Goal: Communication & Community: Answer question/provide support

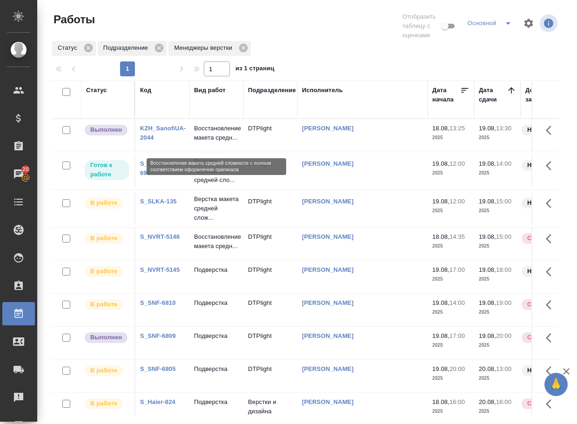
click at [207, 138] on p "Восстановление макета средн..." at bounding box center [216, 133] width 45 height 19
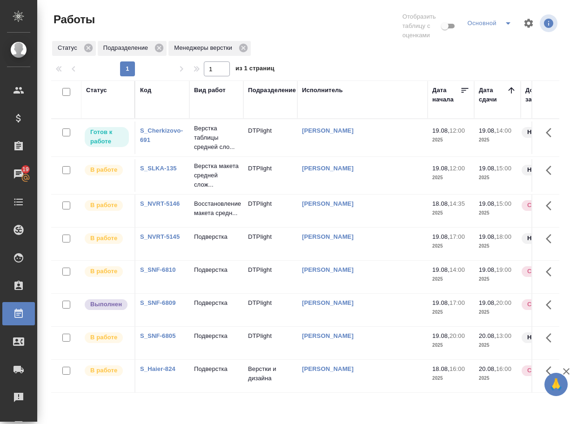
scroll to position [17, 0]
click at [218, 305] on p "Подверстка" at bounding box center [216, 302] width 45 height 9
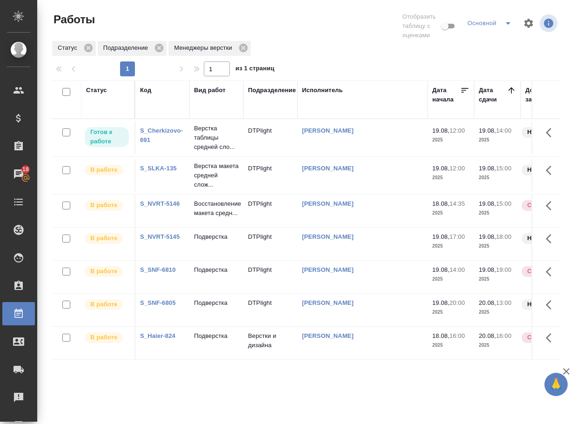
scroll to position [0, 0]
click at [214, 341] on p "Подверстка" at bounding box center [216, 336] width 45 height 9
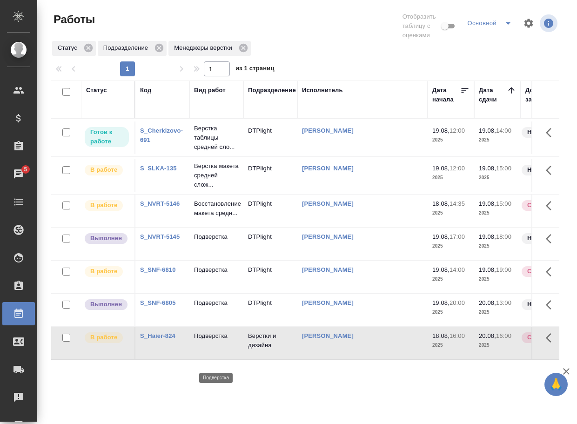
click at [214, 341] on p "Подверстка" at bounding box center [216, 336] width 45 height 9
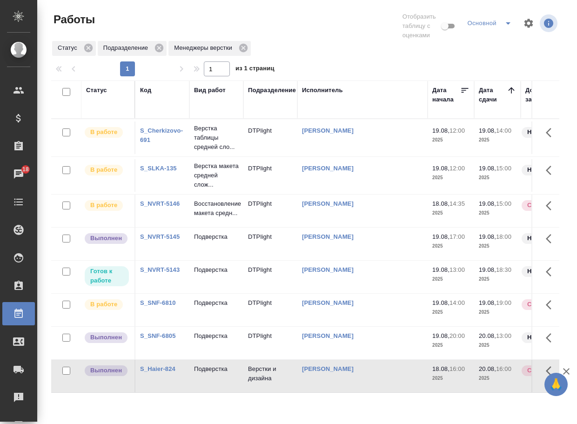
click at [329, 38] on div at bounding box center [309, 26] width 172 height 28
click at [219, 242] on p "Подверстка" at bounding box center [216, 236] width 45 height 9
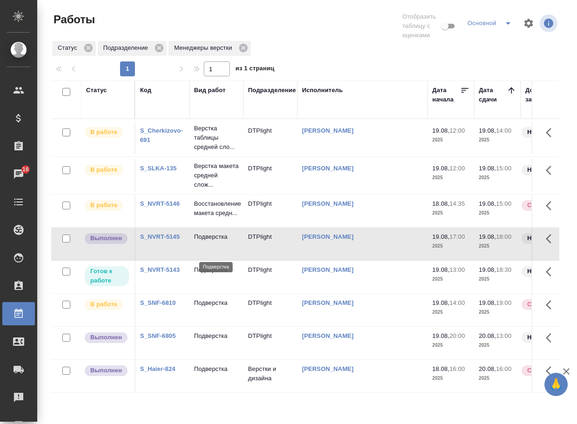
click at [219, 242] on p "Подверстка" at bounding box center [216, 236] width 45 height 9
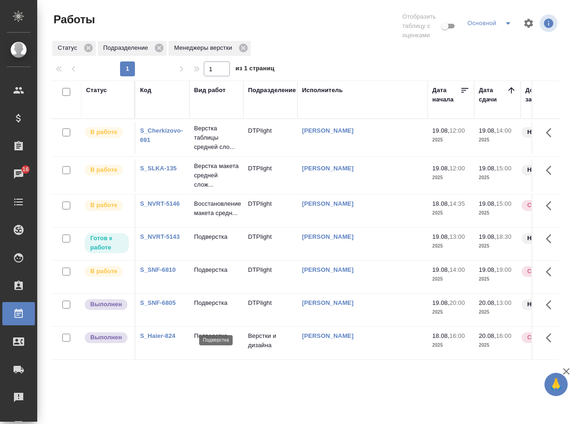
click at [211, 308] on p "Подверстка" at bounding box center [216, 302] width 45 height 9
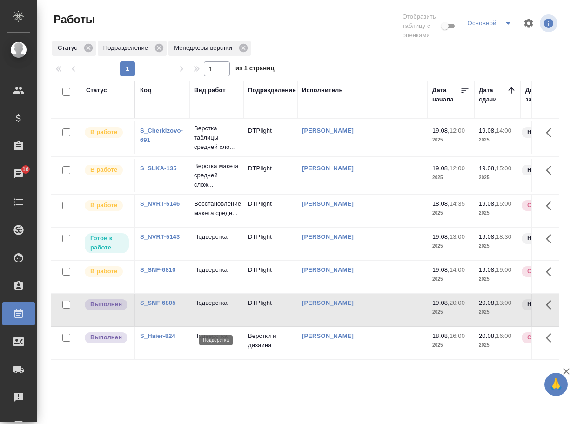
click at [211, 308] on p "Подверстка" at bounding box center [216, 302] width 45 height 9
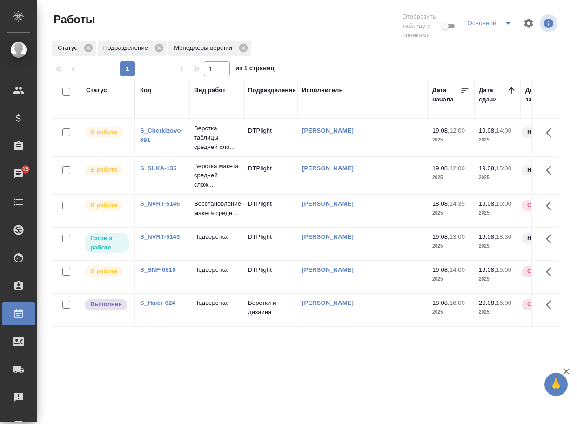
click at [135, 381] on div "Статус Код Вид работ Подразделение Исполнитель Дата начала Дата сдачи Доп. стат…" at bounding box center [305, 248] width 508 height 335
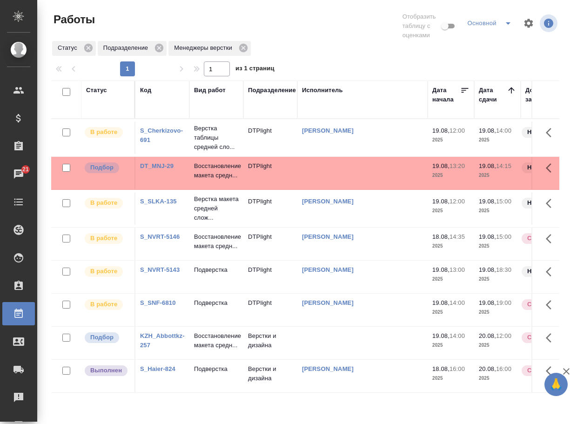
click at [173, 349] on link "KZH_Abbottkz-257" at bounding box center [162, 340] width 45 height 16
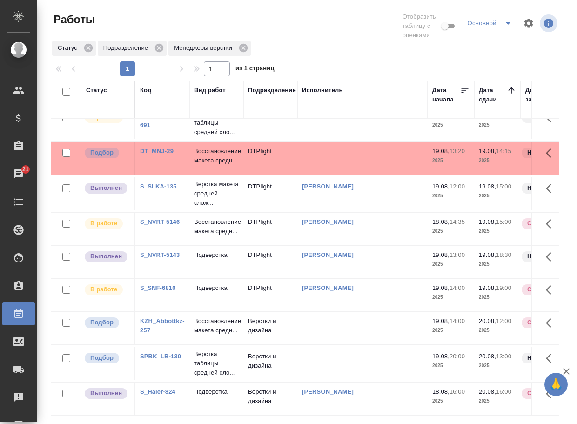
scroll to position [54, 0]
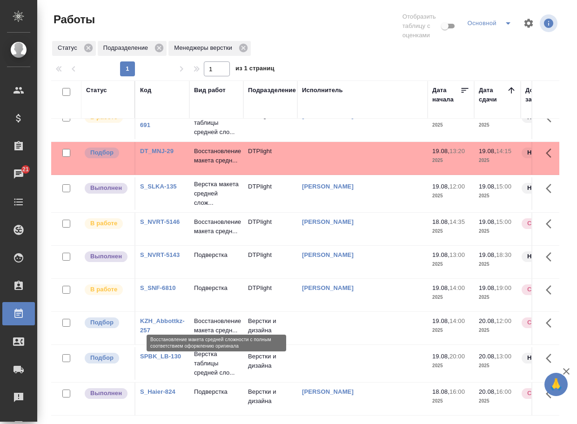
click at [210, 317] on p "Восстановление макета средн..." at bounding box center [216, 326] width 45 height 19
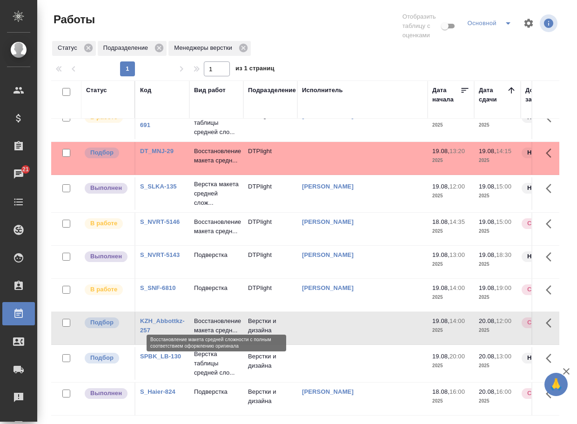
click at [210, 317] on p "Восстановление макета средн..." at bounding box center [216, 326] width 45 height 19
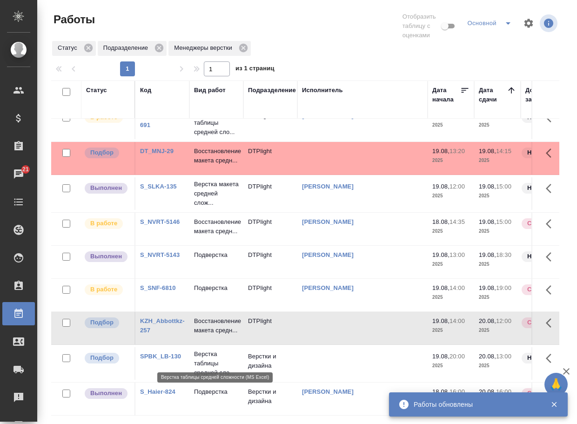
click at [219, 353] on p "Верстка таблицы средней сло..." at bounding box center [216, 364] width 45 height 28
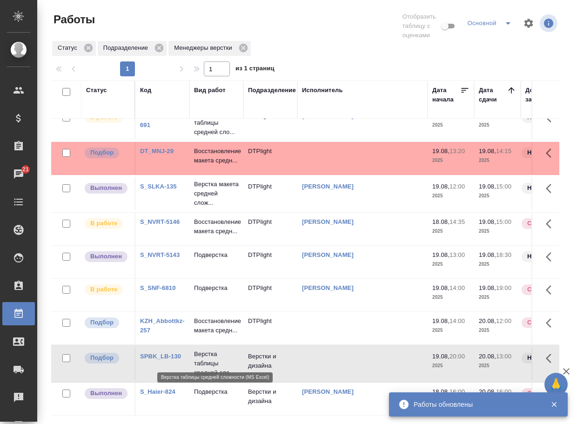
click at [219, 353] on p "Верстка таблицы средней сло..." at bounding box center [216, 364] width 45 height 28
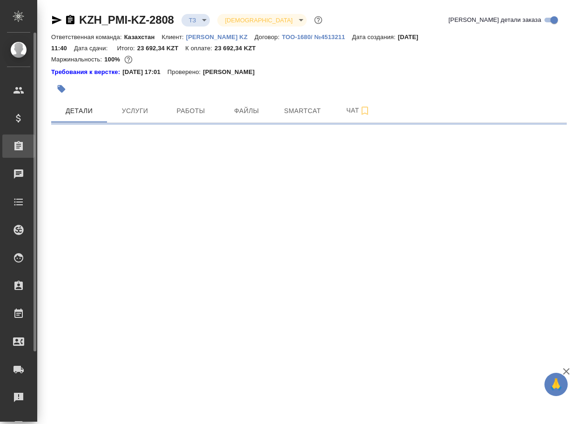
select select "RU"
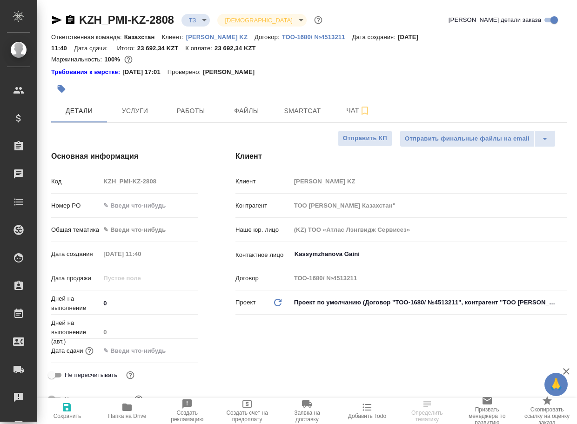
type textarea "x"
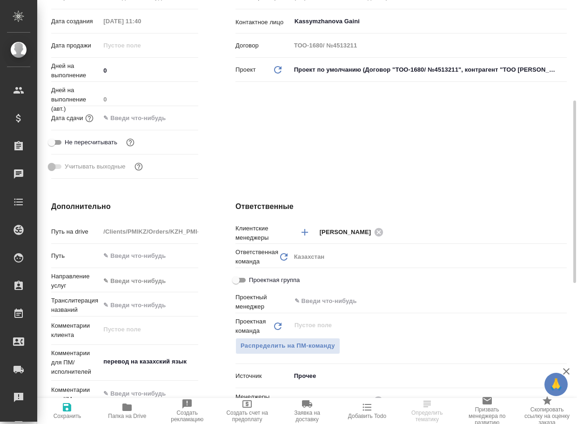
scroll to position [326, 0]
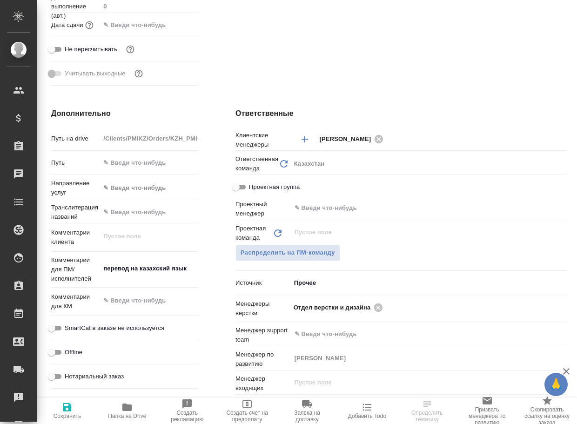
click at [128, 407] on icon "button" at bounding box center [126, 407] width 9 height 7
type textarea "x"
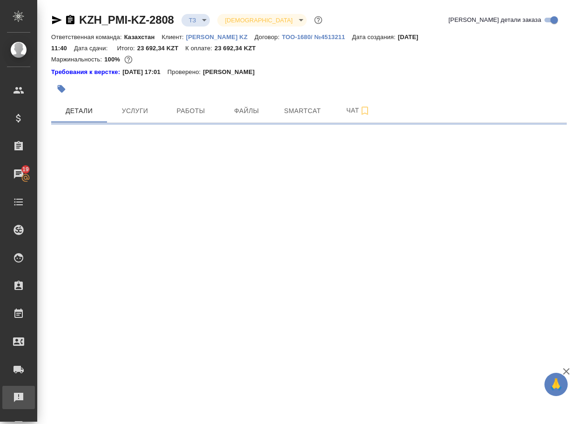
scroll to position [0, 0]
select select "RU"
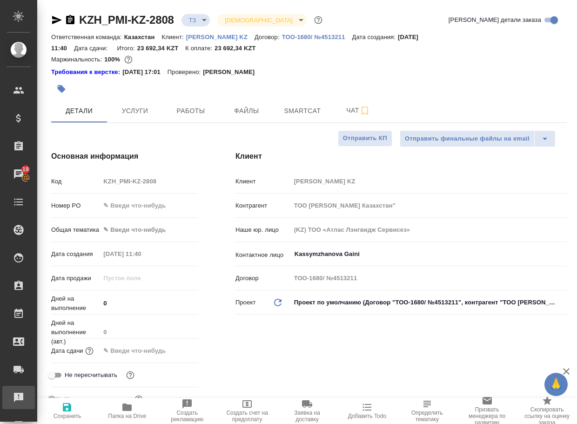
type textarea "x"
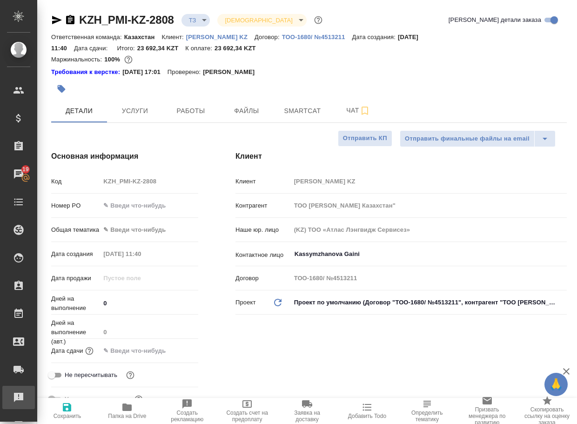
type textarea "x"
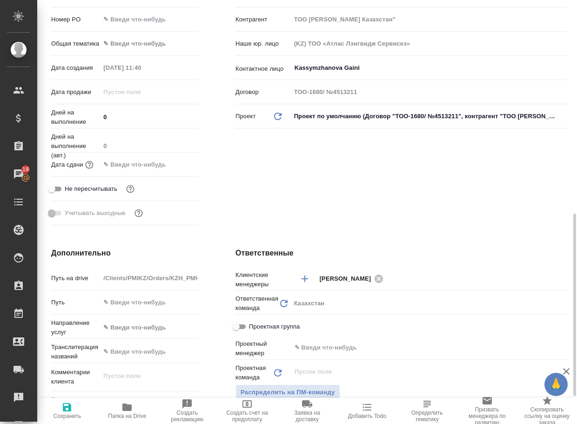
scroll to position [279, 0]
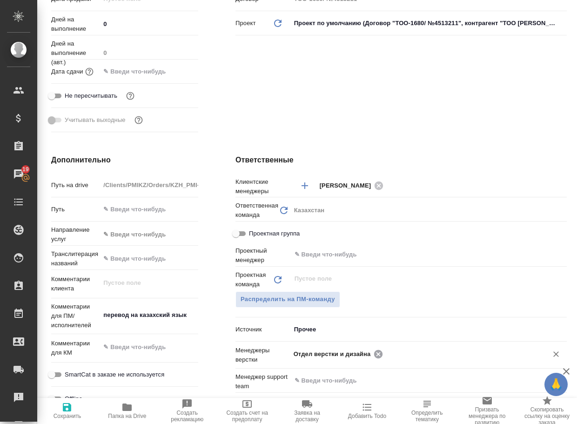
click at [376, 353] on icon at bounding box center [378, 354] width 8 height 8
type textarea "x"
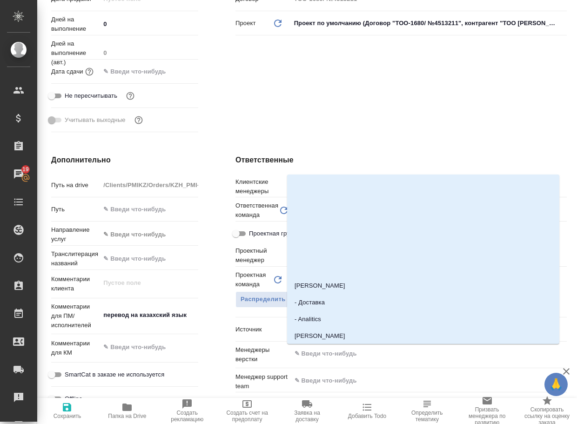
click at [376, 353] on input "text" at bounding box center [413, 353] width 239 height 11
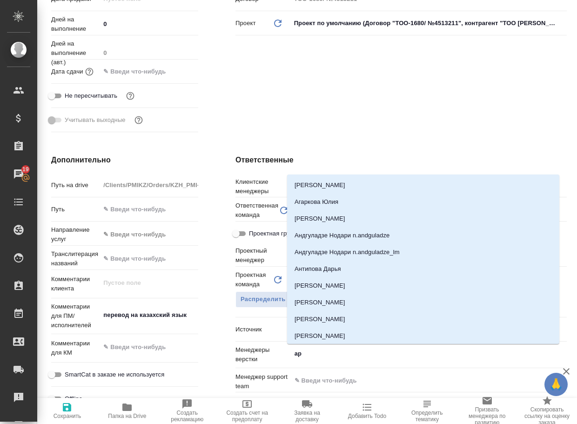
type input "арс"
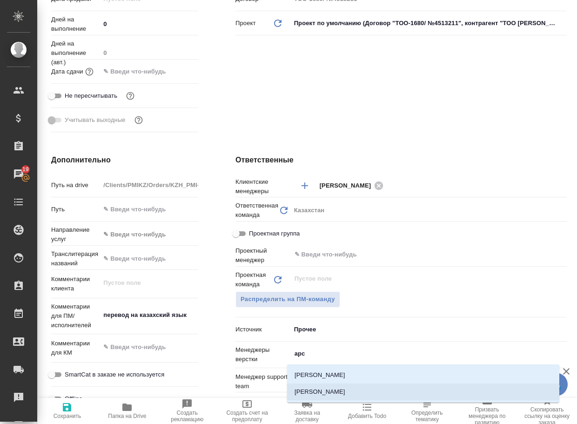
click at [349, 396] on li "[PERSON_NAME]" at bounding box center [423, 392] width 272 height 17
type textarea "x"
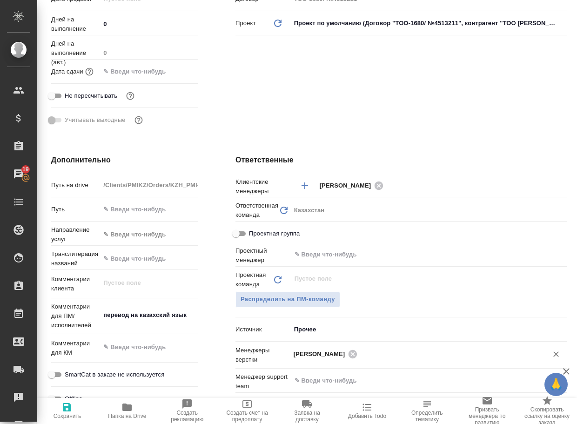
type textarea "x"
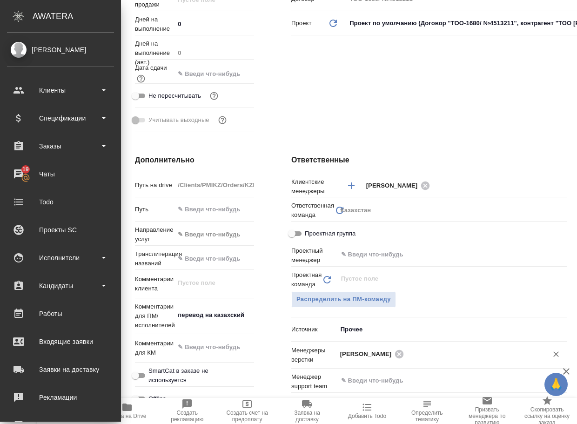
type textarea "x"
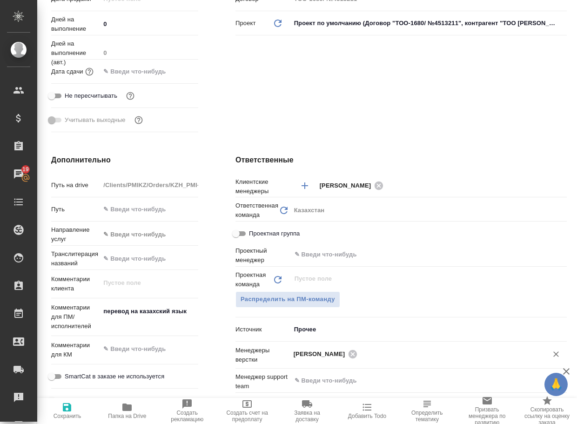
click at [67, 404] on icon "button" at bounding box center [67, 407] width 8 height 8
type textarea "x"
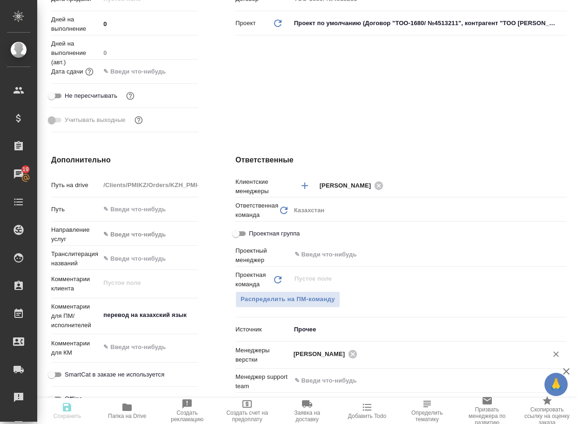
type textarea "x"
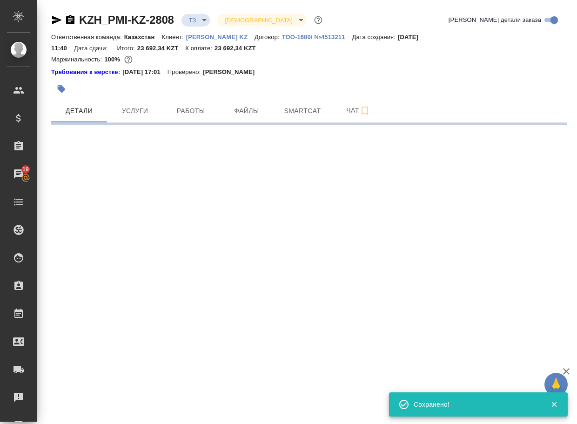
scroll to position [0, 0]
select select "RU"
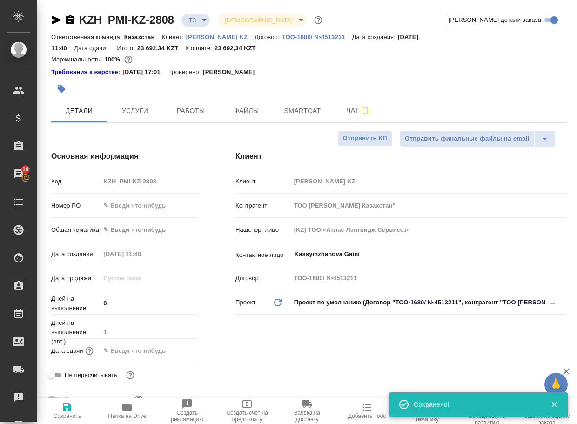
type textarea "x"
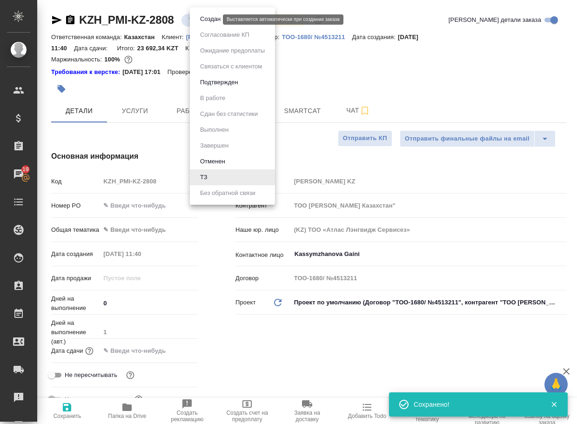
click at [203, 19] on body "🙏 .cls-1 fill:#fff; AWATERA Arsenyeva Vera Клиенты Спецификации Заказы 19 Чаты …" at bounding box center [288, 212] width 577 height 424
click at [207, 21] on button "Создан" at bounding box center [210, 19] width 26 height 10
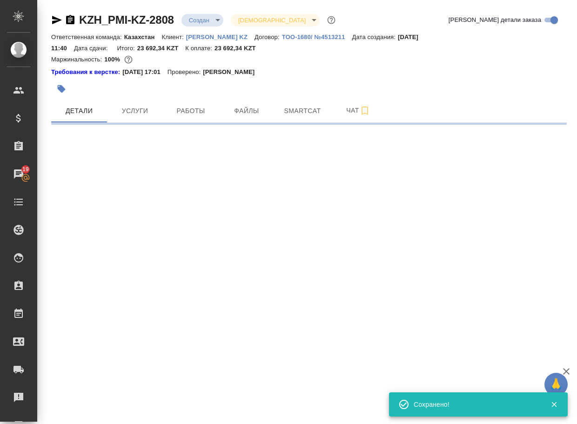
select select "RU"
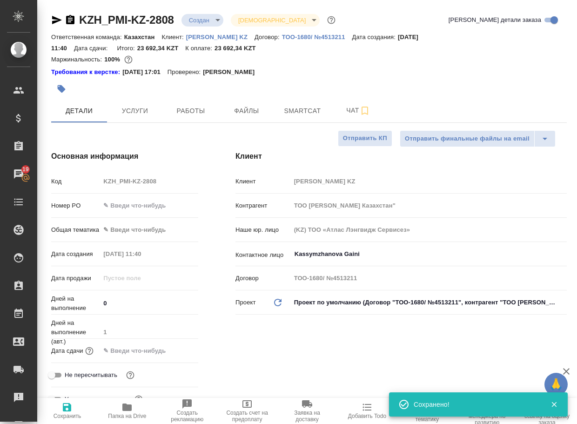
type textarea "x"
drag, startPoint x: 184, startPoint y: 22, endPoint x: 72, endPoint y: 20, distance: 112.2
click at [72, 20] on div "KZH_PMI-KZ-2808 Создан new Святая троица holyTrinity" at bounding box center [194, 20] width 286 height 15
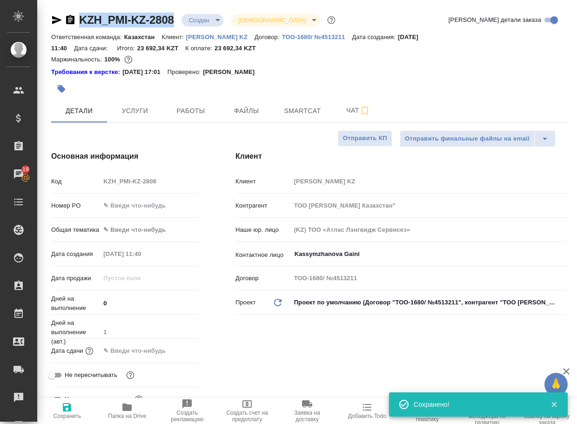
type textarea "x"
copy link "KZH_PMI-KZ-2808"
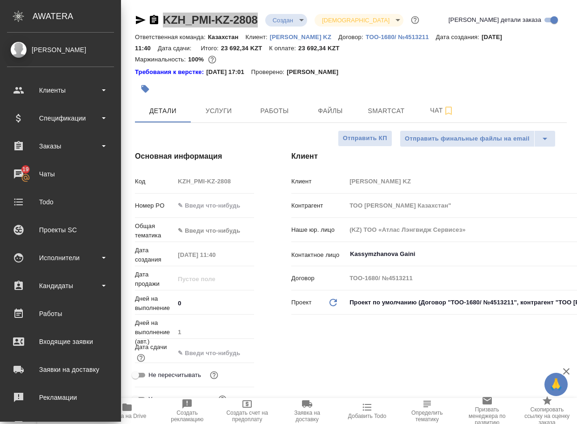
type textarea "x"
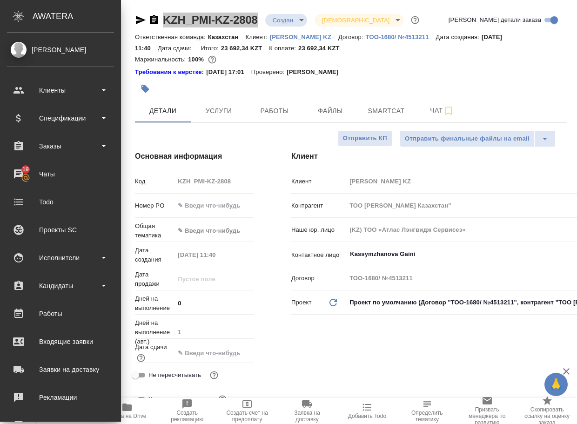
type textarea "x"
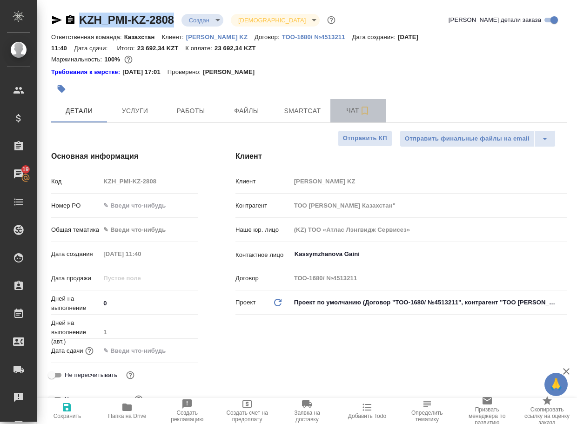
click at [348, 110] on span "Чат" at bounding box center [358, 111] width 45 height 12
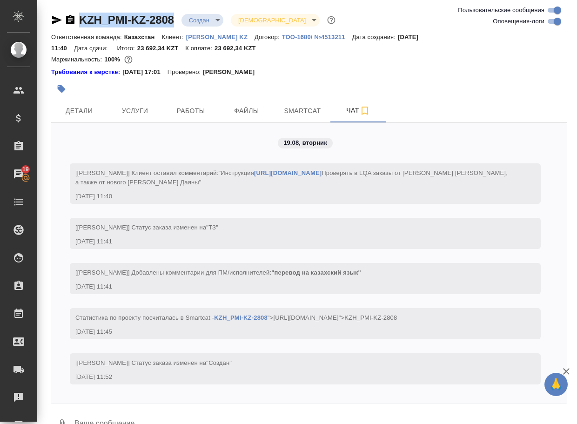
scroll to position [14, 0]
click at [62, 413] on button "0" at bounding box center [62, 425] width 22 height 32
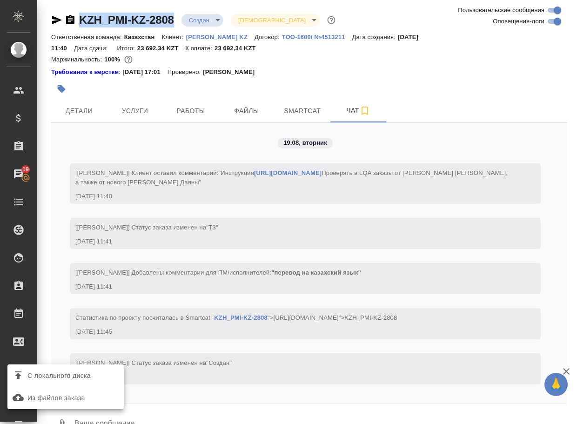
click at [80, 373] on span "С локального диска" at bounding box center [58, 376] width 63 height 12
click at [0, 0] on input "С локального диска" at bounding box center [0, 0] width 0 height 0
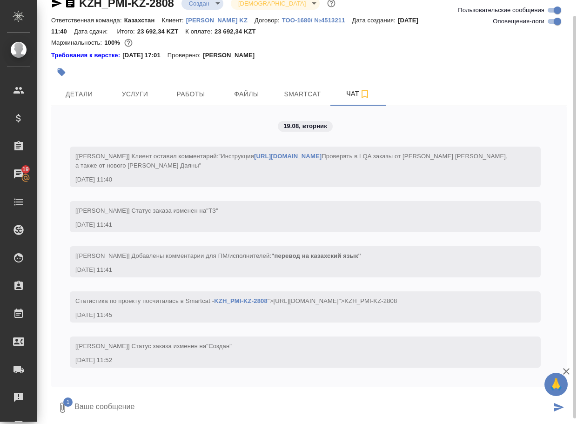
click at [153, 405] on textarea at bounding box center [313, 408] width 478 height 32
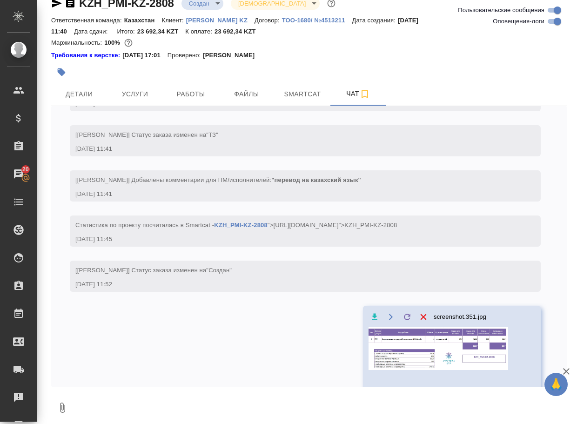
scroll to position [77, 0]
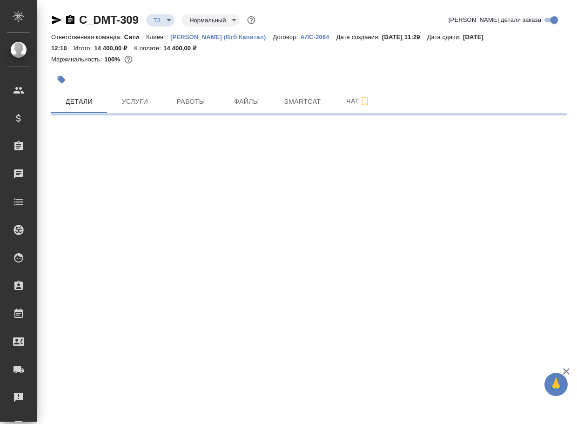
select select "RU"
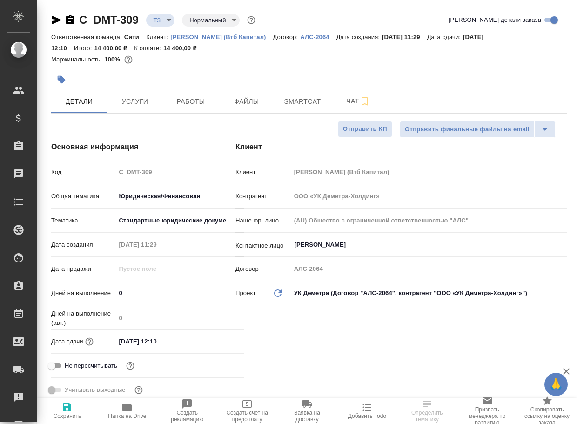
type textarea "x"
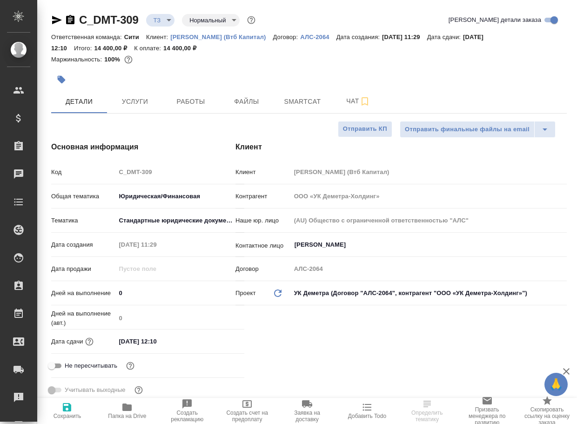
type textarea "x"
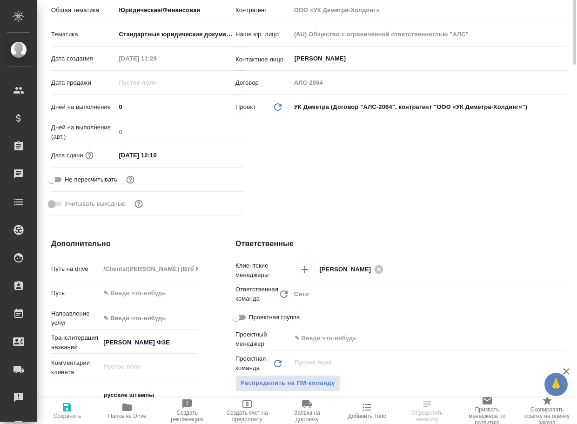
scroll to position [279, 0]
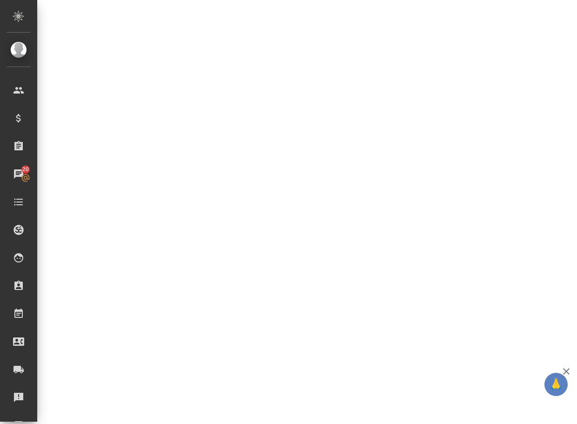
select select "RU"
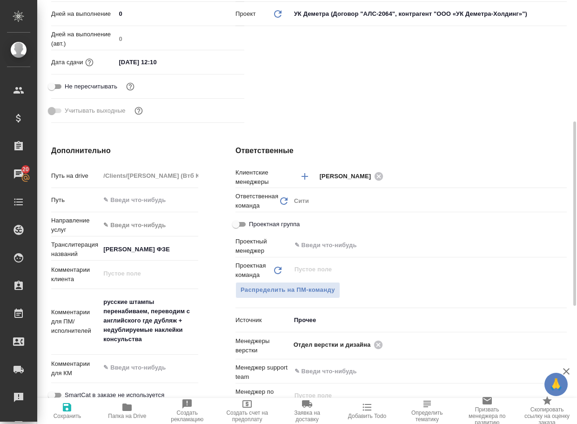
type textarea "x"
click at [209, 137] on div "Дополнительно Путь на drive /Clients/Деметра Холдинг (Втб Капитал)/Orders/C_DMT…" at bounding box center [125, 315] width 184 height 376
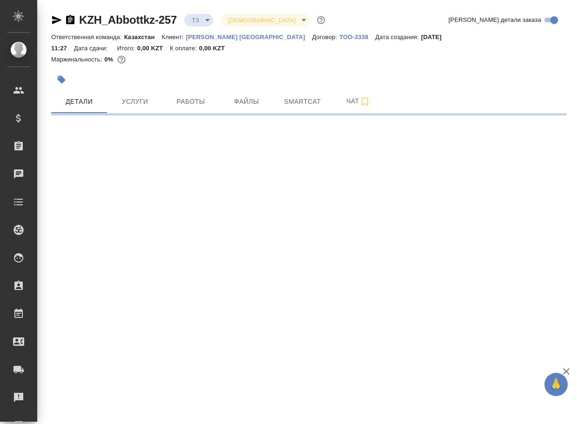
select select "RU"
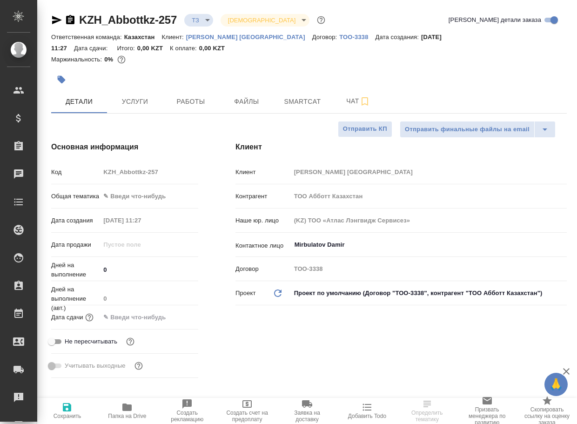
type textarea "x"
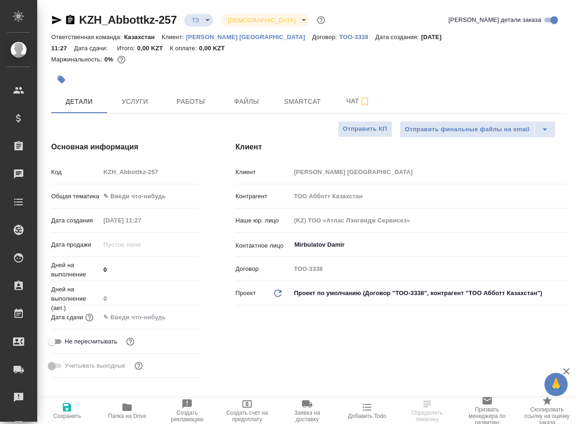
type textarea "x"
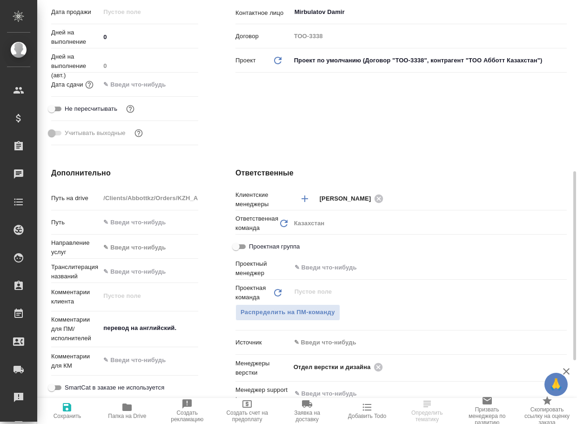
scroll to position [279, 0]
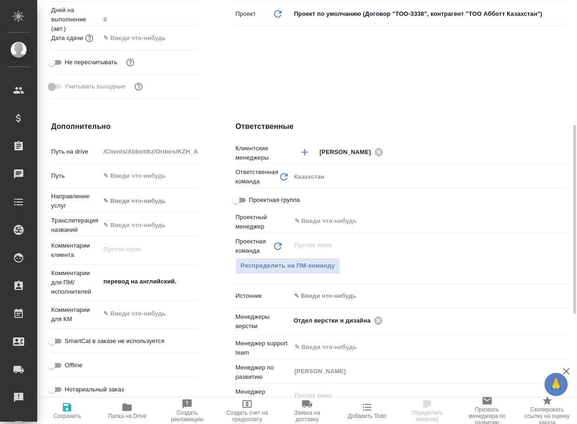
click at [126, 407] on icon "button" at bounding box center [126, 407] width 9 height 7
type textarea "x"
select select "RU"
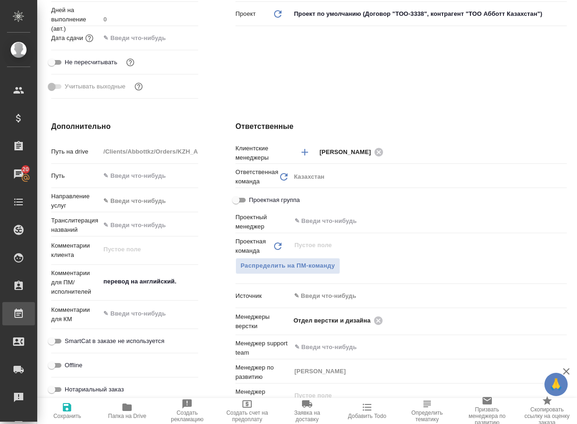
type textarea "x"
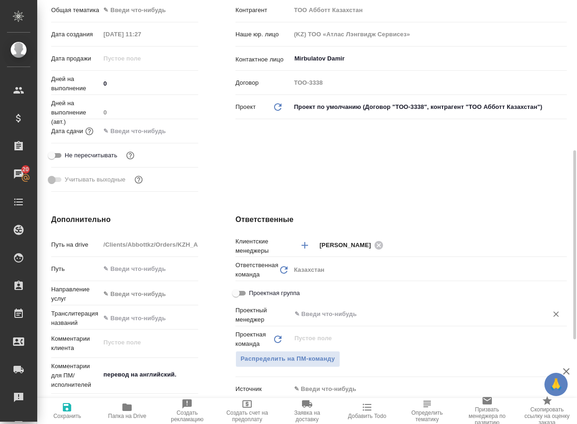
scroll to position [326, 0]
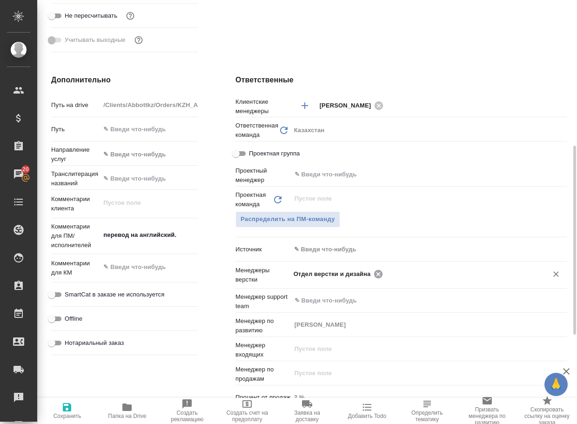
click at [376, 274] on icon at bounding box center [378, 274] width 10 height 10
type textarea "x"
click at [386, 274] on input "text" at bounding box center [459, 273] width 147 height 11
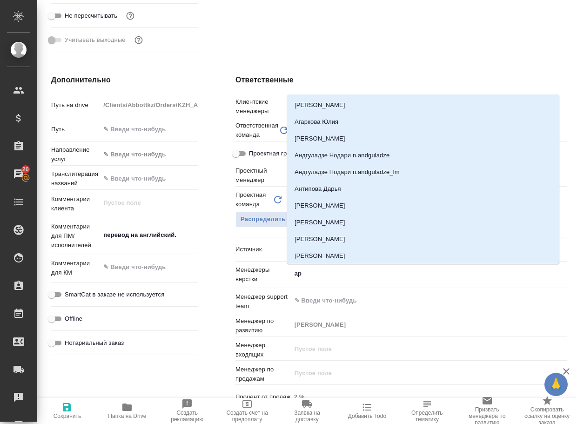
type input "арс"
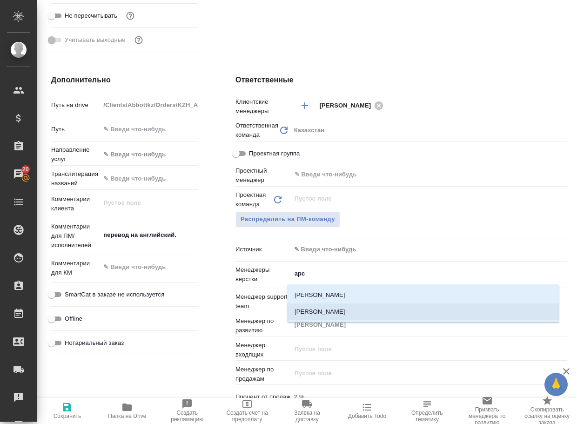
click at [348, 311] on li "[PERSON_NAME]" at bounding box center [423, 312] width 272 height 17
type textarea "x"
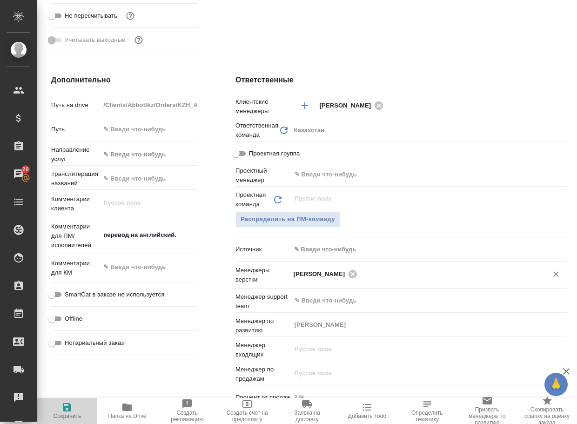
click at [73, 415] on span "Сохранить" at bounding box center [68, 416] width 28 height 7
type textarea "x"
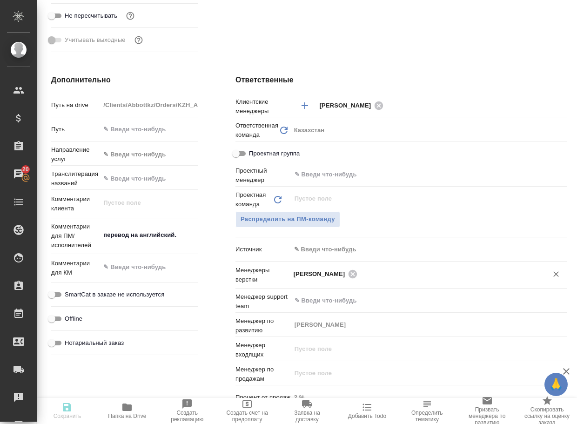
type textarea "x"
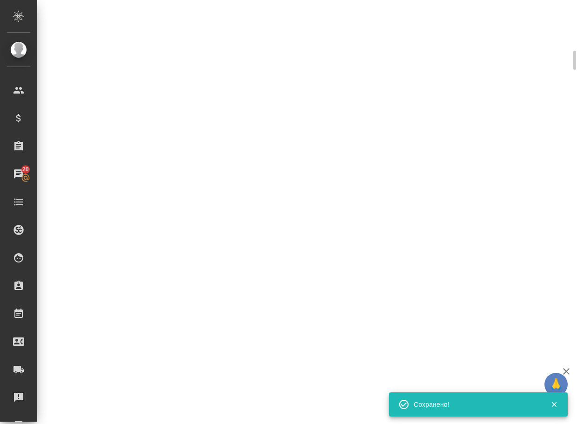
scroll to position [318, 0]
select select "RU"
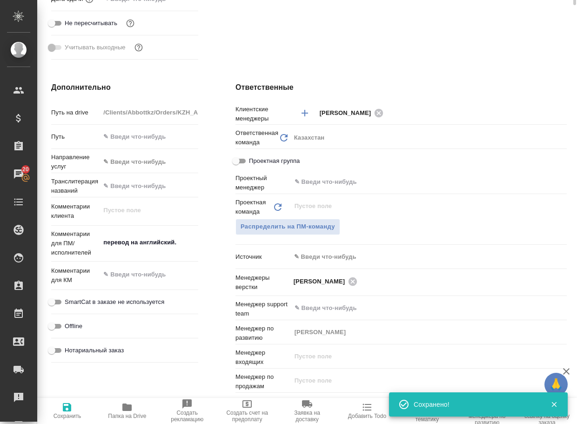
type textarea "x"
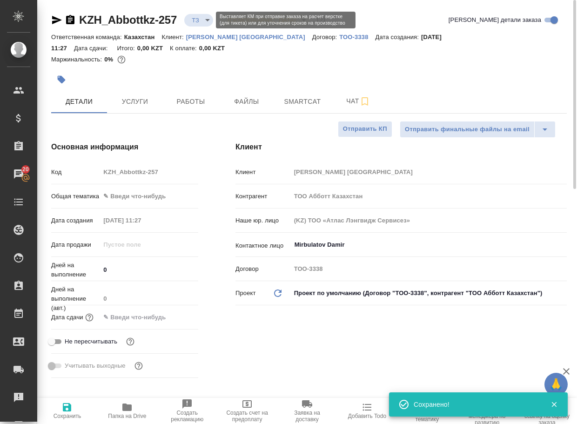
click at [203, 20] on body "🙏 .cls-1 fill:#fff; AWATERA Arsenyeva Vera Клиенты Спецификации Заказы 20 Чаты …" at bounding box center [288, 212] width 577 height 424
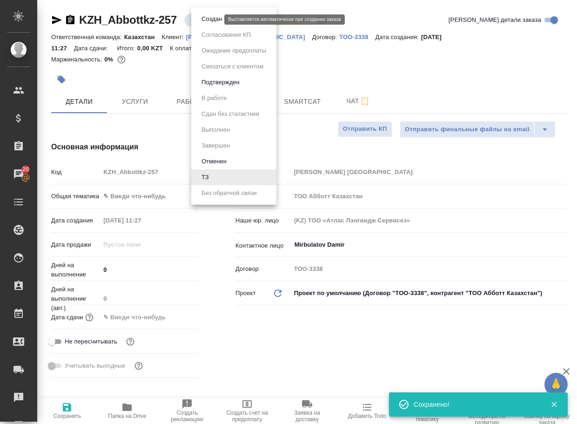
click at [206, 20] on button "Создан" at bounding box center [212, 19] width 26 height 10
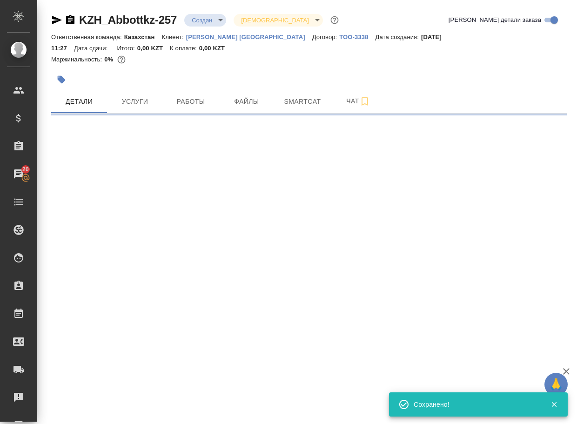
select select "RU"
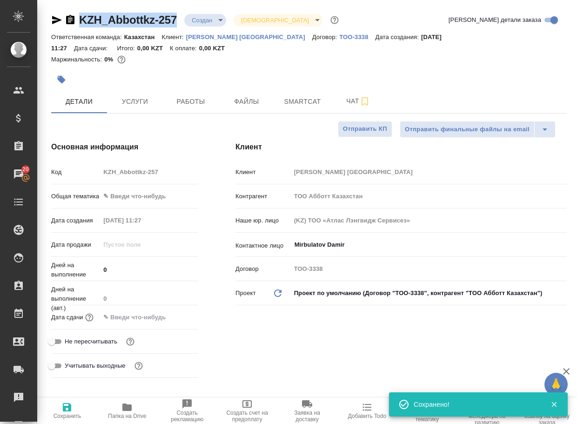
type textarea "x"
click at [76, 18] on div "KZH_Abbottkz-257 Создан new Святая троица holyTrinity" at bounding box center [196, 20] width 290 height 15
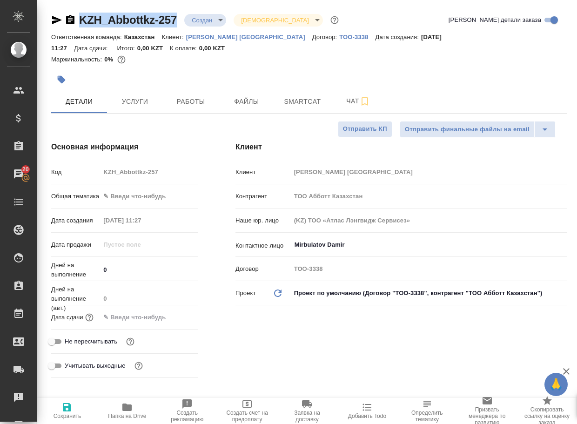
copy link "KZH_Abbottkz-257"
drag, startPoint x: 350, startPoint y: 101, endPoint x: 345, endPoint y: 112, distance: 11.9
click at [350, 101] on span "Чат" at bounding box center [358, 101] width 45 height 12
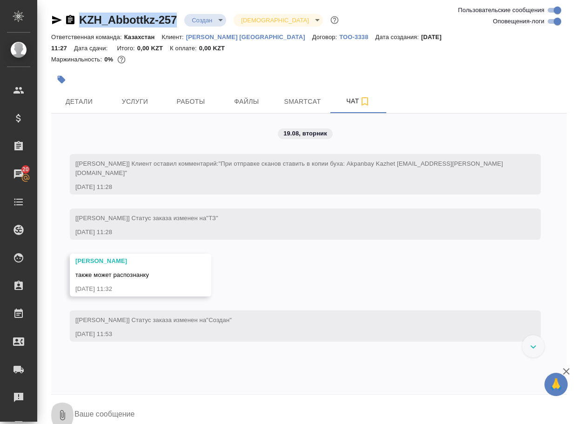
click at [57, 416] on icon "button" at bounding box center [62, 415] width 11 height 11
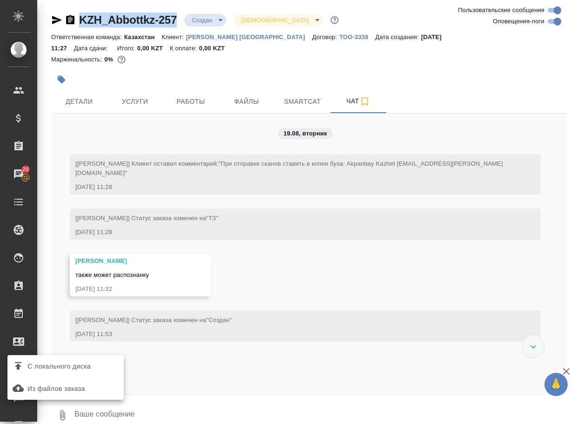
click at [91, 366] on span "С локального диска" at bounding box center [58, 367] width 63 height 12
click at [0, 0] on input "С локального диска" at bounding box center [0, 0] width 0 height 0
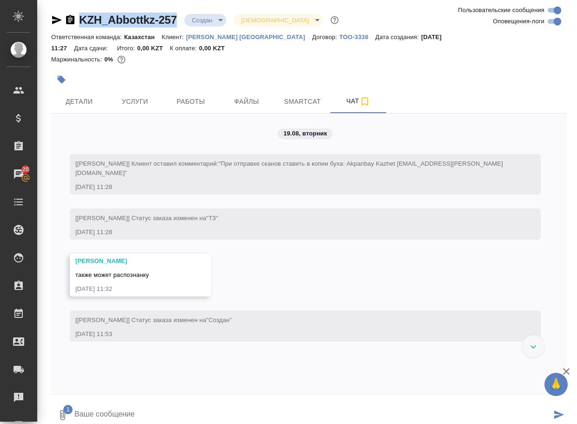
scroll to position [7, 0]
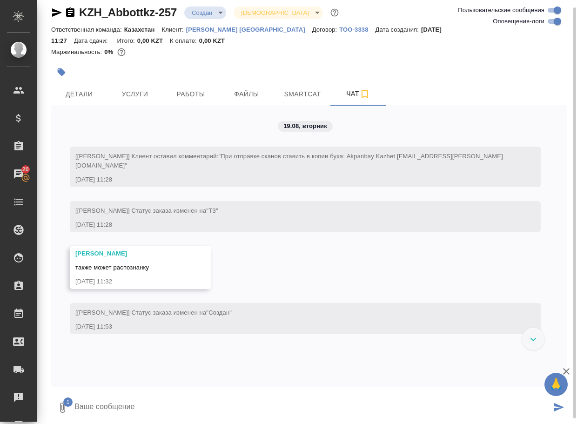
click at [144, 404] on textarea at bounding box center [313, 408] width 478 height 32
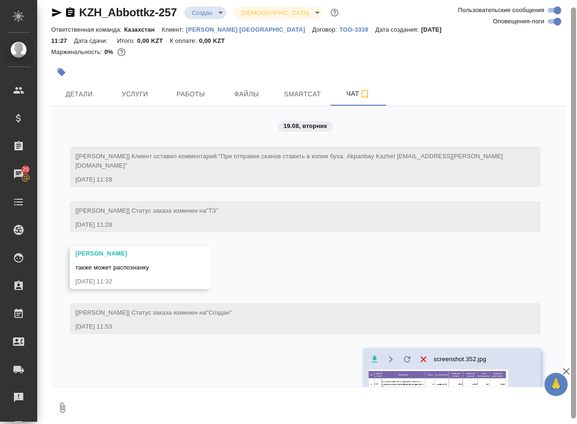
scroll to position [25, 0]
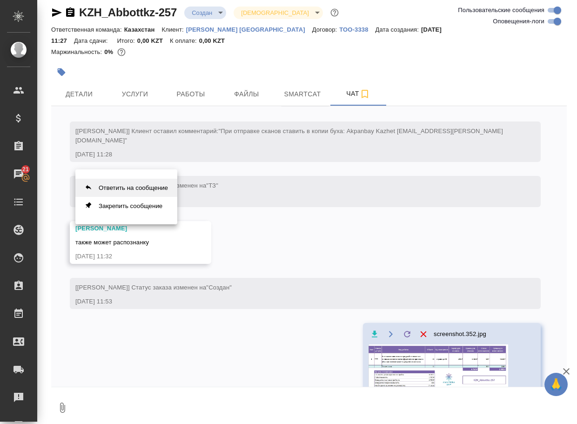
click at [132, 184] on button "Ответить на сообщение" at bounding box center [126, 188] width 102 height 18
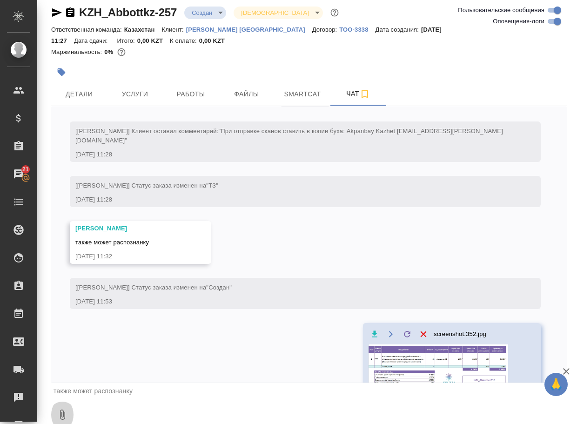
click at [65, 412] on icon "button" at bounding box center [62, 414] width 11 height 11
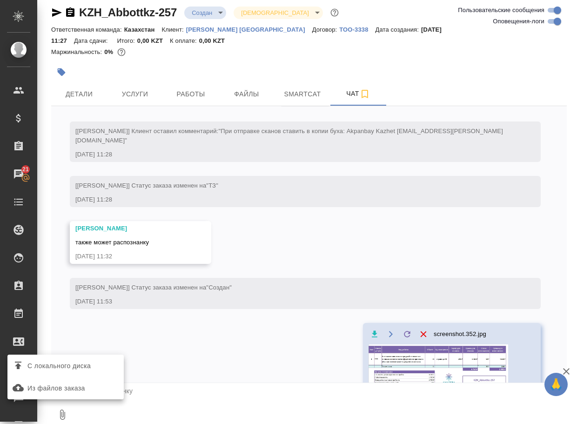
click at [65, 369] on span "С локального диска" at bounding box center [58, 366] width 63 height 12
click at [0, 0] on input "С локального диска" at bounding box center [0, 0] width 0 height 0
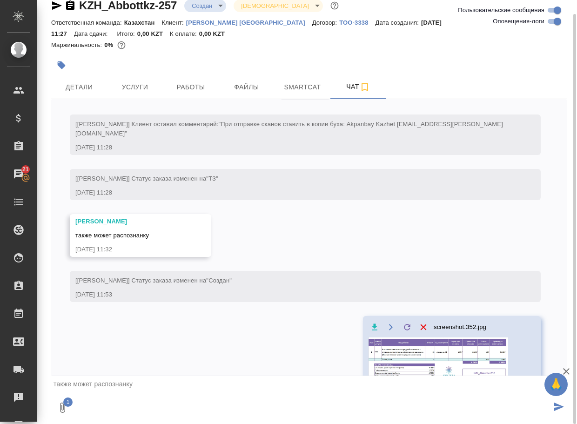
click at [103, 412] on textarea at bounding box center [313, 408] width 478 height 32
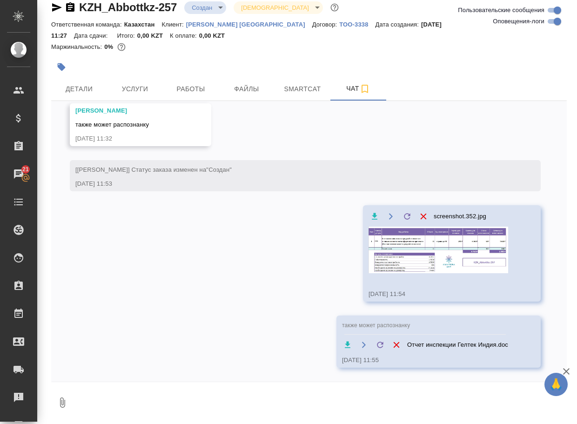
scroll to position [13, 0]
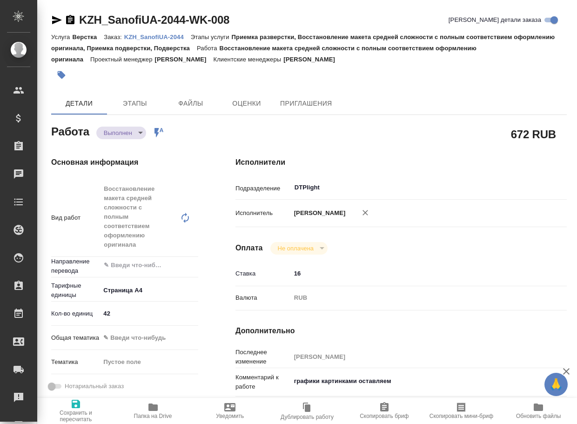
type textarea "x"
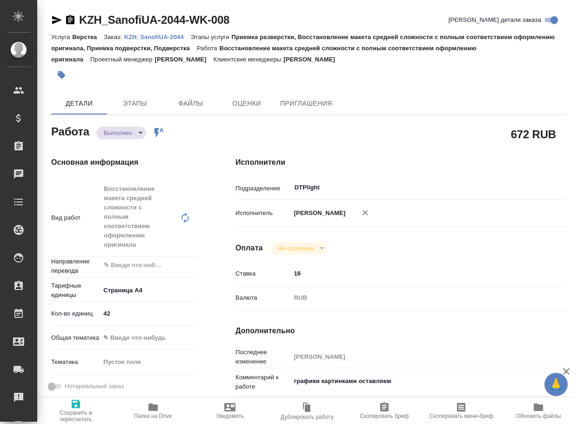
type textarea "x"
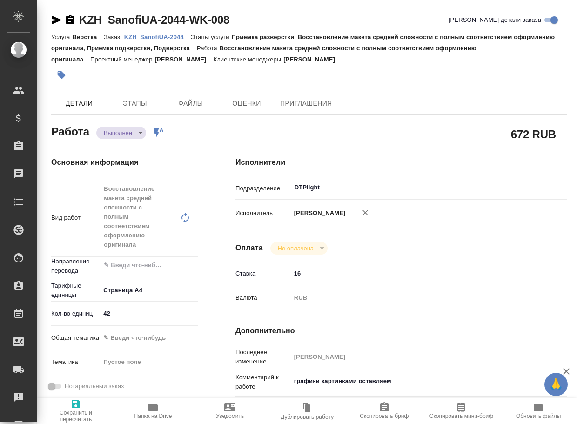
type textarea "x"
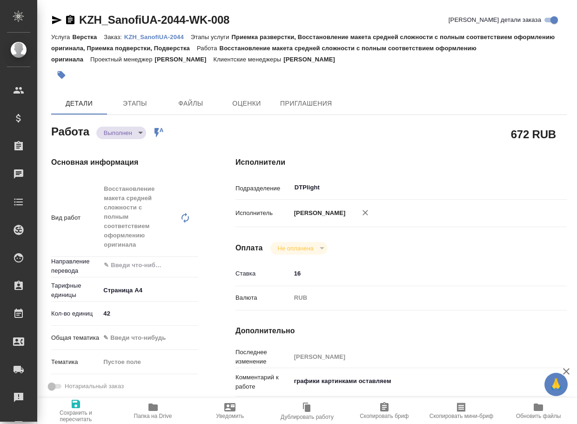
type textarea "x"
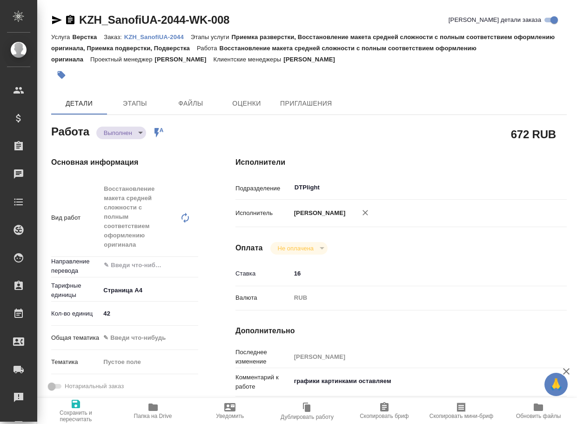
type textarea "x"
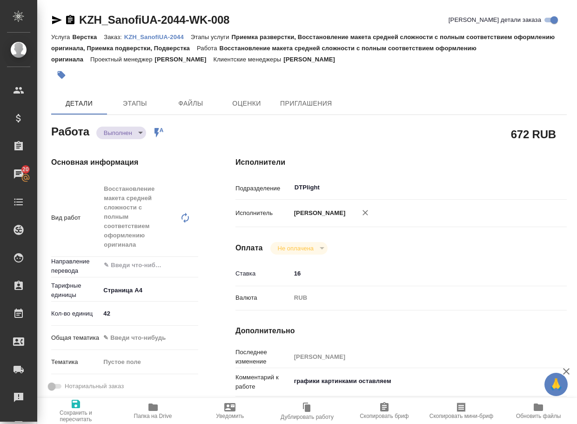
type textarea "x"
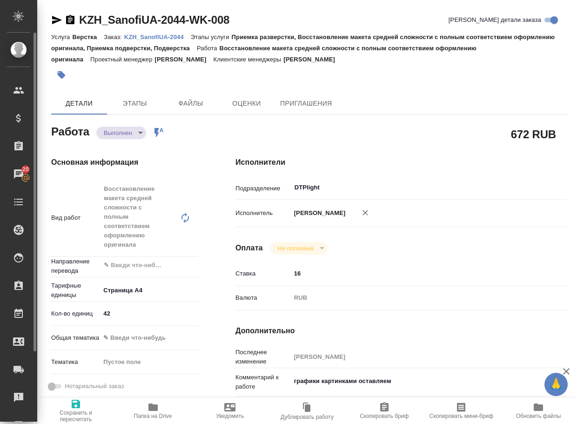
type textarea "x"
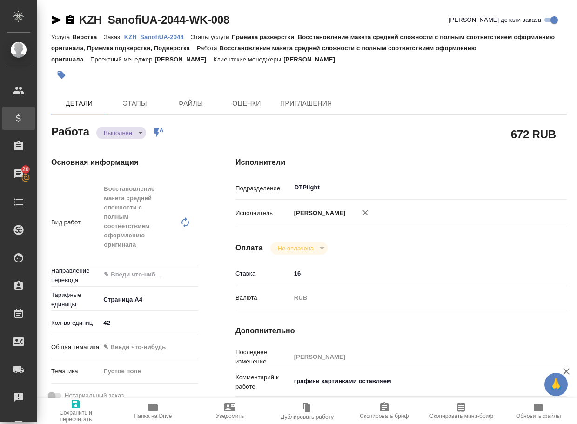
type textarea "x"
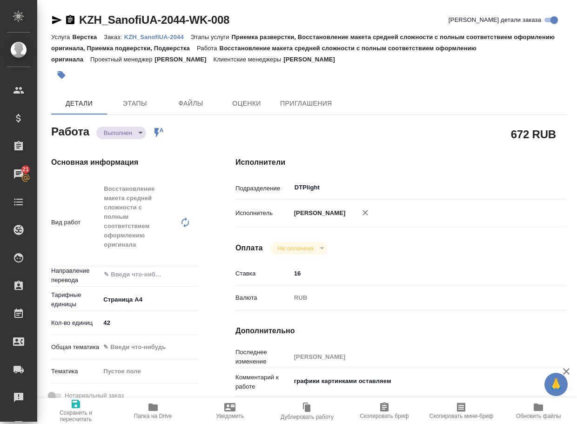
type textarea "x"
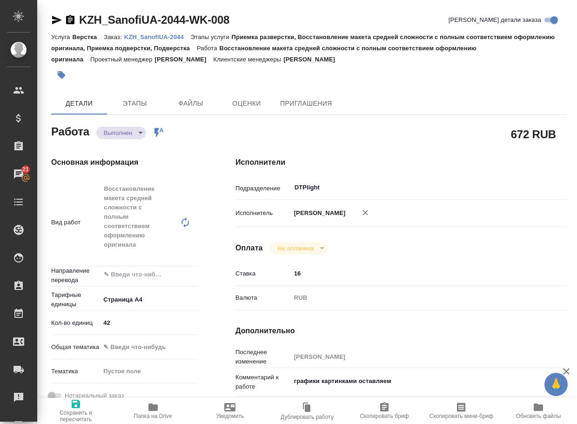
type textarea "x"
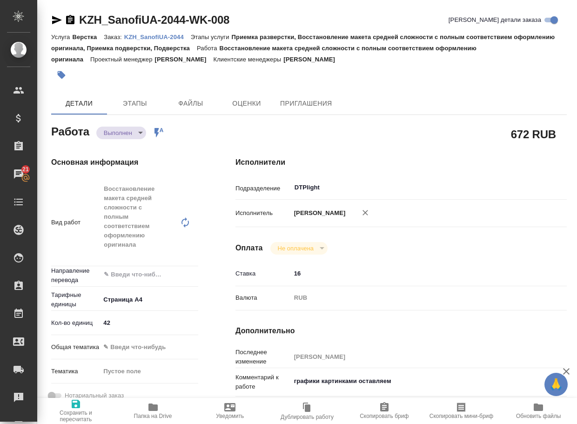
click at [159, 409] on span "Папка на Drive" at bounding box center [153, 411] width 66 height 18
click at [113, 133] on body "🙏 .cls-1 fill:#fff; AWATERA Arsenyeva Vera Клиенты Спецификации Заказы 21 Чаты …" at bounding box center [288, 212] width 577 height 424
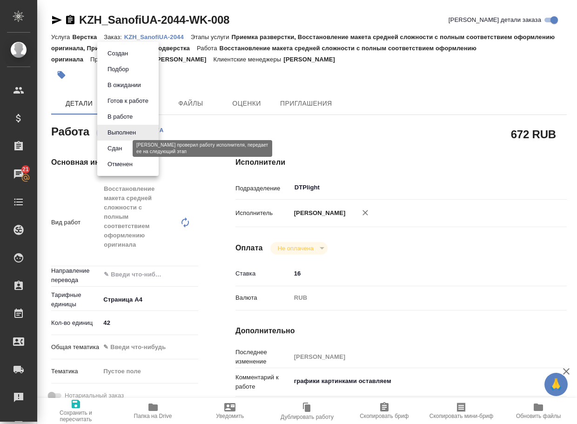
click at [112, 152] on button "Сдан" at bounding box center [115, 148] width 20 height 10
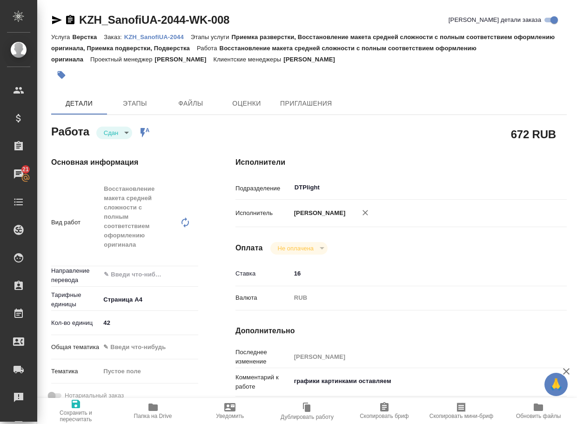
type textarea "x"
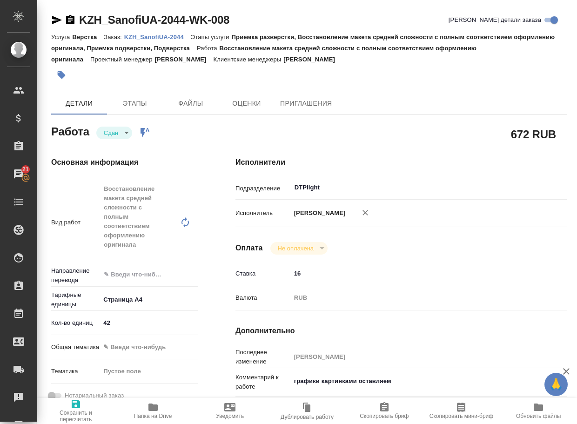
click at [173, 38] on p "KZH_SanofiUA-2044" at bounding box center [157, 37] width 67 height 7
type textarea "x"
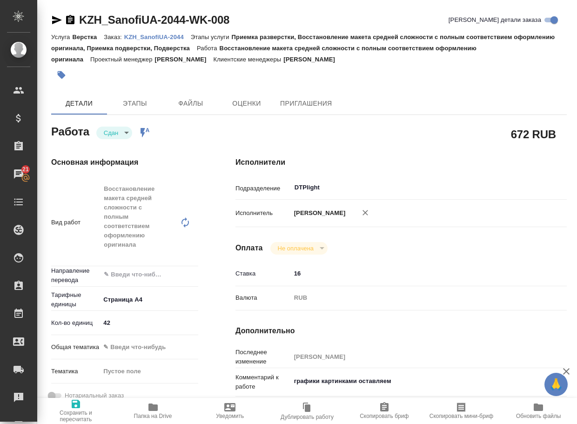
type textarea "x"
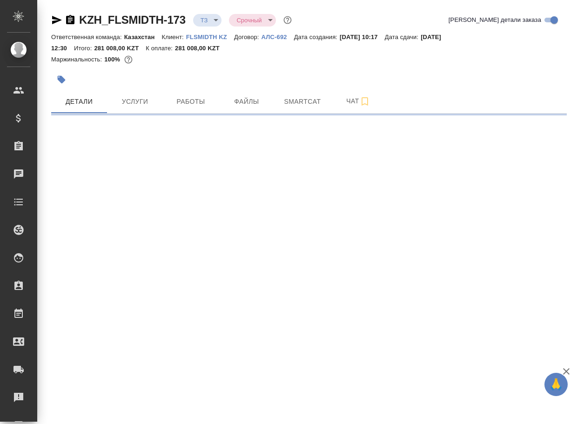
select select "RU"
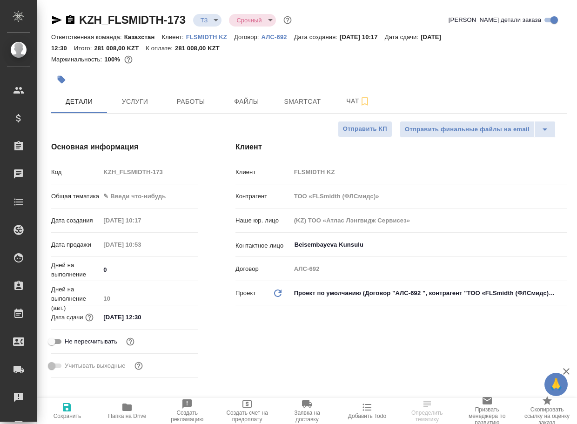
type textarea "x"
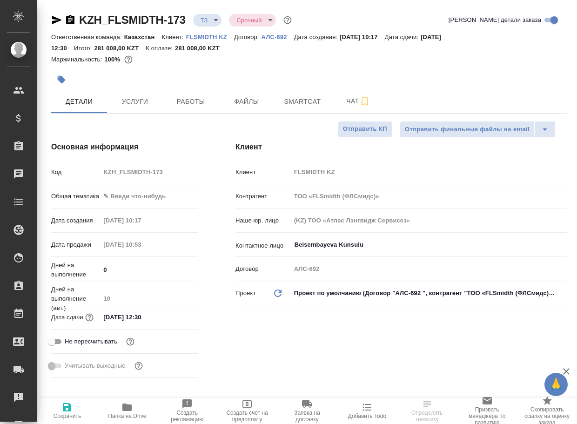
type textarea "x"
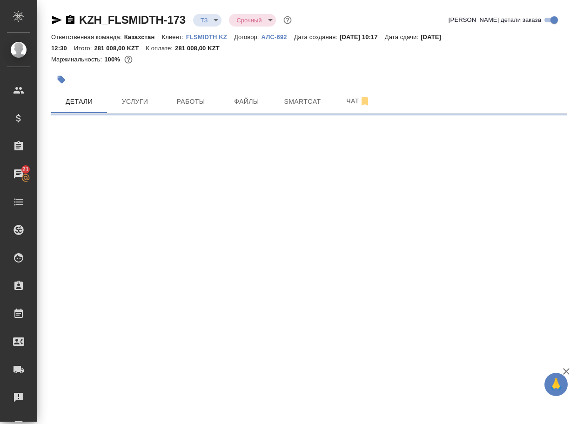
select select "RU"
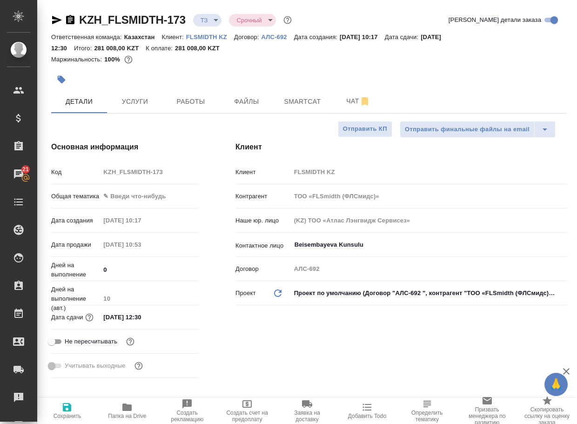
type textarea "x"
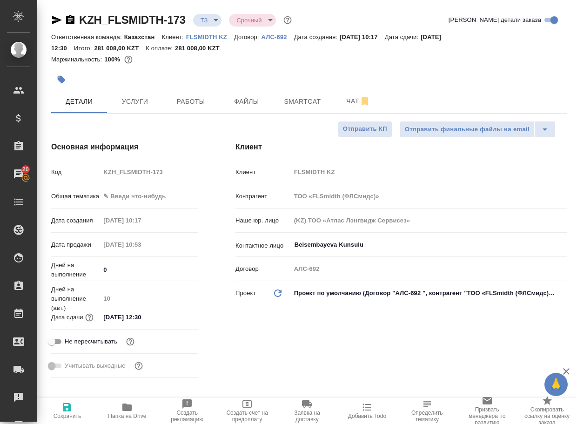
type textarea "x"
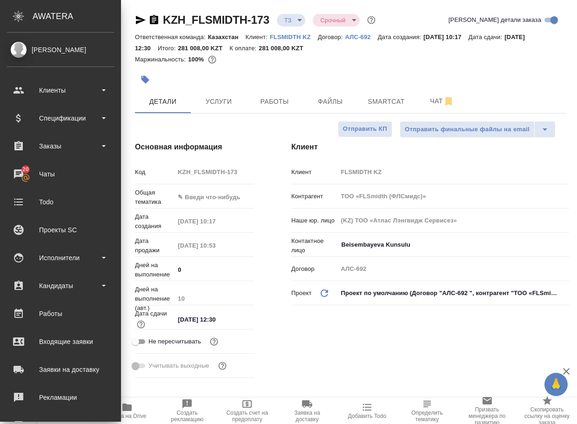
click at [260, 152] on div "Основная информация Код KZH_FLSMIDTH-173 Общая тематика ✎ Введи что-нибудь Дата…" at bounding box center [194, 261] width 156 height 277
click at [264, 155] on div "Основная информация Код KZH_FLSMIDTH-173 Общая тематика ✎ Введи что-нибудь Дата…" at bounding box center [194, 261] width 156 height 277
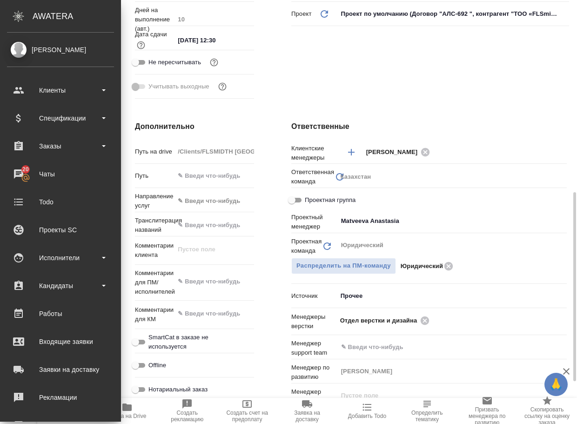
scroll to position [326, 0]
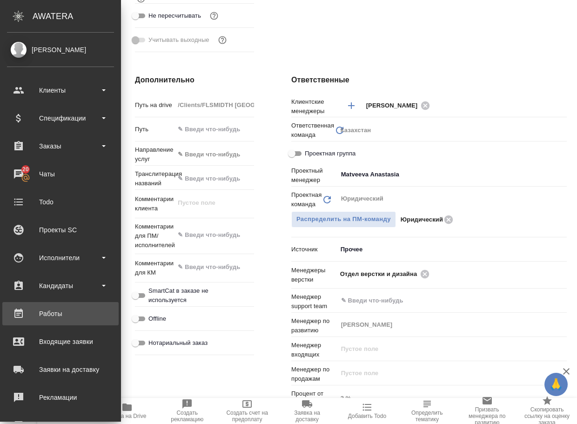
type textarea "x"
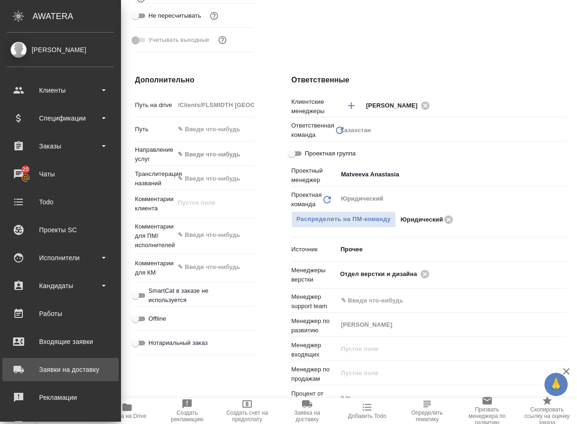
type textarea "x"
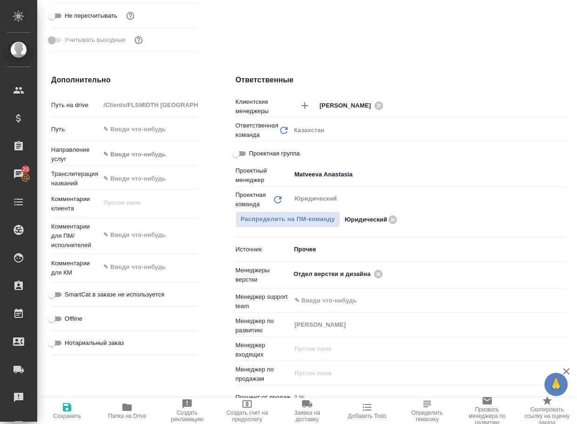
click at [123, 411] on icon "button" at bounding box center [127, 407] width 11 height 11
type textarea "x"
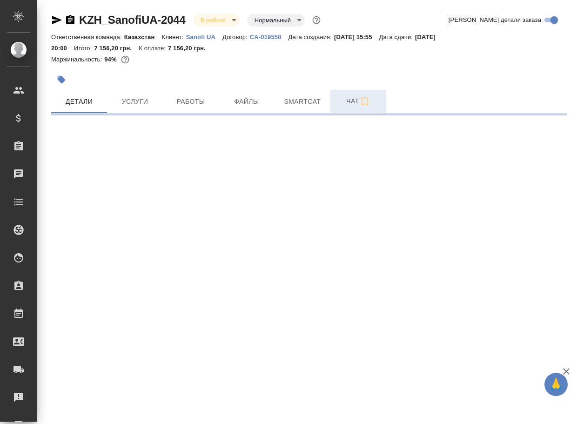
select select "RU"
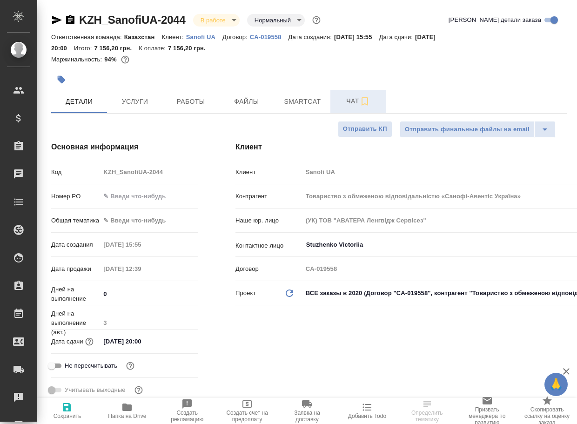
type textarea "x"
click at [351, 101] on span "Чат" at bounding box center [358, 101] width 45 height 12
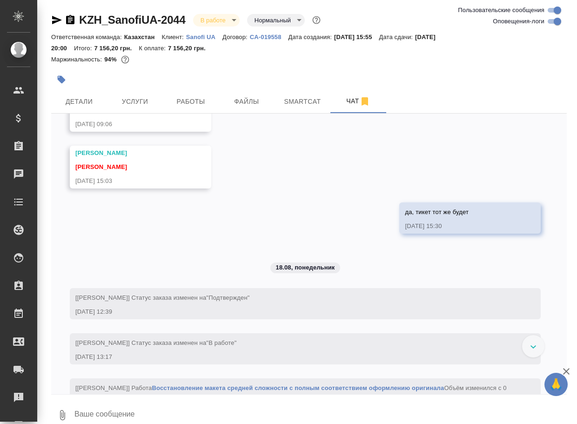
click at [147, 413] on textarea at bounding box center [321, 415] width 494 height 32
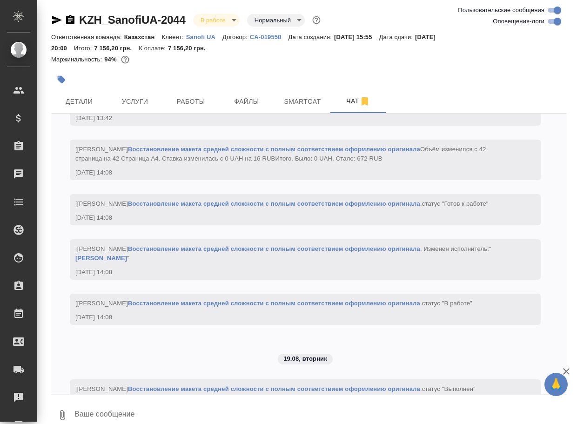
paste textarea "[URL][DOMAIN_NAME]"
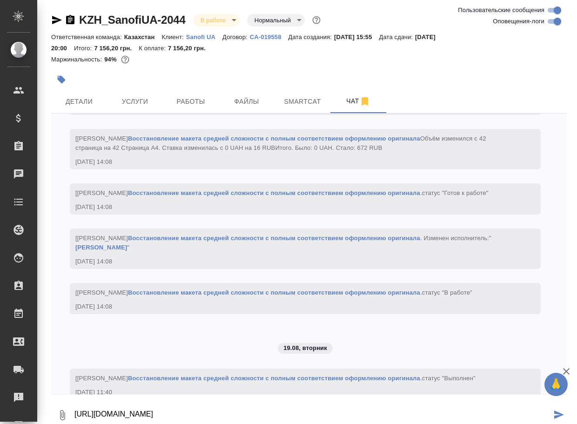
type textarea "[URL][DOMAIN_NAME]"
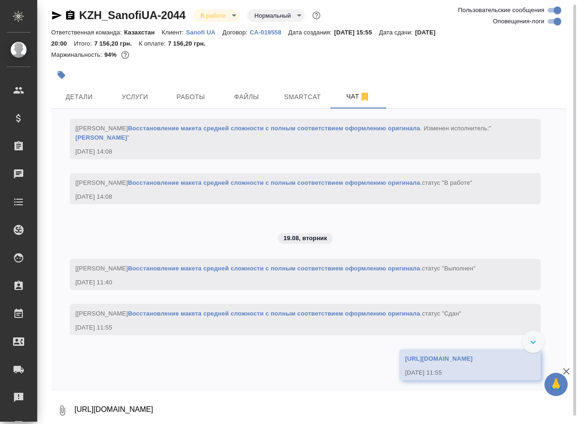
scroll to position [1574, 0]
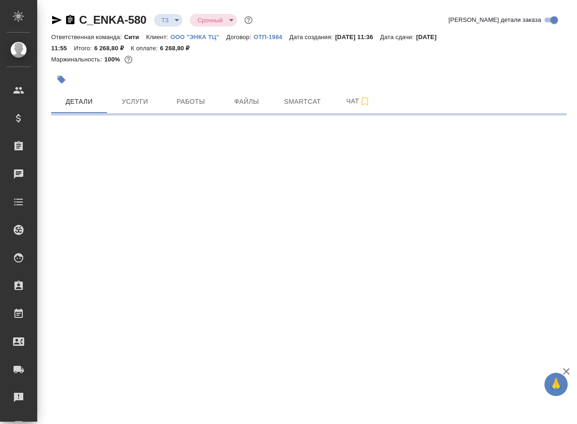
select select "RU"
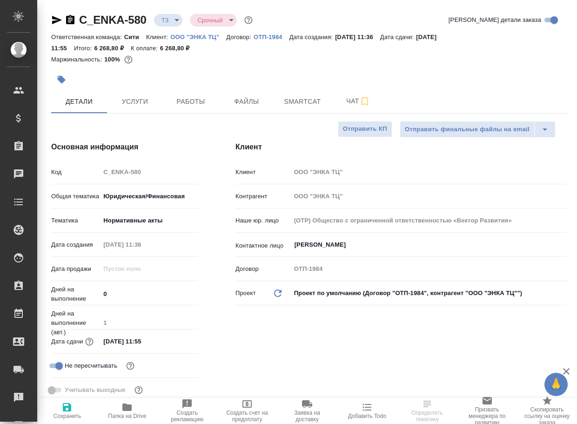
type textarea "x"
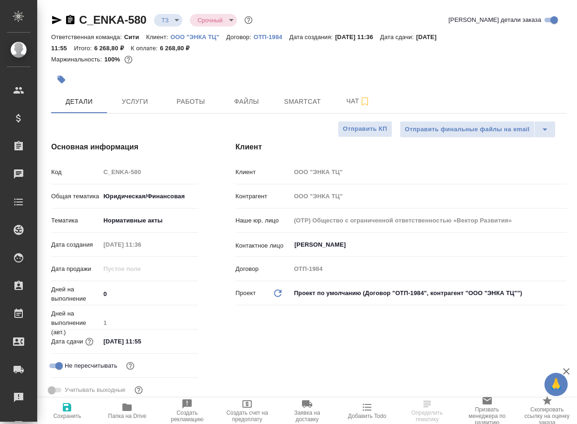
type textarea "x"
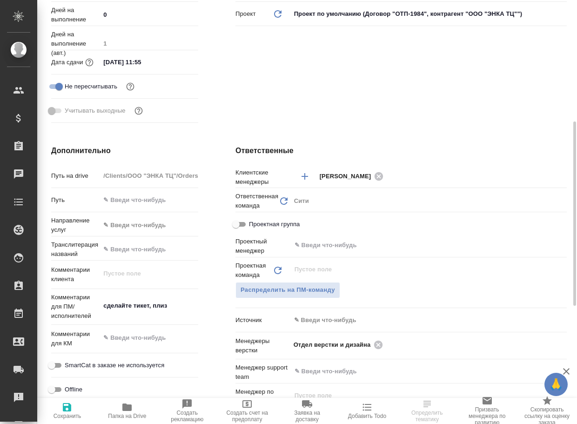
click at [128, 409] on icon "button" at bounding box center [126, 407] width 9 height 7
type textarea "x"
select select "RU"
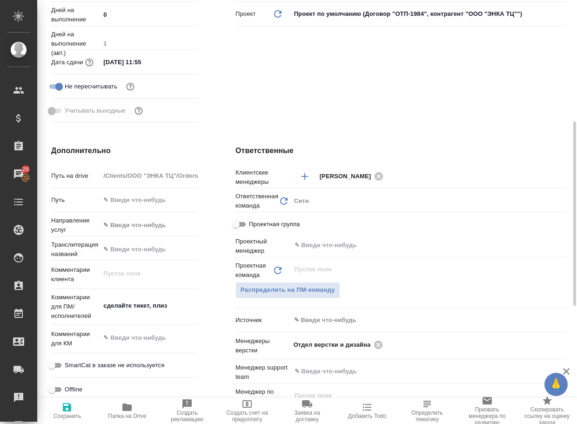
type textarea "x"
click at [379, 342] on icon at bounding box center [378, 344] width 8 height 8
type textarea "x"
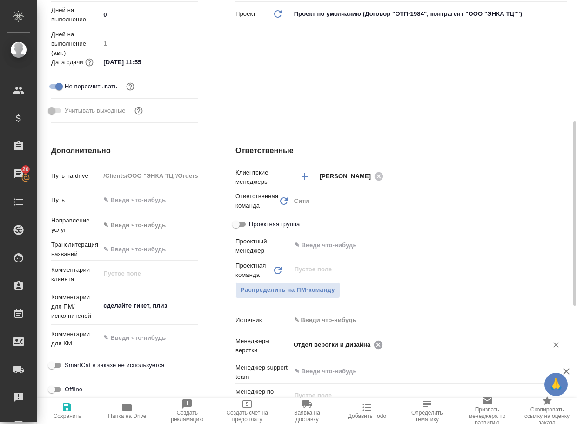
type textarea "x"
click at [379, 342] on input "text" at bounding box center [413, 344] width 239 height 11
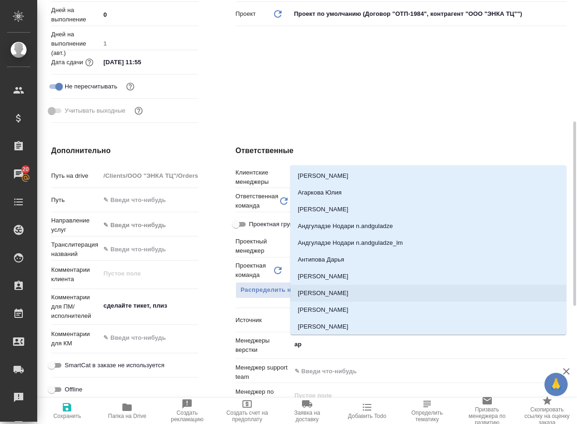
type input "арс"
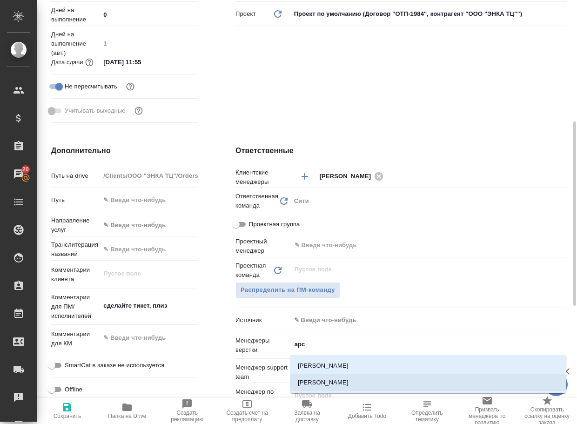
click at [338, 386] on li "[PERSON_NAME]" at bounding box center [429, 382] width 276 height 17
type textarea "x"
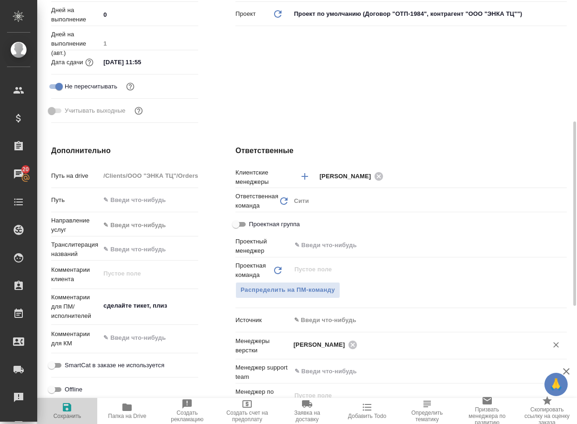
click at [58, 413] on span "Сохранить" at bounding box center [68, 416] width 28 height 7
type textarea "x"
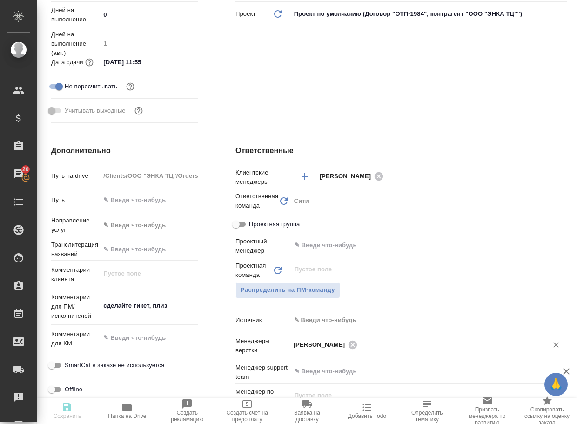
type textarea "x"
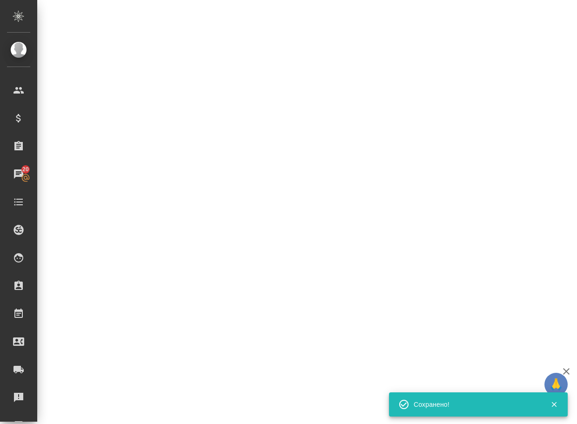
select select "RU"
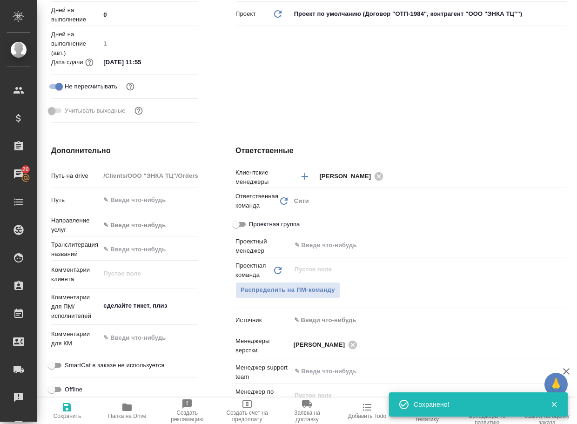
type textarea "x"
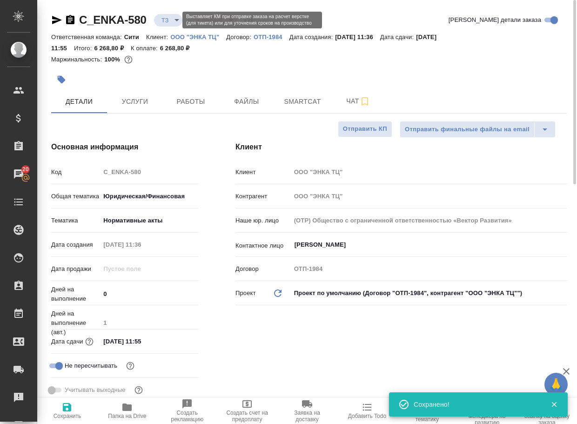
click at [167, 19] on body "🙏 .cls-1 fill:#fff; AWATERA Arsenyeva Vera Клиенты Спецификации Заказы 20 Чаты …" at bounding box center [288, 212] width 577 height 424
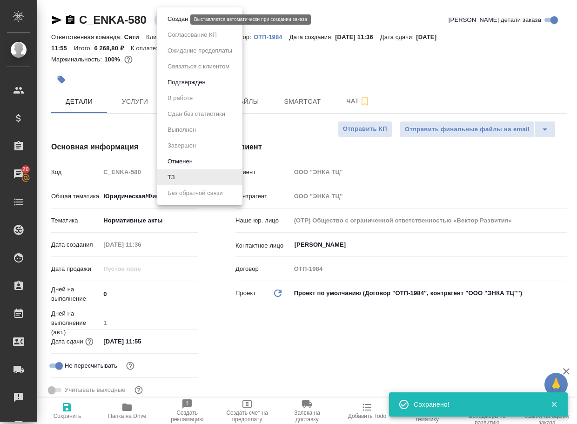
click at [170, 20] on button "Создан" at bounding box center [178, 19] width 26 height 10
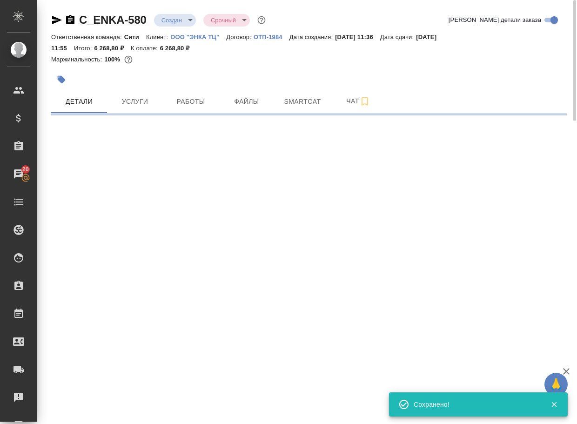
select select "RU"
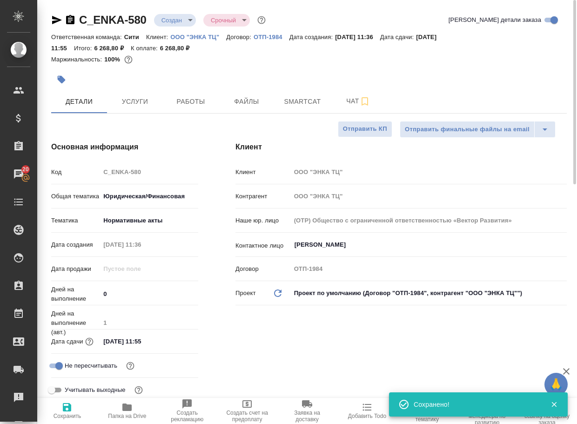
type textarea "x"
drag, startPoint x: 154, startPoint y: 25, endPoint x: 73, endPoint y: 16, distance: 82.0
click at [72, 16] on div "C_ENKA-580 Создан new Срочный urgent" at bounding box center [159, 20] width 217 height 15
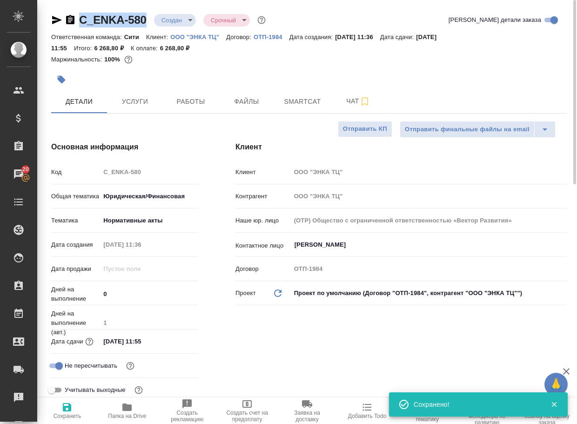
copy link "C_ENKA-580"
type textarea "x"
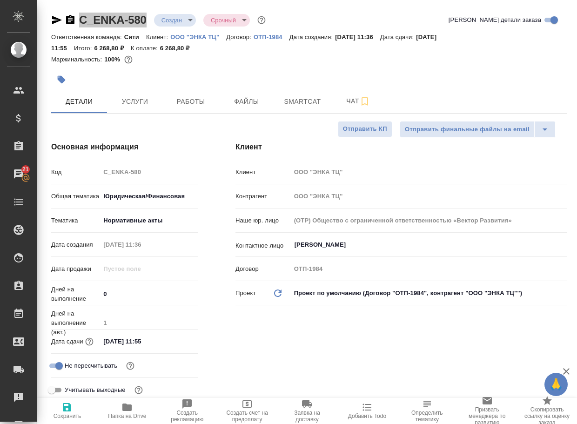
type textarea "x"
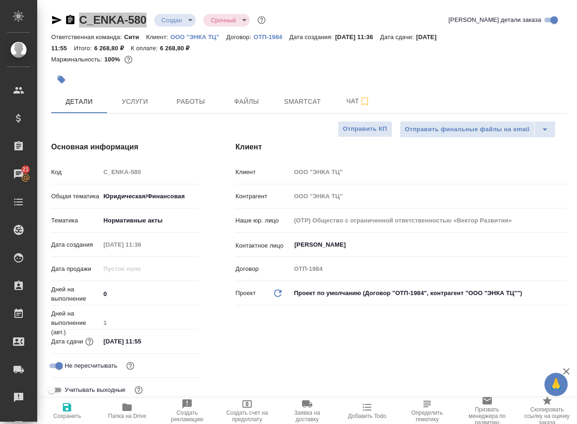
type textarea "x"
click at [65, 413] on span "Сохранить" at bounding box center [68, 416] width 28 height 7
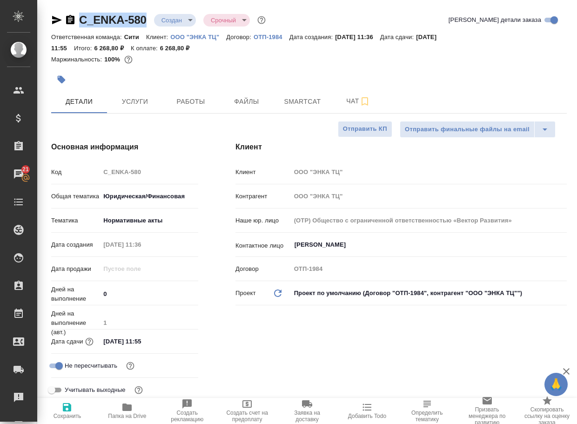
type textarea "x"
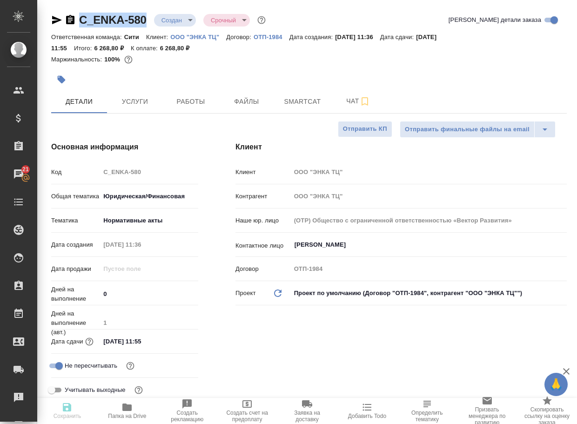
type textarea "x"
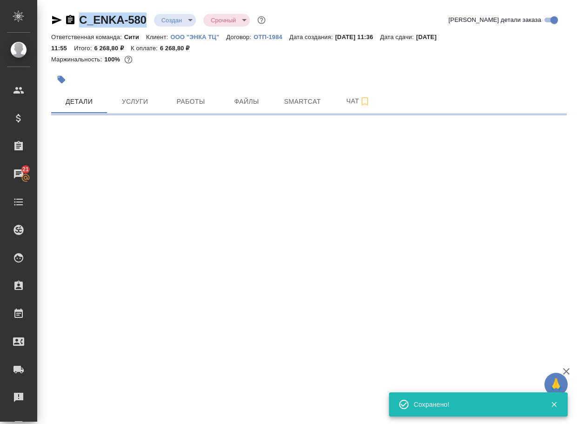
select select "RU"
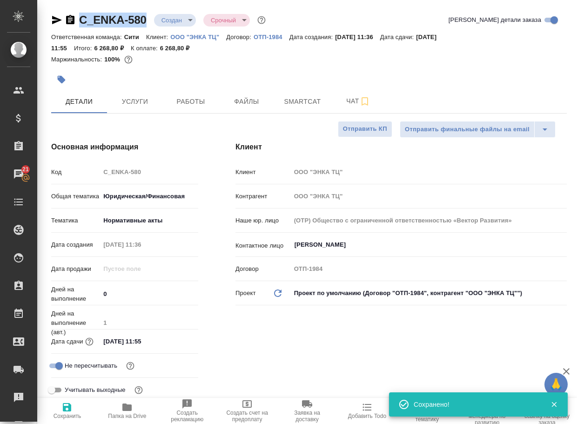
type textarea "x"
click at [357, 99] on span "Чат" at bounding box center [358, 101] width 45 height 12
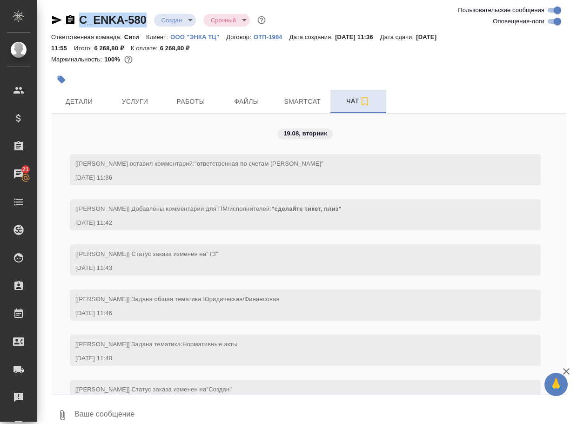
scroll to position [31, 0]
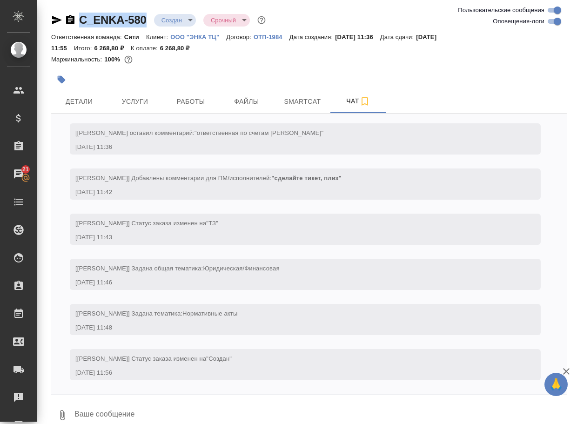
click at [62, 413] on icon "button" at bounding box center [62, 415] width 5 height 10
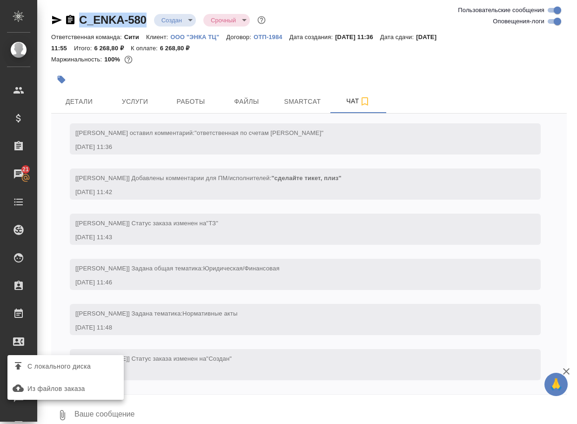
click at [74, 368] on span "С локального диска" at bounding box center [58, 367] width 63 height 12
click at [0, 0] on input "С локального диска" at bounding box center [0, 0] width 0 height 0
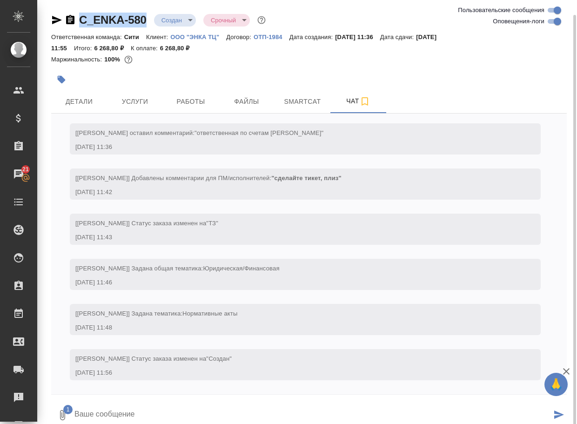
scroll to position [7, 0]
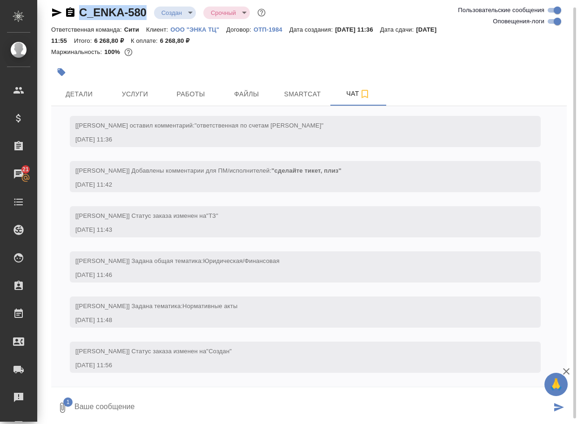
click at [154, 409] on textarea at bounding box center [313, 408] width 478 height 32
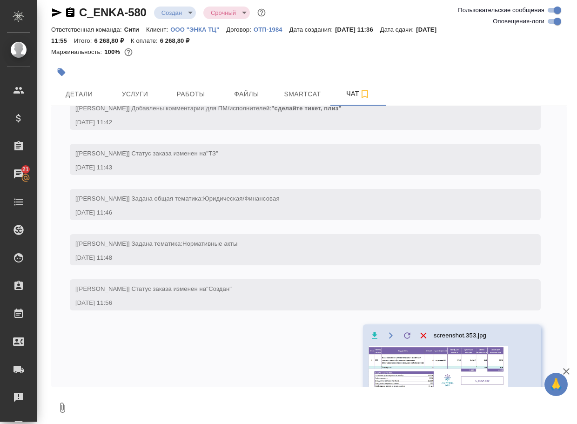
scroll to position [95, 0]
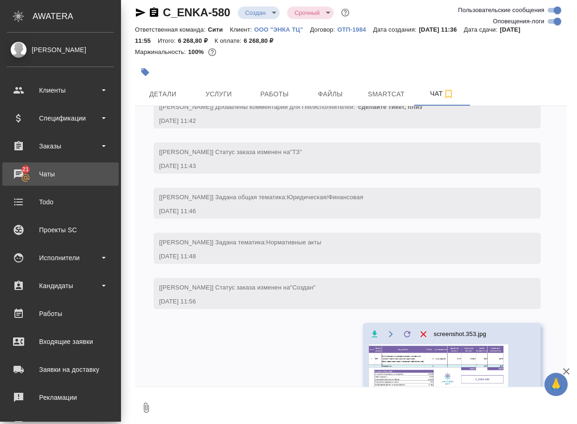
click at [47, 171] on div "Чаты" at bounding box center [60, 174] width 107 height 14
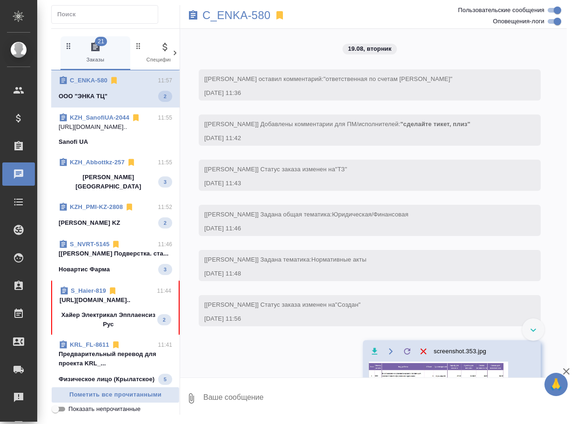
scroll to position [73, 0]
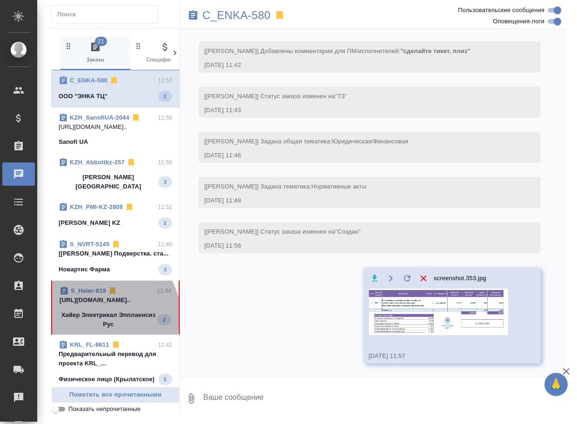
click at [110, 316] on p "Хайер Электрикал Эпплаенсиз Рус" at bounding box center [109, 320] width 98 height 19
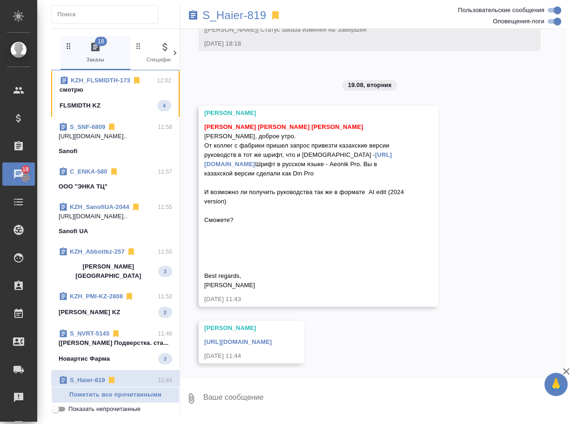
scroll to position [0, 0]
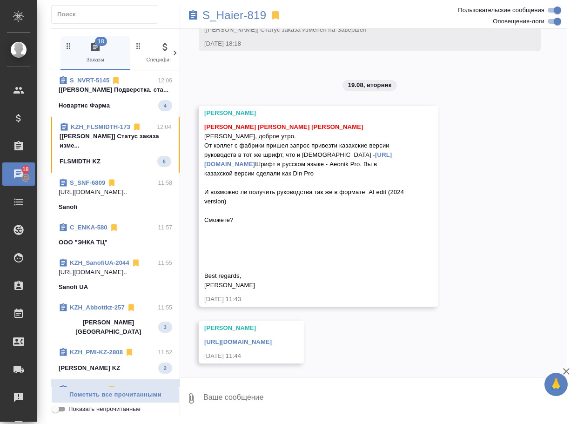
click at [95, 162] on span "KZH_FLSMIDTH-173 12:04 [Заборова Александра] Статус заказа изме... FLSMIDTH KZ 6" at bounding box center [116, 144] width 112 height 45
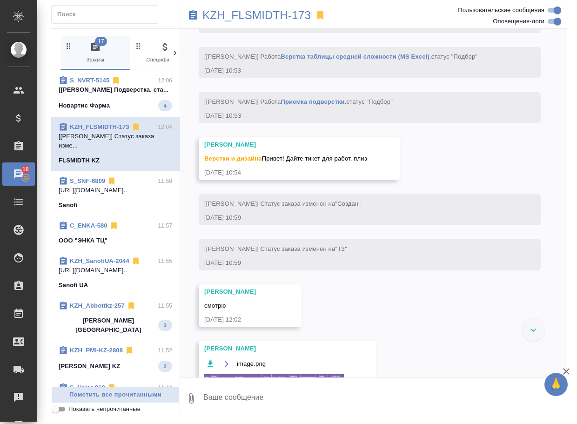
scroll to position [528, 0]
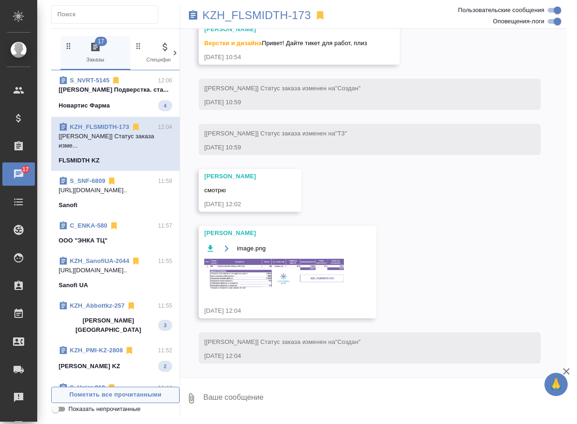
click at [106, 395] on span "Пометить все прочитанными" at bounding box center [115, 395] width 118 height 11
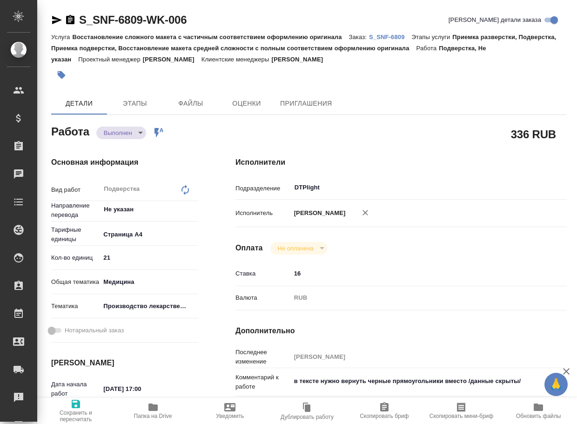
type textarea "x"
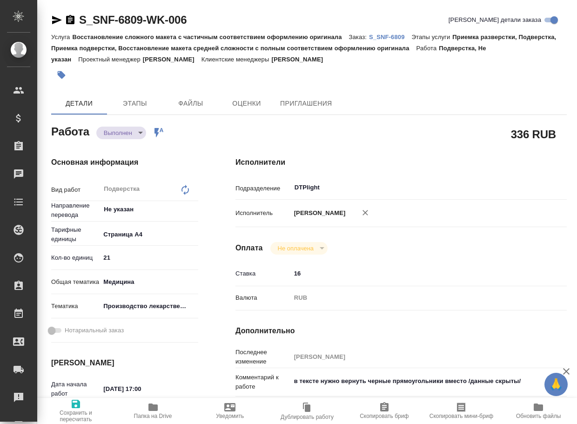
type textarea "x"
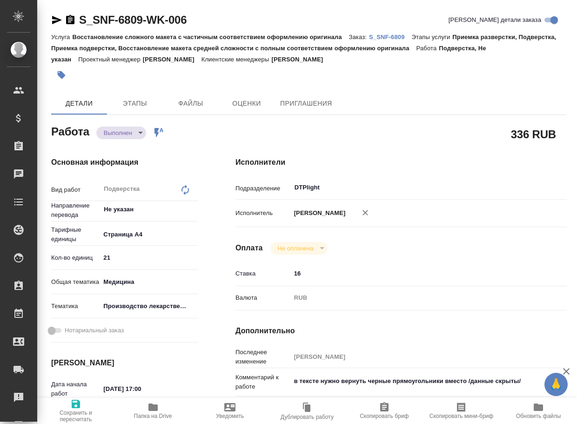
type textarea "x"
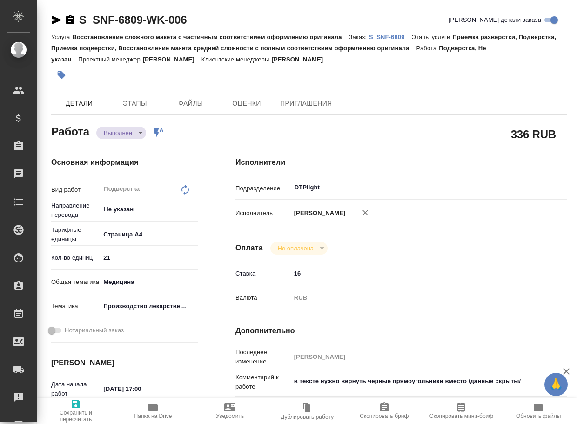
type textarea "x"
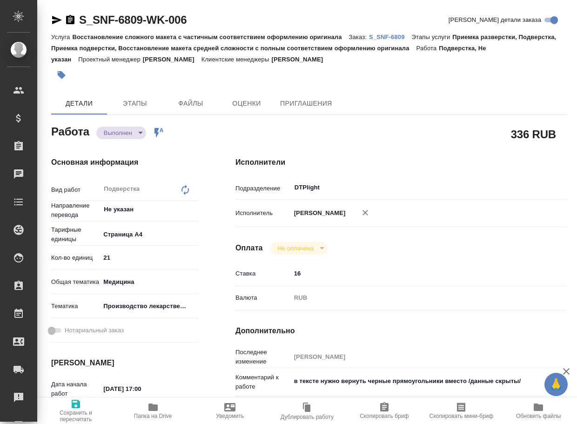
type textarea "x"
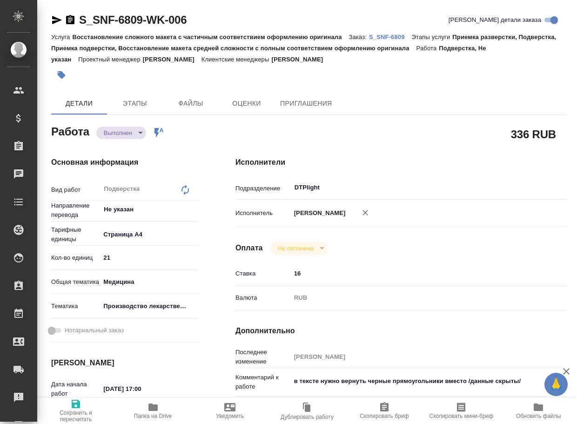
type textarea "x"
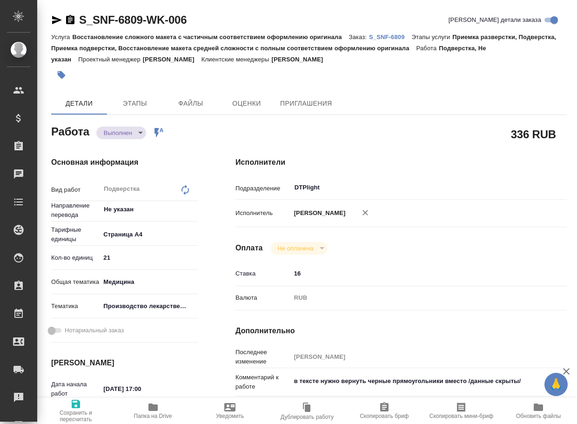
click at [153, 405] on icon "button" at bounding box center [153, 407] width 9 height 7
type textarea "x"
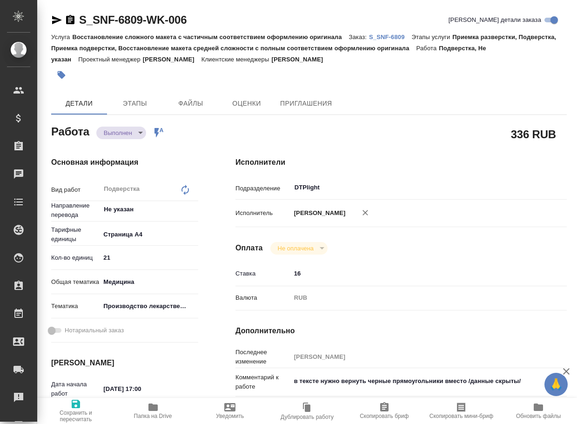
type textarea "x"
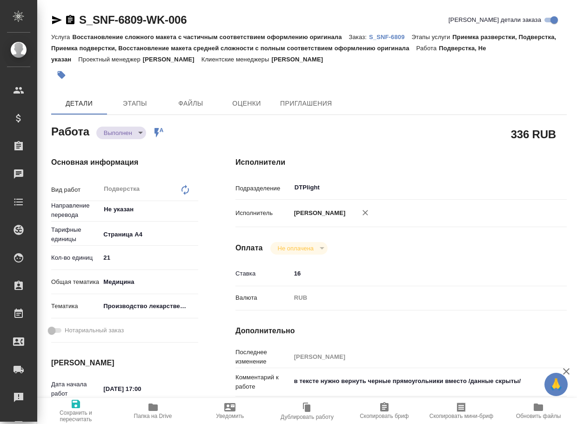
type textarea "x"
click at [117, 137] on body "🙏 .cls-1 fill:#fff; AWATERA Arsenyeva Vera Клиенты Спецификации Заказы 19 Чаты …" at bounding box center [288, 212] width 577 height 424
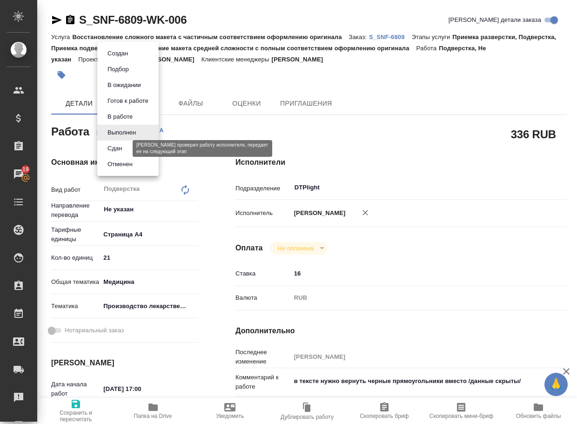
click at [121, 148] on button "Сдан" at bounding box center [115, 148] width 20 height 10
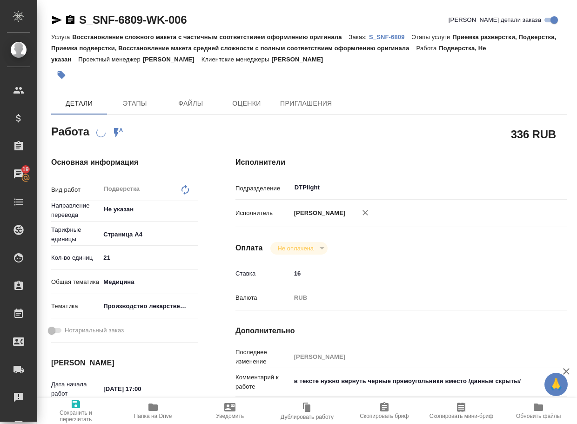
click at [398, 35] on p "S_SNF-6809" at bounding box center [390, 37] width 43 height 7
type textarea "x"
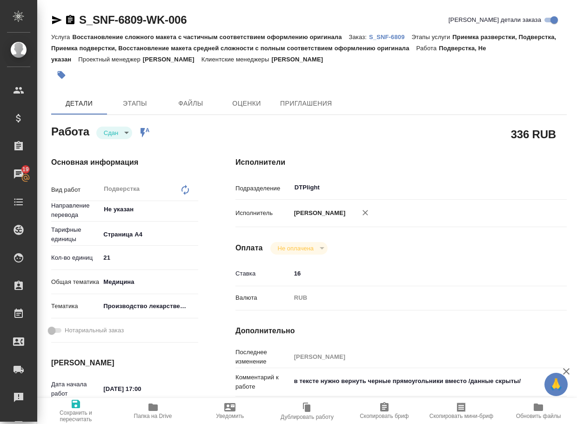
type textarea "x"
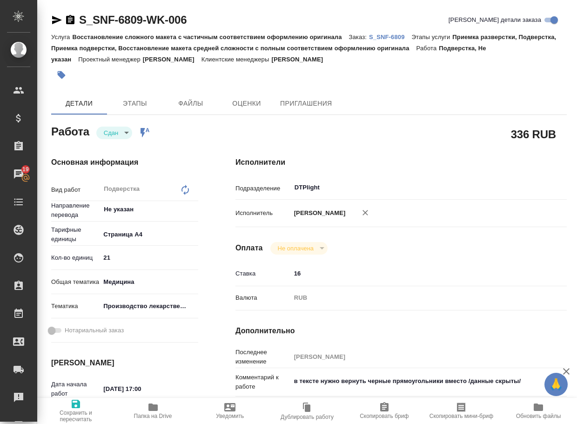
type textarea "x"
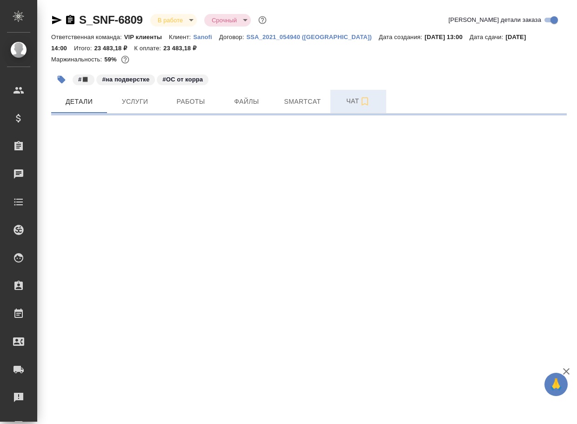
select select "RU"
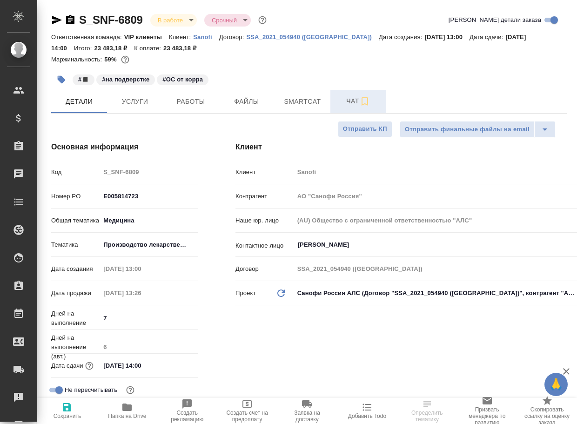
type textarea "x"
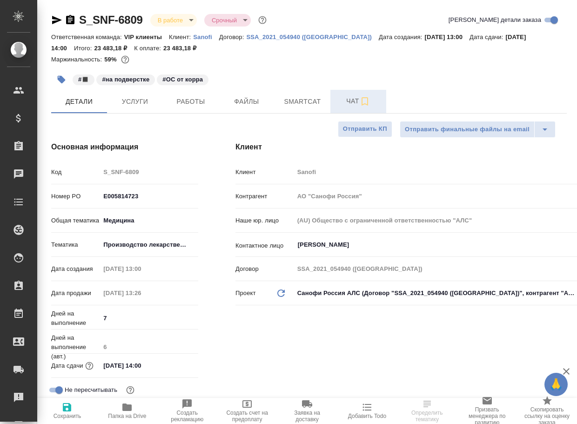
type textarea "x"
click at [351, 103] on span "Чат" at bounding box center [358, 101] width 45 height 12
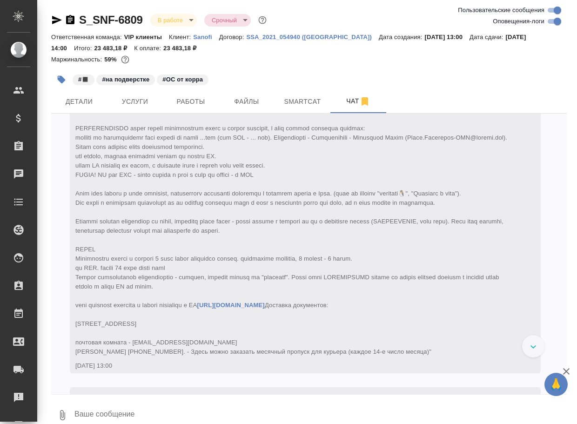
click at [149, 411] on textarea at bounding box center [321, 415] width 494 height 32
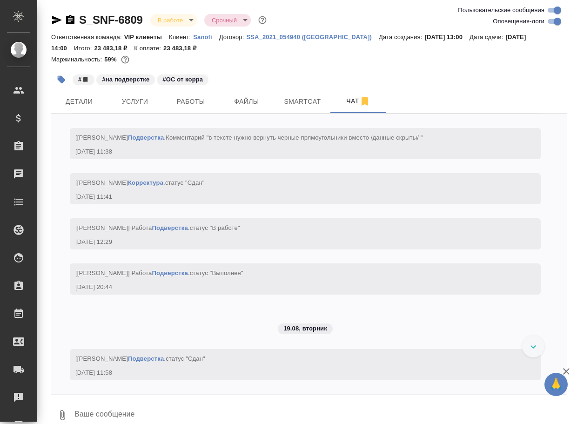
paste textarea "[URL][DOMAIN_NAME]"
type textarea "[URL][DOMAIN_NAME]"
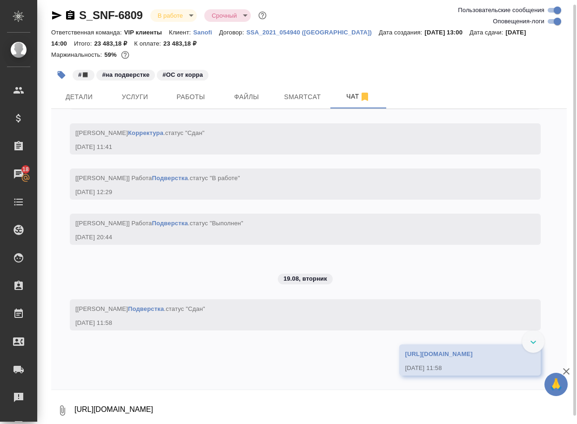
scroll to position [4655, 0]
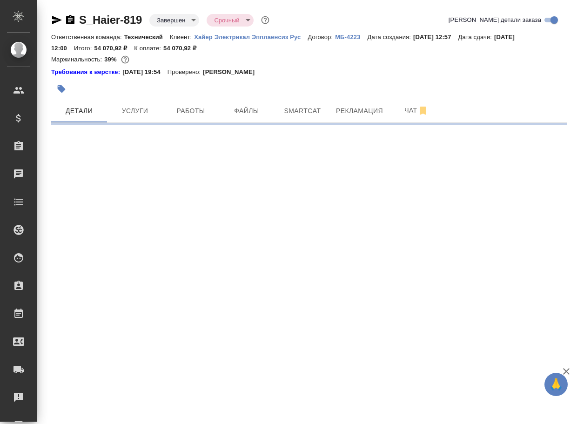
select select "RU"
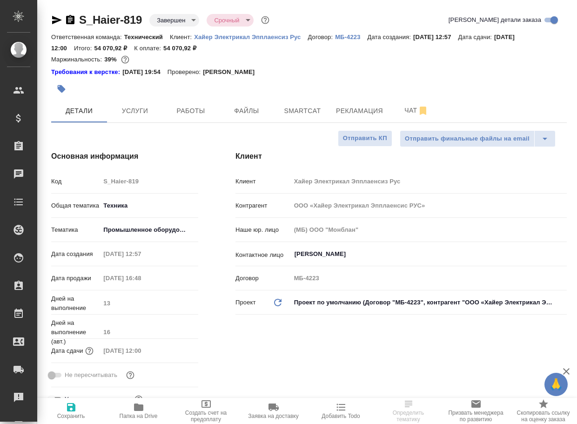
type textarea "x"
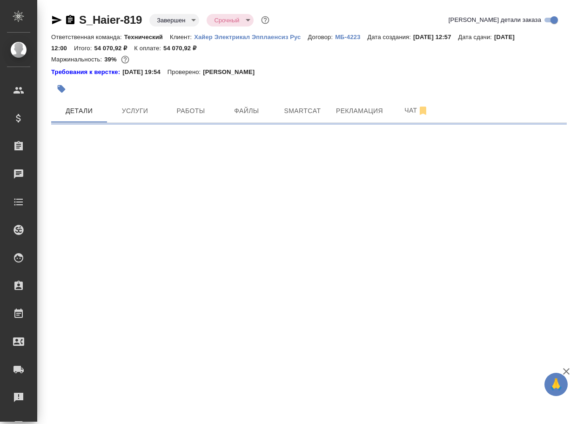
select select "RU"
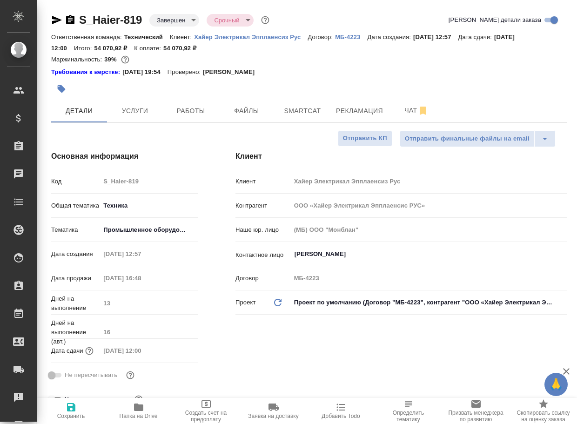
type textarea "x"
click at [407, 109] on span "Чат" at bounding box center [416, 111] width 45 height 12
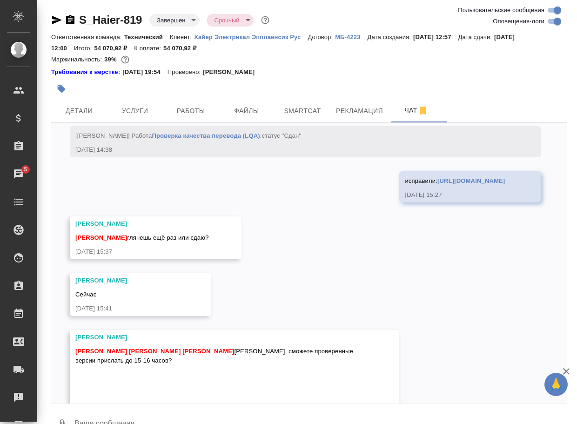
scroll to position [12878, 0]
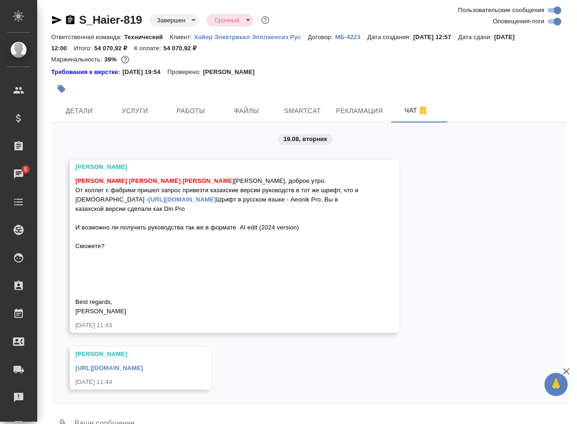
click at [143, 370] on link "[URL][DOMAIN_NAME]" at bounding box center [109, 368] width 68 height 7
click at [187, 111] on span "Работы" at bounding box center [191, 111] width 45 height 12
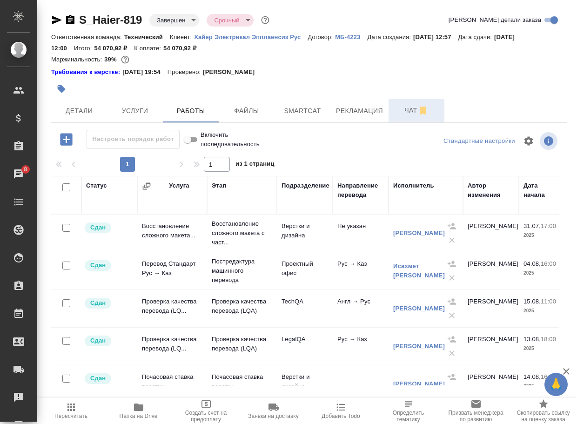
click at [412, 102] on button "Чат" at bounding box center [417, 110] width 56 height 23
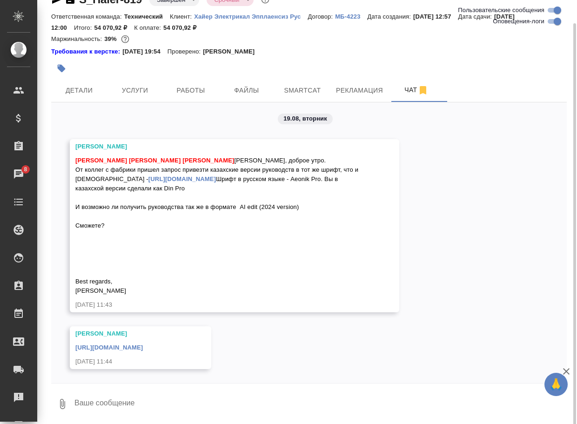
scroll to position [22, 0]
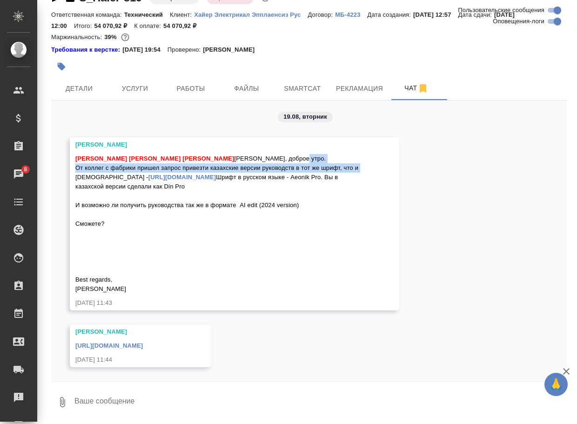
drag, startPoint x: 77, startPoint y: 158, endPoint x: 138, endPoint y: 169, distance: 62.6
click at [142, 168] on span "[PERSON_NAME] [PERSON_NAME] [PERSON_NAME] [PERSON_NAME], доброе утро. От коллег…" at bounding box center [217, 223] width 285 height 137
copy span "От коллег с фабрики пришел запрос привезти казахские версии руководств в тот же…"
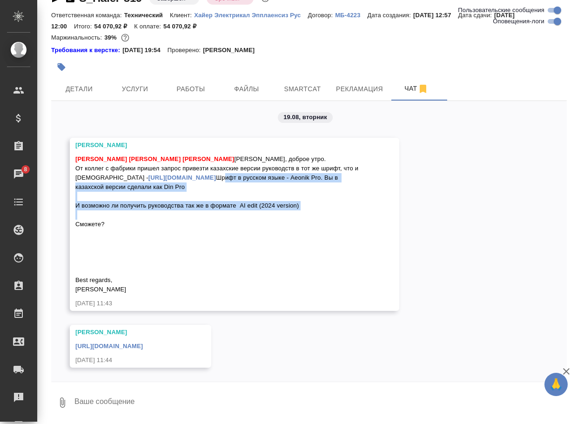
drag, startPoint x: 75, startPoint y: 184, endPoint x: 329, endPoint y: 203, distance: 253.9
click at [329, 203] on div "[PERSON_NAME] [PERSON_NAME] [PERSON_NAME] [PERSON_NAME], доброе утро. От коллег…" at bounding box center [220, 223] width 291 height 142
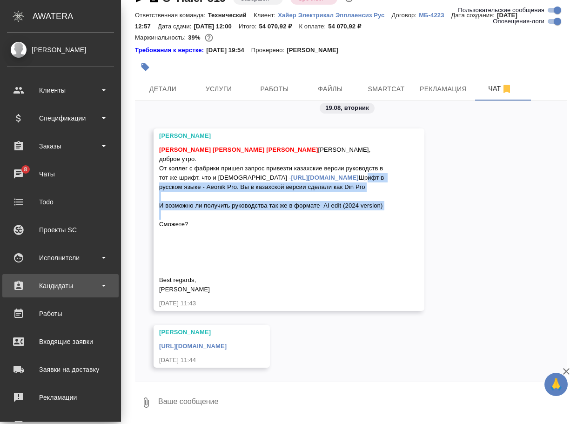
copy span "Шрифт в русском языке - Aeonik Pro. Вы в казахской версии сделали как Din Pro И…"
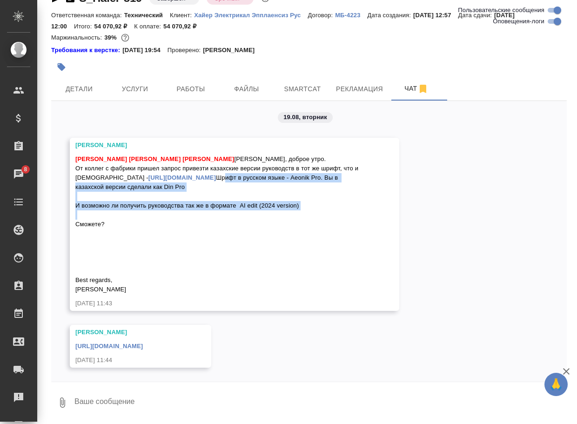
scroll to position [12906, 0]
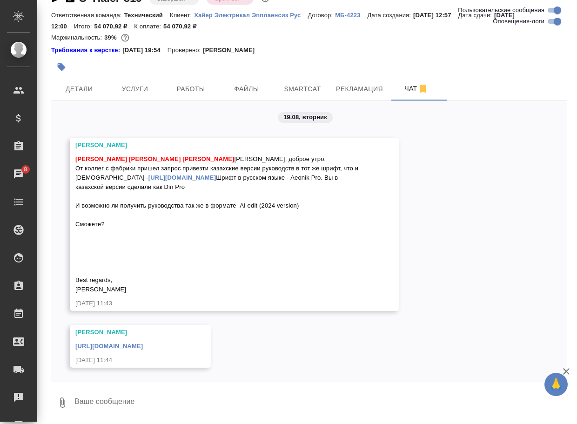
click at [398, 251] on div "31.07, [DATE] [[PERSON_NAME] оставил комментарий: ">[URL][DOMAIN_NAME]" [DATE] …" at bounding box center [309, 241] width 516 height 281
click at [115, 400] on textarea at bounding box center [321, 403] width 494 height 32
type textarea "доброе утро, ок"
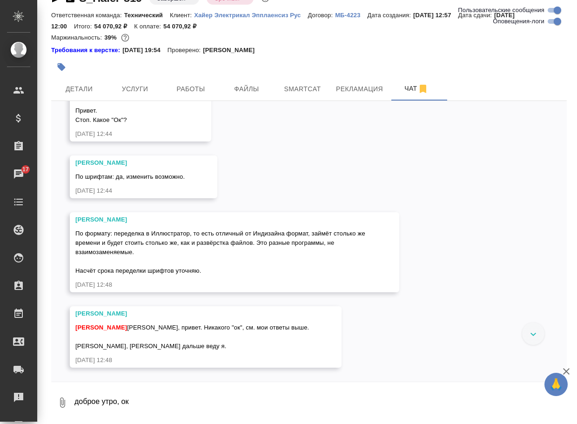
scroll to position [13244, 0]
click at [169, 396] on textarea "доброе утро, ок" at bounding box center [321, 403] width 494 height 32
click at [436, 329] on div "31.07, [DATE] [[PERSON_NAME] оставил комментарий: ">[URL][DOMAIN_NAME]" [DATE] …" at bounding box center [309, 241] width 516 height 281
click at [502, 266] on div "31.07, четверг [Усманова Ольга] Клиент оставил комментарий: ">https://drive.awa…" at bounding box center [309, 241] width 516 height 281
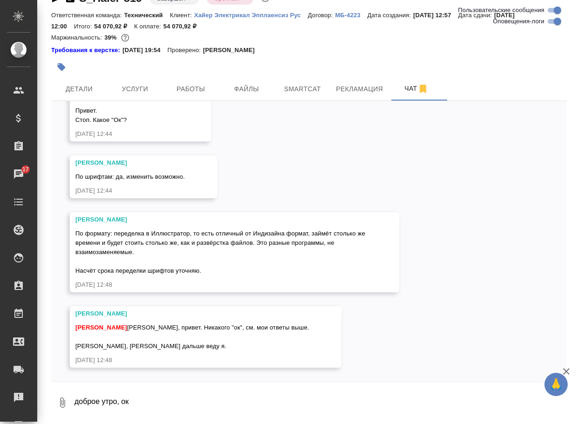
scroll to position [13244, 0]
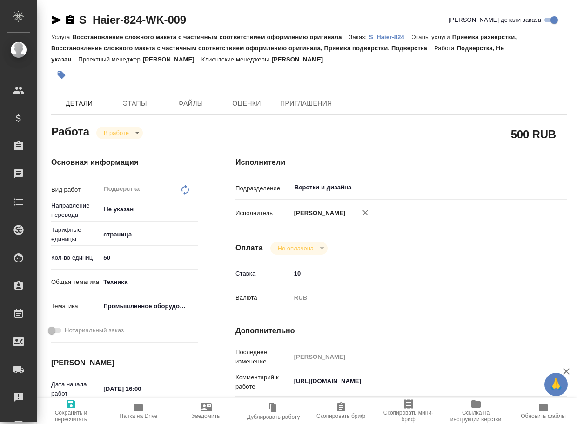
type textarea "x"
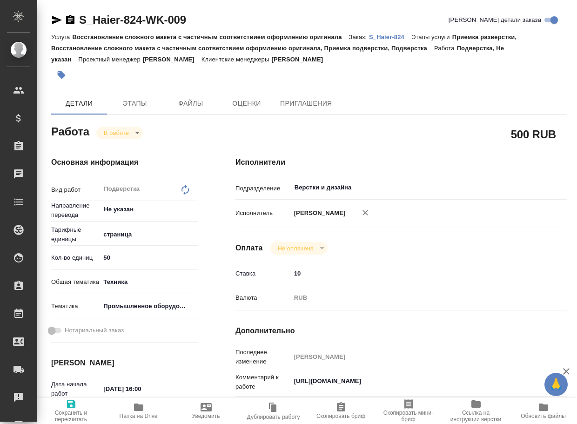
type textarea "x"
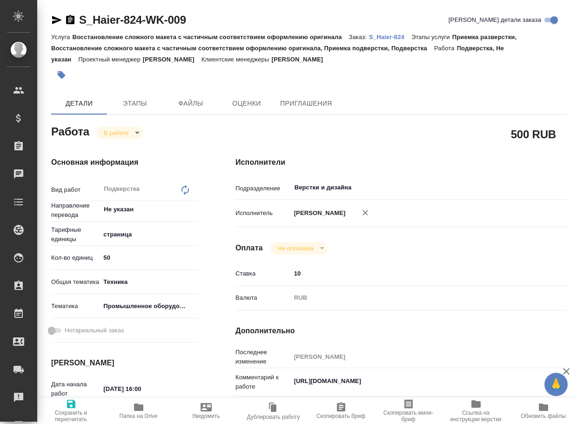
type textarea "x"
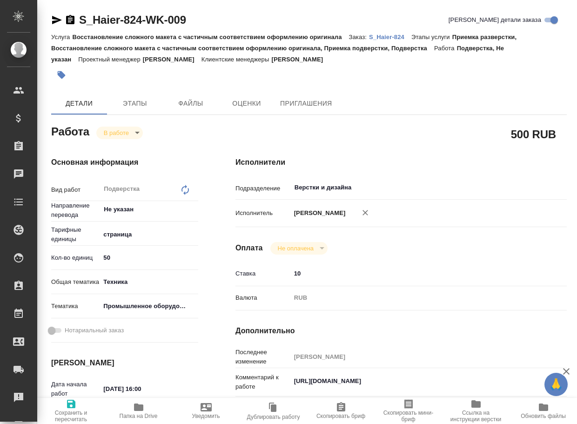
type textarea "x"
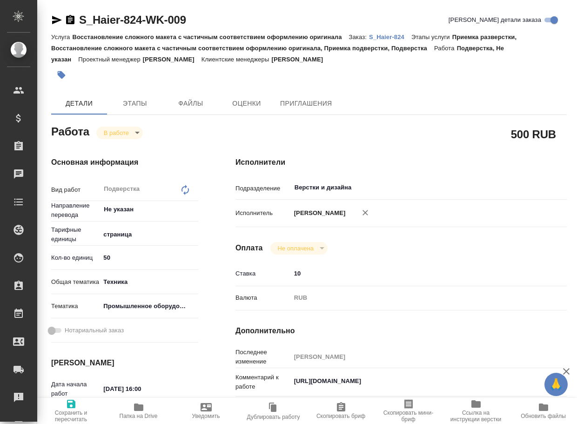
click at [122, 132] on body "🙏 .cls-1 fill:#fff; AWATERA Arsenyeva Vera Клиенты Спецификации Заказы Чаты Tod…" at bounding box center [288, 212] width 577 height 424
type textarea "x"
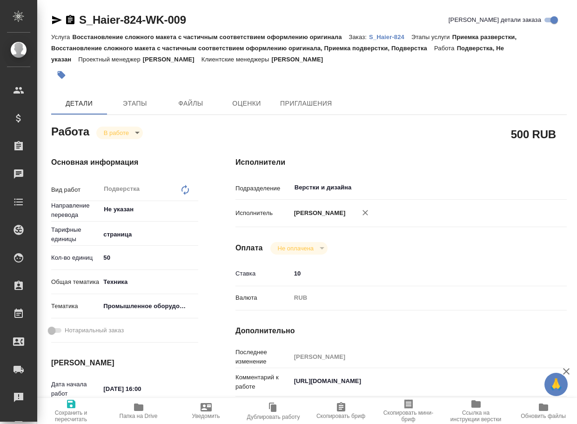
type textarea "x"
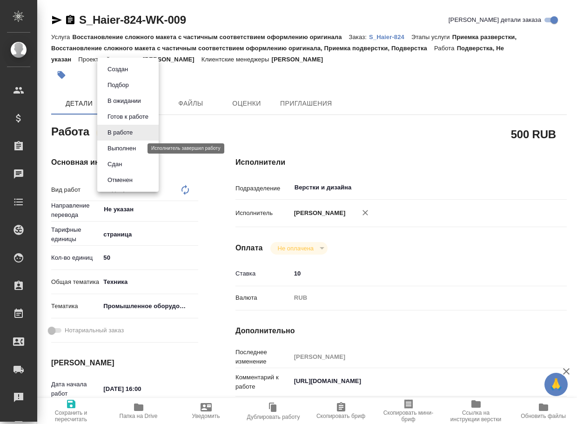
type textarea "x"
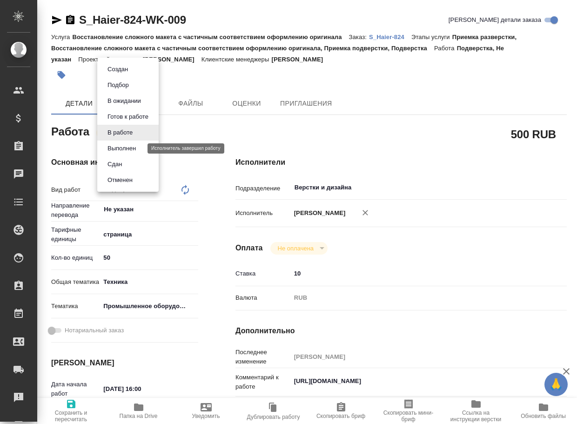
click at [122, 145] on button "Выполнен" at bounding box center [122, 148] width 34 height 10
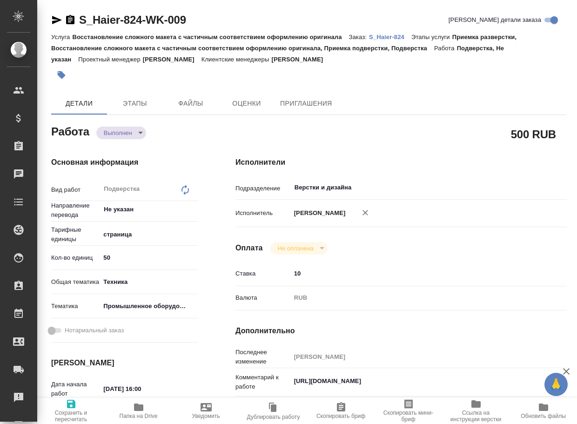
type textarea "x"
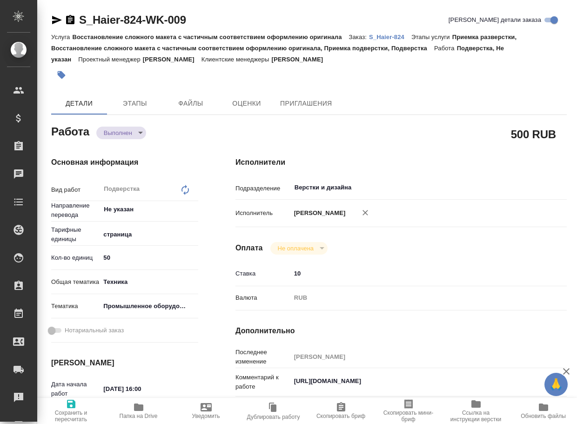
click at [142, 411] on icon "button" at bounding box center [138, 407] width 9 height 7
type textarea "x"
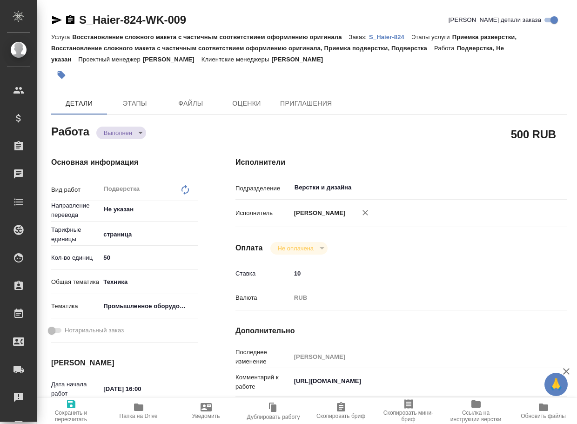
type textarea "x"
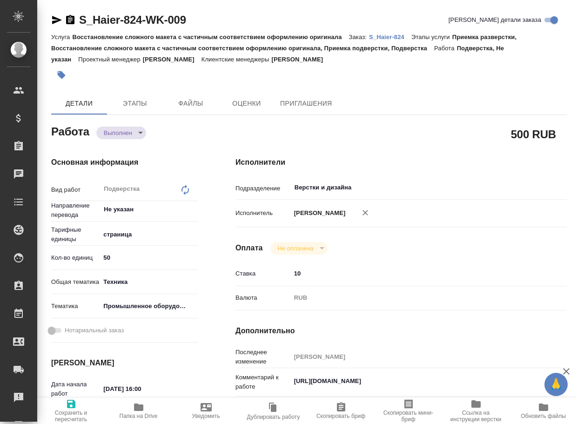
type textarea "x"
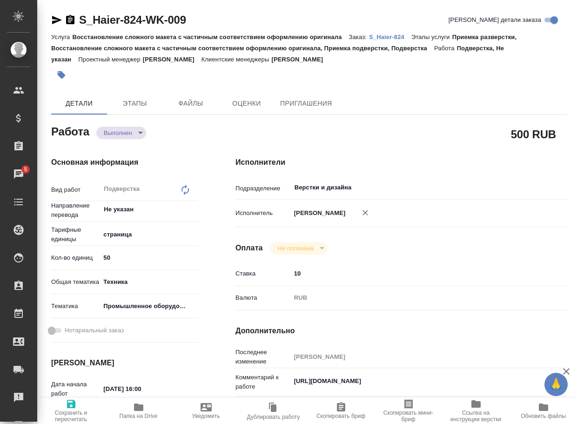
type textarea "x"
click at [393, 41] on link "S_Haier-824" at bounding box center [390, 37] width 42 height 8
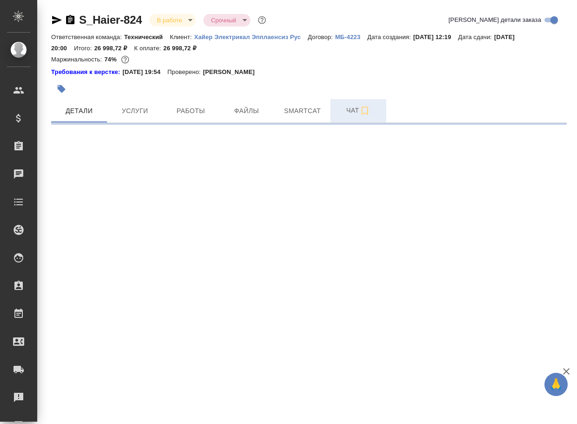
select select "RU"
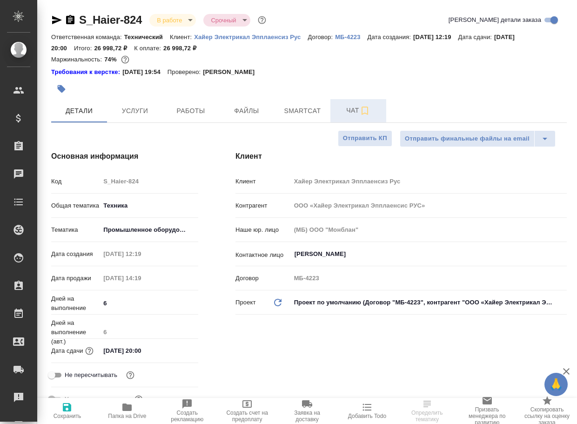
type textarea "x"
click at [350, 114] on span "Чат" at bounding box center [358, 111] width 45 height 12
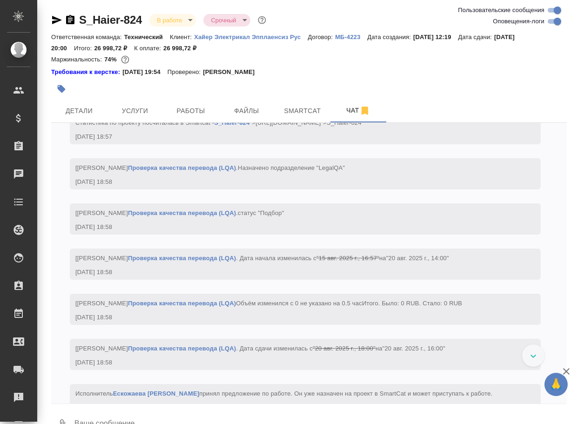
click at [137, 417] on textarea at bounding box center [321, 425] width 494 height 32
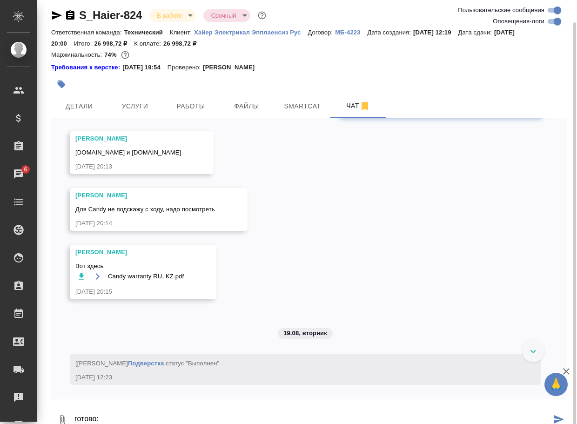
scroll to position [14, 0]
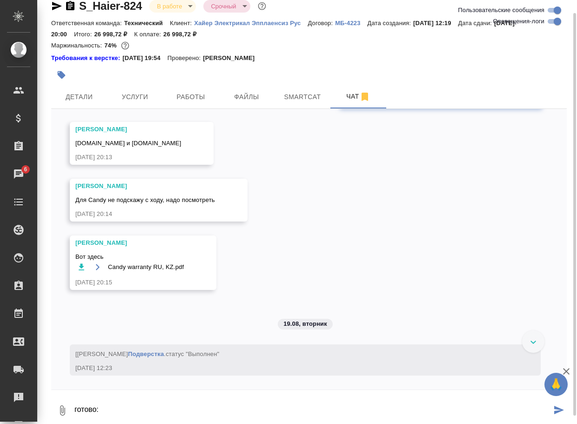
paste textarea "https://drive.awatera.com/apps/files/files/10141461?dir=/Shares/%D0%A5%D0%B0%D0…"
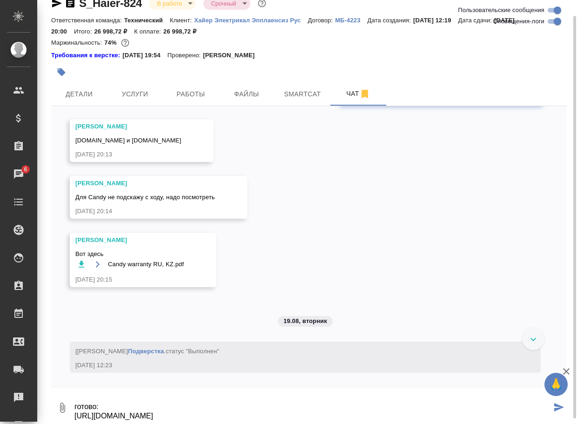
type textarea "готово: https://drive.awatera.com/apps/files/files/10141461?dir=/Shares/%D0%A5%…"
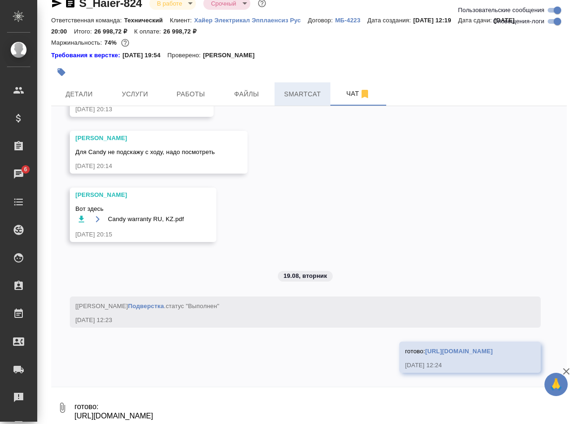
scroll to position [5025, 0]
click at [405, 345] on div "готово: https://drive.awatera.com/apps/files/files/10141461?dir=/Shares/%D0%A5%…" at bounding box center [456, 351] width 103 height 12
click at [426, 348] on link "https://drive.awatera.com/apps/files/files/10141461?dir=/Shares/%D0%A5%D0%B0%D0…" at bounding box center [460, 351] width 68 height 7
click at [164, 303] on link "Подверстка" at bounding box center [146, 306] width 36 height 7
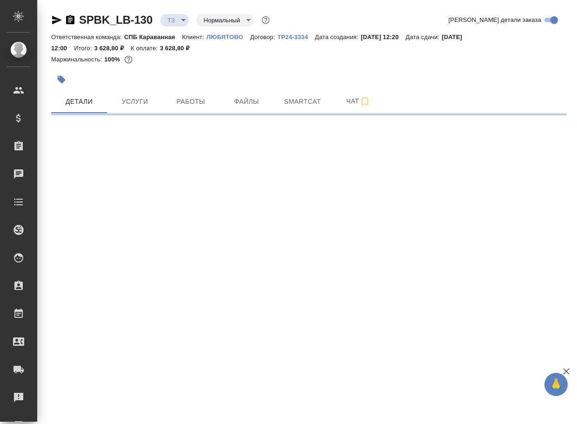
select select "RU"
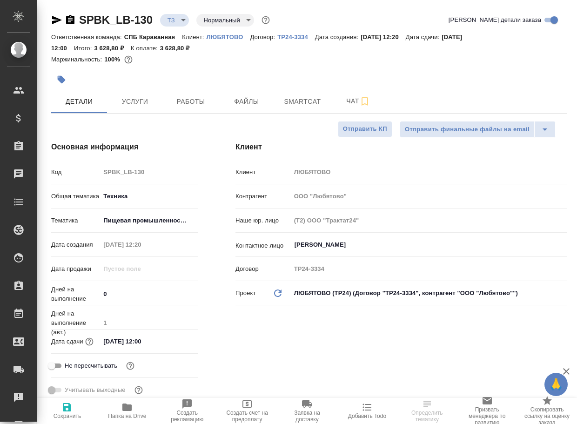
type textarea "x"
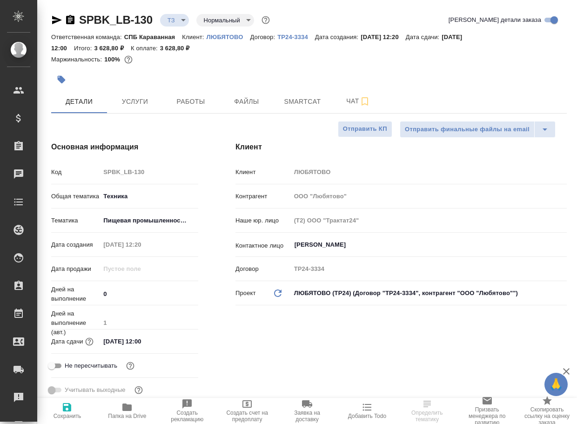
type textarea "x"
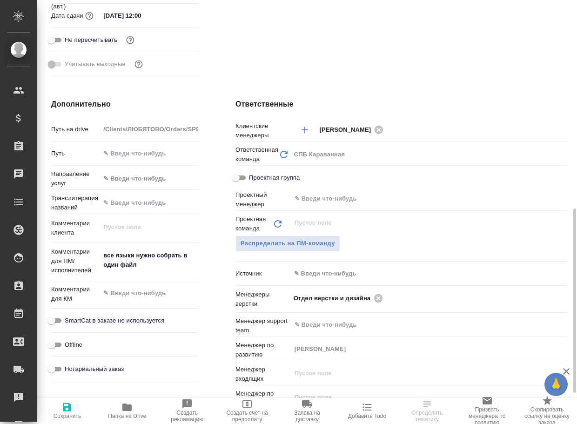
scroll to position [372, 0]
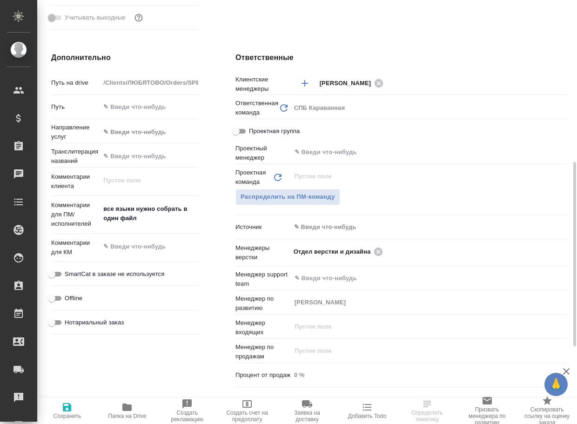
click at [129, 409] on icon "button" at bounding box center [126, 407] width 9 height 7
type textarea "x"
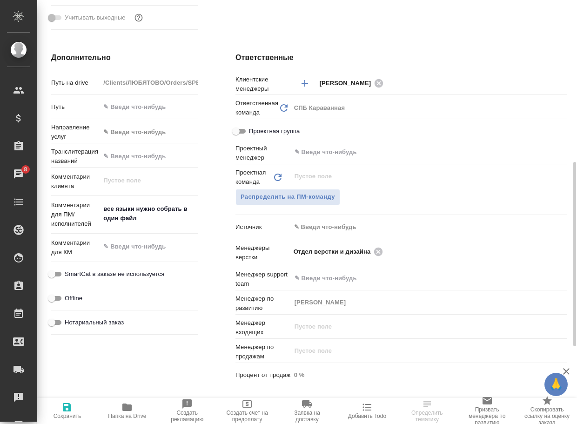
type textarea "x"
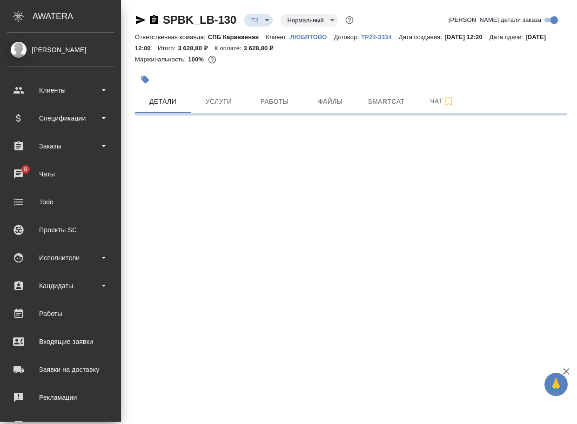
scroll to position [0, 0]
select select "RU"
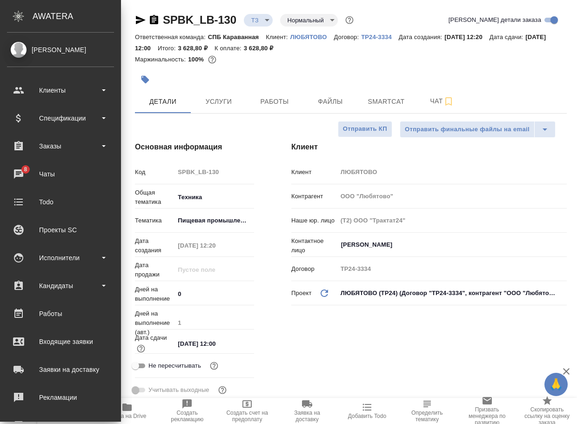
type textarea "x"
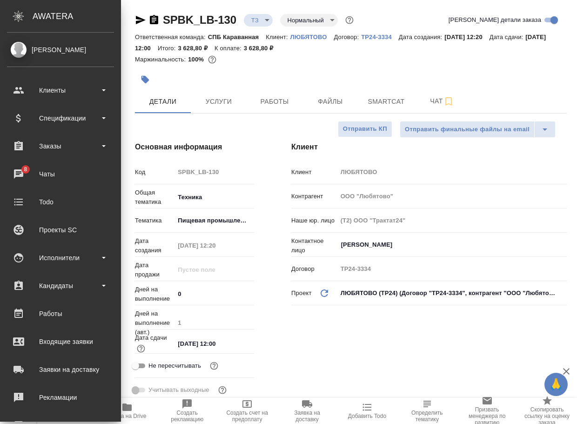
type textarea "x"
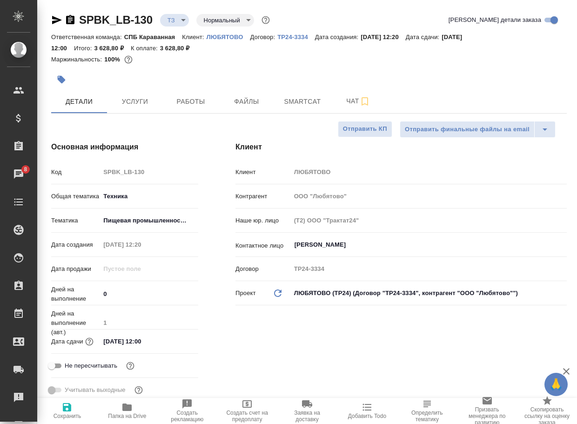
type textarea "x"
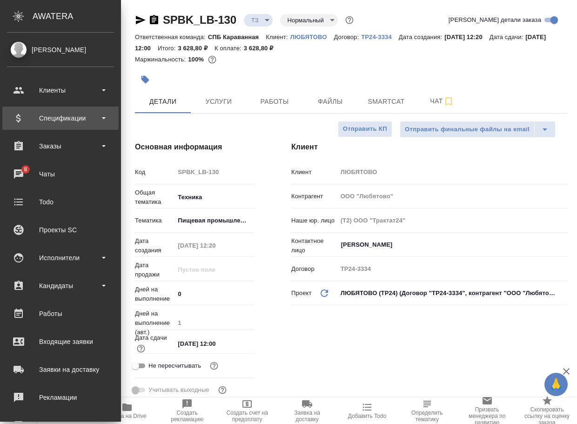
type textarea "x"
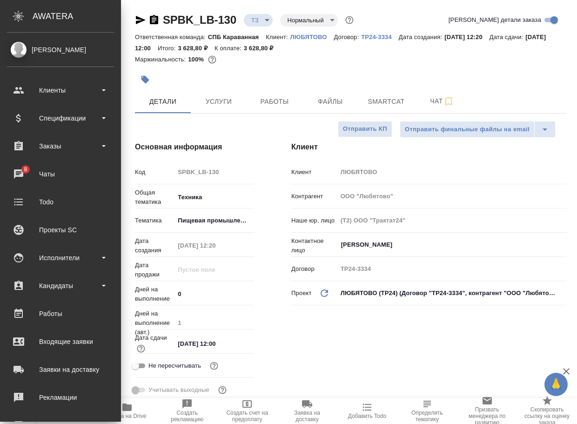
type textarea "x"
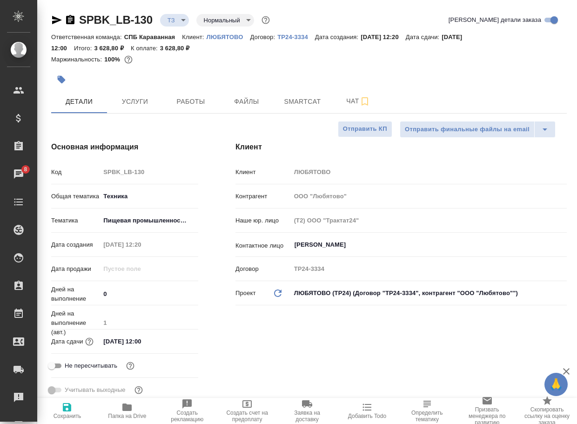
click at [304, 327] on div "Клиент Клиент ЛЮБЯТОВО Контрагент ООО "Любятово" Наше юр. лицо (Т2) ООО "Тракта…" at bounding box center [401, 274] width 369 height 302
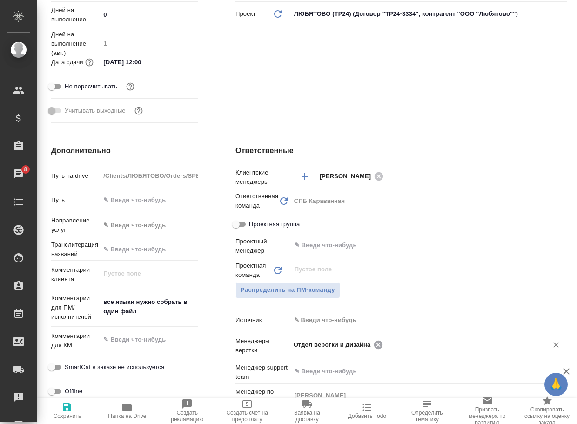
click at [376, 344] on icon at bounding box center [378, 344] width 8 height 8
type textarea "x"
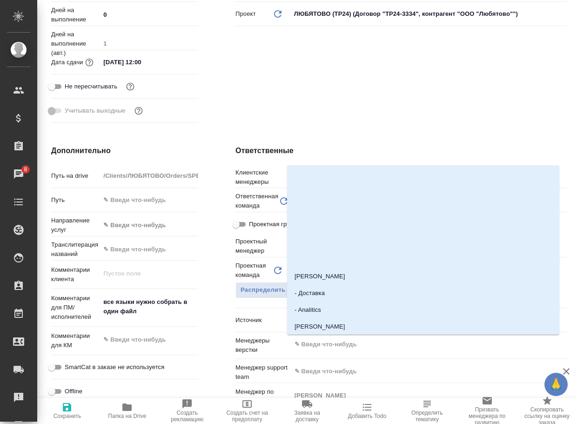
click at [376, 344] on input "text" at bounding box center [413, 344] width 239 height 11
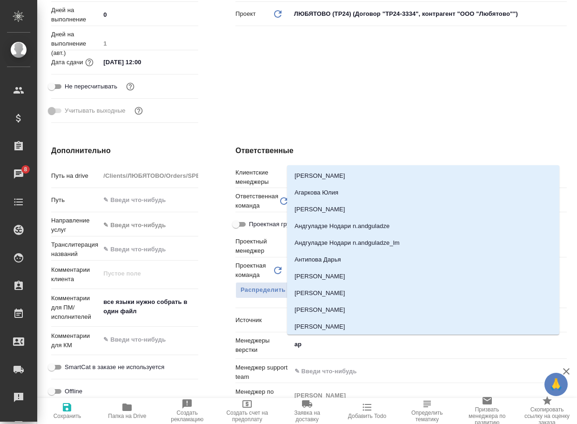
type input "арс"
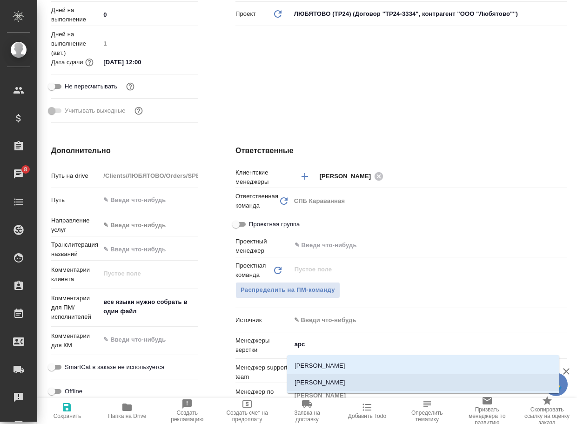
click at [332, 383] on li "[PERSON_NAME]" at bounding box center [423, 382] width 272 height 17
type textarea "x"
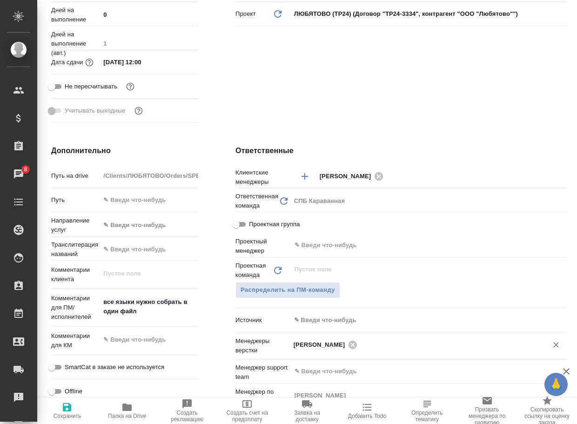
click at [64, 413] on span "Сохранить" at bounding box center [68, 416] width 28 height 7
type textarea "x"
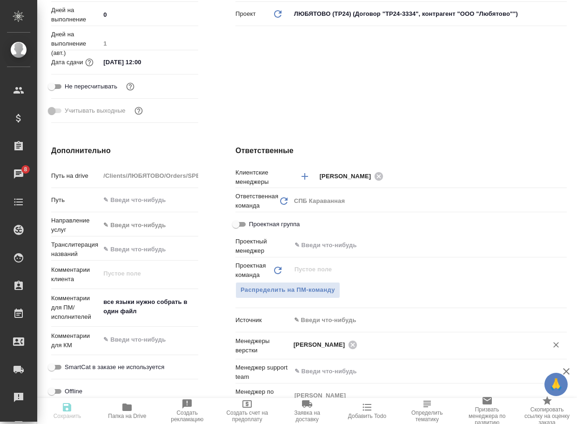
type textarea "x"
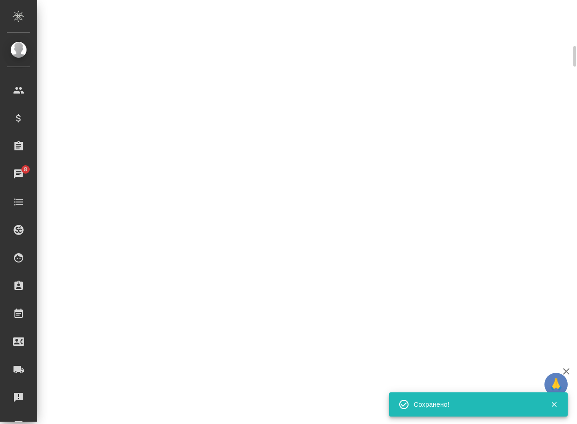
scroll to position [272, 0]
select select "RU"
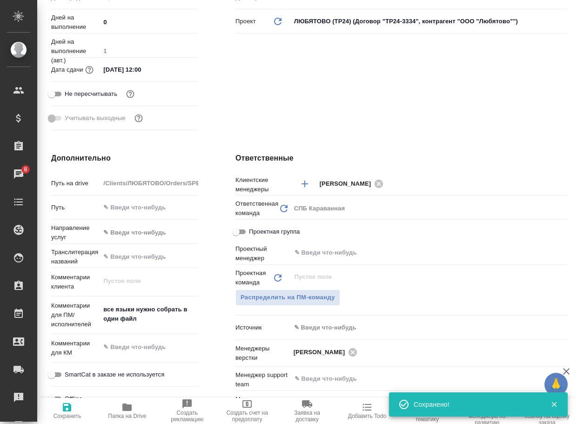
scroll to position [0, 0]
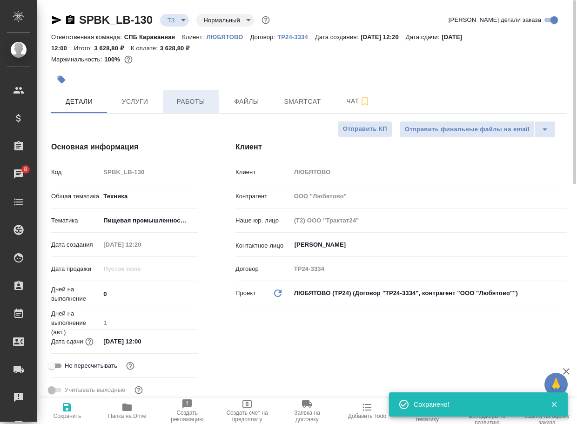
type textarea "x"
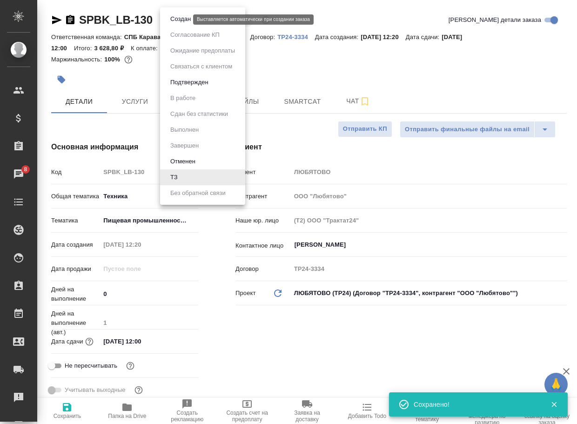
click at [170, 20] on body "🙏 .cls-1 fill:#fff; AWATERA Arsenyeva Vera Клиенты Спецификации Заказы 8 Чаты T…" at bounding box center [288, 212] width 577 height 424
click at [176, 20] on button "Создан" at bounding box center [181, 19] width 26 height 10
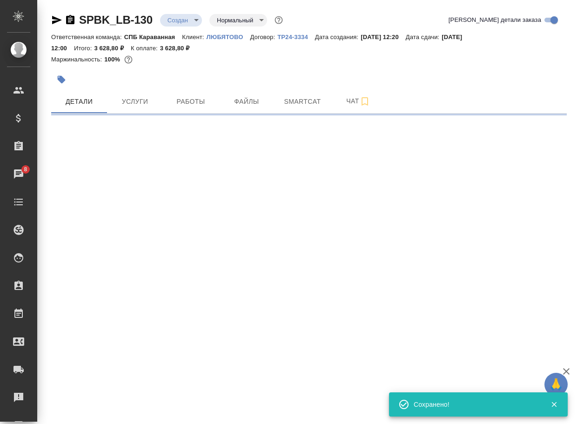
select select "RU"
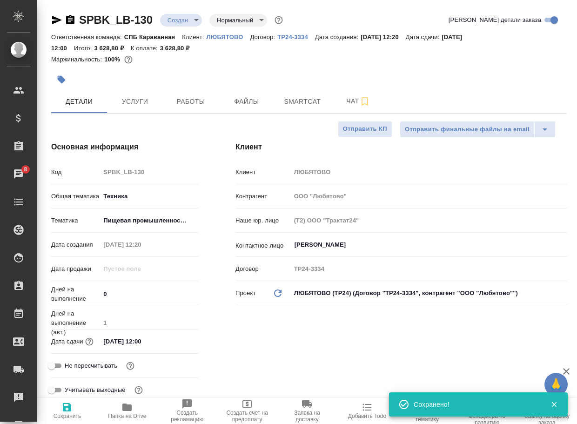
click at [77, 23] on div "SPBK_LB-130 Создан new Нормальный normal" at bounding box center [168, 20] width 234 height 15
copy link "SPBK_LB-130"
type textarea "x"
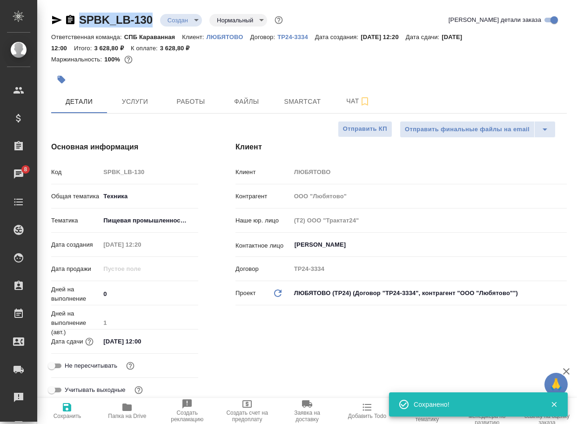
type textarea "x"
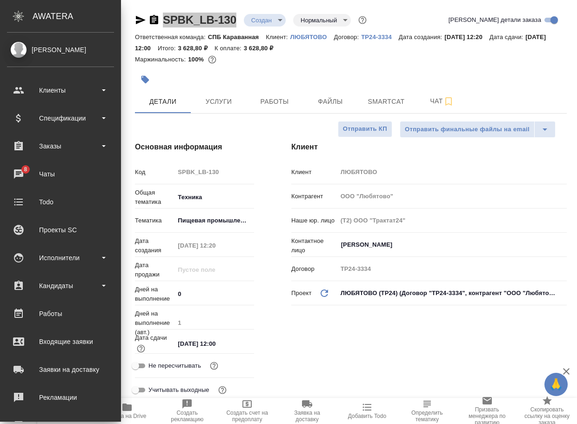
type textarea "x"
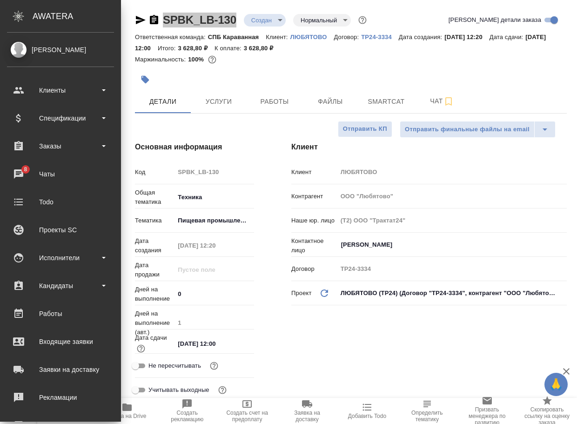
type textarea "x"
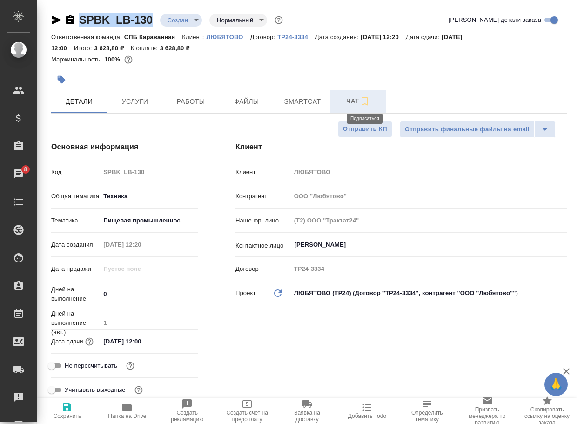
click at [344, 104] on span "Чат" at bounding box center [358, 101] width 45 height 12
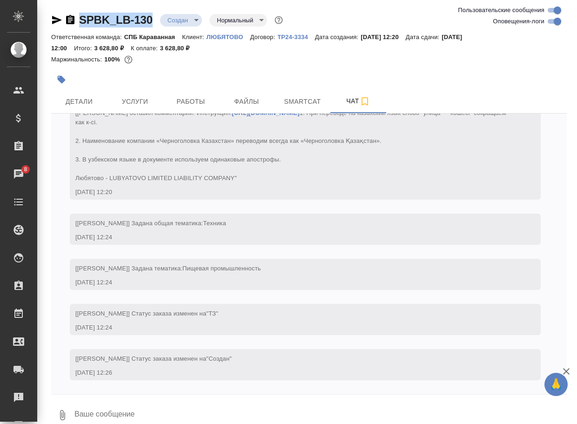
scroll to position [60, 0]
click at [64, 413] on icon "button" at bounding box center [62, 415] width 5 height 10
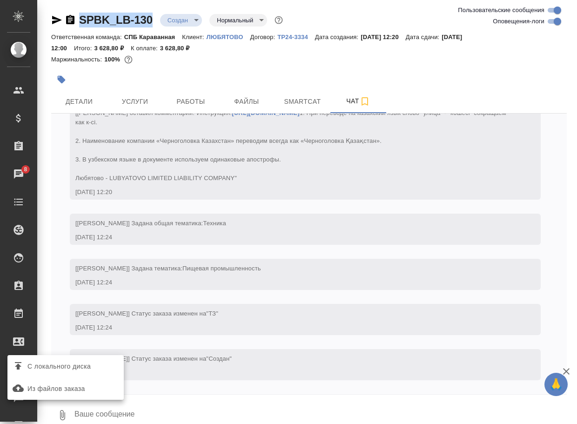
click at [83, 360] on label "С локального диска" at bounding box center [65, 367] width 116 height 18
click at [0, 0] on input "С локального диска" at bounding box center [0, 0] width 0 height 0
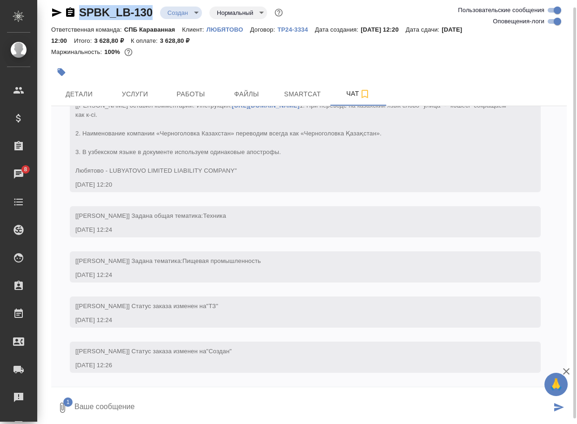
click at [136, 398] on textarea at bounding box center [313, 408] width 478 height 32
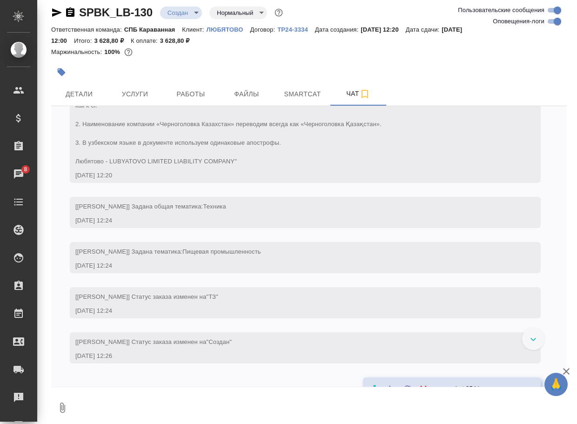
scroll to position [124, 0]
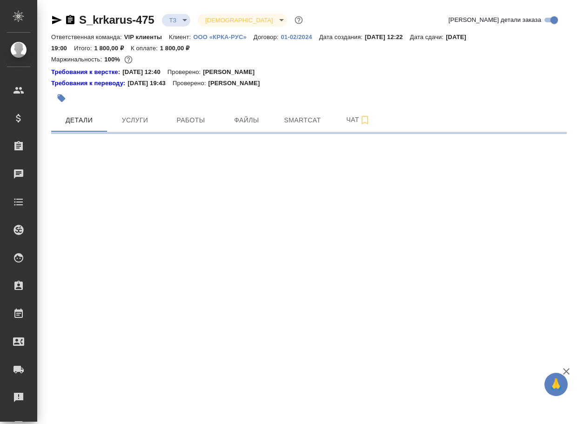
select select "RU"
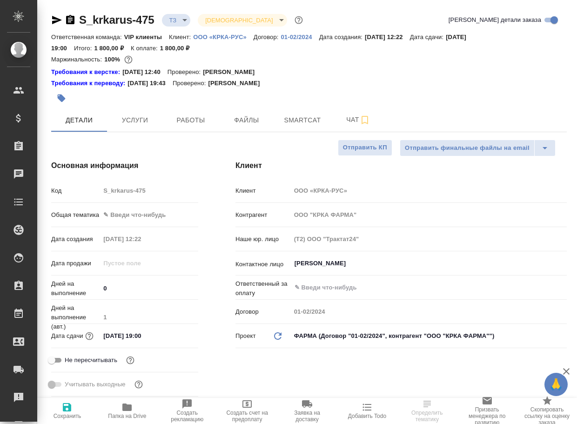
type textarea "x"
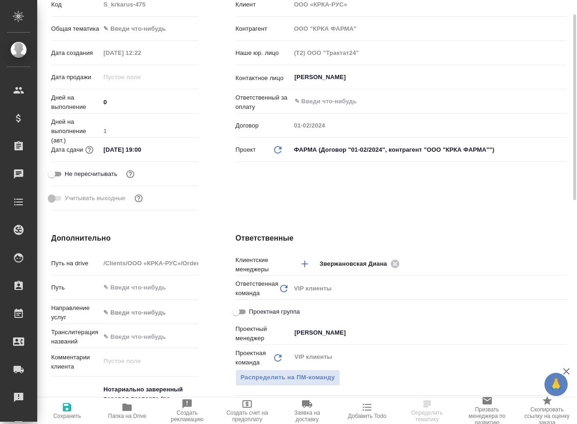
scroll to position [326, 0]
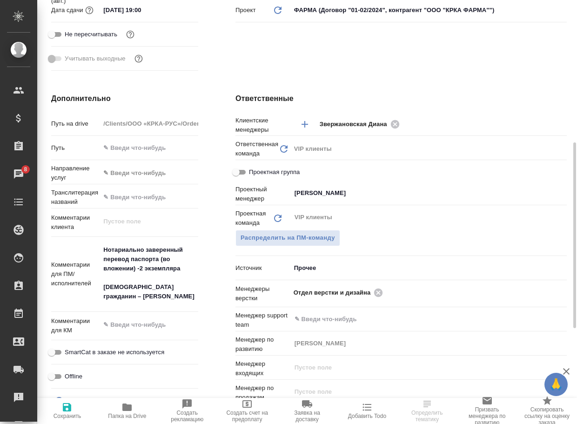
click at [121, 410] on span "Папка на Drive" at bounding box center [127, 411] width 49 height 18
select select "RU"
type textarea "x"
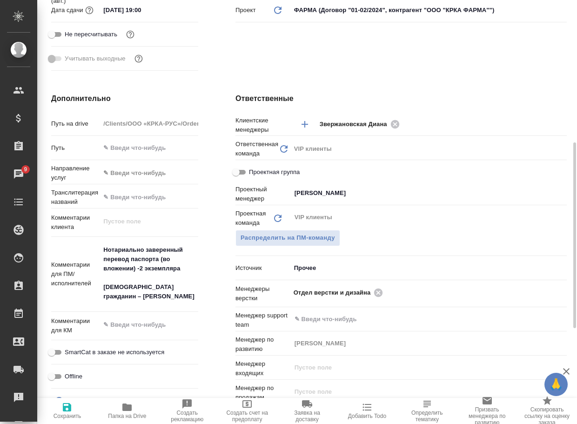
type textarea "x"
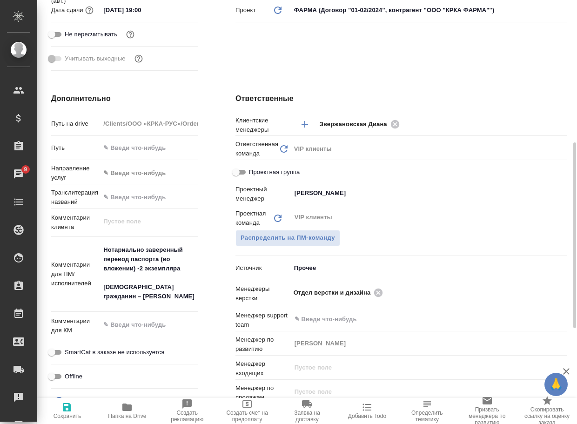
type textarea "x"
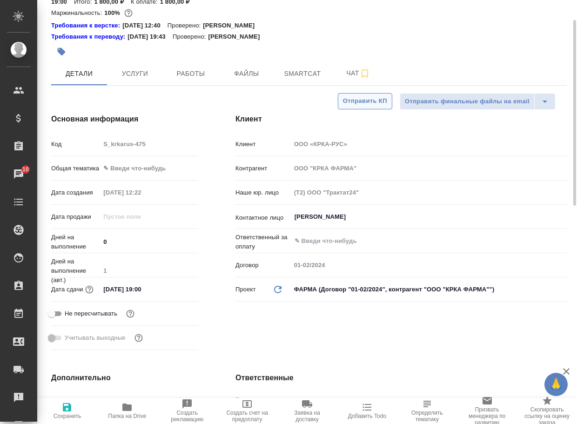
scroll to position [0, 0]
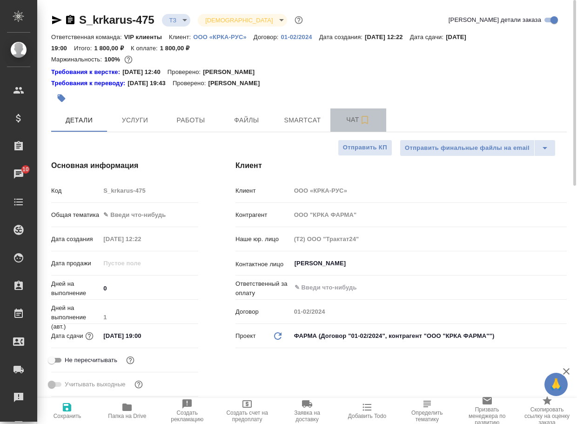
click at [354, 116] on span "Чат" at bounding box center [358, 120] width 45 height 12
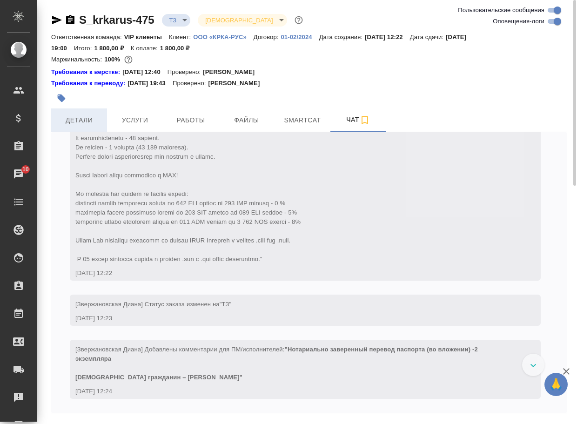
scroll to position [445, 0]
click at [65, 120] on span "Детали" at bounding box center [79, 121] width 45 height 12
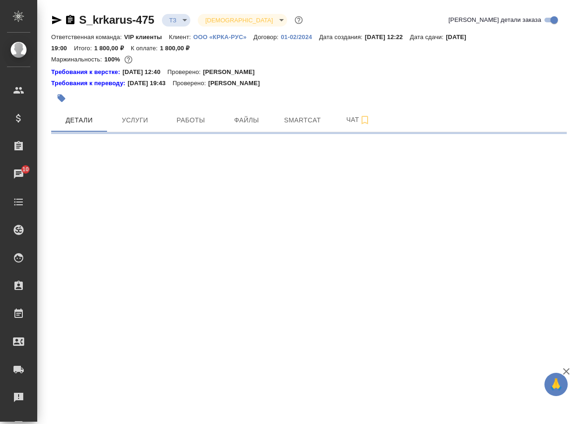
select select "RU"
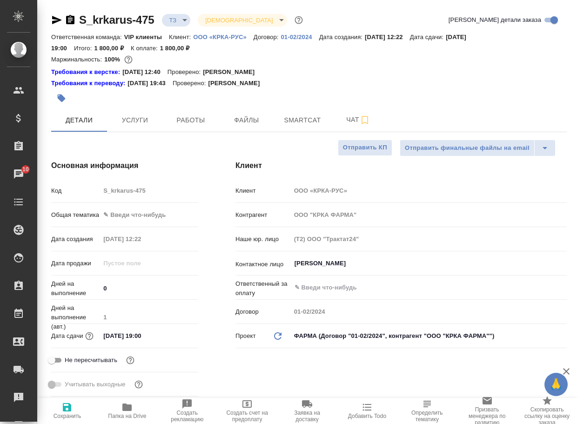
type textarea "x"
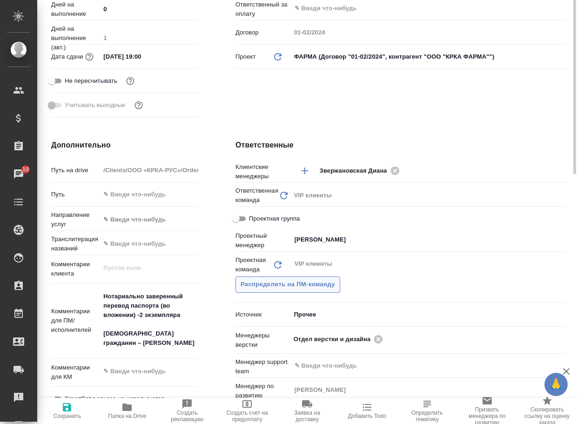
scroll to position [326, 0]
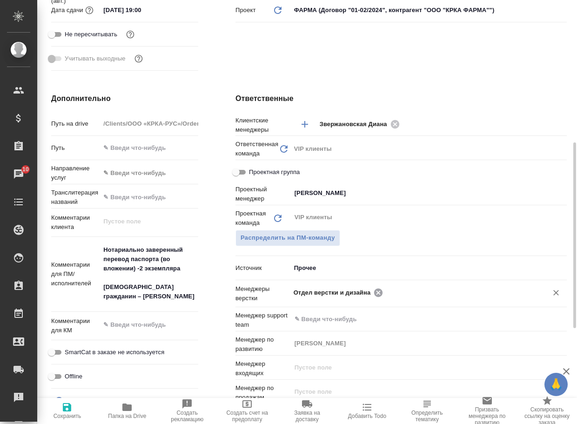
click at [377, 292] on icon at bounding box center [378, 292] width 8 height 8
type textarea "x"
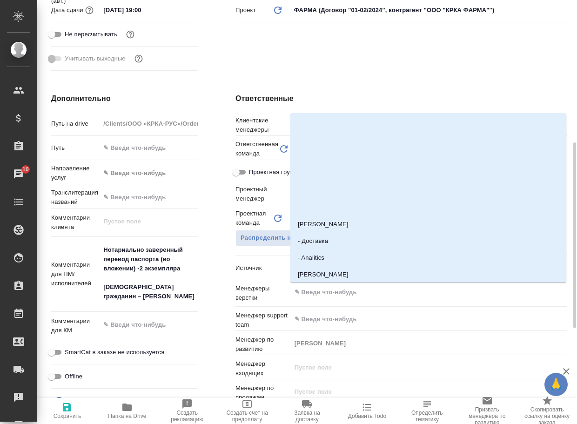
click at [377, 292] on input "text" at bounding box center [413, 292] width 239 height 11
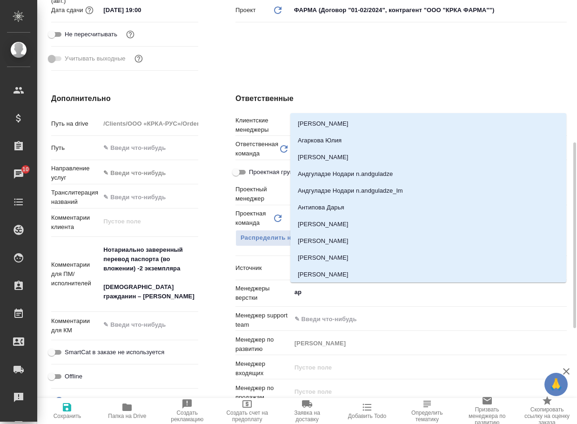
type input "арс"
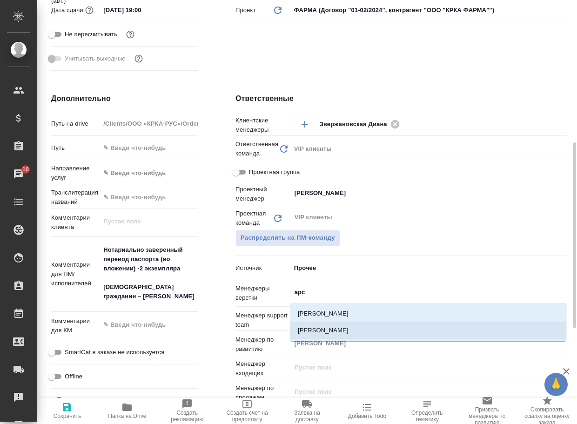
click at [349, 325] on li "[PERSON_NAME]" at bounding box center [429, 330] width 276 height 17
type textarea "x"
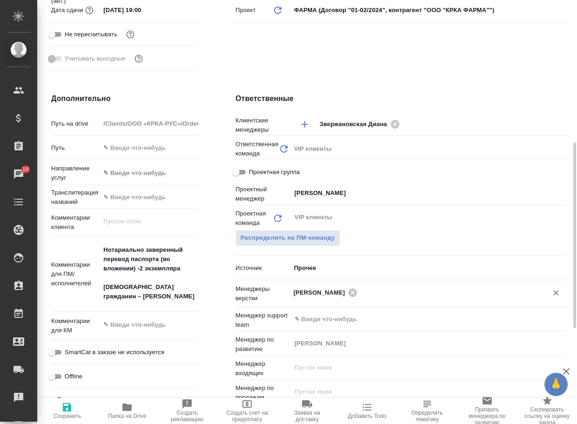
click at [63, 413] on span "Сохранить" at bounding box center [68, 416] width 28 height 7
type textarea "x"
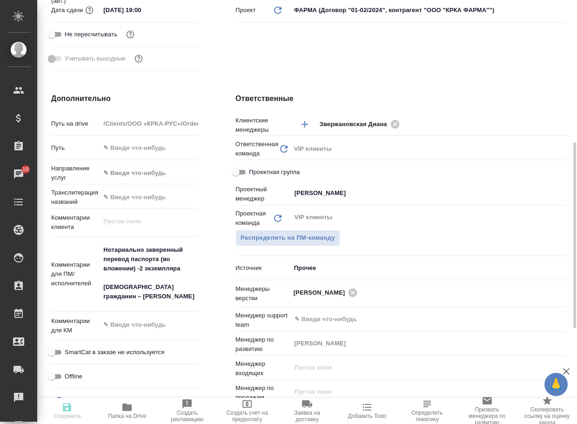
type textarea "x"
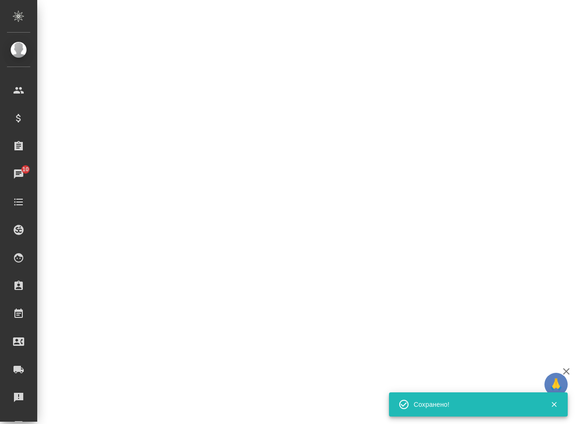
select select "RU"
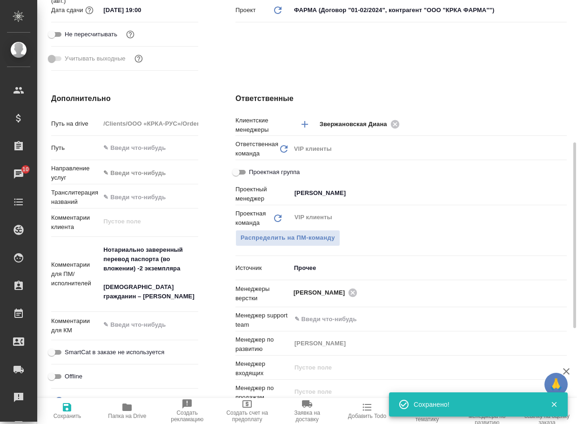
type textarea "x"
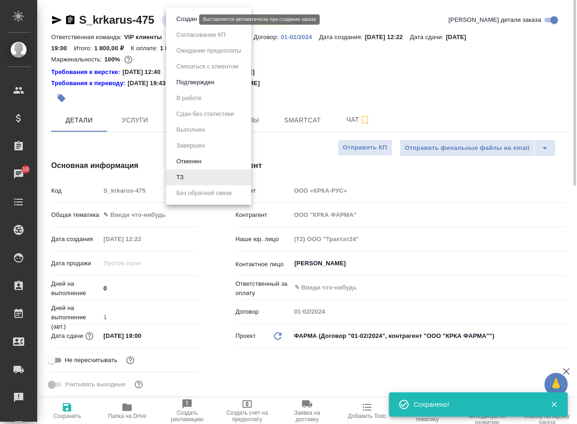
click at [177, 19] on body "🙏 .cls-1 fill:#fff; AWATERA Arsenyeva Vera Клиенты Спецификации Заказы 10 Чаты …" at bounding box center [288, 212] width 577 height 424
click at [185, 20] on button "Создан" at bounding box center [187, 19] width 26 height 10
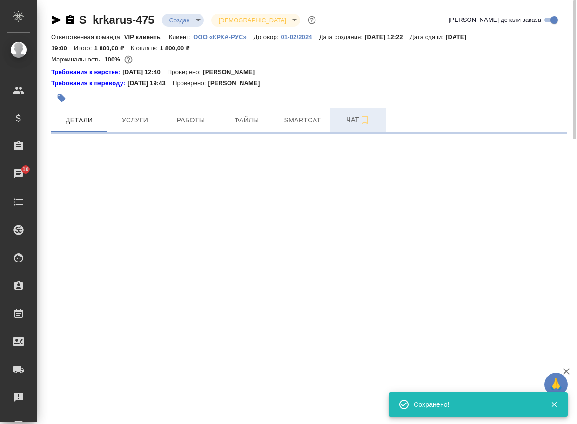
select select "RU"
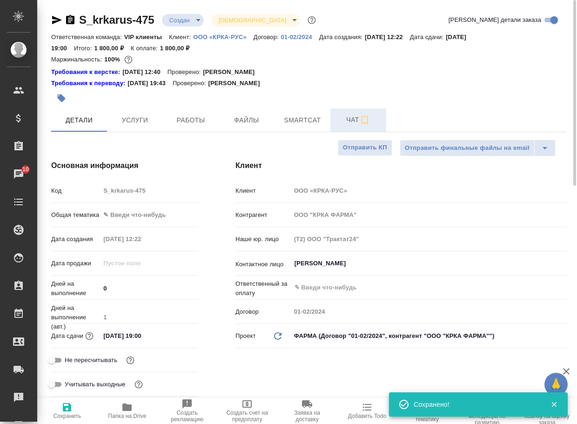
type textarea "x"
click at [352, 119] on span "Чат" at bounding box center [358, 120] width 45 height 12
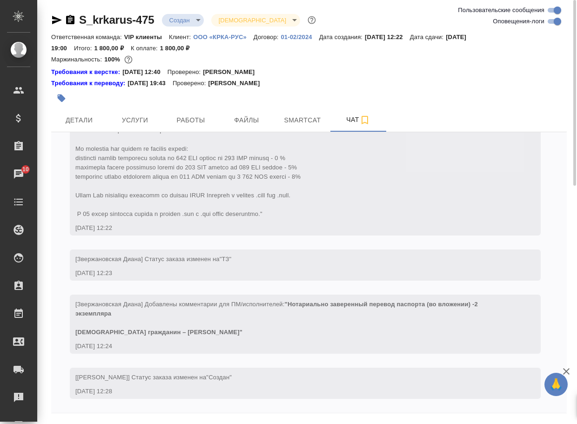
scroll to position [32, 0]
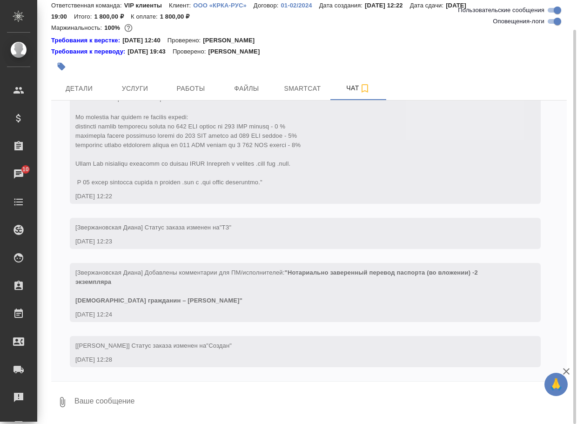
click at [115, 407] on textarea at bounding box center [321, 402] width 494 height 32
type textarea "привет, паспорта у нас сразу переводятся в ОПШД"
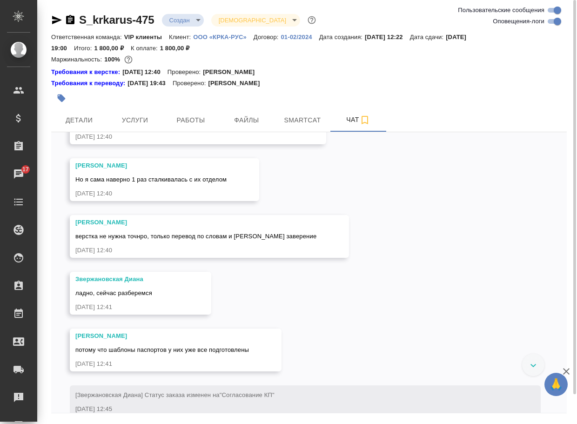
scroll to position [911, 0]
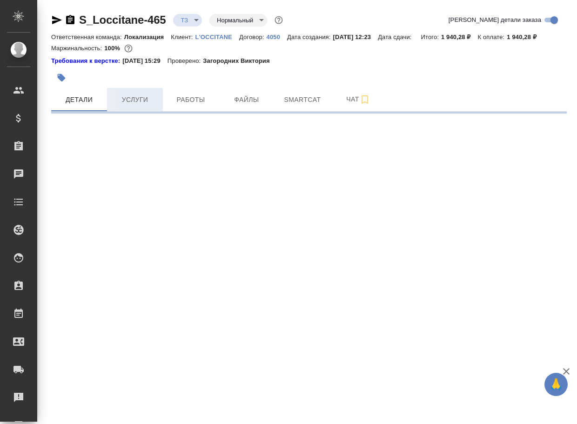
select select "RU"
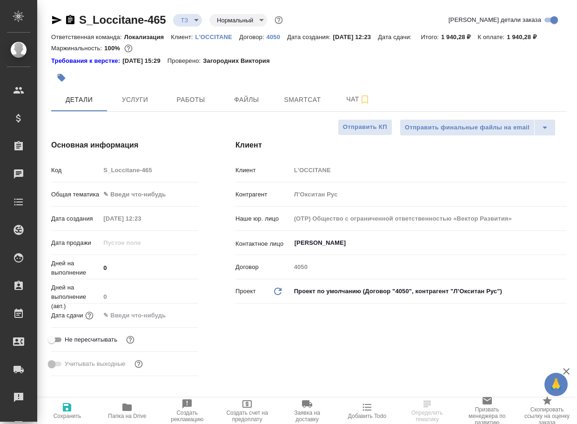
type textarea "x"
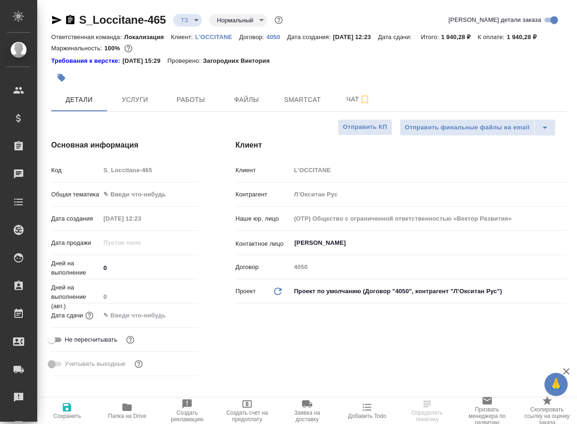
type textarea "x"
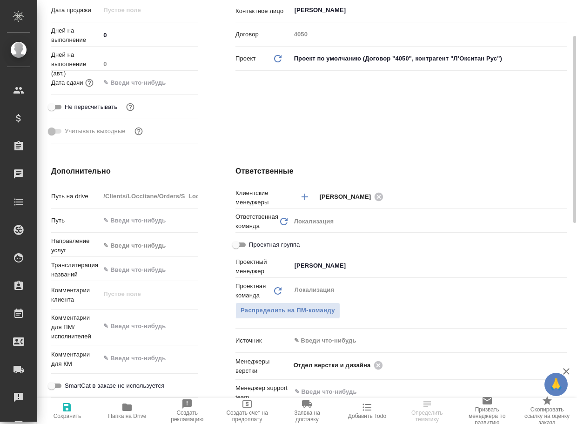
scroll to position [279, 0]
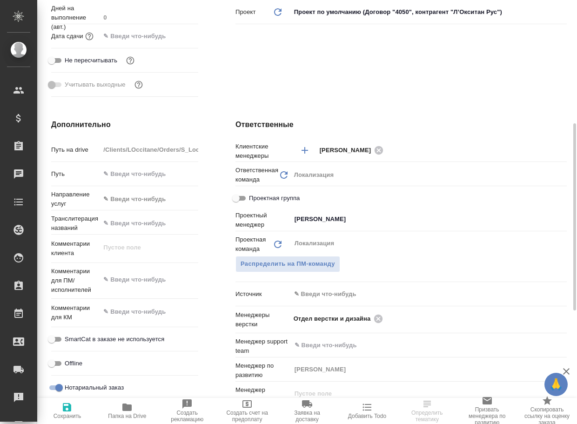
click at [110, 416] on span "Папка на Drive" at bounding box center [127, 416] width 38 height 7
type textarea "x"
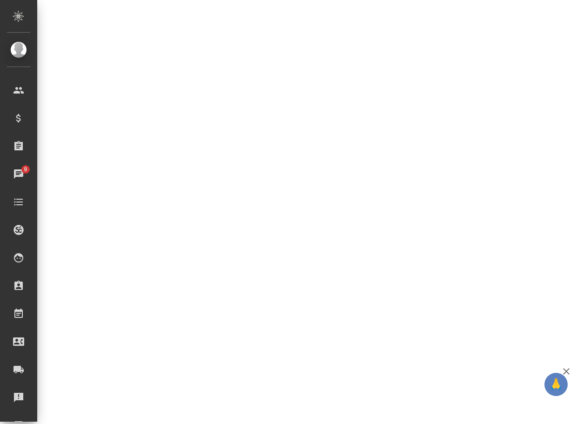
select select "RU"
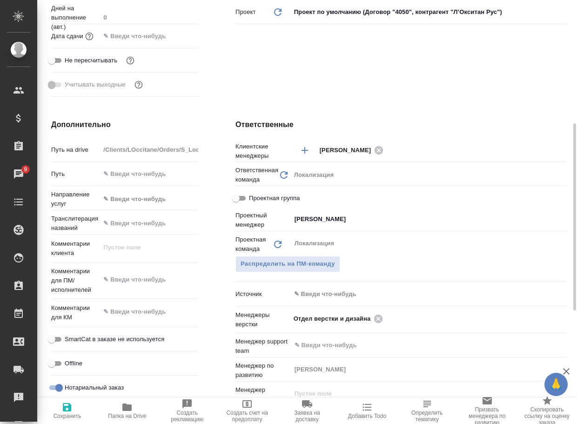
type textarea "x"
click at [381, 323] on icon at bounding box center [378, 318] width 8 height 8
type textarea "x"
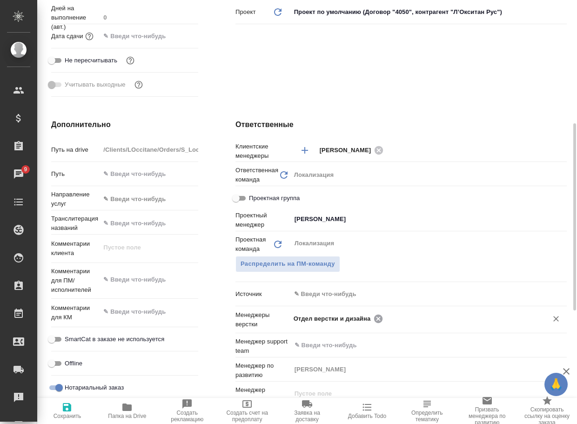
type textarea "x"
click at [386, 324] on input "text" at bounding box center [459, 318] width 147 height 11
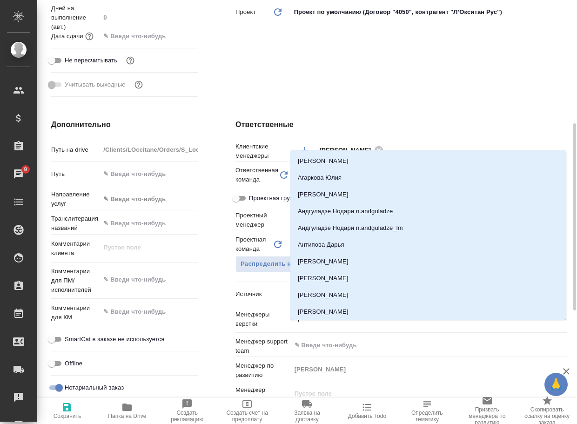
type input "арс"
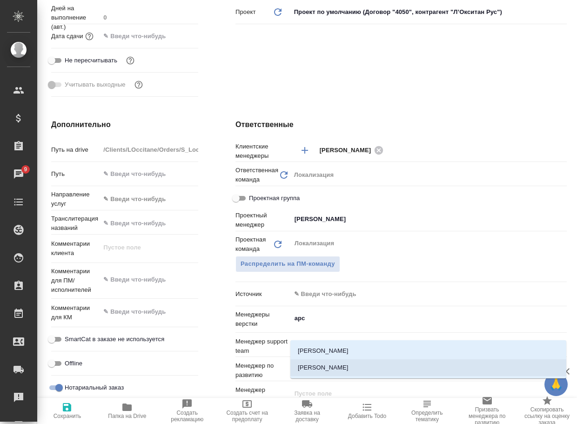
click at [338, 371] on li "[PERSON_NAME]" at bounding box center [429, 367] width 276 height 17
type textarea "x"
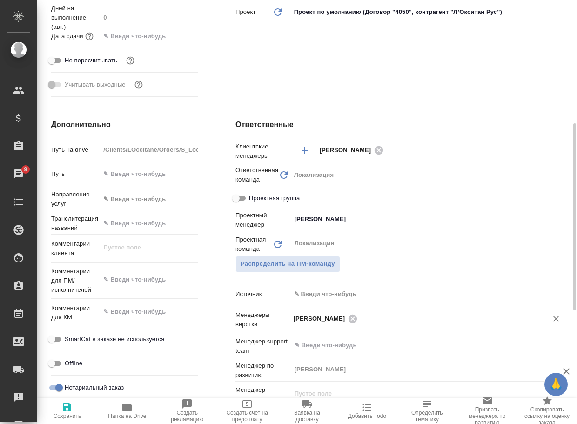
click at [73, 413] on icon "button" at bounding box center [66, 407] width 11 height 11
type textarea "x"
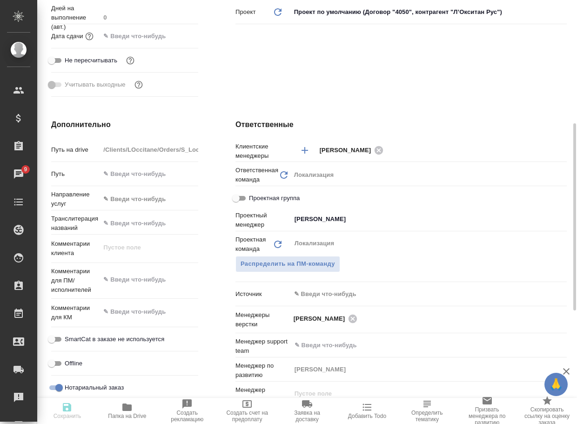
type textarea "x"
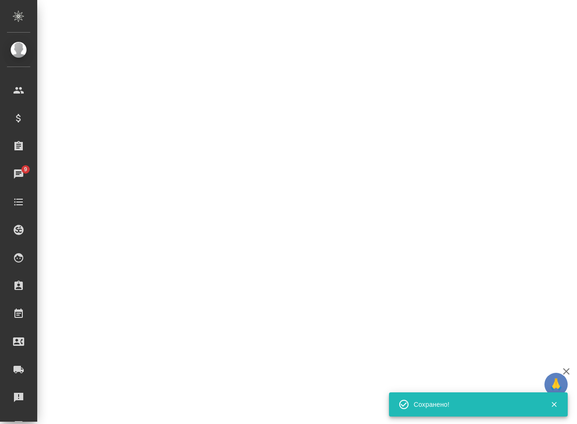
select select "RU"
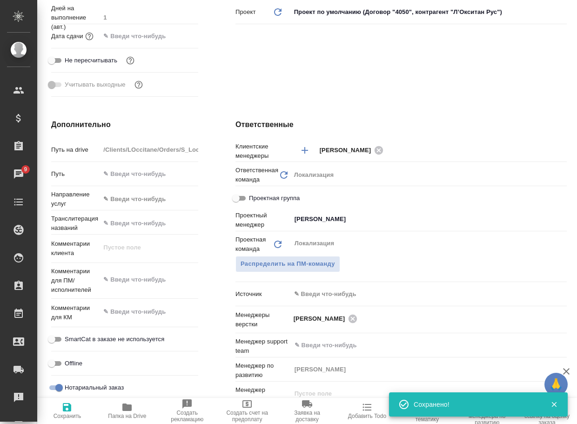
type textarea "x"
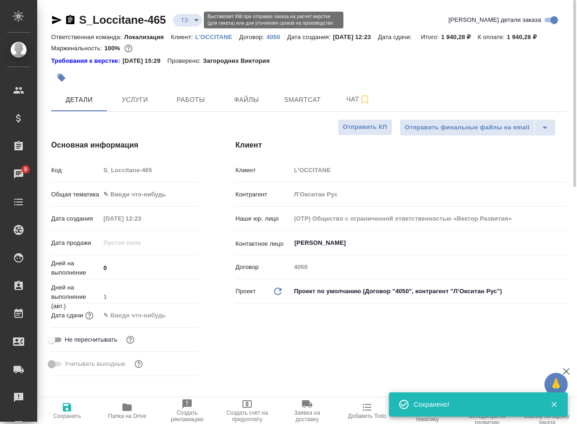
click at [195, 20] on body "🙏 .cls-1 fill:#fff; AWATERA Arsenyeva Vera Клиенты Спецификации Заказы 9 Чаты T…" at bounding box center [288, 212] width 577 height 424
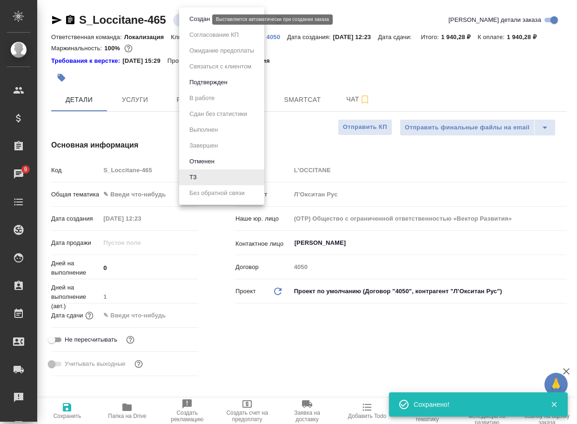
click at [196, 20] on button "Создан" at bounding box center [200, 19] width 26 height 10
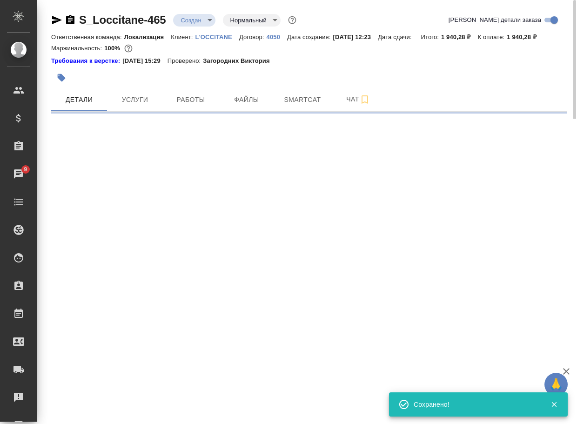
click at [77, 20] on div "S_Loccitane-465 Создан new Нормальный normal" at bounding box center [174, 20] width 247 height 15
select select "RU"
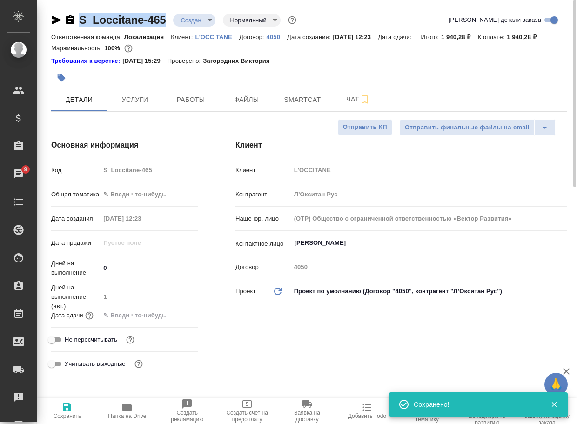
type textarea "x"
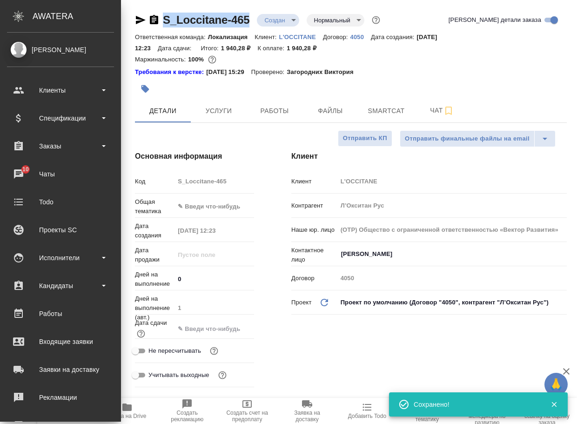
copy link "S_Loccitane-465"
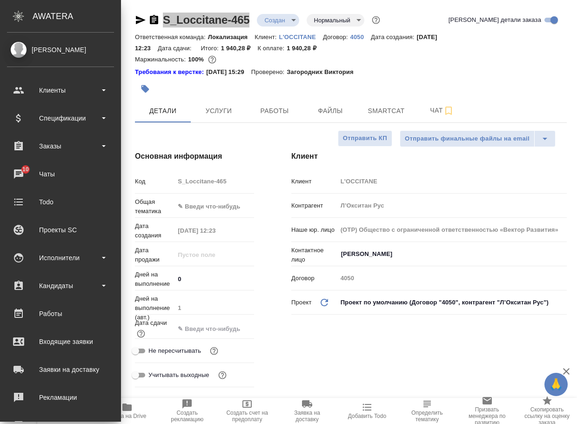
type textarea "x"
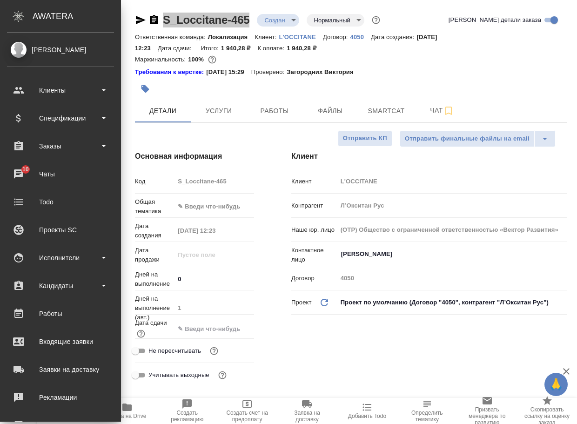
type textarea "x"
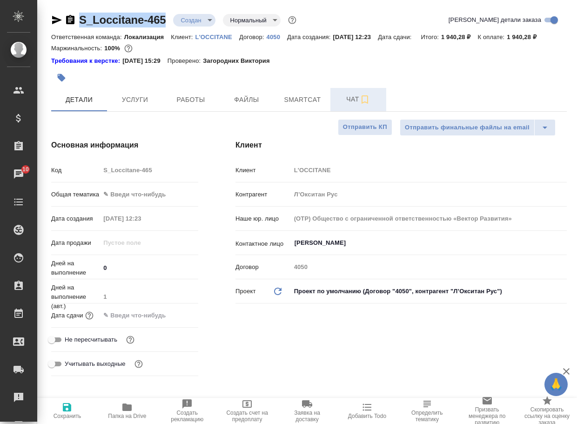
click at [346, 105] on span "Чат" at bounding box center [358, 100] width 45 height 12
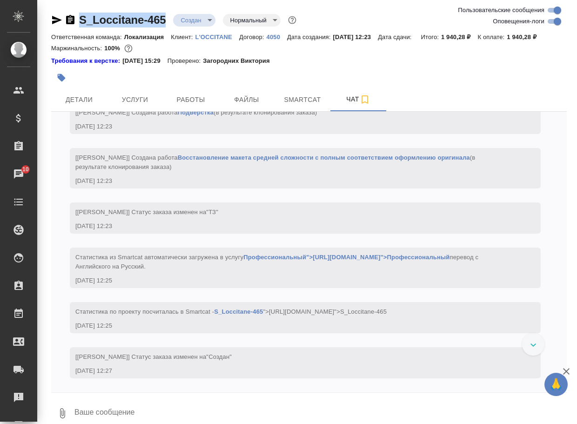
click at [59, 415] on button "0" at bounding box center [62, 414] width 22 height 32
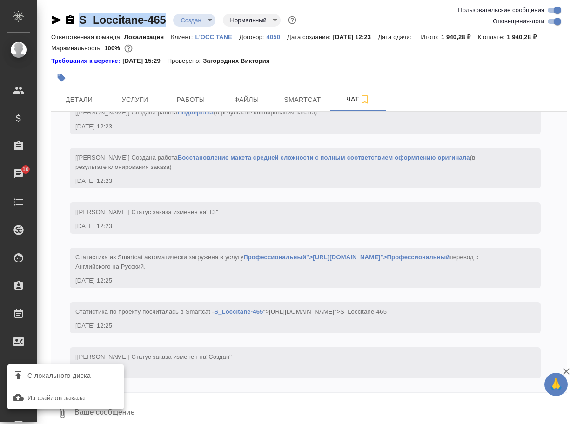
scroll to position [194, 0]
click at [78, 377] on span "С локального диска" at bounding box center [58, 376] width 63 height 12
click at [0, 0] on input "С локального диска" at bounding box center [0, 0] width 0 height 0
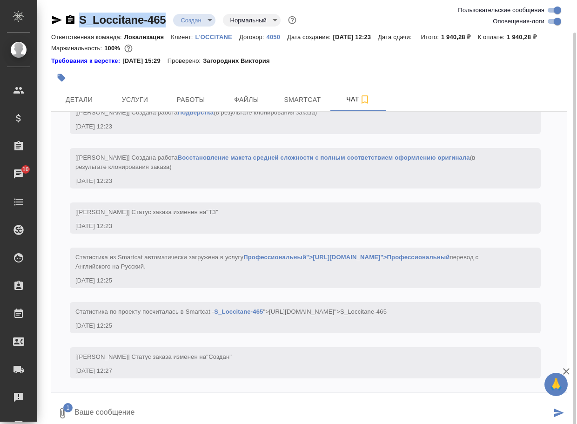
scroll to position [17, 0]
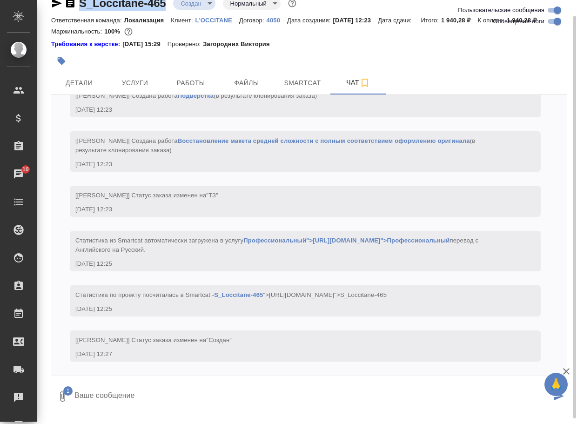
click at [132, 401] on textarea at bounding box center [313, 397] width 478 height 32
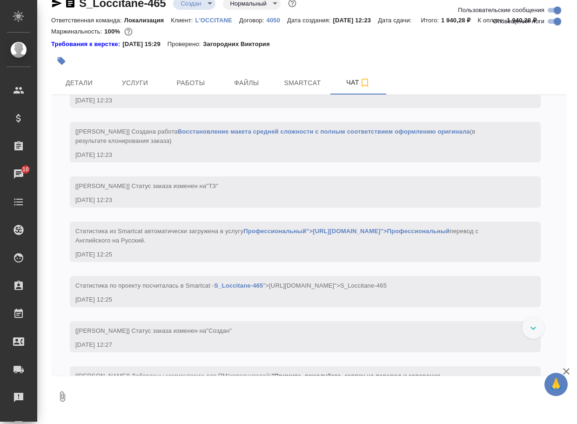
scroll to position [322, 0]
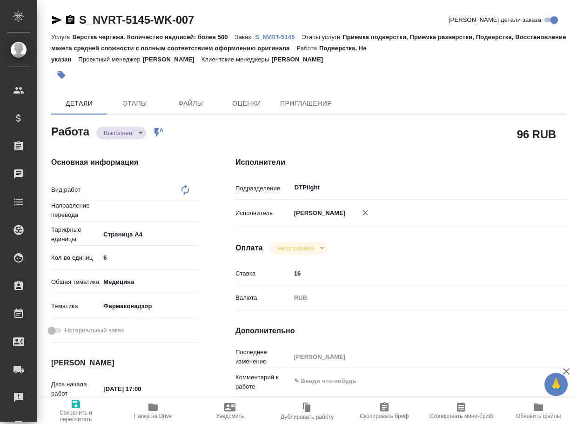
type textarea "x"
type textarea "Подверстка"
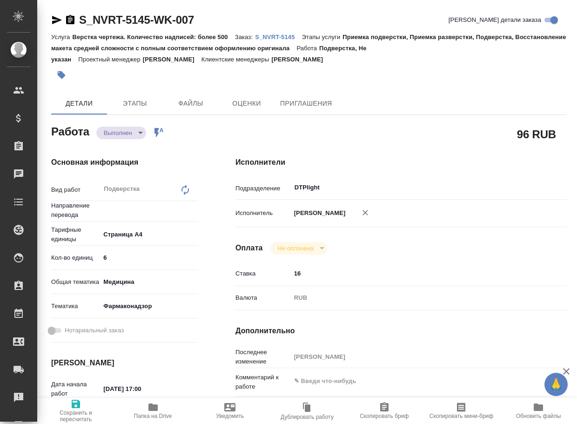
type textarea "x"
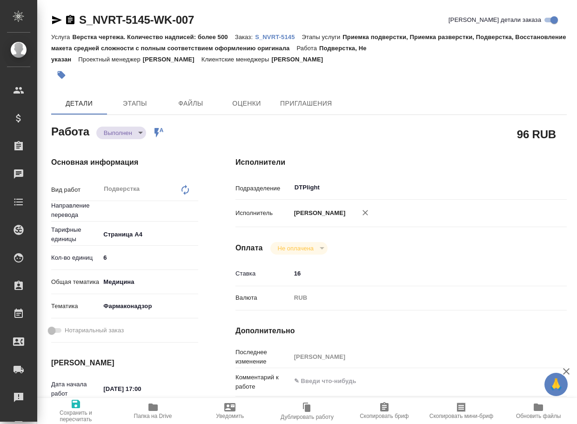
type textarea "x"
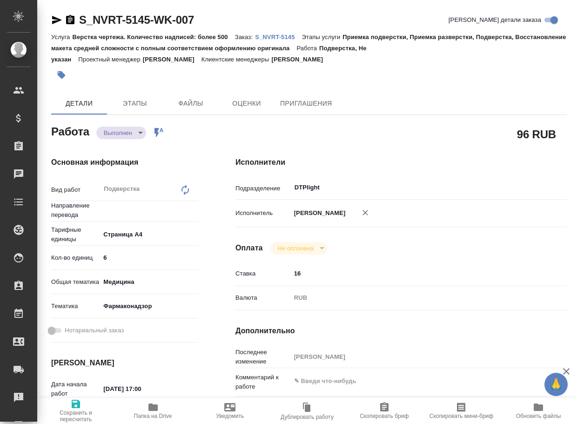
type textarea "x"
type input "Не указан"
type textarea "x"
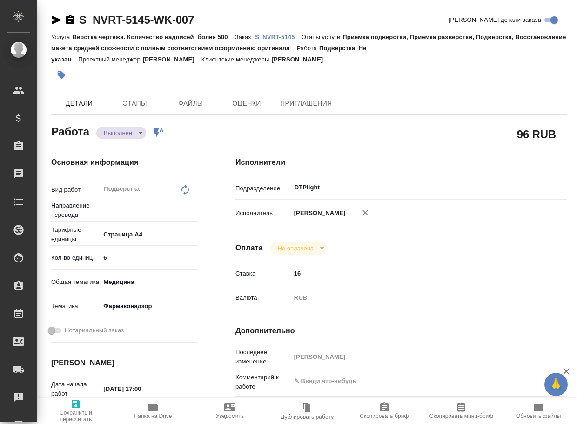
type textarea "x"
click at [148, 412] on icon "button" at bounding box center [153, 407] width 11 height 11
type textarea "x"
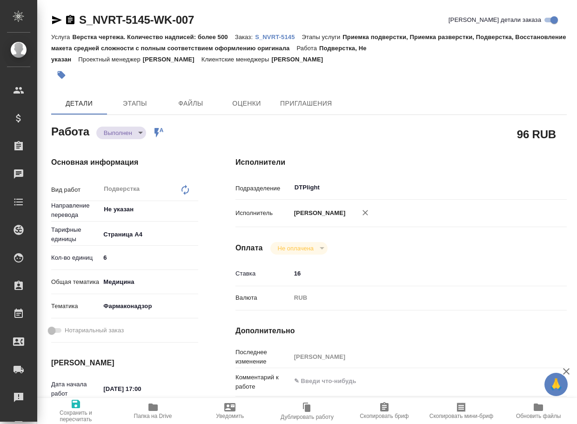
type textarea "x"
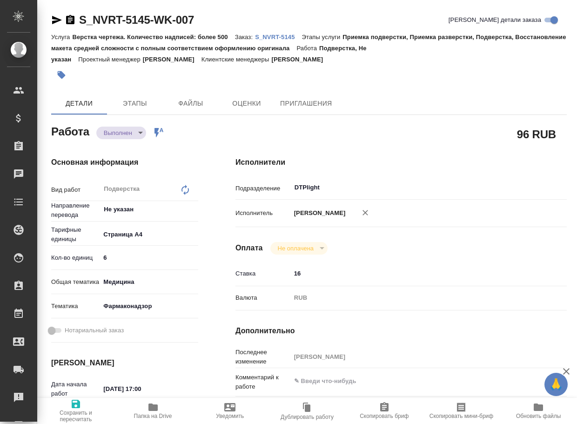
type textarea "x"
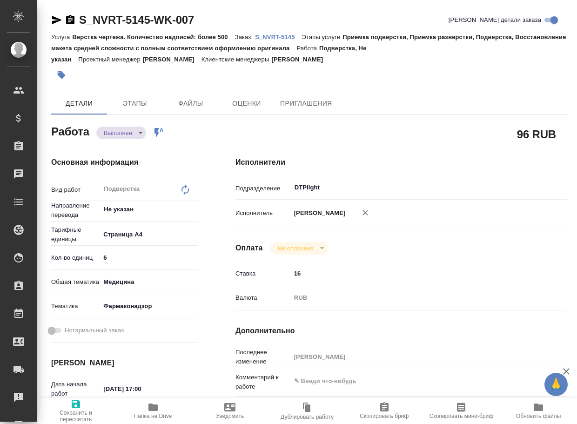
type textarea "x"
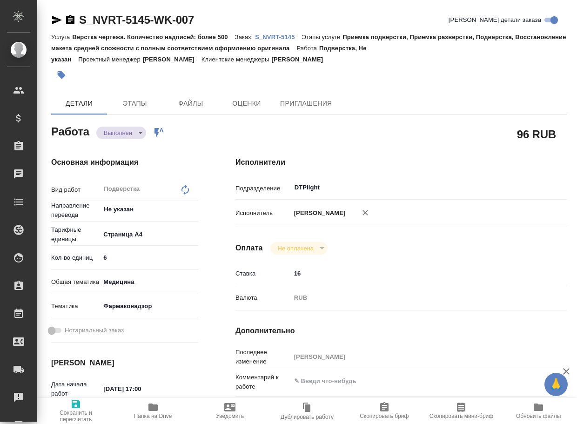
type textarea "x"
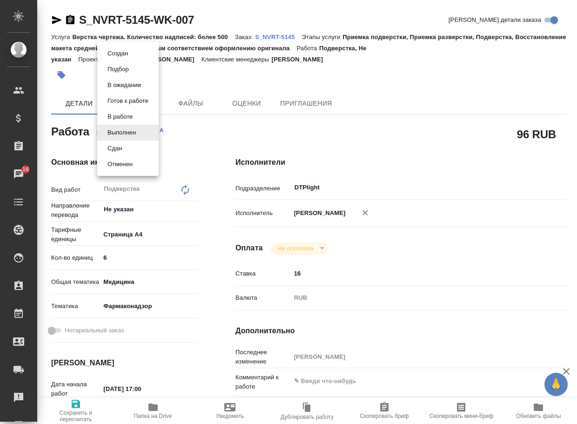
click at [123, 129] on body "🙏 .cls-1 fill:#fff; AWATERA Arsenyeva [PERSON_NAME] Спецификации Заказы 16 Чаты…" at bounding box center [288, 212] width 577 height 424
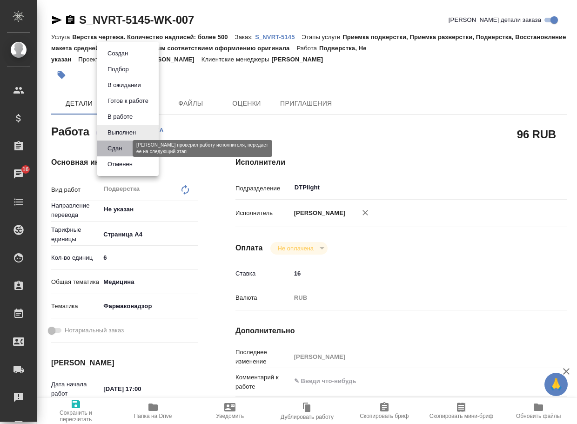
click at [115, 149] on button "Сдан" at bounding box center [115, 148] width 20 height 10
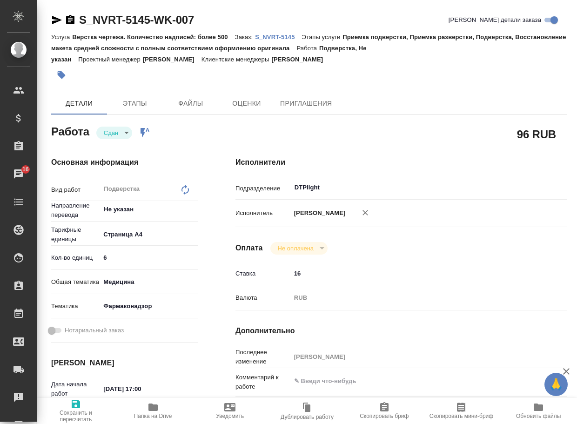
type textarea "x"
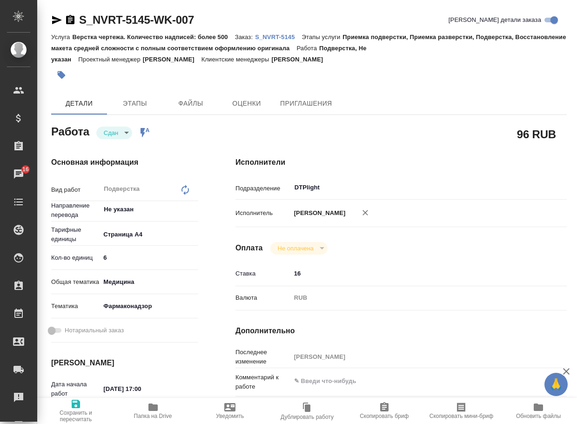
type textarea "x"
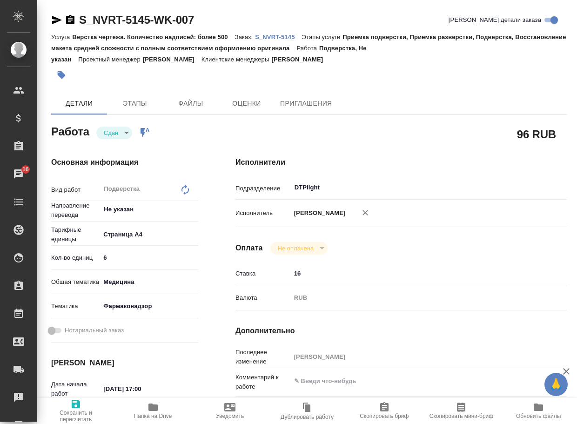
type textarea "x"
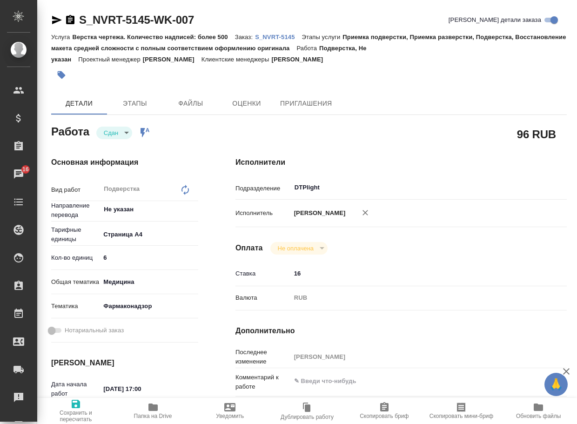
click at [292, 38] on p "S_NVRT-5145" at bounding box center [278, 37] width 47 height 7
type textarea "x"
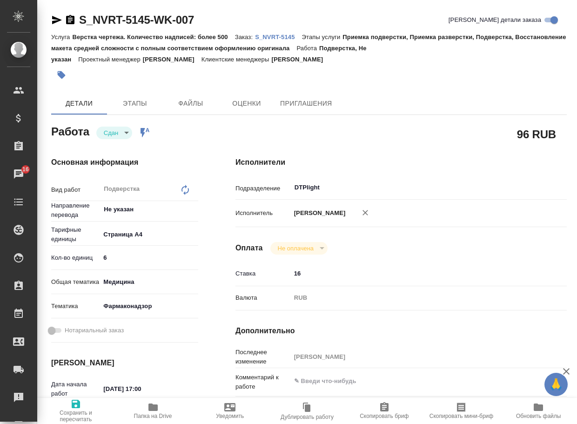
type textarea "x"
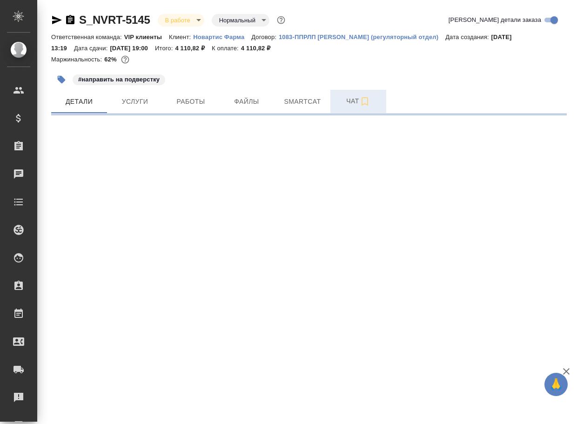
click at [348, 100] on span "Чат" at bounding box center [358, 101] width 45 height 12
select select "RU"
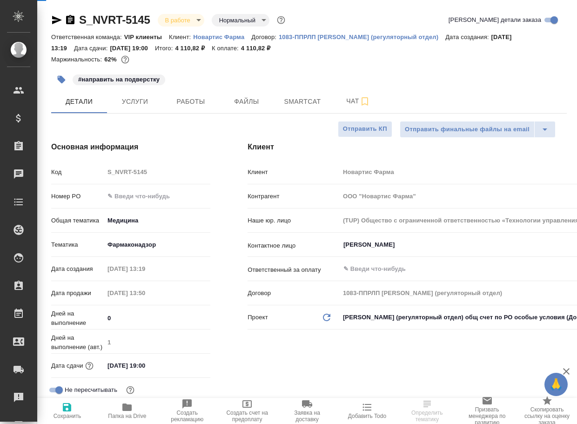
type textarea "x"
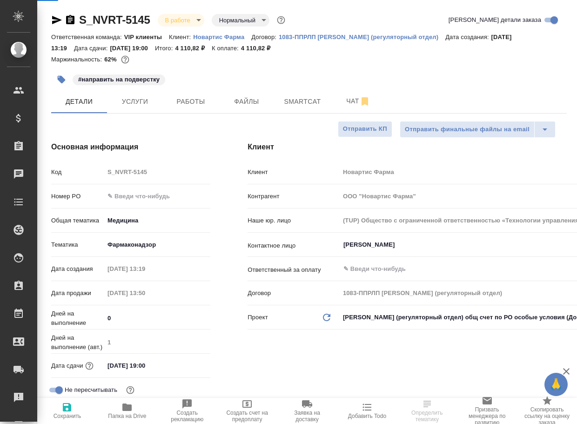
type textarea "x"
type input "[PERSON_NAME]"
type textarea "x"
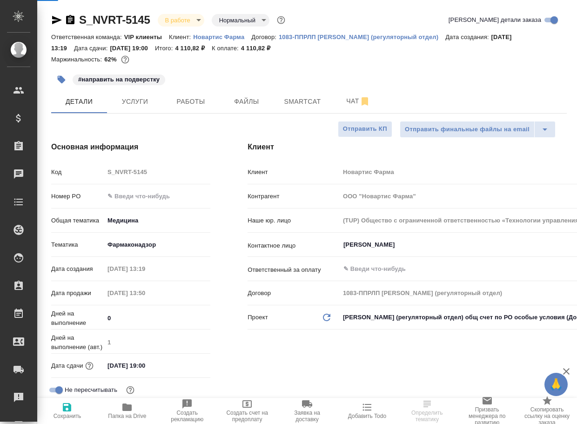
type textarea "x"
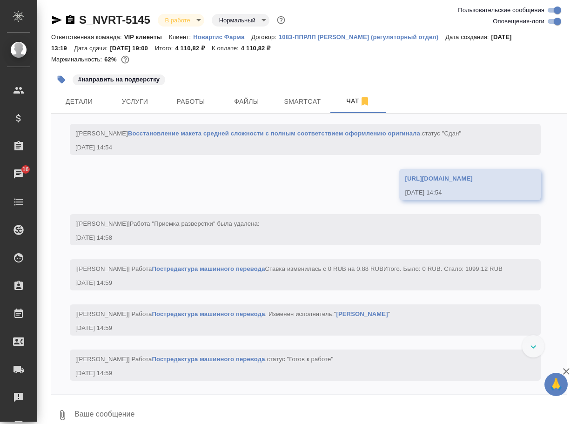
click at [136, 414] on textarea at bounding box center [321, 415] width 494 height 32
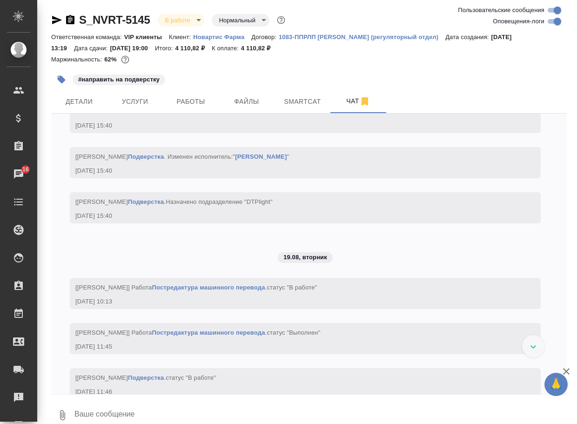
paste textarea "[URL][DOMAIN_NAME]"
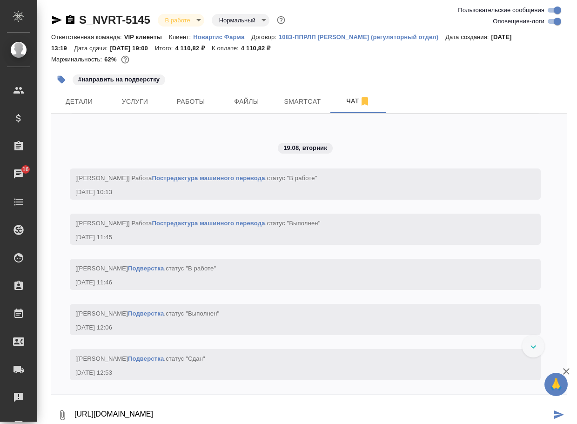
scroll to position [3515, 0]
type textarea "[URL][DOMAIN_NAME]"
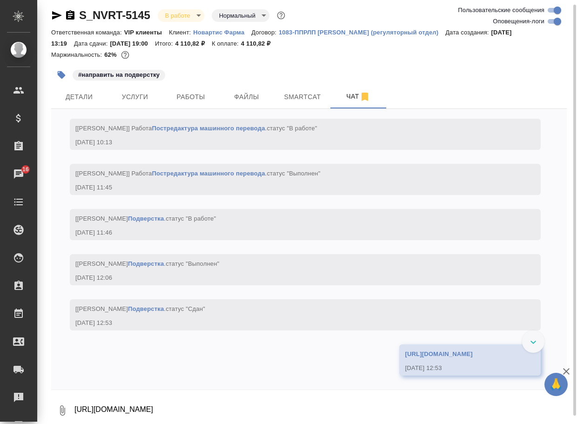
scroll to position [3671, 0]
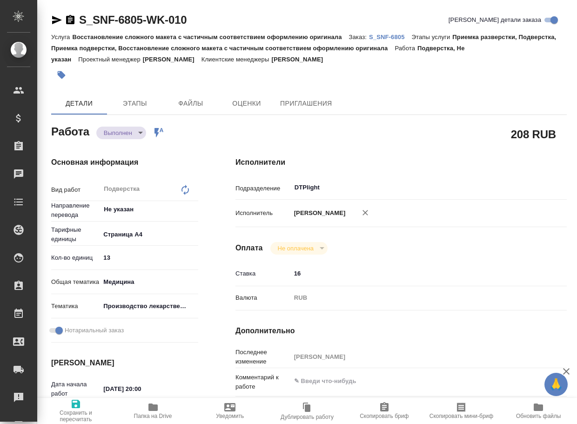
type textarea "x"
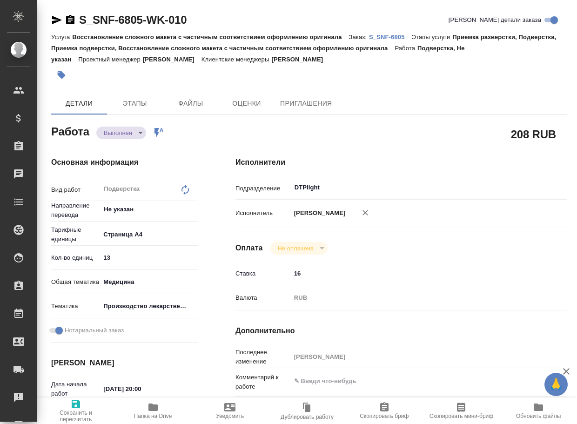
type textarea "x"
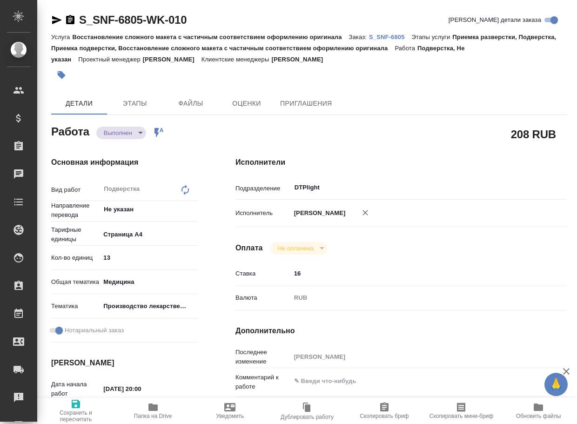
type textarea "x"
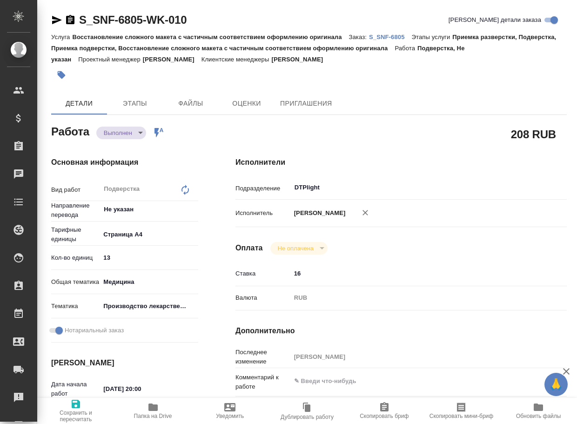
type textarea "x"
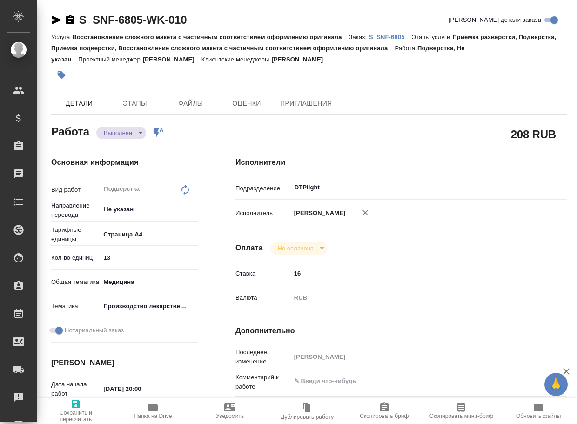
type textarea "x"
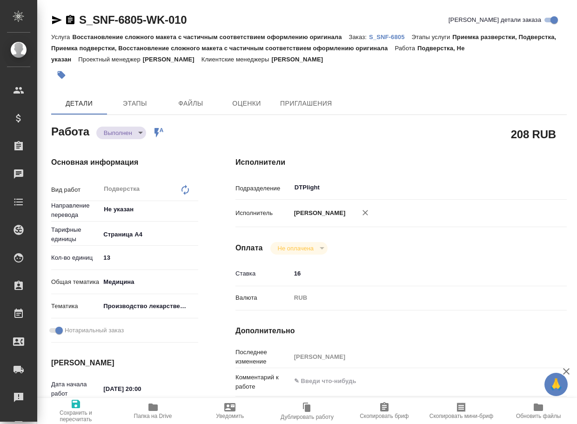
type textarea "x"
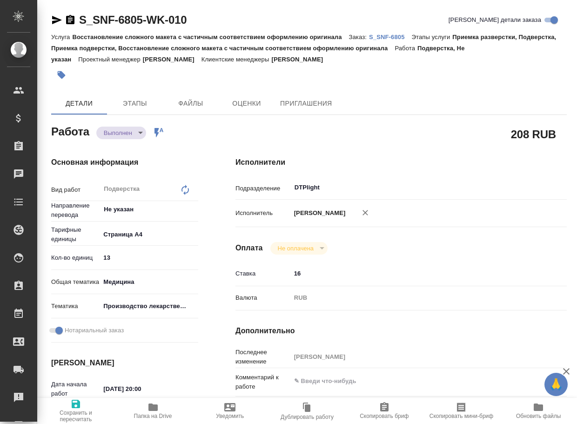
click at [153, 410] on icon "button" at bounding box center [153, 407] width 9 height 7
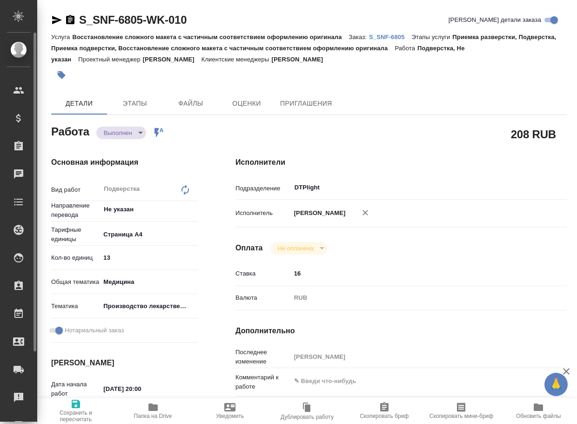
type textarea "x"
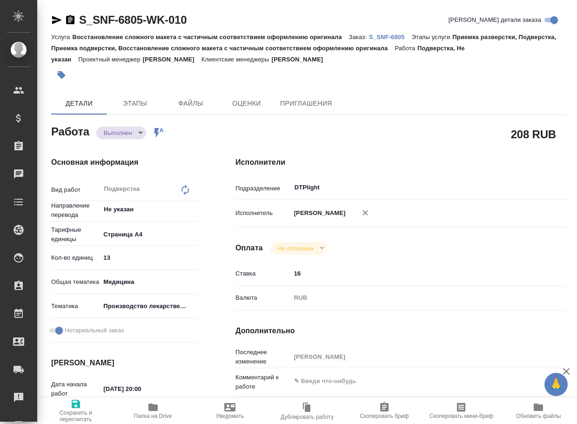
type textarea "x"
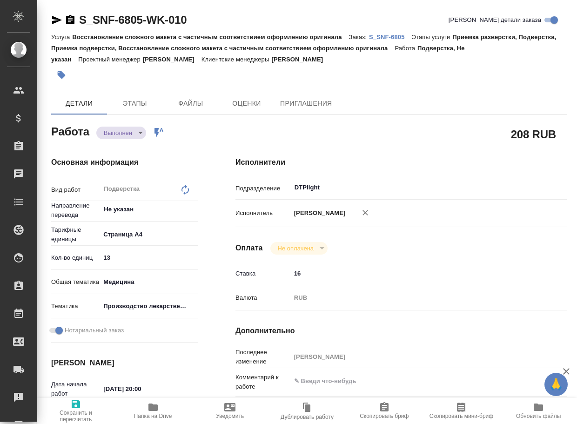
type textarea "x"
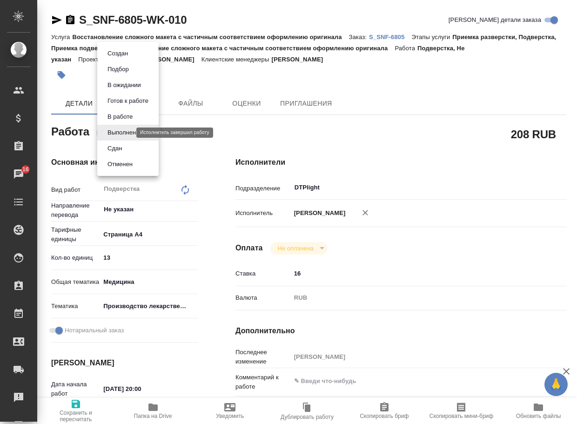
click at [122, 133] on body "🙏 .cls-1 fill:#fff; AWATERA Arsenyeva Vera Клиенты Спецификации Заказы 16 Чаты …" at bounding box center [288, 212] width 577 height 424
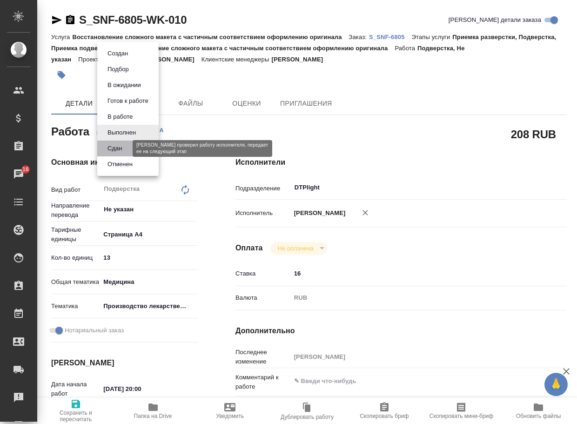
click at [115, 150] on button "Сдан" at bounding box center [115, 148] width 20 height 10
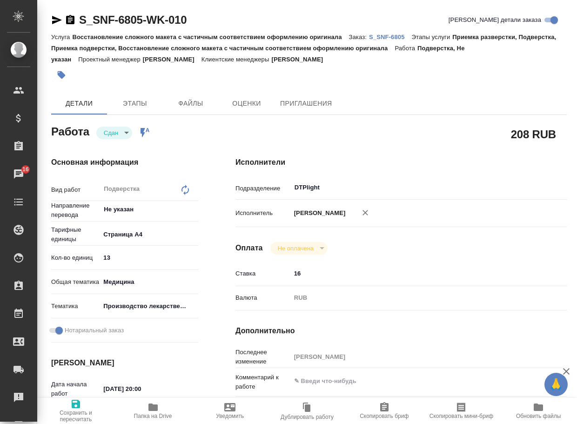
type textarea "x"
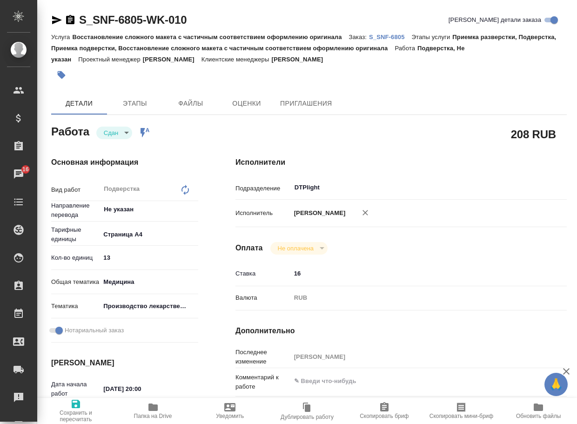
type textarea "x"
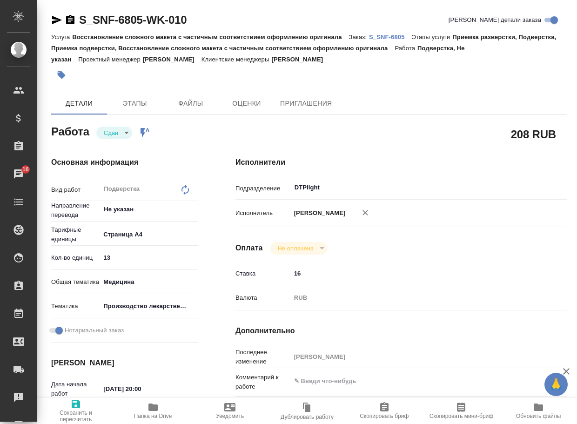
click at [400, 36] on p "S_SNF-6805" at bounding box center [390, 37] width 43 height 7
type textarea "x"
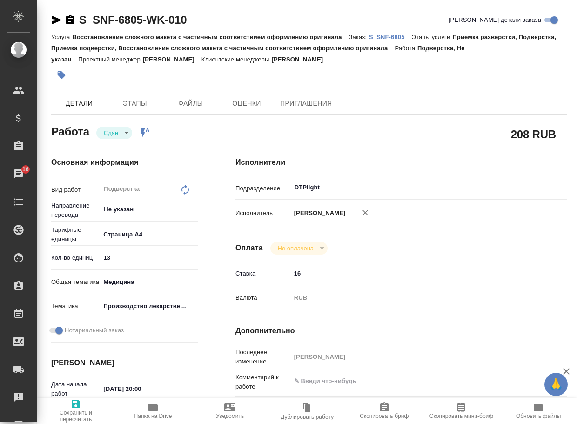
type textarea "x"
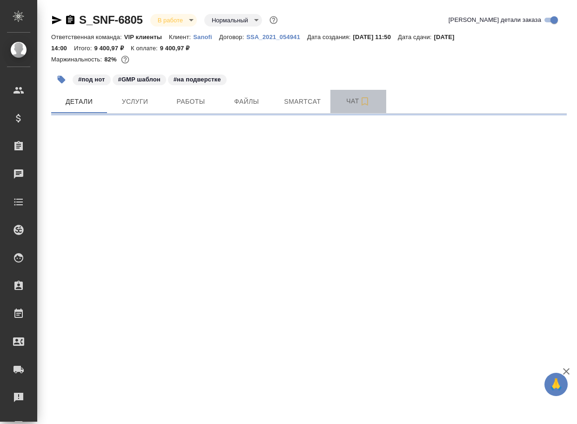
click at [347, 101] on span "Чат" at bounding box center [358, 101] width 45 height 12
select select "RU"
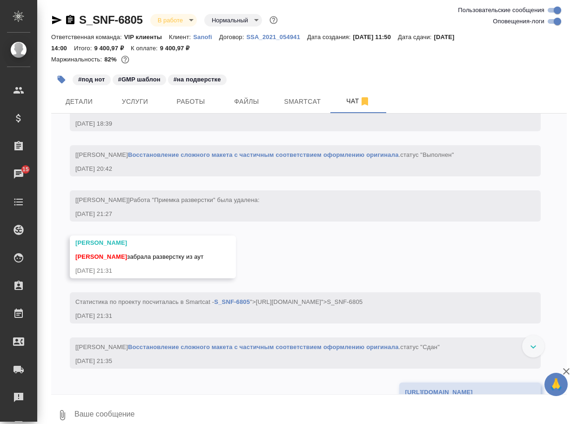
click at [143, 409] on textarea at bounding box center [321, 415] width 494 height 32
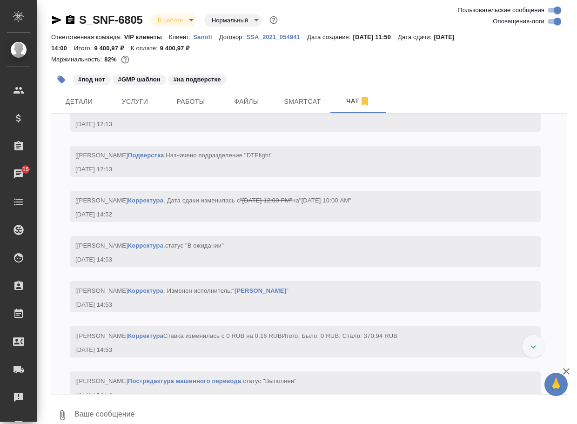
paste textarea "[URL][DOMAIN_NAME]"
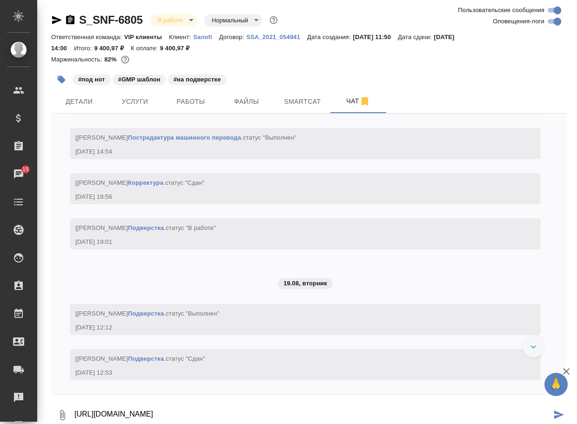
type textarea "[URL][DOMAIN_NAME]"
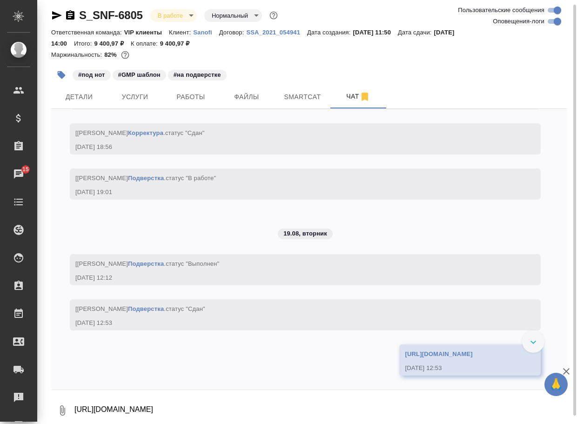
scroll to position [4294, 0]
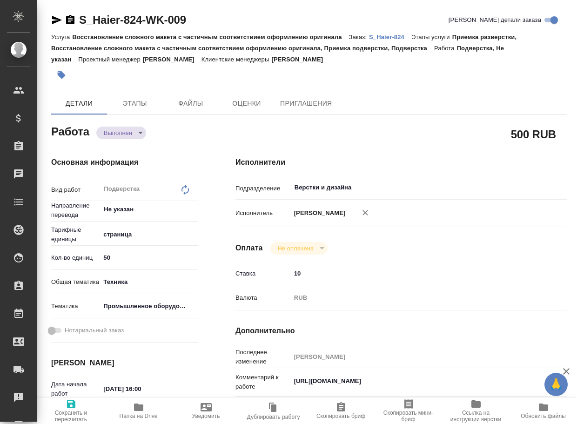
type textarea "x"
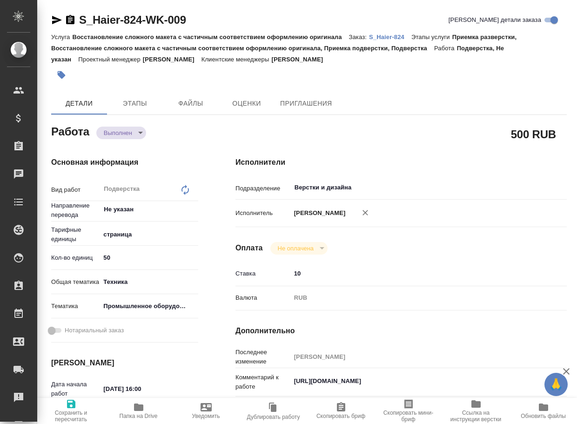
type textarea "x"
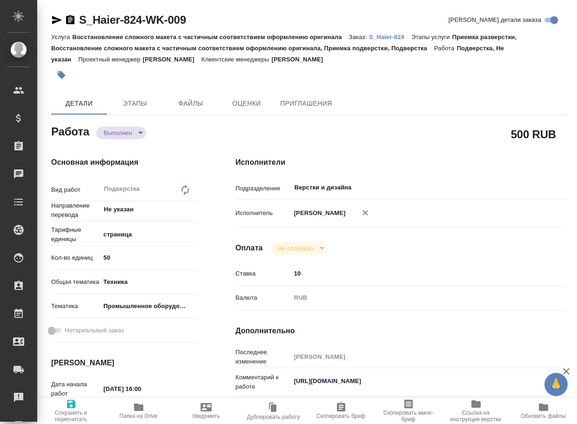
type textarea "x"
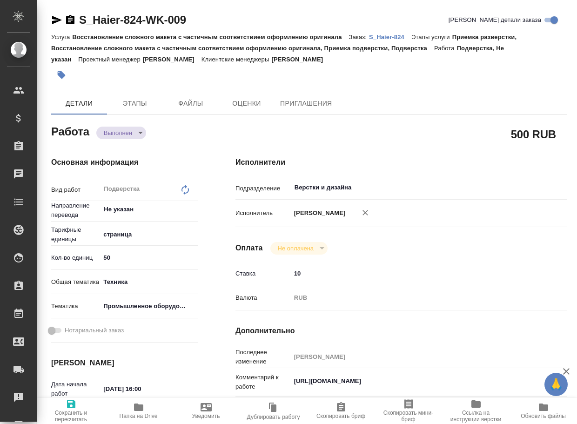
type textarea "x"
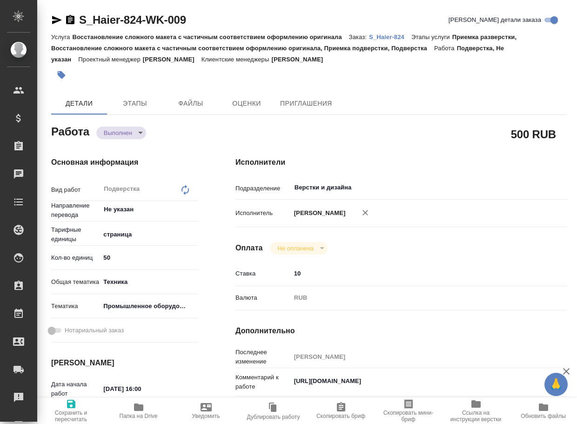
click at [141, 412] on icon "button" at bounding box center [138, 407] width 11 height 11
type textarea "x"
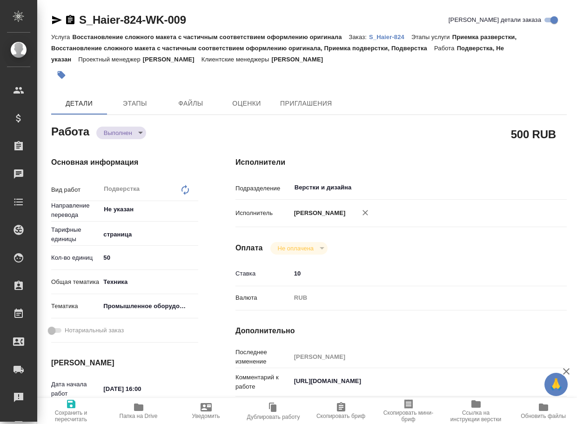
type textarea "x"
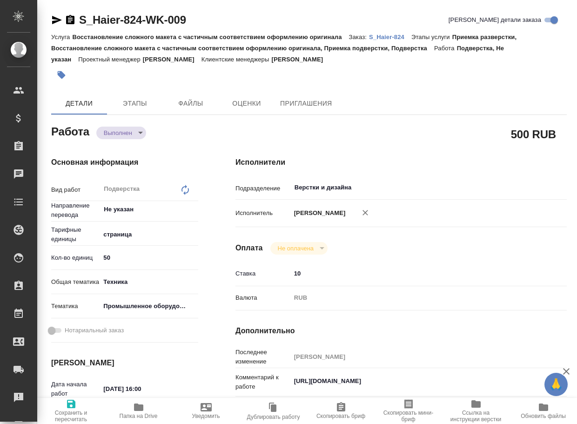
type textarea "x"
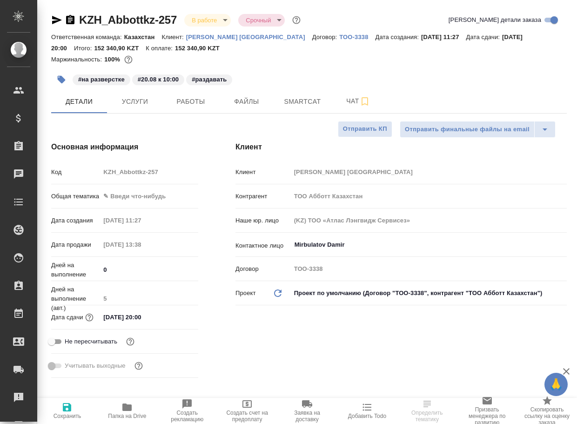
select select "RU"
click at [357, 99] on span "Чат" at bounding box center [358, 101] width 45 height 12
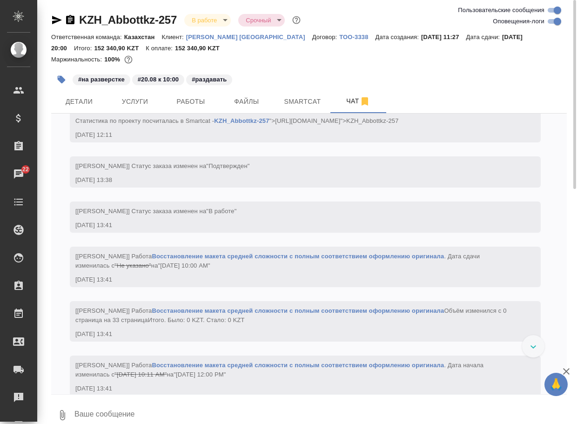
click at [549, 21] on input "Оповещения-логи" at bounding box center [558, 21] width 34 height 11
checkbox input "false"
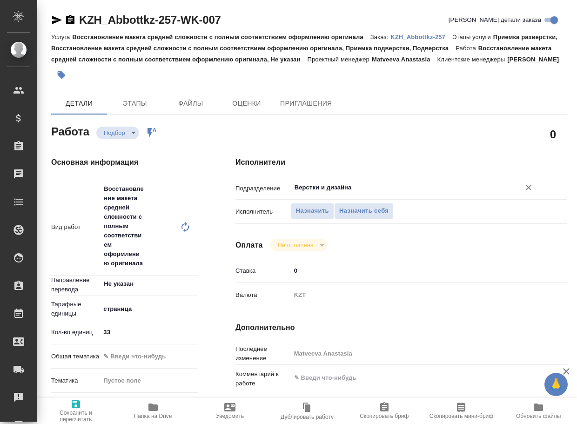
type textarea "x"
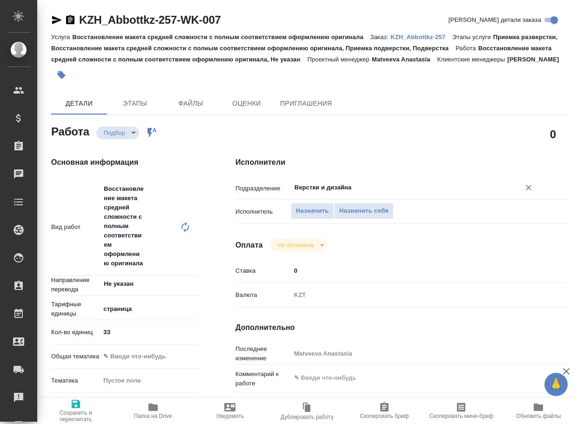
type textarea "x"
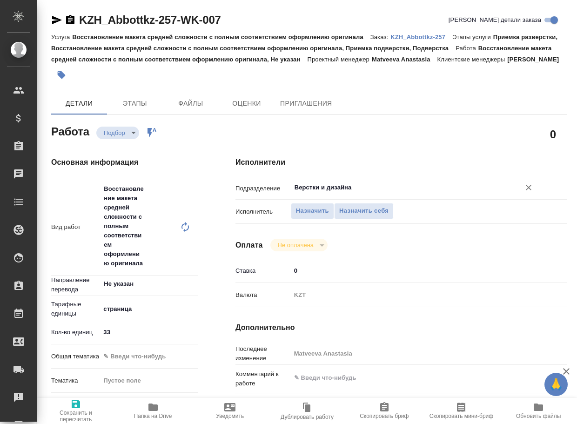
click at [352, 193] on input "Верстки и дизайна" at bounding box center [400, 187] width 212 height 11
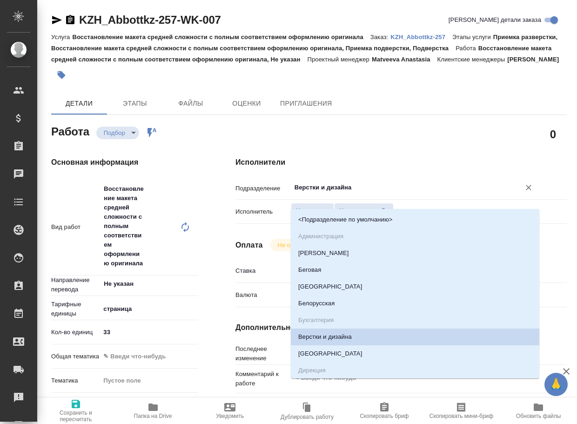
type textarea "x"
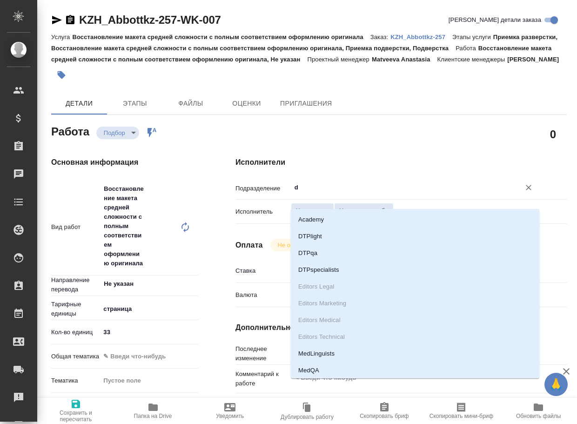
type input "dt"
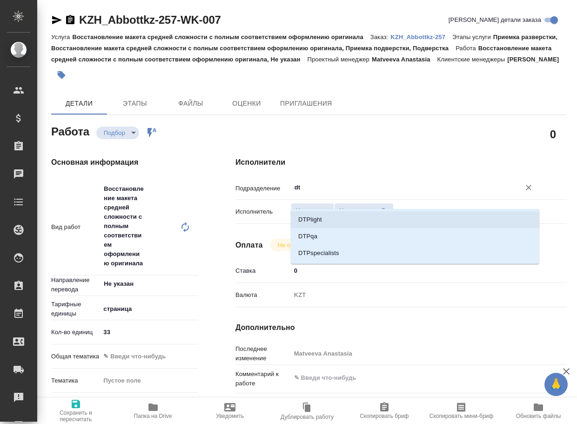
click at [338, 216] on li "DTPlight" at bounding box center [415, 219] width 249 height 17
type textarea "x"
type input "DTPlight"
type textarea "x"
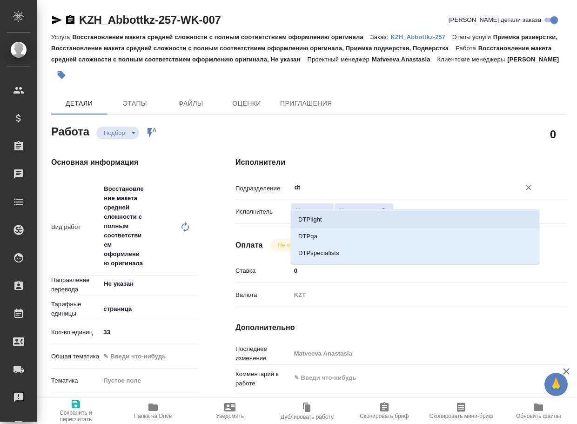
type textarea "x"
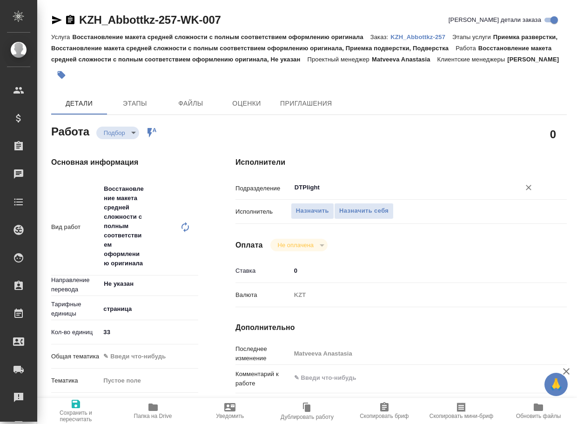
type input "DTPlight"
click at [84, 408] on span "Сохранить и пересчитать" at bounding box center [76, 411] width 66 height 24
type textarea "x"
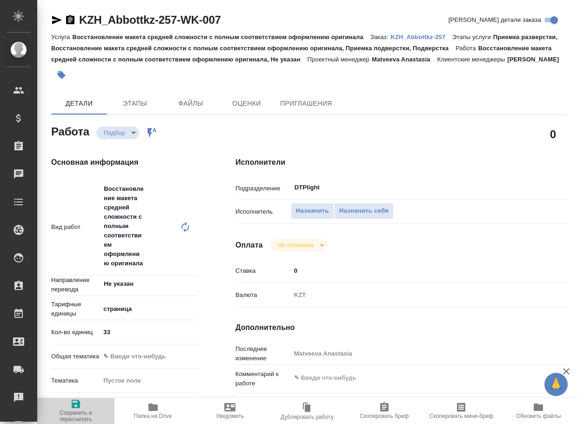
type textarea "x"
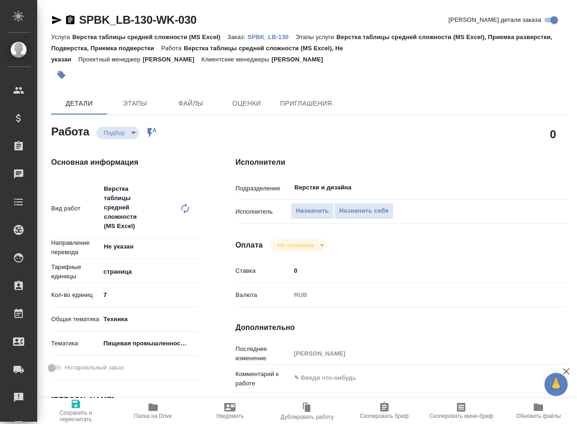
type textarea "x"
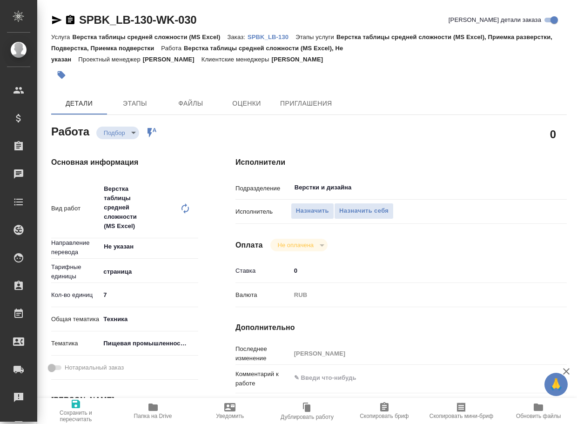
type textarea "x"
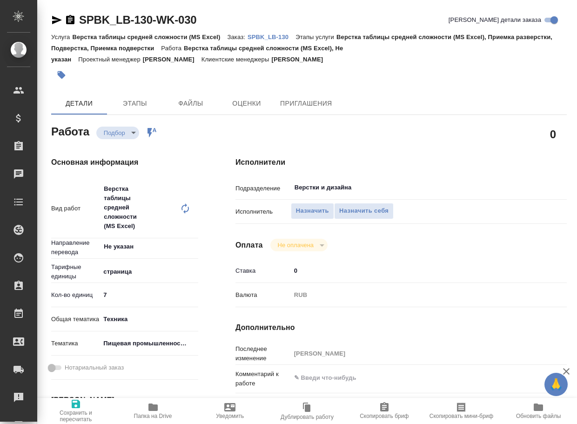
type textarea "x"
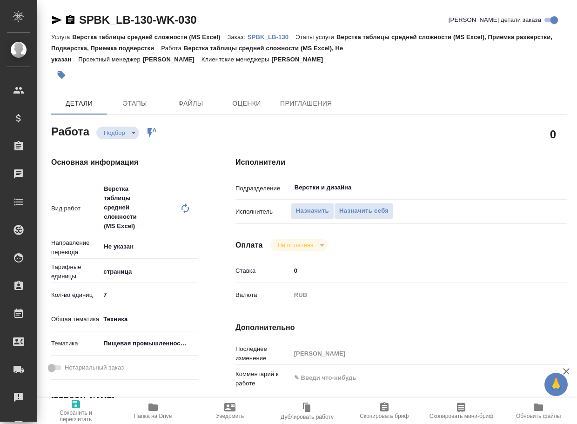
type textarea "x"
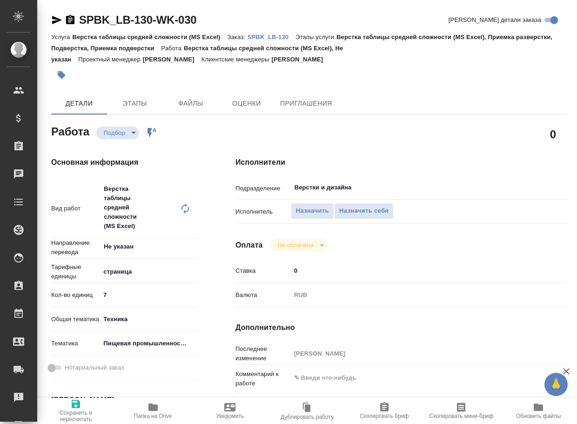
type textarea "x"
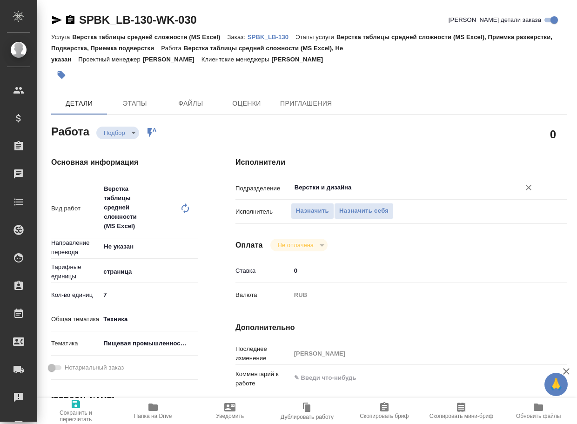
type textarea "x"
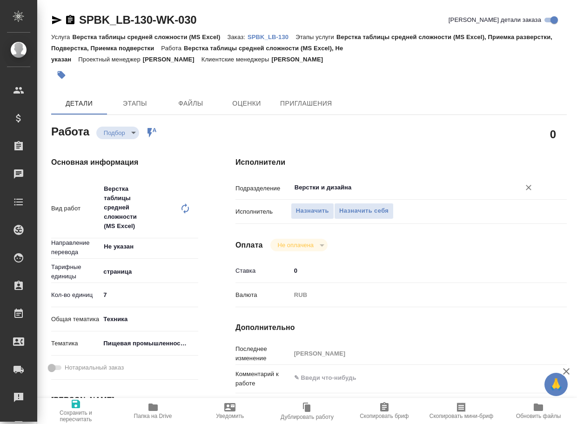
click at [361, 187] on input "Верстки и дизайна" at bounding box center [400, 187] width 212 height 11
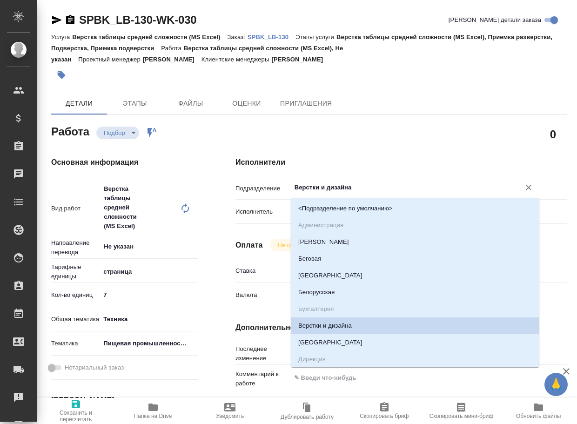
type textarea "x"
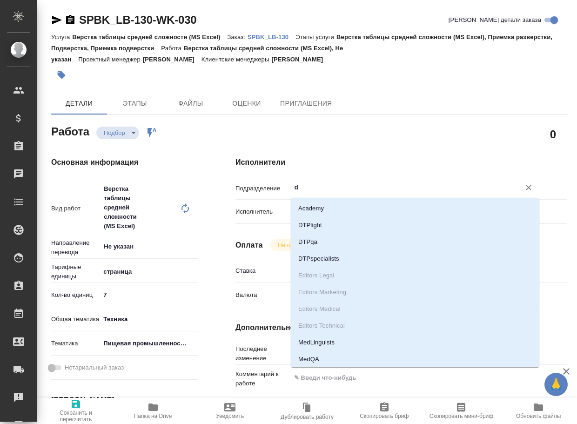
type input "dt"
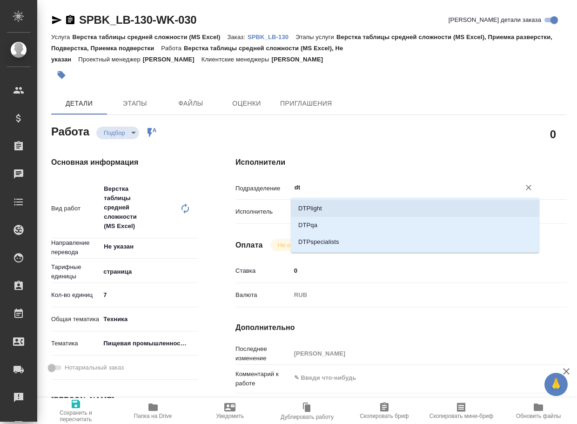
click at [356, 208] on li "DTPlight" at bounding box center [415, 208] width 249 height 17
type textarea "x"
type input "DTPlight"
type textarea "x"
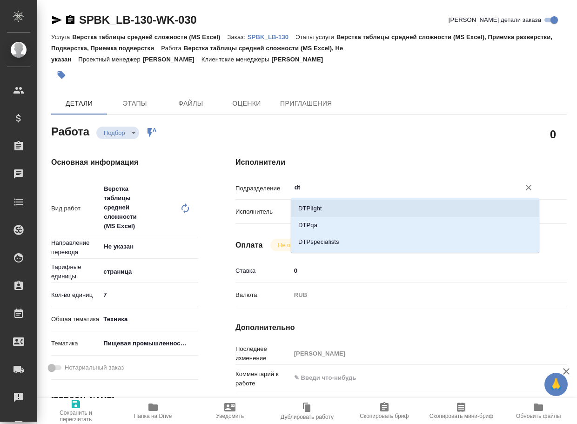
type textarea "x"
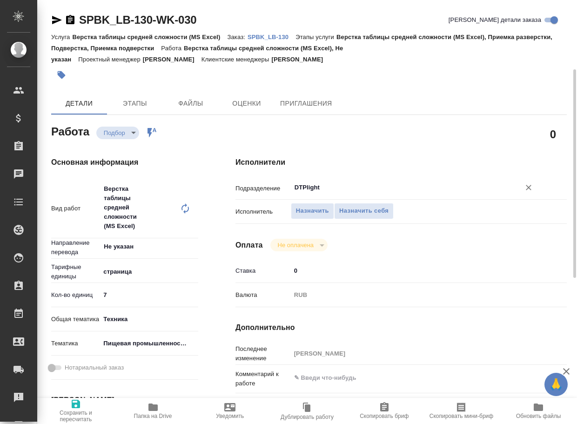
type textarea "x"
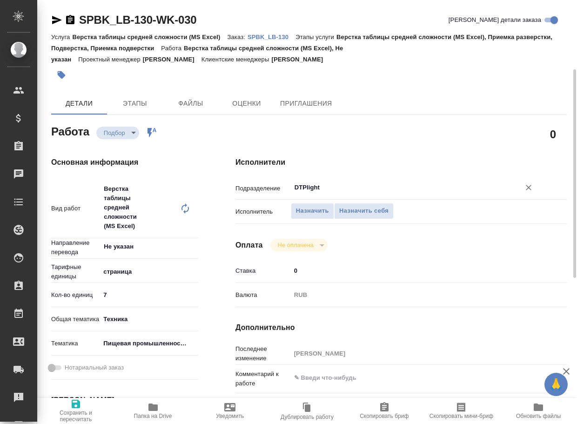
scroll to position [47, 0]
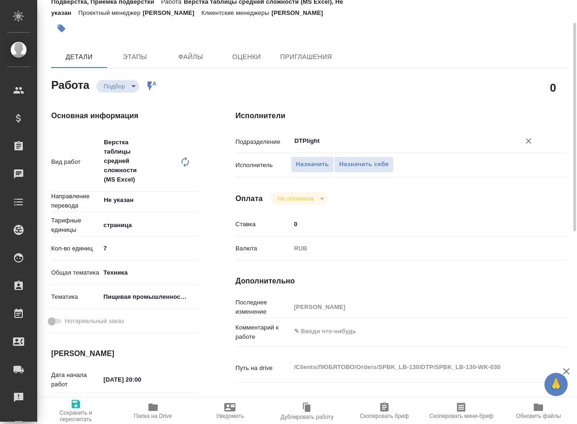
type input "DTPlight"
type textarea "x"
click at [332, 332] on textarea at bounding box center [415, 332] width 249 height 16
type textarea "x"
type textarea "ж"
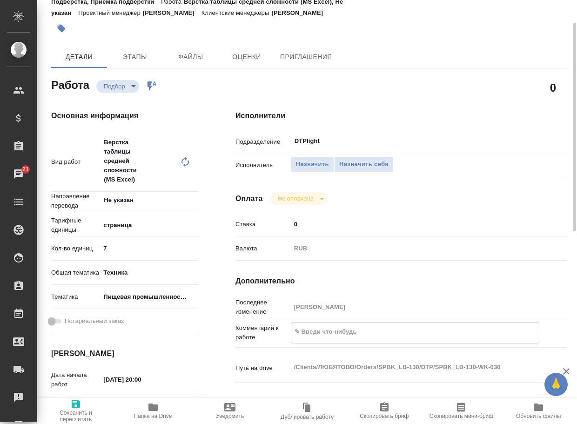
type textarea "x"
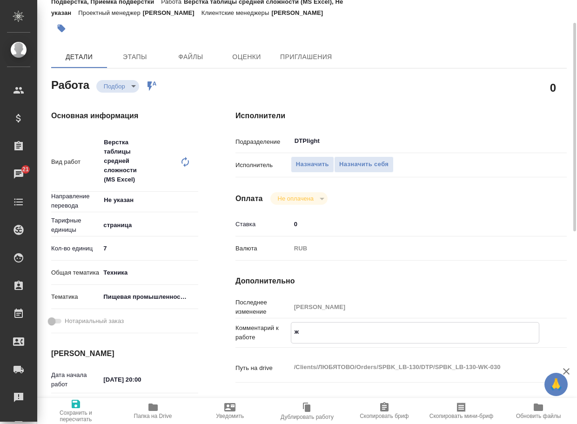
type textarea "жд"
type textarea "x"
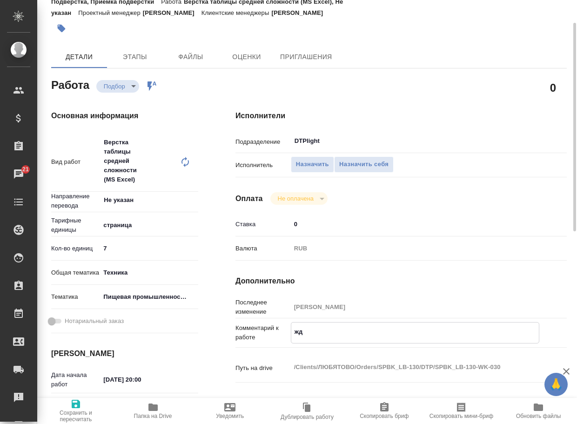
type textarea "x"
type textarea "жде"
type textarea "x"
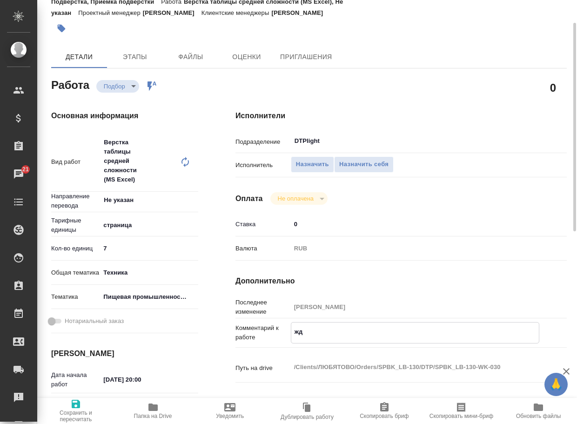
type textarea "x"
type textarea "ждем"
type textarea "x"
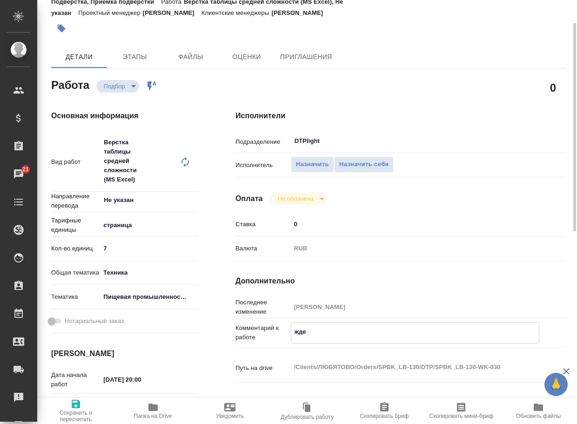
type textarea "x"
type textarea "ждем"
type textarea "x"
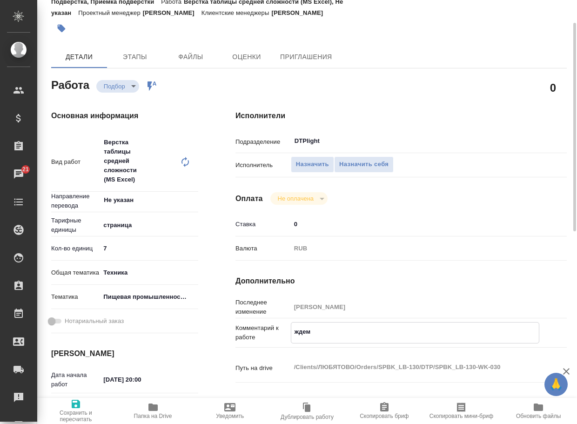
type textarea "x"
type textarea "ждем п"
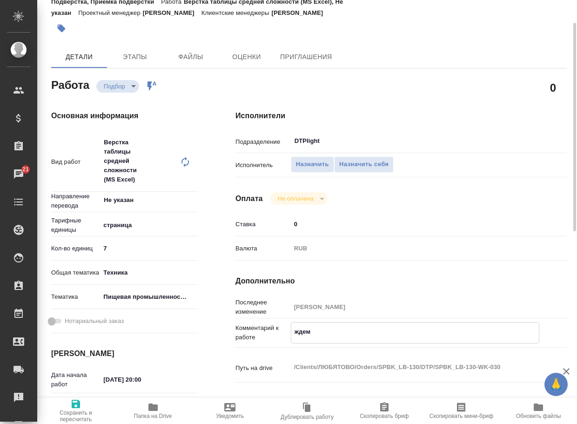
type textarea "x"
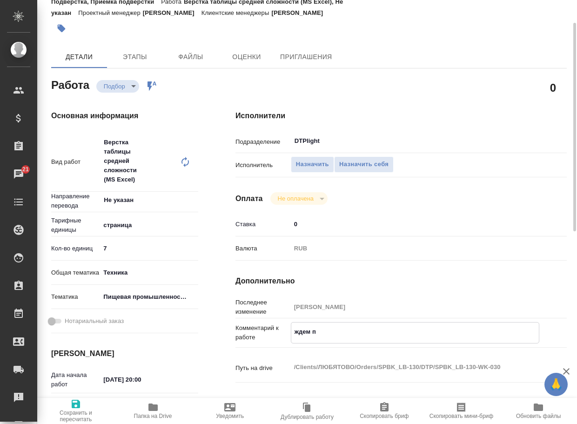
type textarea "ждем пе"
type textarea "x"
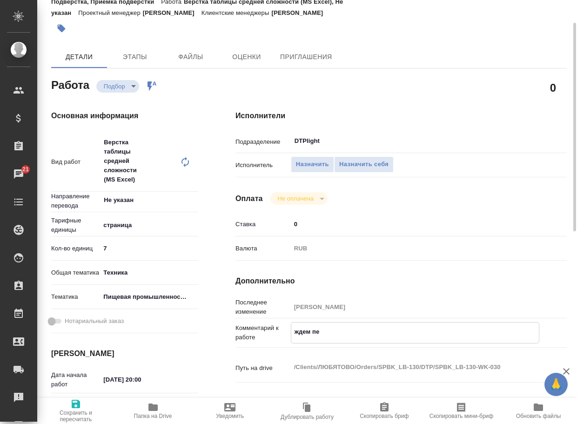
type textarea "x"
type textarea "ждем пер"
type textarea "x"
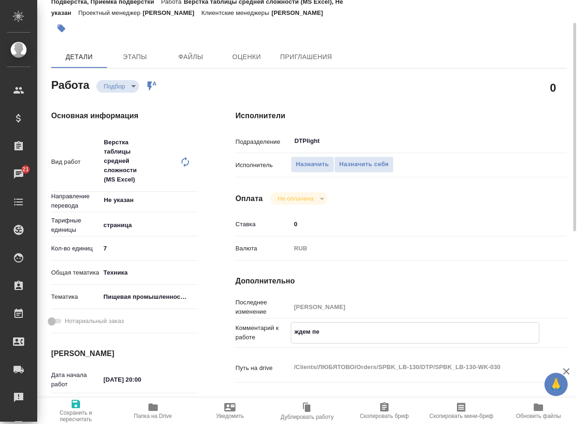
type textarea "x"
type textarea "ждем пере"
type textarea "x"
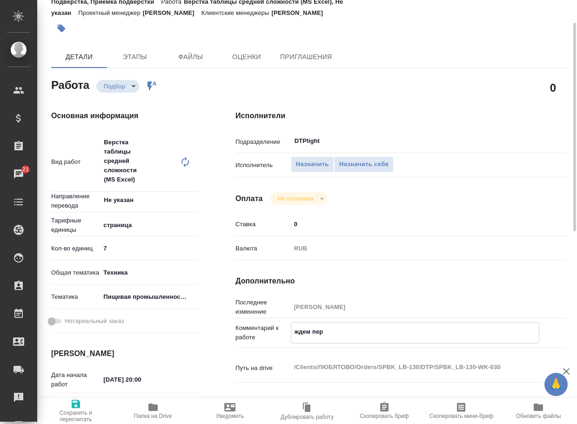
type textarea "x"
type textarea "ждем перев"
type textarea "x"
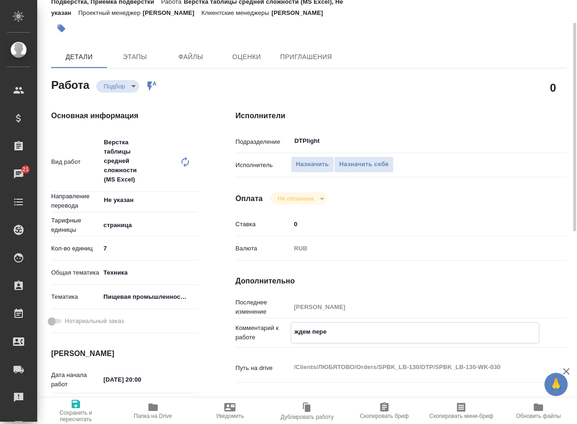
type textarea "x"
type textarea "ждем перево"
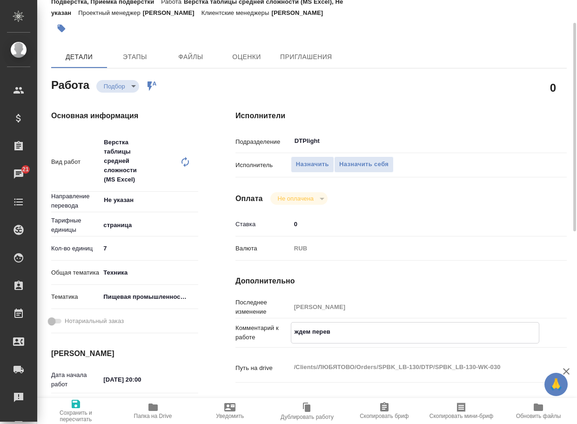
type textarea "x"
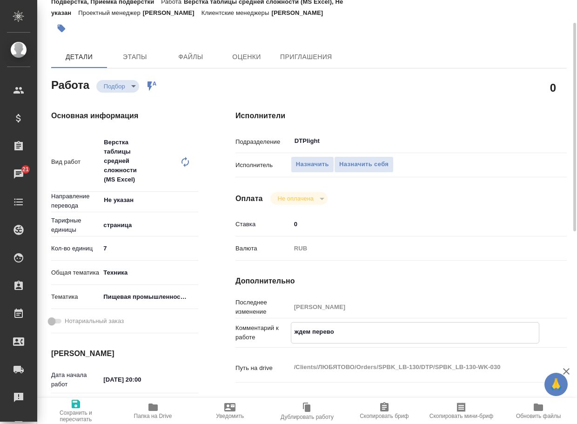
type textarea "ждем перевод"
type textarea "x"
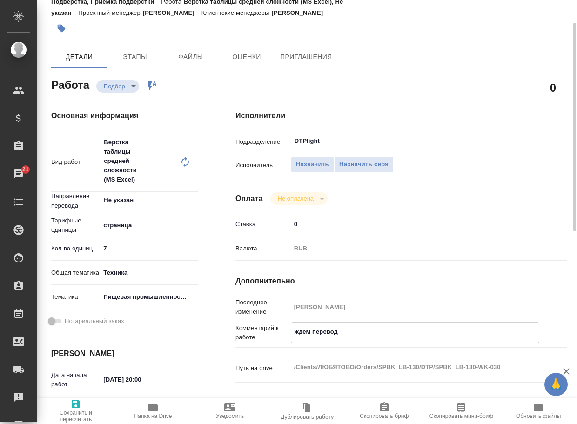
type textarea "x"
type textarea "ждем перевод"
type textarea "x"
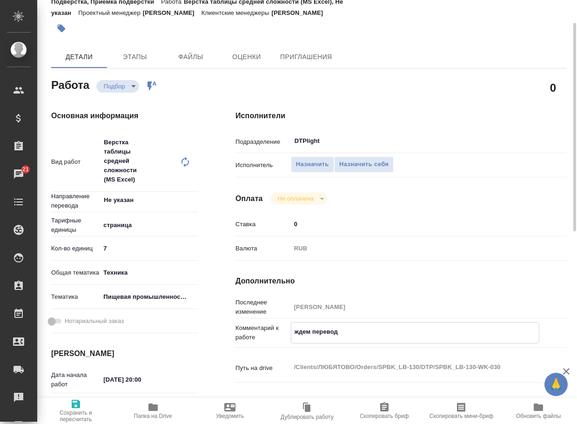
type textarea "x"
type textarea "ждем перевод"
type textarea "x"
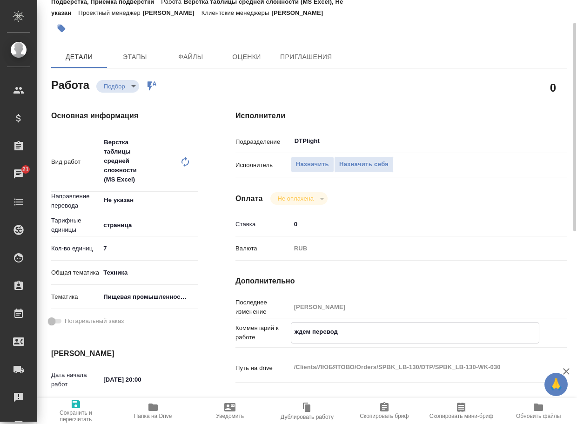
type textarea "x"
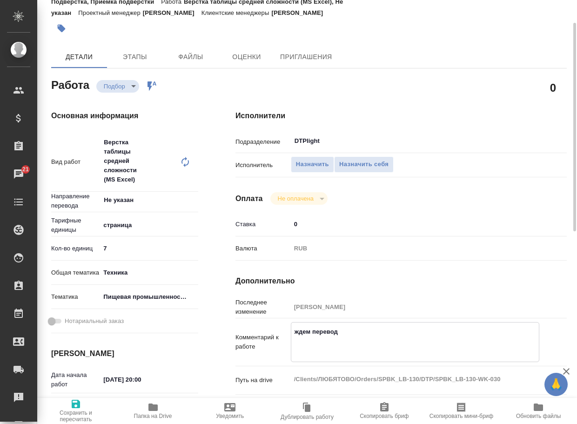
type textarea "x"
type textarea "ждем перевод о"
type textarea "x"
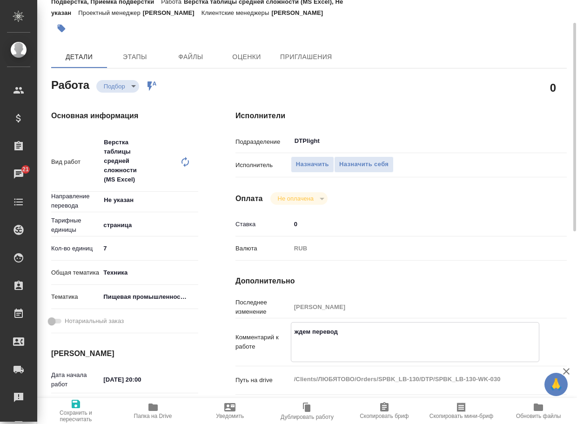
type textarea "x"
type textarea "ждем перевод об"
type textarea "x"
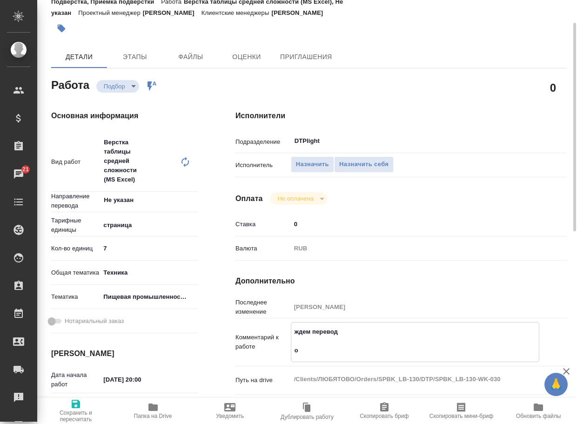
type textarea "x"
type textarea "ждем перевод объ"
type textarea "x"
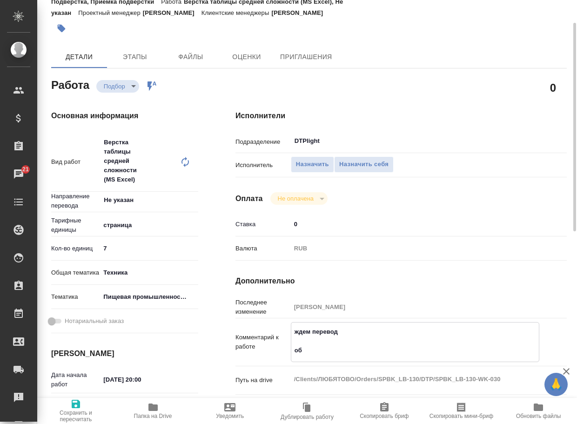
type textarea "x"
type textarea "ждем перевод объе"
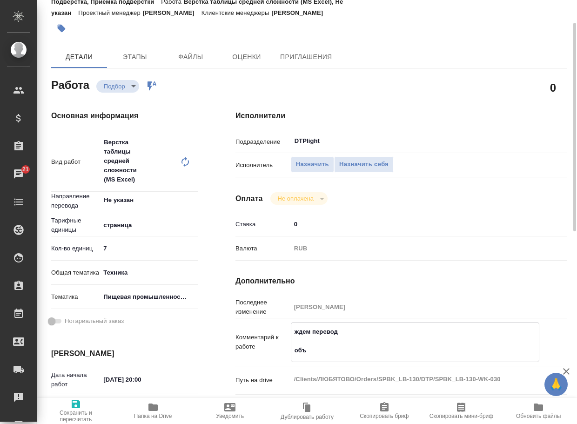
type textarea "x"
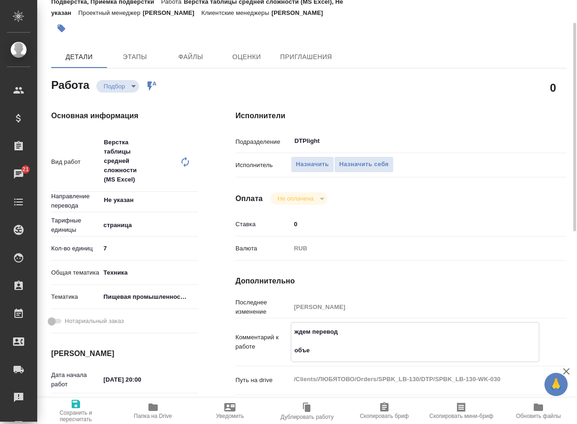
type textarea "ждем перевод объед"
type textarea "x"
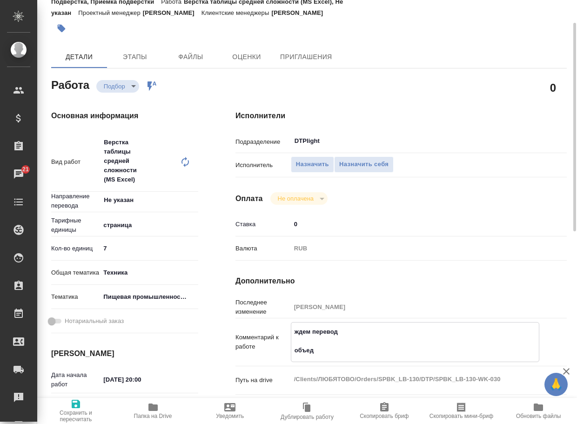
type textarea "x"
type textarea "ждем перевод объеди"
type textarea "x"
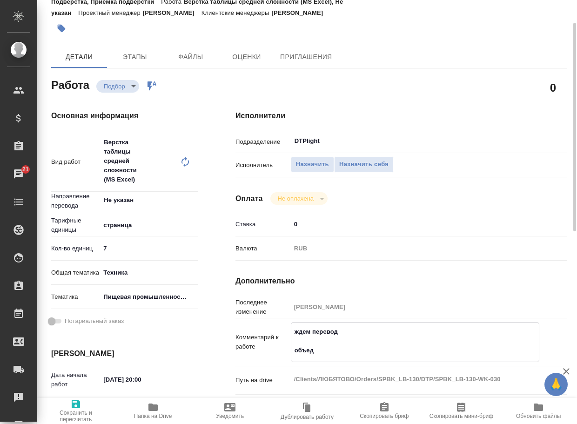
type textarea "x"
type textarea "ждем перевод объедин"
type textarea "x"
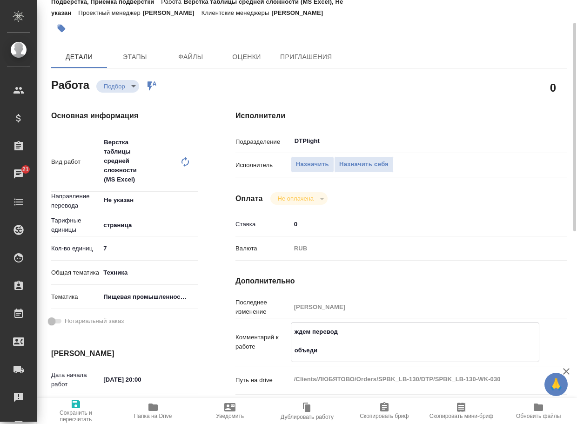
type textarea "x"
type textarea "ждем перевод объединя"
type textarea "x"
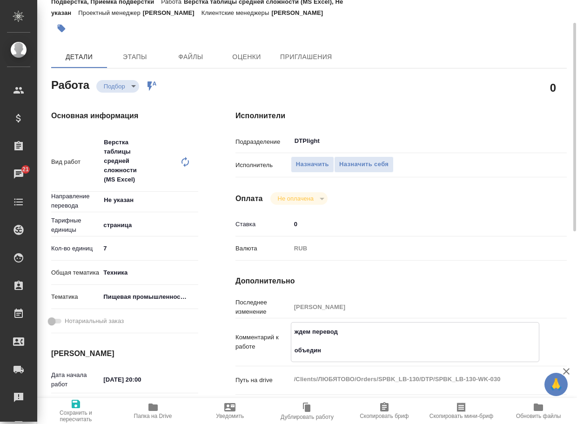
type textarea "x"
type textarea "ждем перевод объединяе"
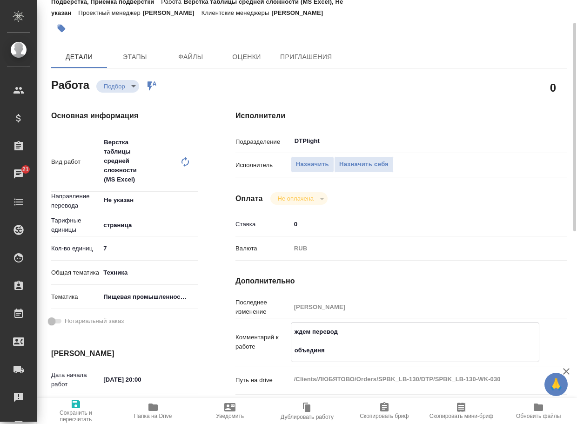
type textarea "x"
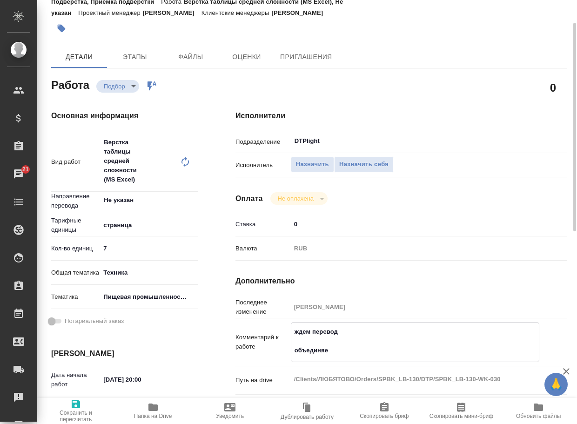
type textarea "ждем перевод объединяем"
type textarea "x"
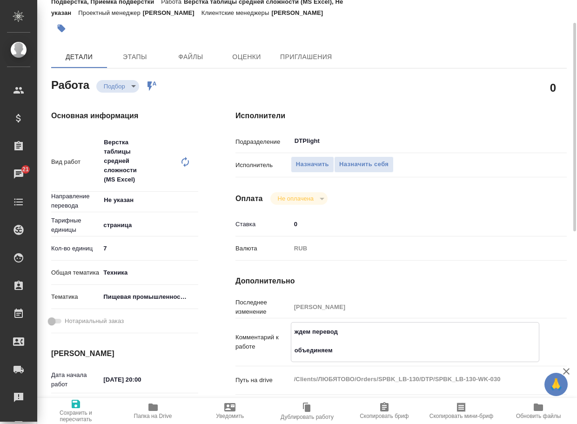
type textarea "x"
type textarea "ждем перевод объединяем"
type textarea "x"
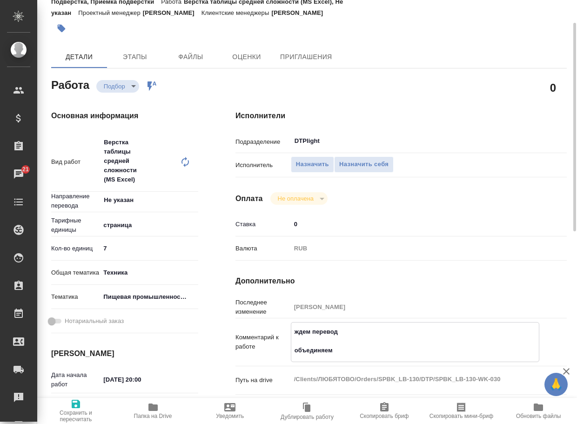
type textarea "x"
click at [62, 417] on span "Сохранить и пересчитать" at bounding box center [76, 416] width 66 height 13
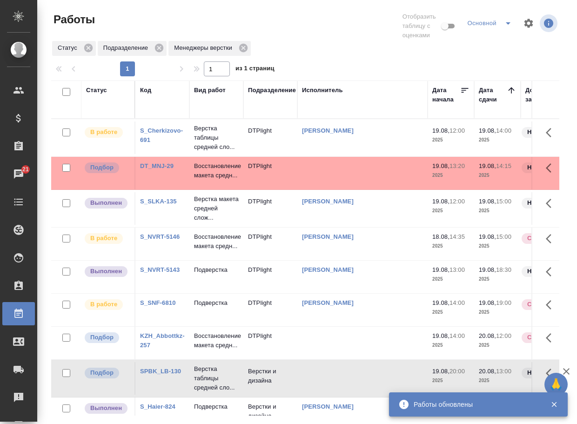
scroll to position [54, 0]
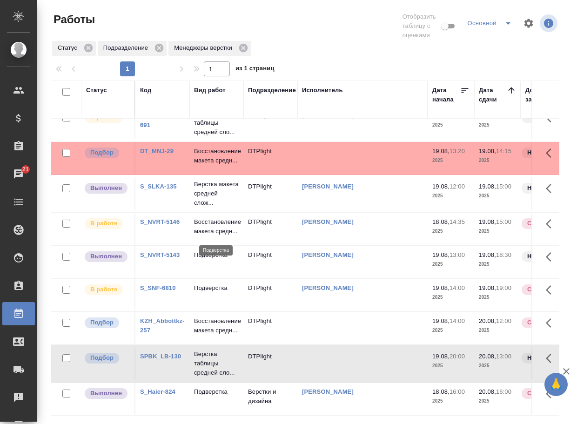
click at [224, 250] on p "Подверстка" at bounding box center [216, 254] width 45 height 9
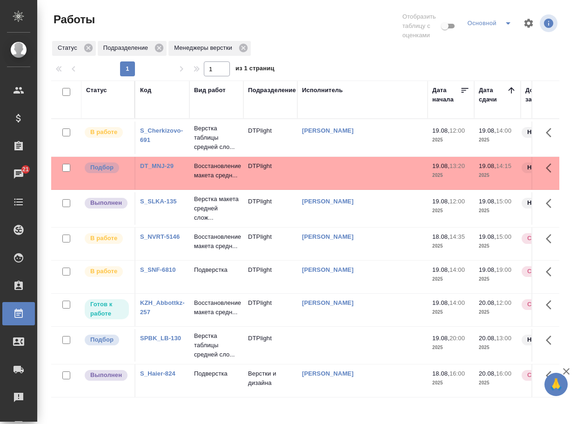
scroll to position [0, 0]
click at [205, 220] on p "Верстка макета средней слож..." at bounding box center [216, 209] width 45 height 28
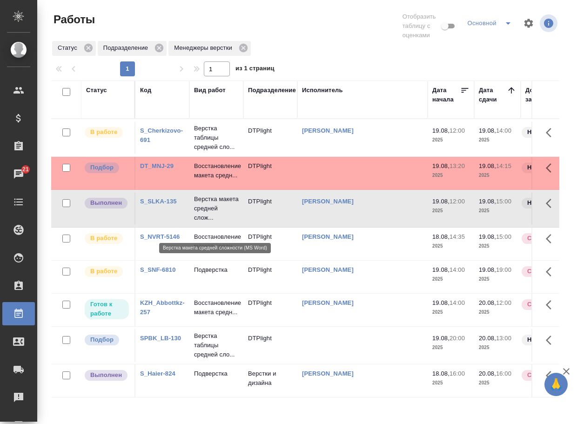
click at [205, 220] on p "Верстка макета средней слож..." at bounding box center [216, 209] width 45 height 28
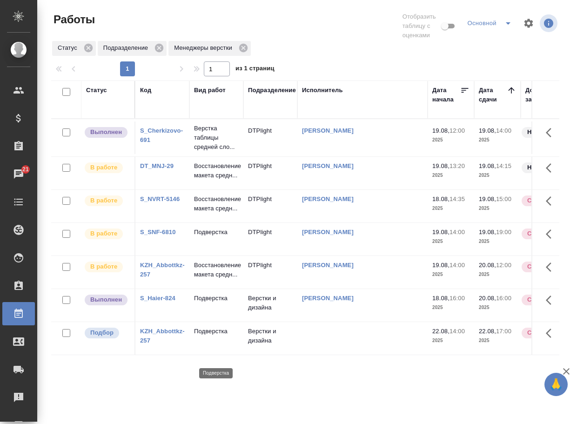
click at [221, 336] on p "Подверстка" at bounding box center [216, 331] width 45 height 9
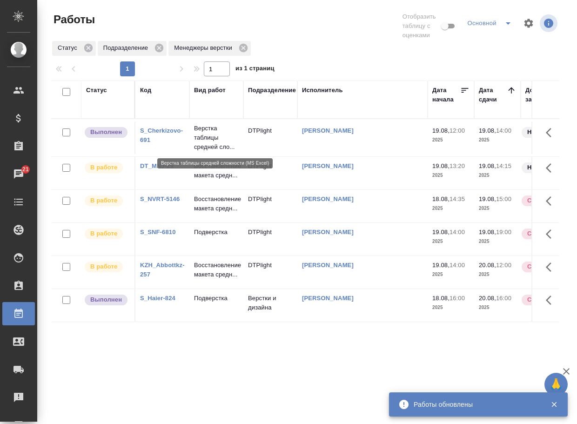
click at [220, 139] on p "Верстка таблицы средней сло..." at bounding box center [216, 138] width 45 height 28
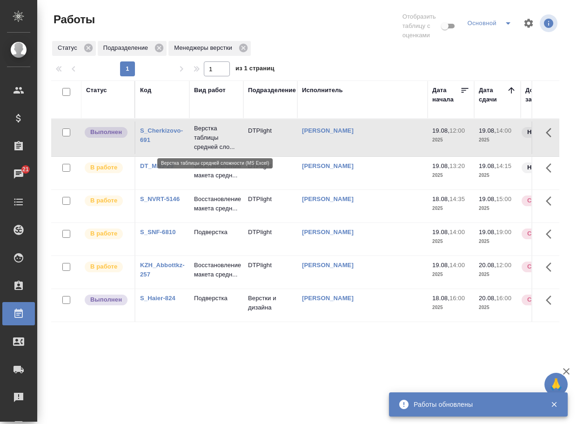
click at [220, 139] on p "Верстка таблицы средней сло..." at bounding box center [216, 138] width 45 height 28
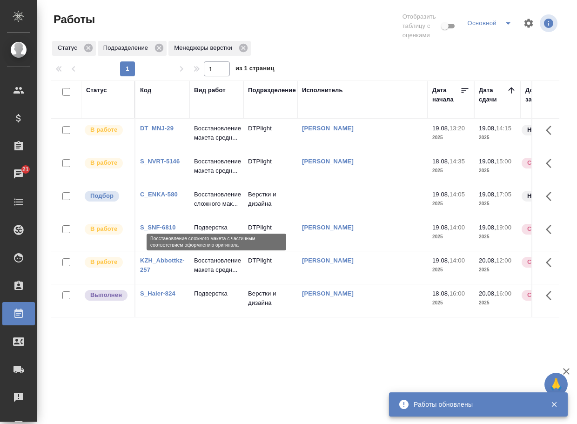
click at [215, 209] on p "Восстановление сложного мак..." at bounding box center [216, 199] width 45 height 19
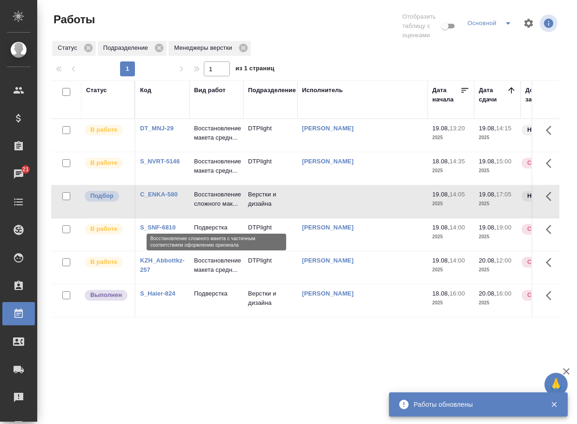
click at [215, 209] on p "Восстановление сложного мак..." at bounding box center [216, 199] width 45 height 19
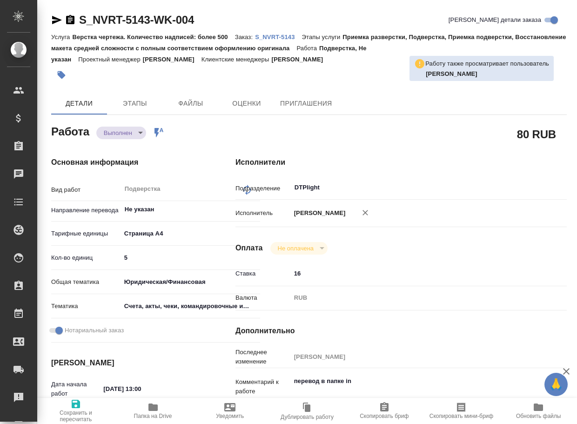
type textarea "x"
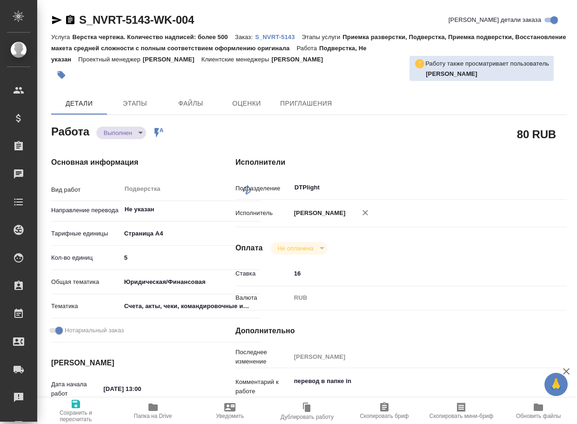
type textarea "x"
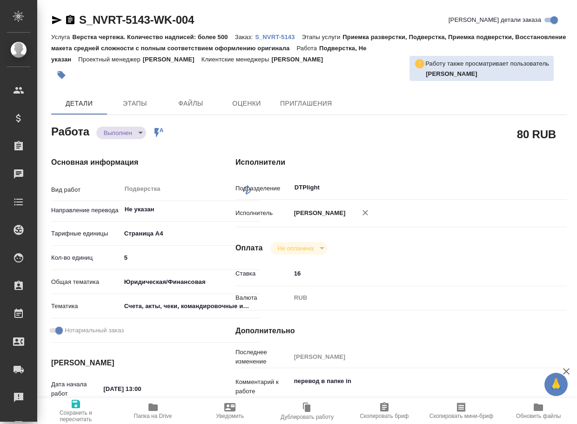
type textarea "x"
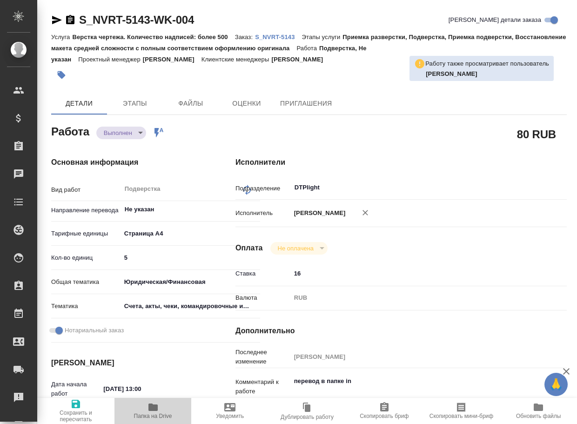
type textarea "x"
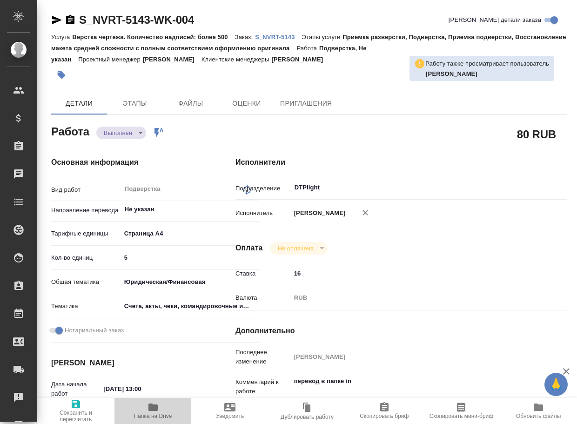
click at [157, 401] on button "Папка на Drive" at bounding box center [153, 411] width 77 height 26
type textarea "x"
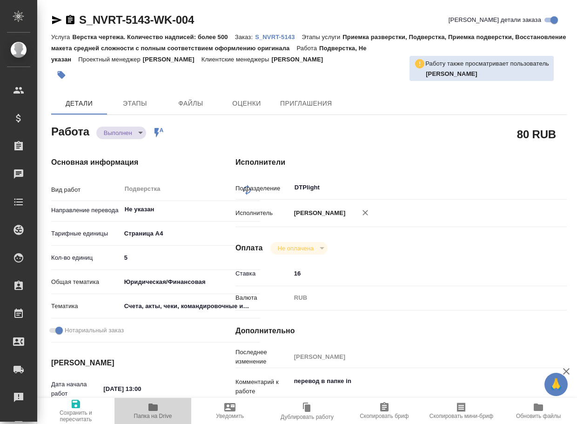
type textarea "x"
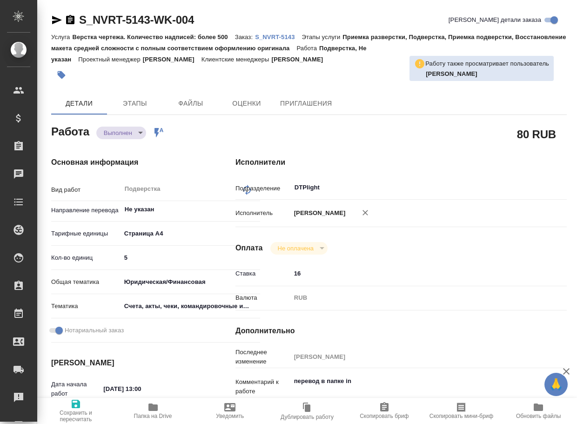
type textarea "x"
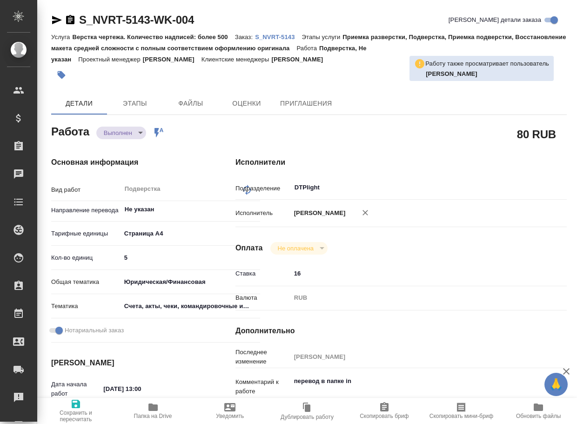
type textarea "x"
click at [126, 127] on body "🙏 .cls-1 fill:#fff; AWATERA Arsenyeva [PERSON_NAME] Спецификации Заказы 21 Чаты…" at bounding box center [288, 212] width 577 height 424
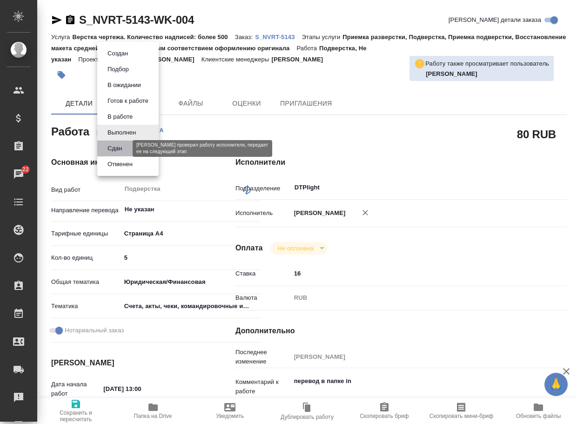
click at [118, 152] on button "Сдан" at bounding box center [115, 148] width 20 height 10
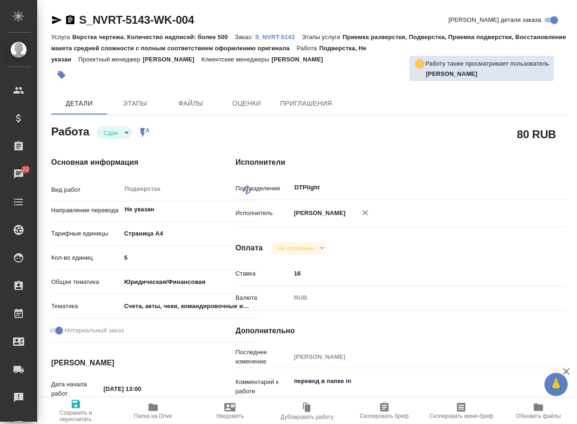
type textarea "x"
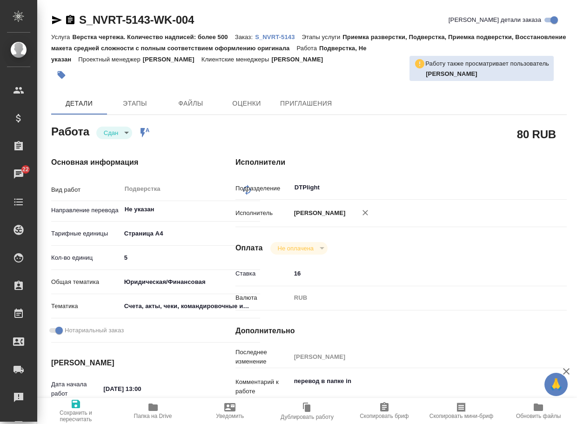
click at [292, 39] on p "S_NVRT-5143" at bounding box center [278, 37] width 47 height 7
type textarea "x"
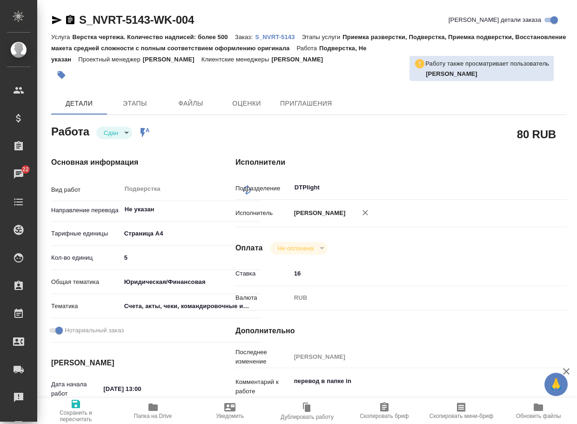
type textarea "x"
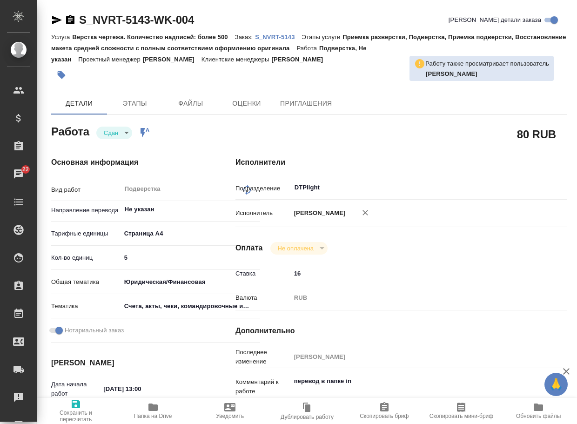
type textarea "x"
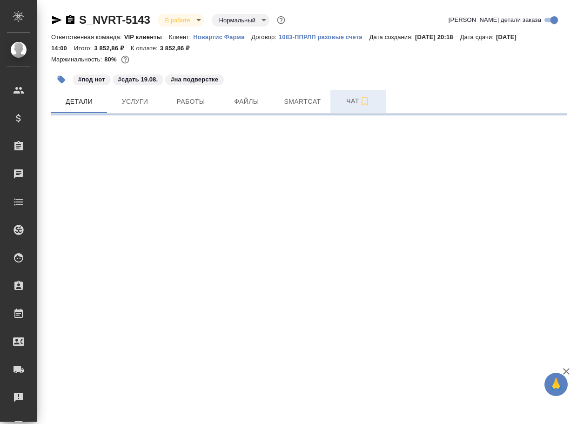
select select "RU"
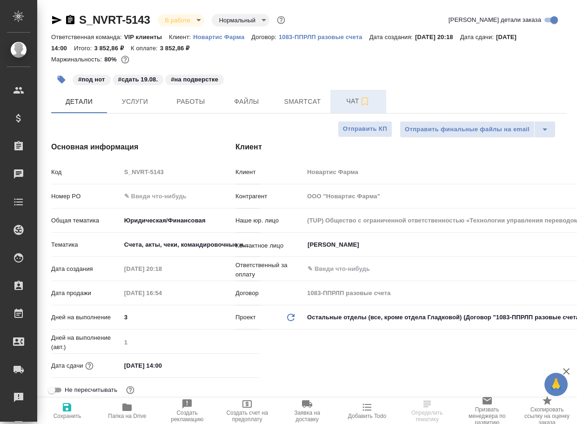
type textarea "x"
click at [346, 104] on span "Чат" at bounding box center [358, 101] width 45 height 12
type textarea "x"
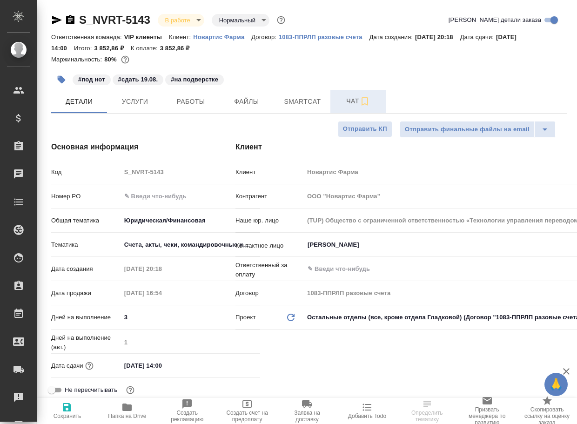
type textarea "x"
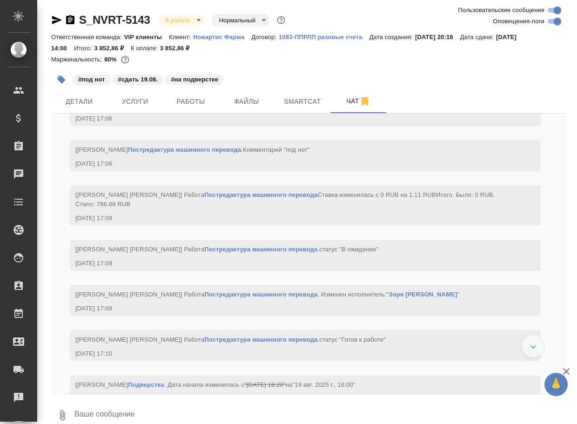
click at [172, 412] on textarea at bounding box center [321, 415] width 494 height 32
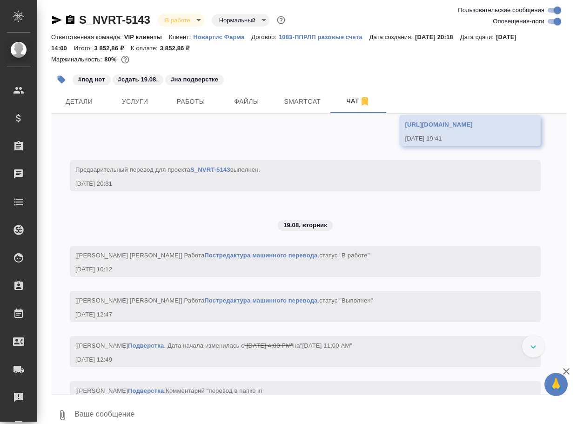
paste textarea "https://drive.awatera.com/apps/files/files/10121549?dir=/Shares/Novartos_Pharma…"
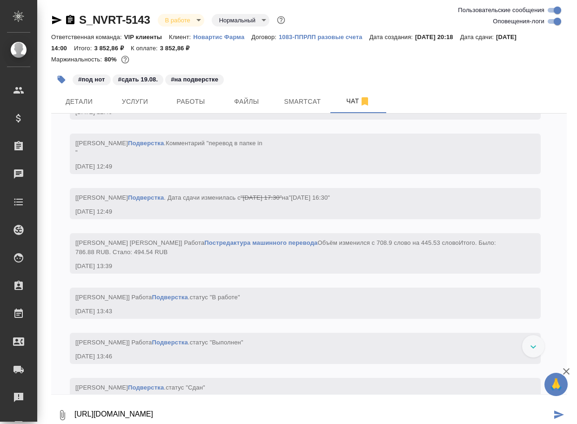
type textarea "https://drive.awatera.com/apps/files/files/10121549?dir=/Shares/Novartos_Pharma…"
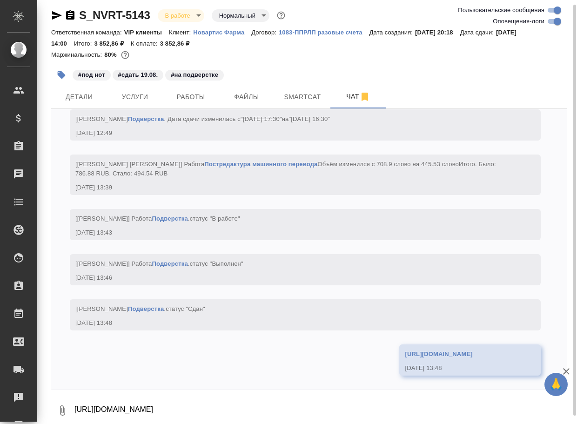
scroll to position [3745, 0]
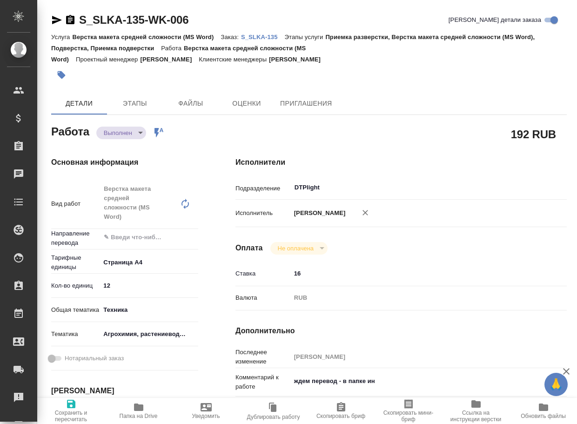
type textarea "x"
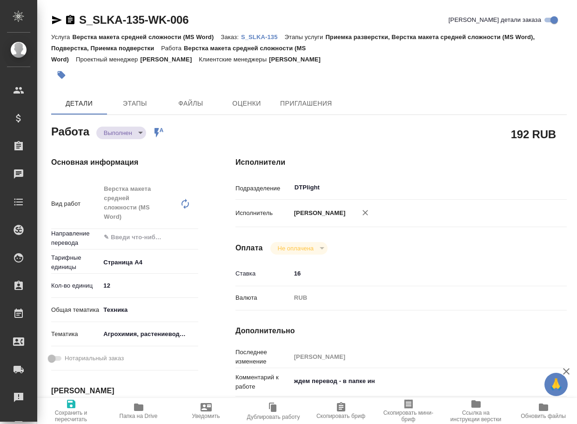
type textarea "x"
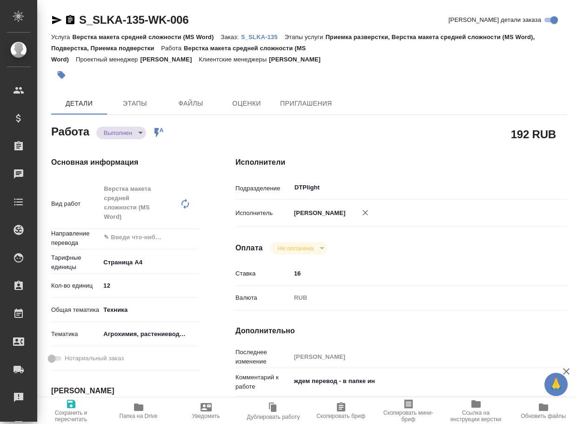
type textarea "x"
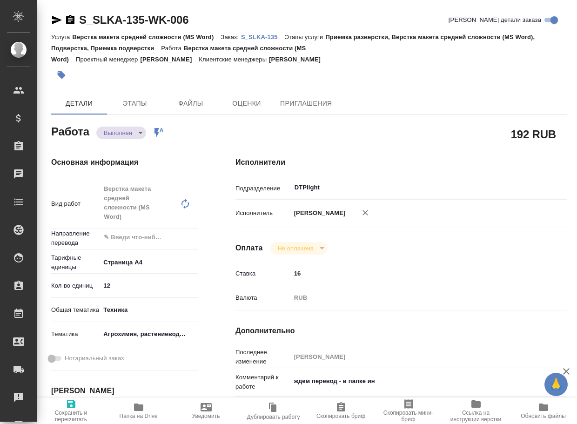
type textarea "x"
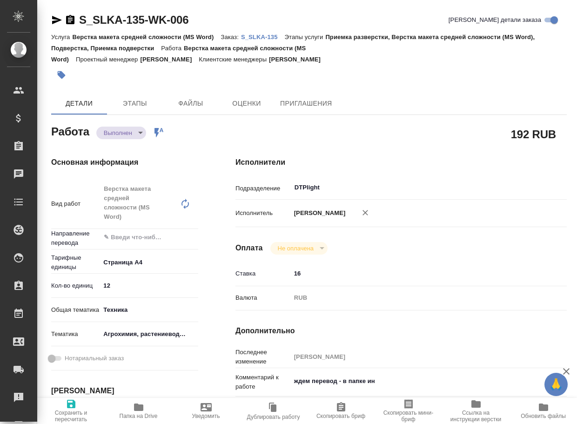
type textarea "x"
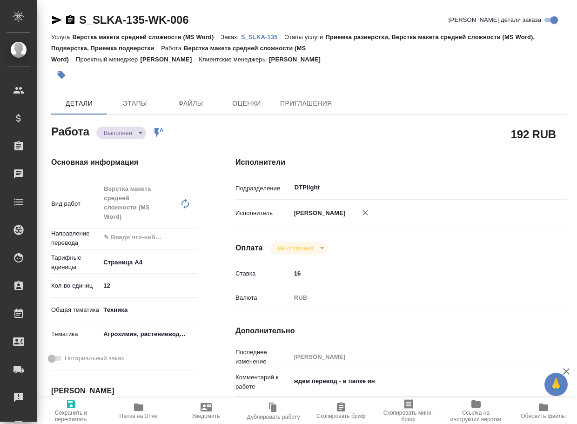
type textarea "x"
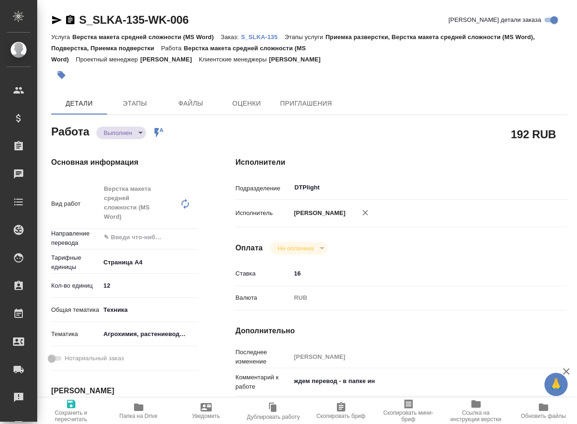
click at [144, 411] on icon "button" at bounding box center [138, 407] width 11 height 11
type textarea "x"
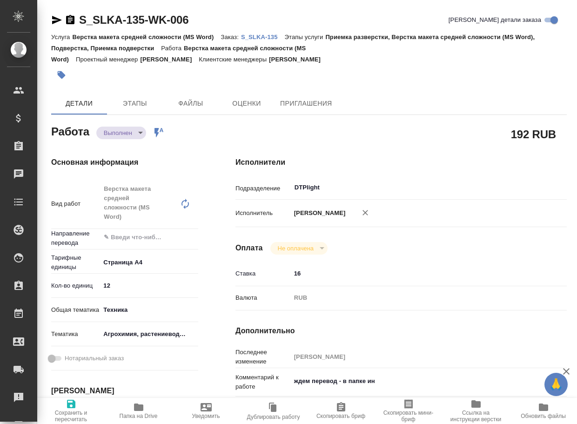
type textarea "x"
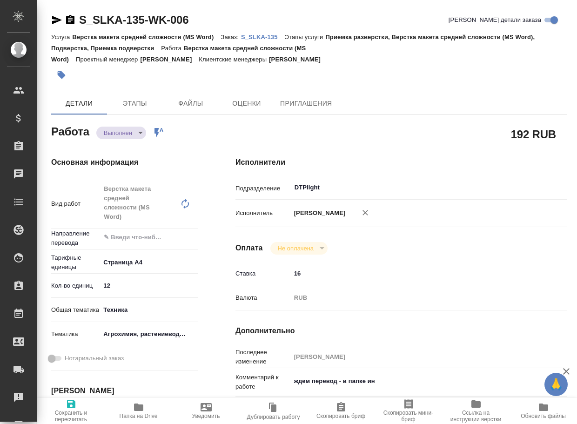
type textarea "x"
click at [122, 132] on body "🙏 .cls-1 fill:#fff; AWATERA Arsenyeva Vera Клиенты Спецификации Заказы 21 Чаты …" at bounding box center [288, 212] width 577 height 424
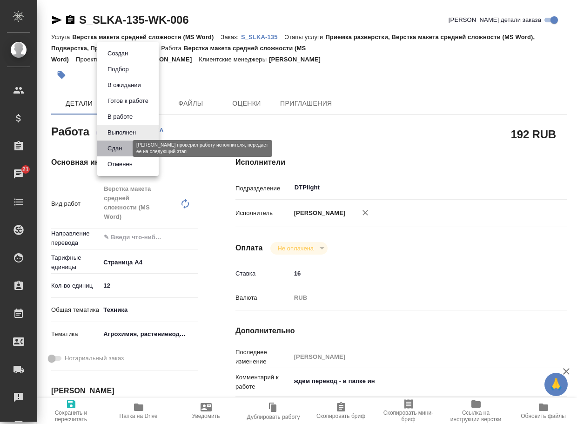
click at [118, 149] on button "Сдан" at bounding box center [115, 148] width 20 height 10
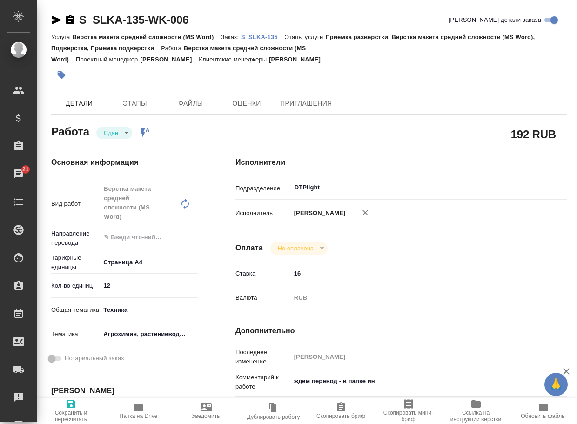
type textarea "x"
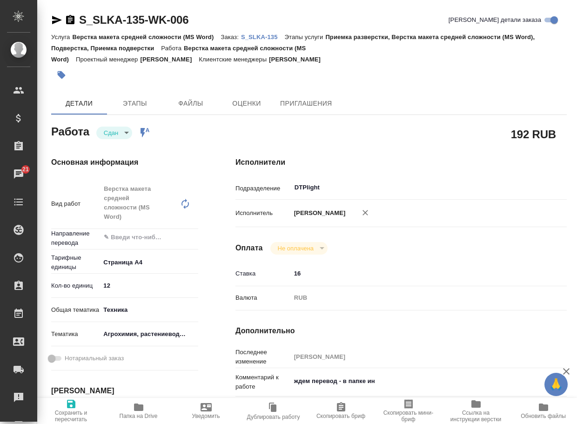
type textarea "x"
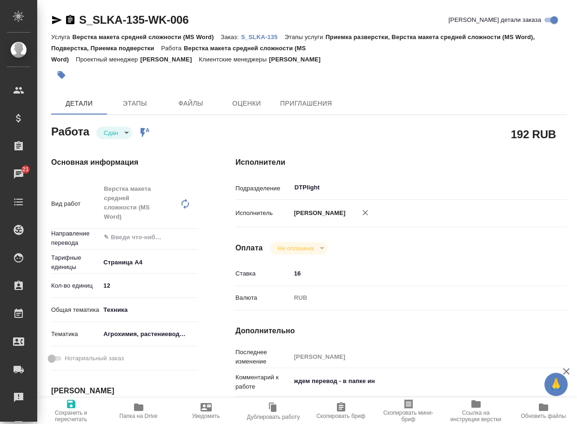
type textarea "x"
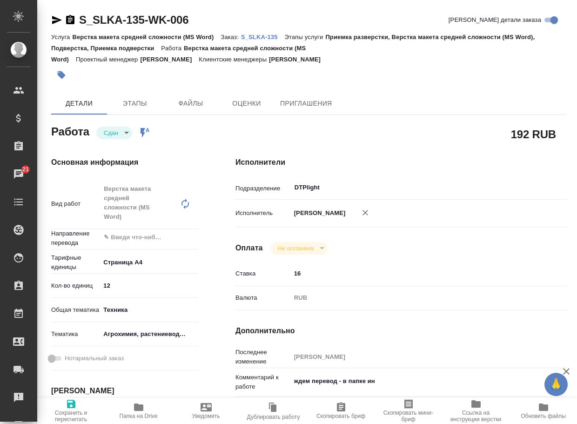
click at [269, 36] on p "S_SLKA-135" at bounding box center [263, 37] width 44 height 7
type textarea "x"
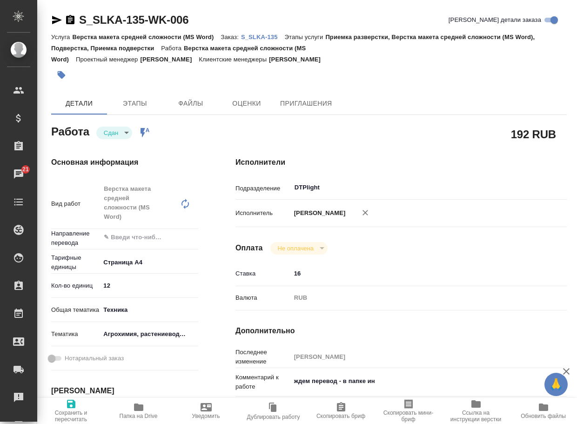
type textarea "x"
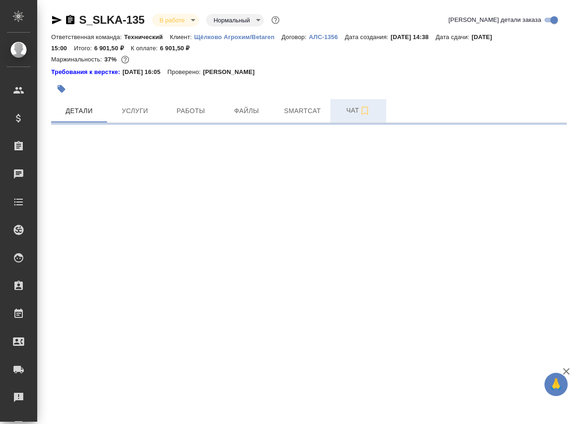
click at [353, 109] on span "Чат" at bounding box center [358, 111] width 45 height 12
select select "RU"
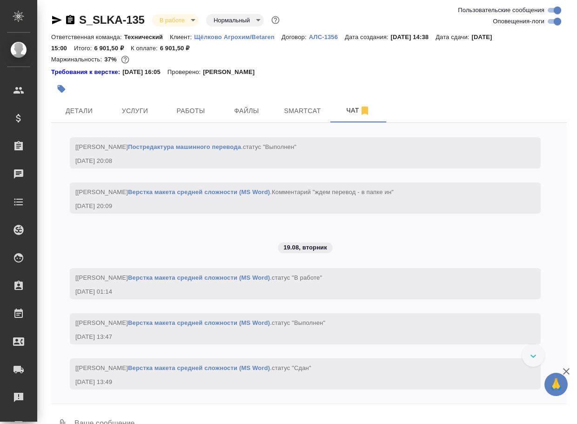
scroll to position [2257, 0]
click at [176, 415] on textarea at bounding box center [321, 425] width 494 height 32
paste textarea "[URL][DOMAIN_NAME]"
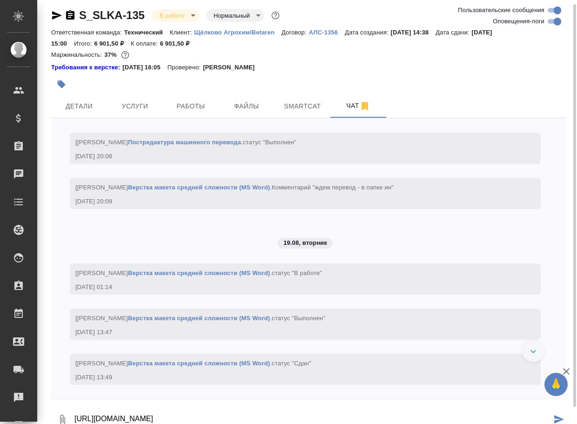
type textarea "[URL][DOMAIN_NAME]"
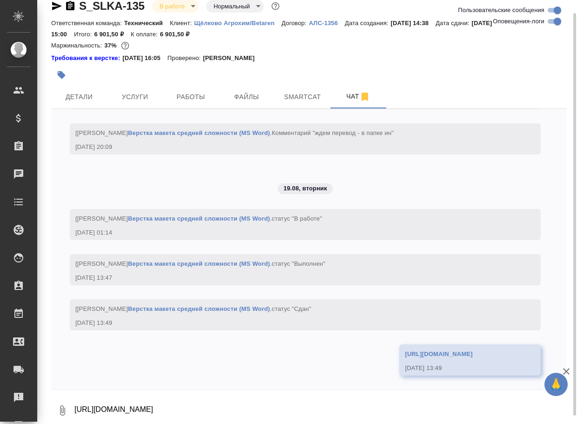
scroll to position [2354, 0]
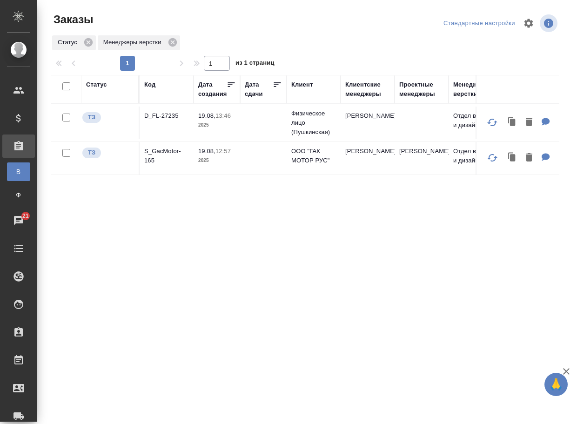
click at [175, 110] on td "D_FL-27235" at bounding box center [167, 123] width 54 height 33
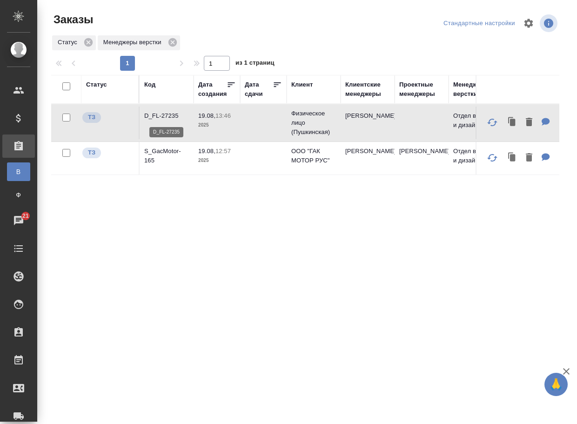
click at [169, 117] on p "D_FL-27235" at bounding box center [166, 115] width 45 height 9
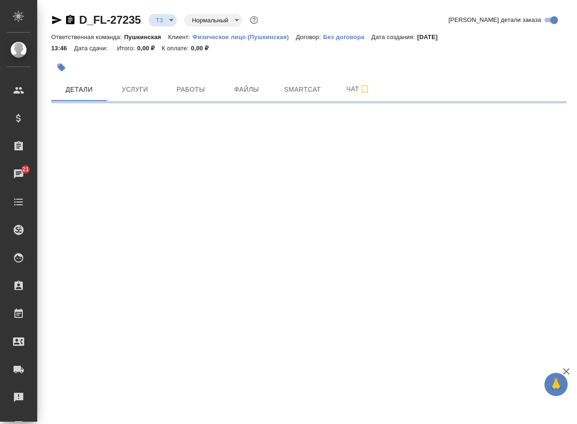
select select "RU"
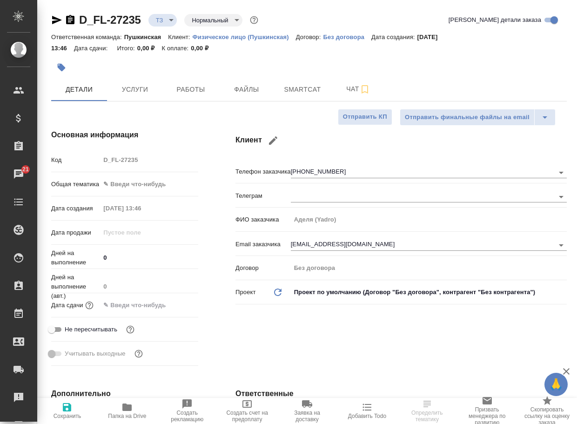
type textarea "x"
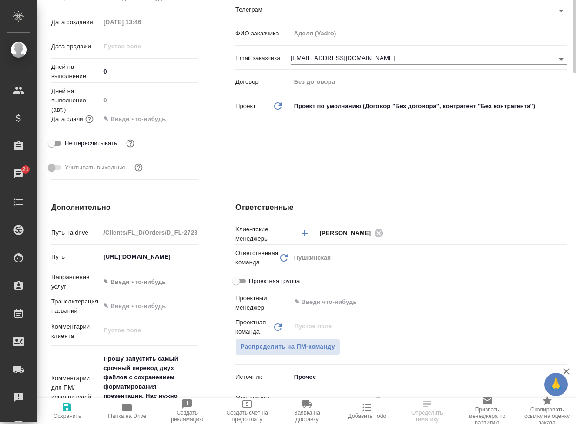
scroll to position [279, 0]
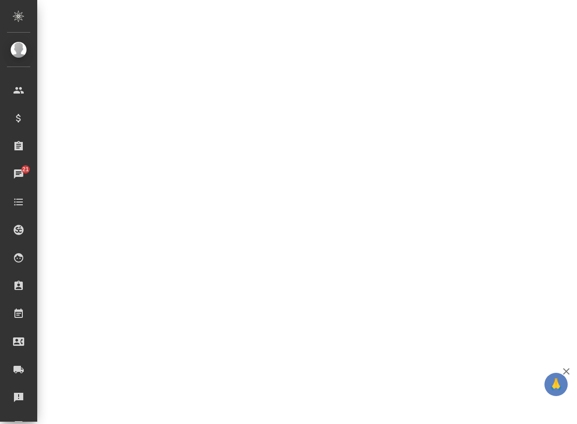
select select "RU"
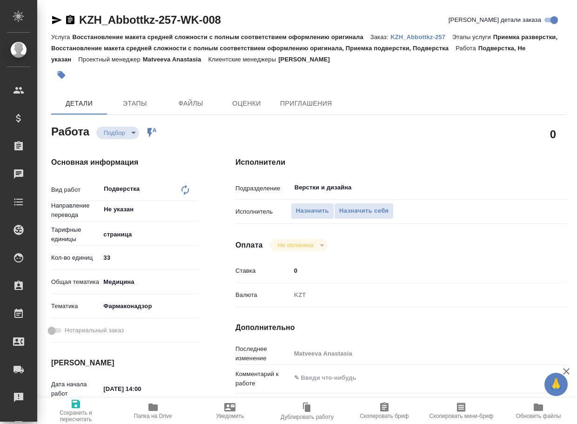
type textarea "x"
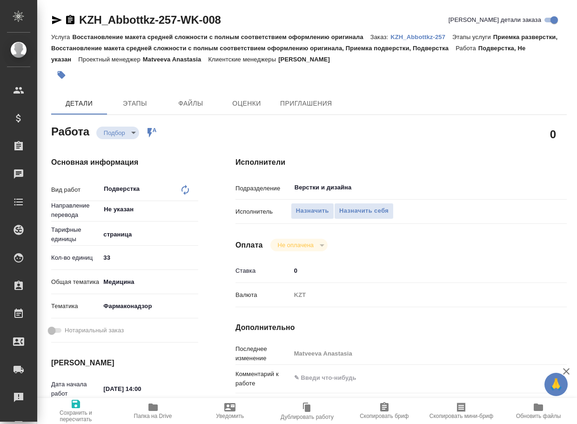
type textarea "x"
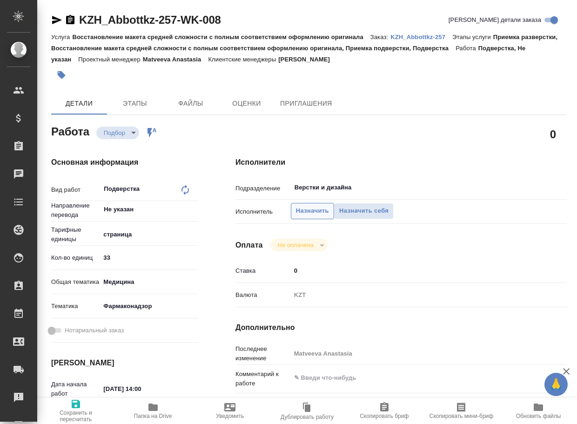
type textarea "x"
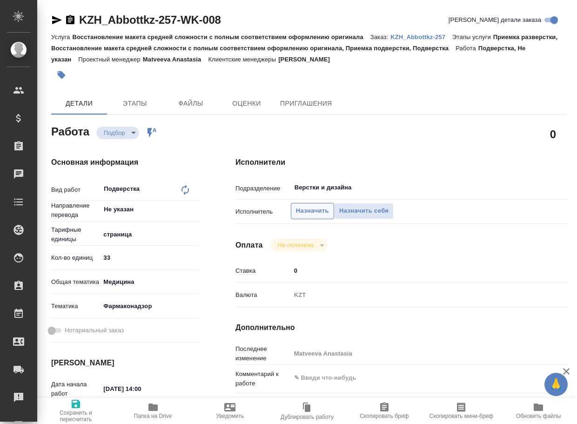
click at [310, 207] on span "Назначить" at bounding box center [312, 211] width 33 height 11
type textarea "x"
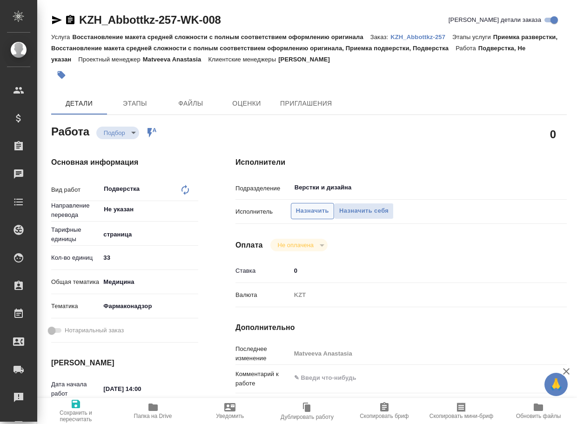
type textarea "x"
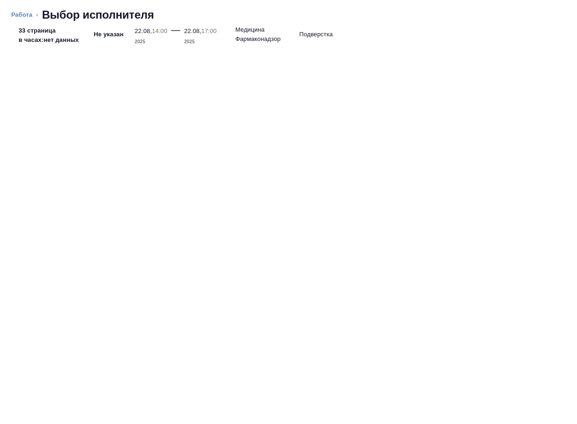
type textarea "x"
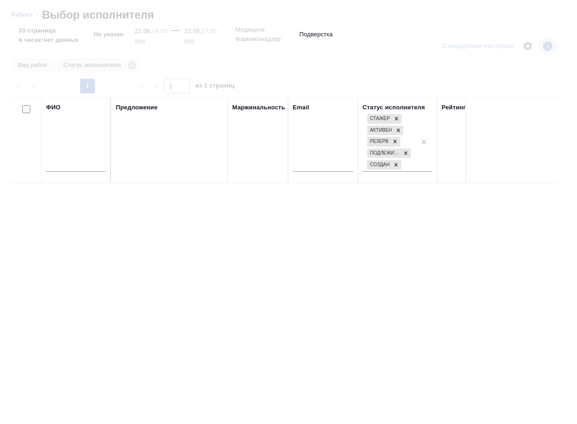
type textarea "x"
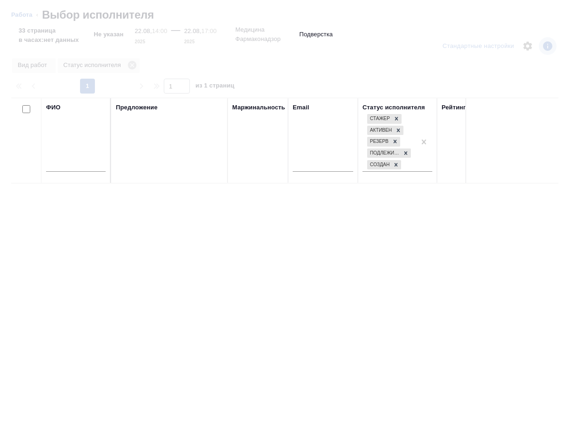
click at [90, 165] on input "text" at bounding box center [76, 166] width 60 height 12
type textarea "x"
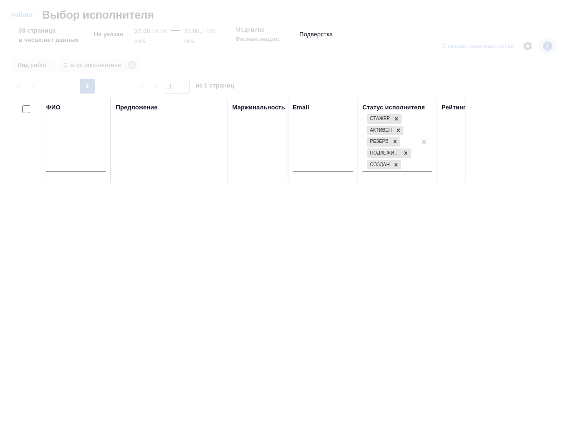
type textarea "x"
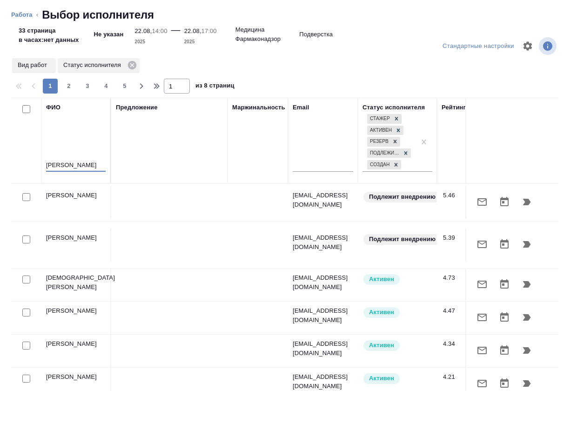
type input "гусельников"
type textarea "x"
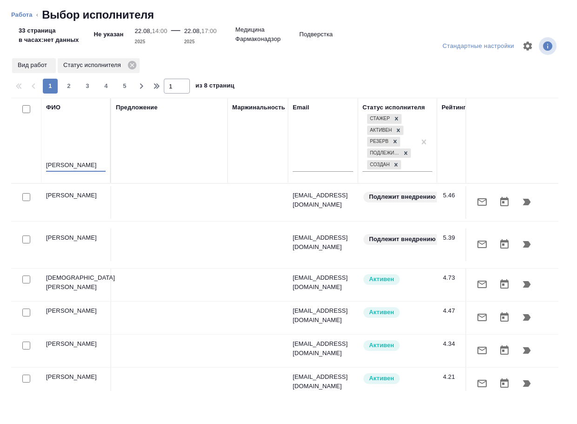
type textarea "x"
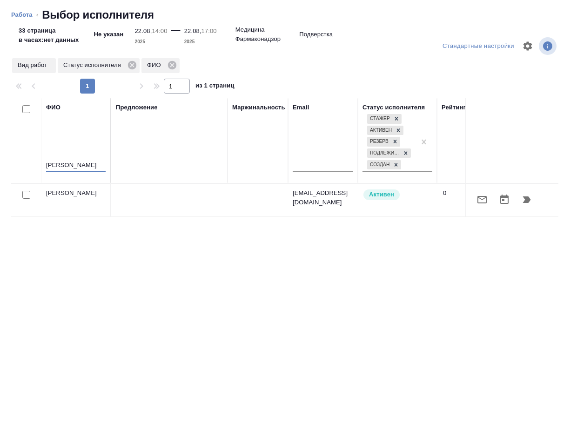
type input "гусельников"
click at [531, 198] on icon "button" at bounding box center [526, 199] width 11 height 11
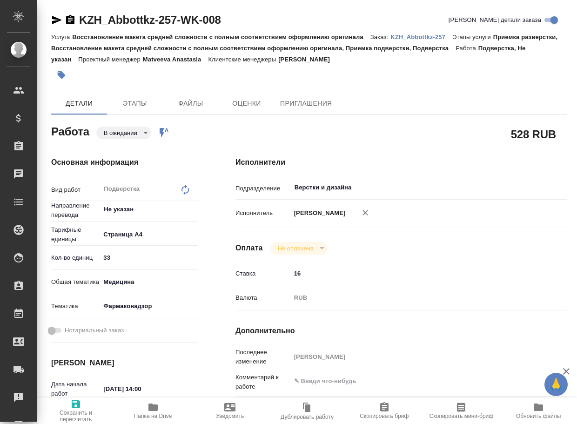
type textarea "x"
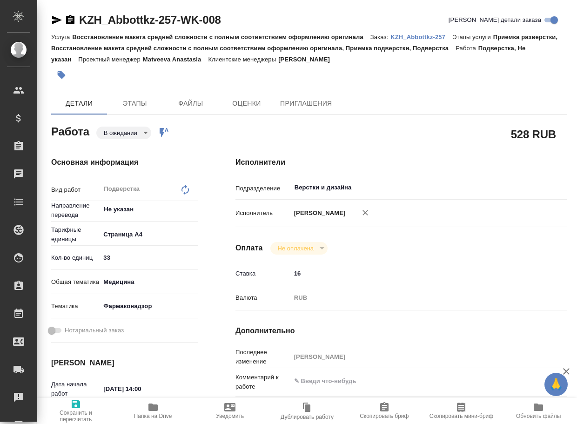
type textarea "x"
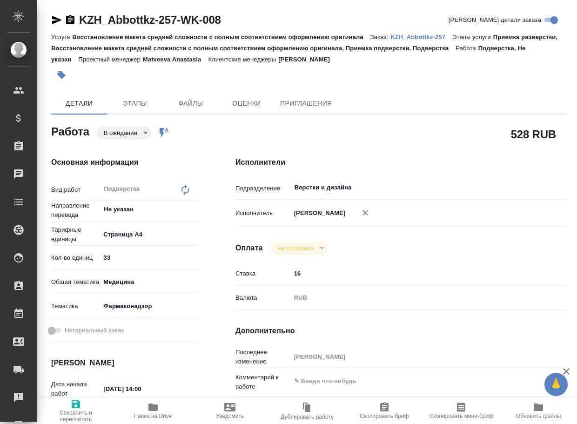
type textarea "x"
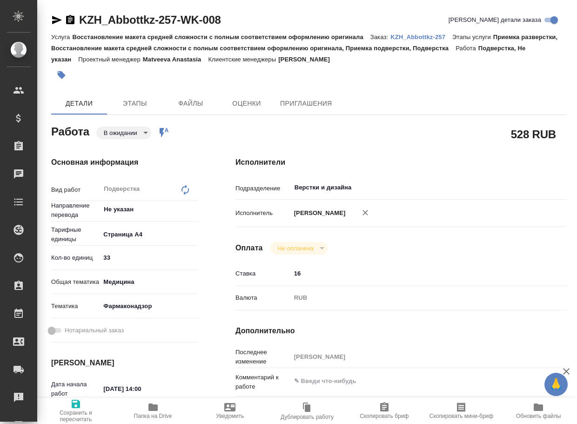
type textarea "x"
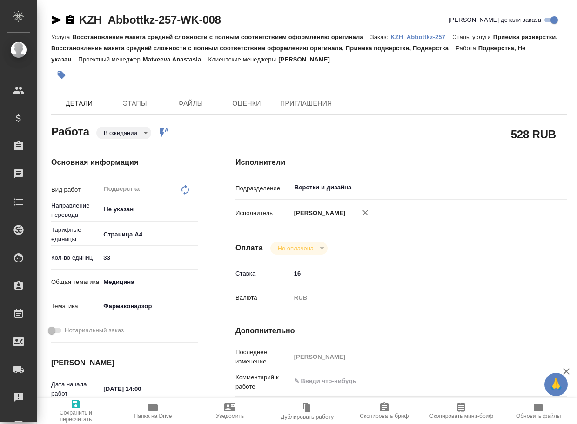
type textarea "x"
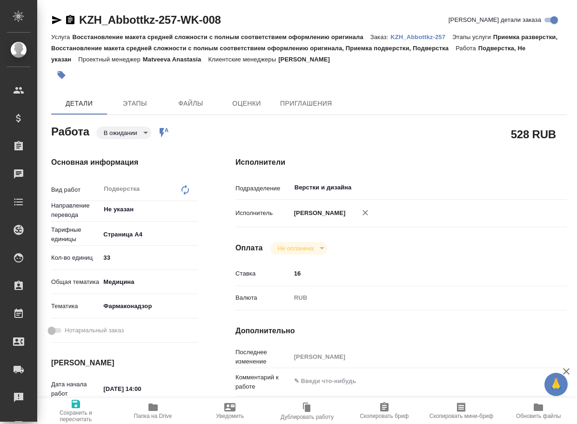
type textarea "x"
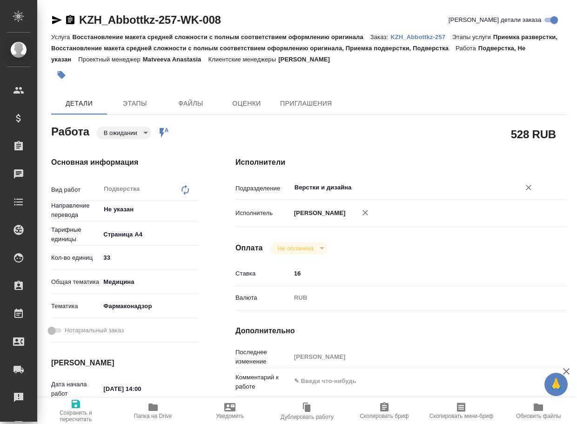
click at [371, 183] on input "Верстки и дизайна" at bounding box center [400, 187] width 212 height 11
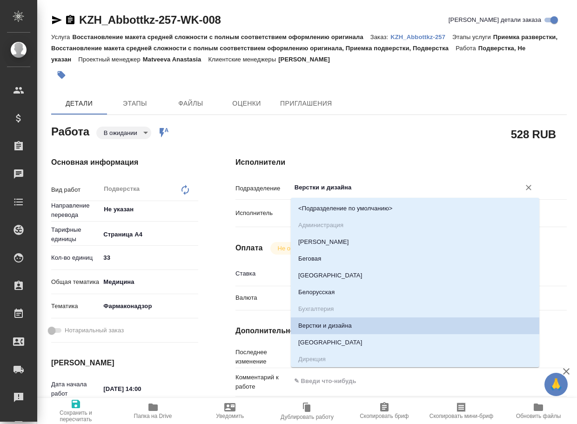
type textarea "x"
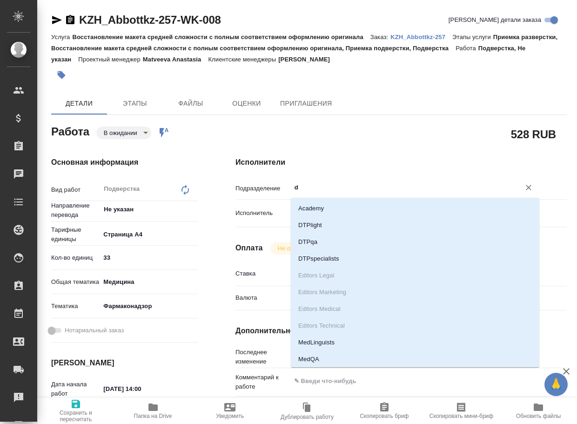
type input "dt"
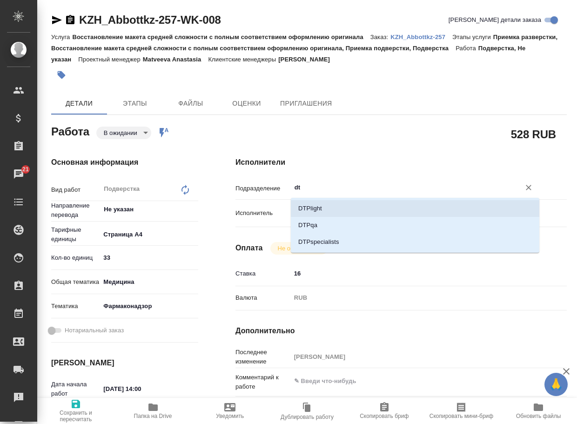
click at [325, 206] on li "DTPlight" at bounding box center [415, 208] width 249 height 17
type textarea "x"
type input "DTPlight"
type textarea "x"
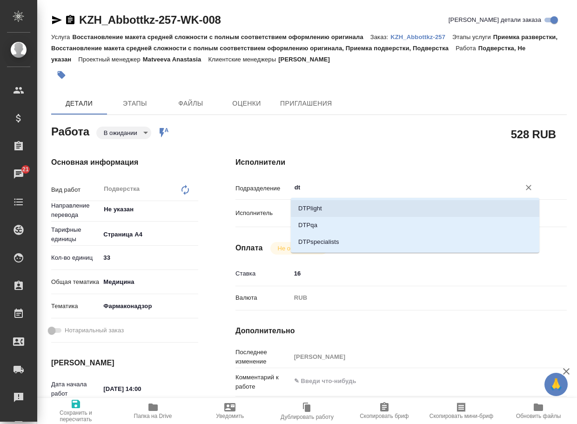
type textarea "x"
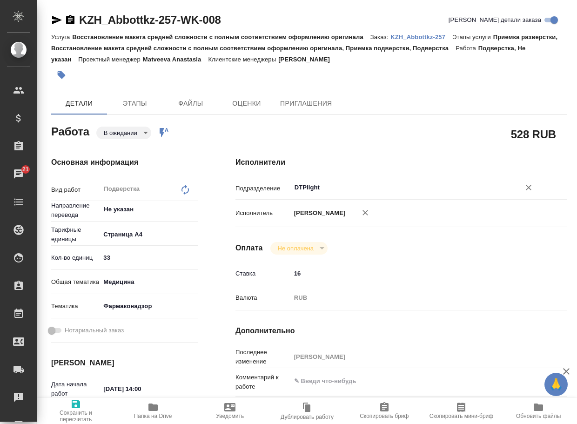
type input "DTPlight"
drag, startPoint x: 70, startPoint y: 413, endPoint x: 75, endPoint y: 408, distance: 6.9
click at [71, 413] on span "Сохранить и пересчитать" at bounding box center [76, 416] width 66 height 13
type textarea "x"
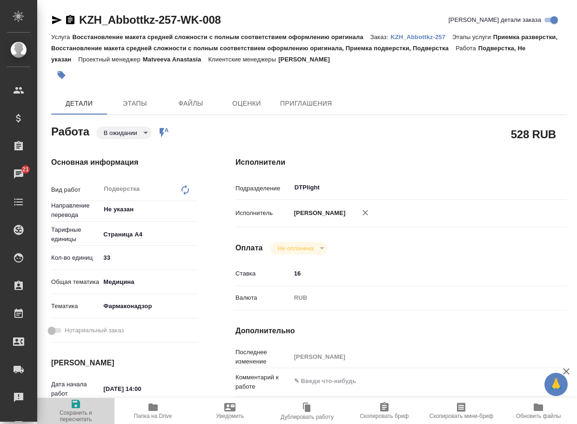
type textarea "x"
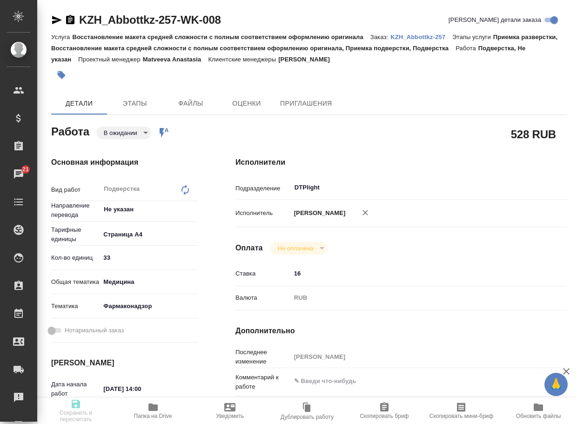
type textarea "x"
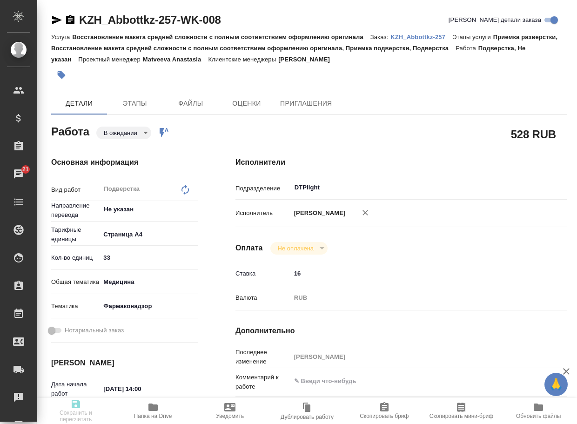
type textarea "x"
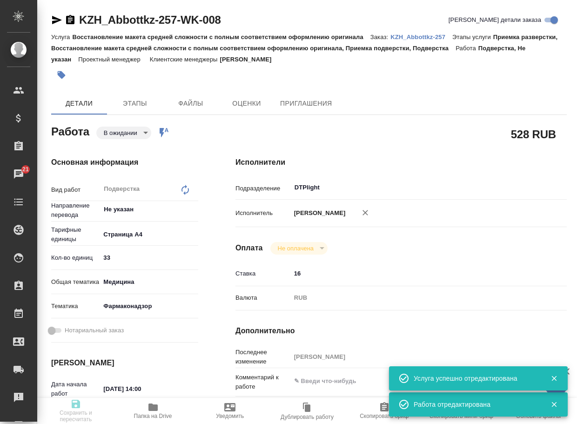
type input "pending"
type textarea "Подверстка"
type textarea "x"
type input "Не указан"
type input "5f036ec4e16dec2d6b59c8ff"
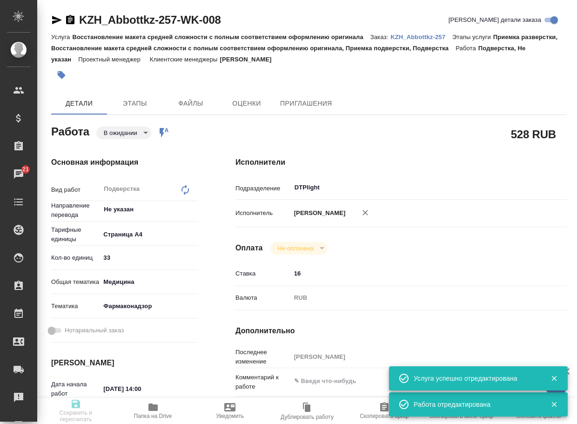
type input "33"
type input "med"
type input "66b350e715fdbd933886e8f8"
type input "22.08.2025 14:00"
type input "22.08.2025 17:00"
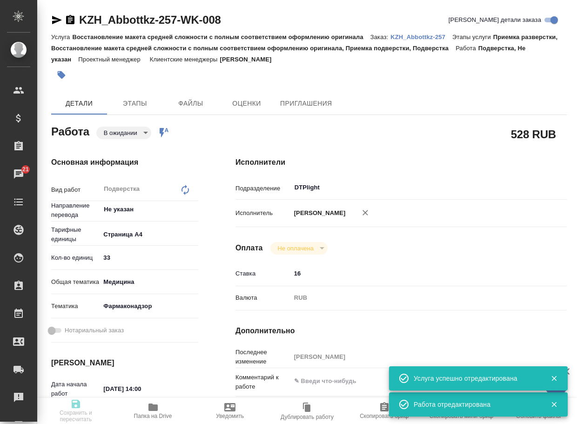
type input "25.08.2025 20:00"
type input "DTPlight"
type input "notPayed"
type input "16"
type input "RUB"
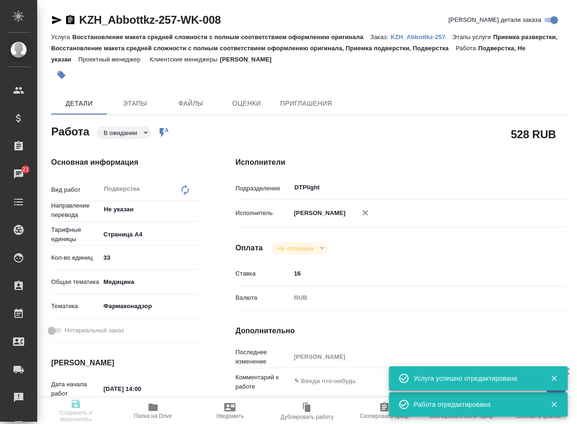
type input "[PERSON_NAME]"
type textarea "x"
type textarea "/Clients/Abbottkz/Orders/KZH_Abbottkz-257/DTP/KZH_Abbottkz-257-WK-008"
type textarea "x"
type input "KZH_Abbottkz-257"
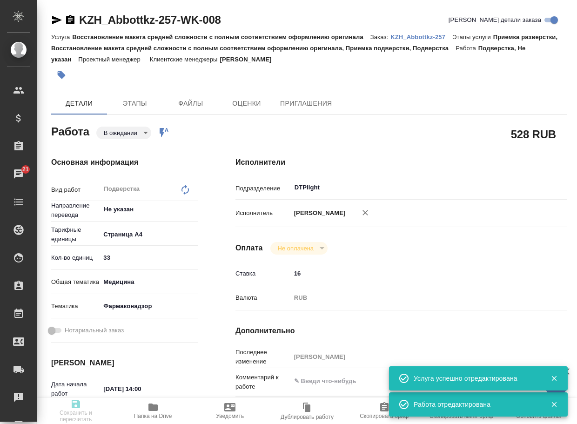
type input "Восстановление макета средней сложности с полным соответствием оформлению ориги…"
type input "Приемка разверстки, Восстановление макета средней сложности с полным соответств…"
type input "Кошербаева Назерке"
type input "[PERSON_NAME]"
type input "/Clients/Abbottkz/Orders/KZH_Abbottkz-257"
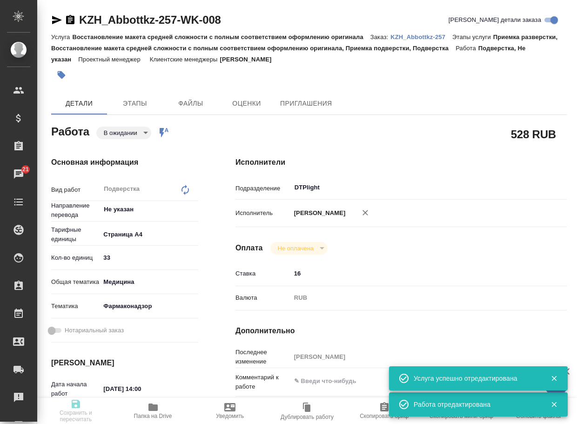
type textarea "x"
type textarea "перевод на английский."
type textarea "x"
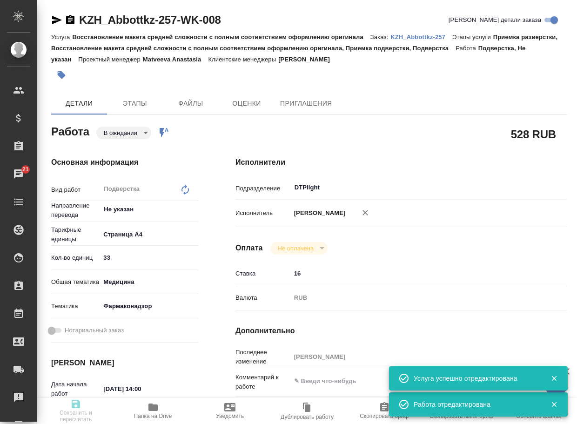
type textarea "x"
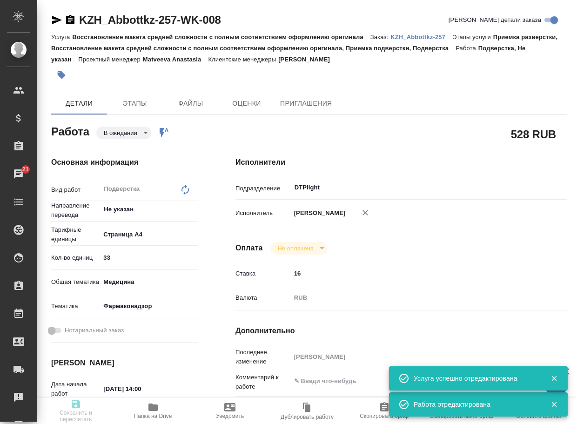
type textarea "x"
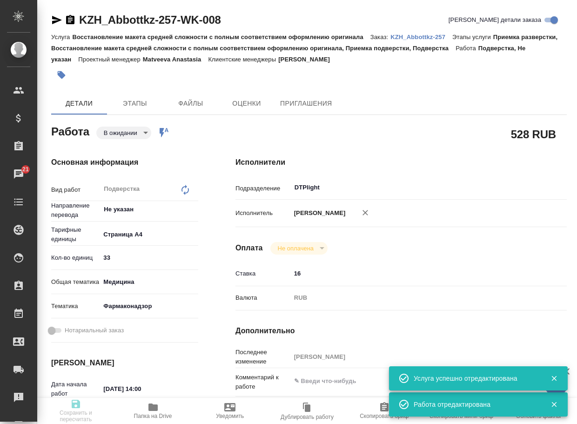
type textarea "x"
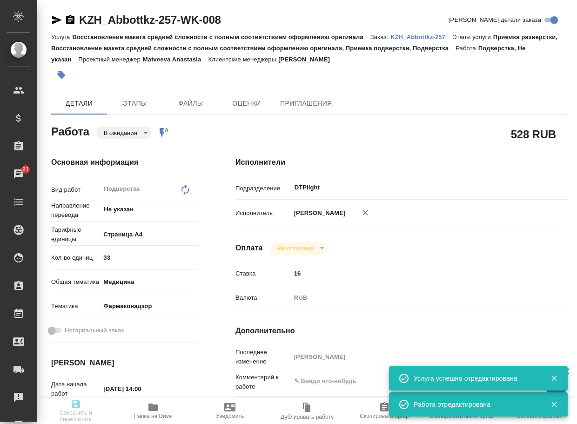
type textarea "x"
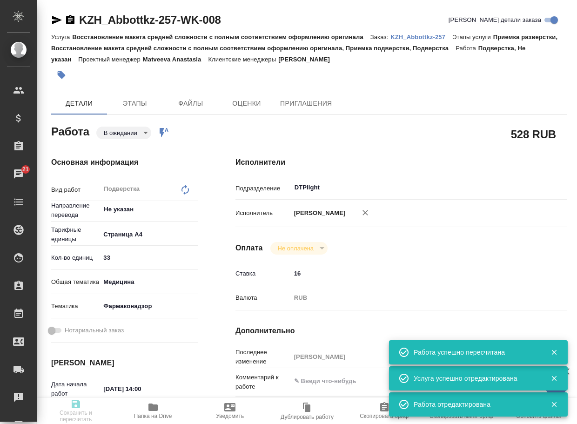
type input "pending"
type textarea "Подверстка"
type textarea "x"
type input "Не указан"
type input "5f036ec4e16dec2d6b59c8ff"
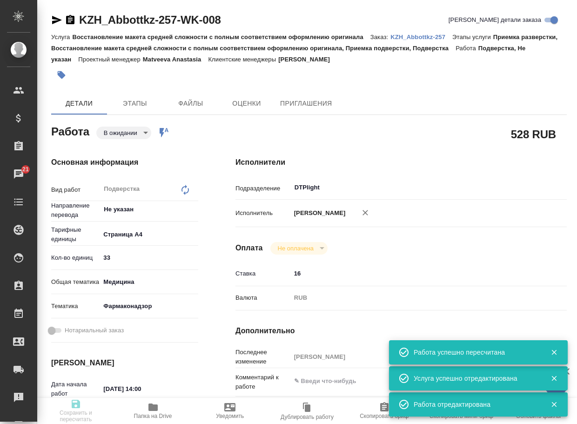
type input "33"
type input "med"
type input "66b350e715fdbd933886e8f8"
type input "22.08.2025 14:00"
type input "22.08.2025 17:00"
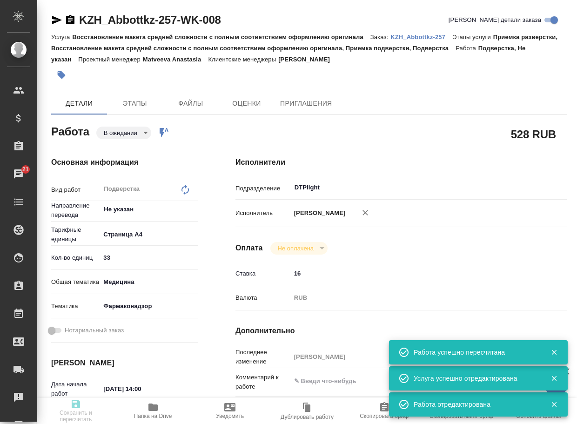
type input "25.08.2025 20:00"
type input "DTPlight"
type input "notPayed"
type input "16"
type input "RUB"
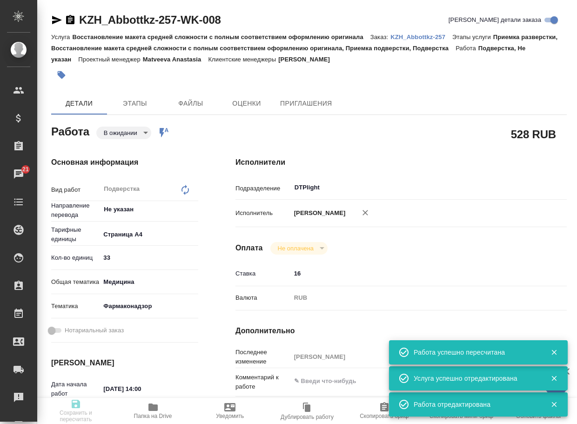
type input "[PERSON_NAME]"
type textarea "x"
type textarea "/Clients/Abbottkz/Orders/KZH_Abbottkz-257/DTP/KZH_Abbottkz-257-WK-008"
type textarea "x"
type input "KZH_Abbottkz-257"
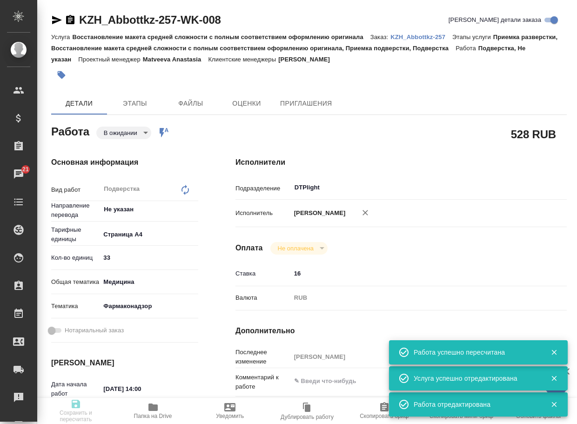
type input "Восстановление макета средней сложности с полным соответствием оформлению ориги…"
type input "Приемка разверстки, Восстановление макета средней сложности с полным соответств…"
type input "Кошербаева Назерке"
type input "[PERSON_NAME]"
type input "/Clients/Abbottkz/Orders/KZH_Abbottkz-257"
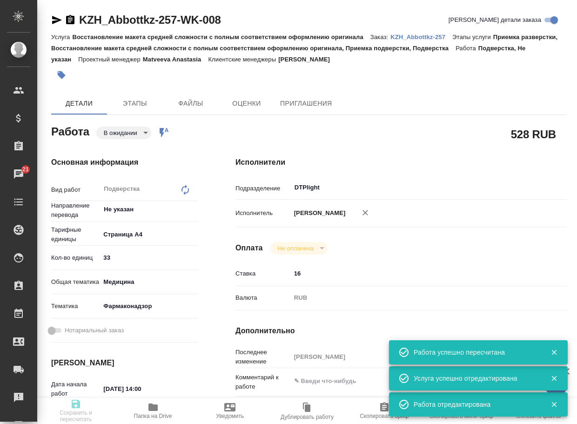
type textarea "x"
type textarea "перевод на английский."
type textarea "x"
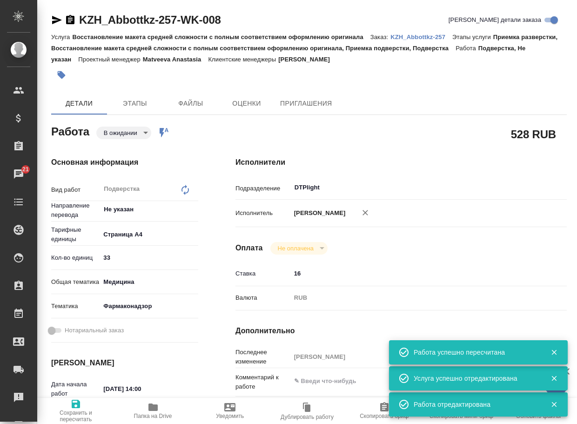
type textarea "x"
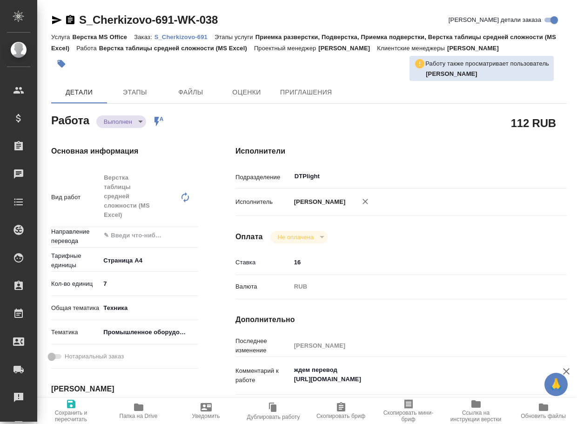
type textarea "x"
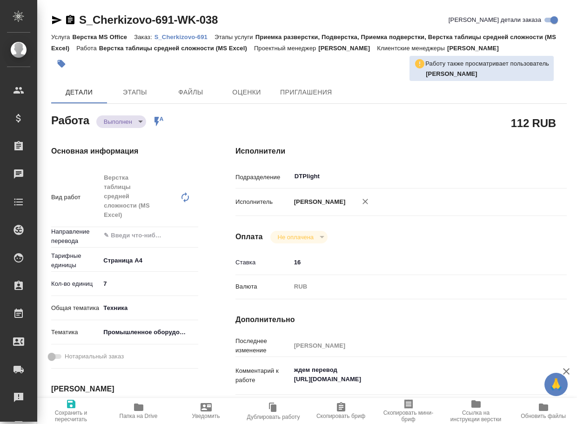
type textarea "x"
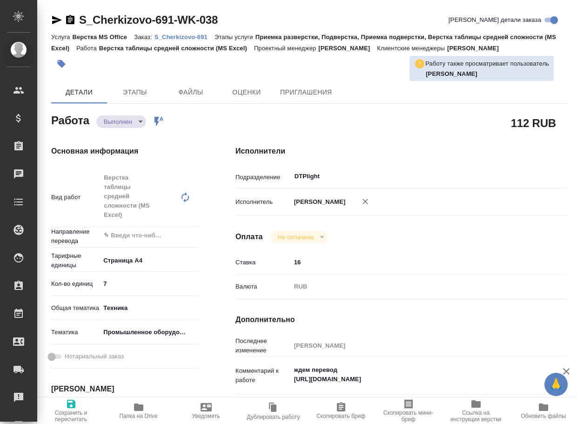
type textarea "x"
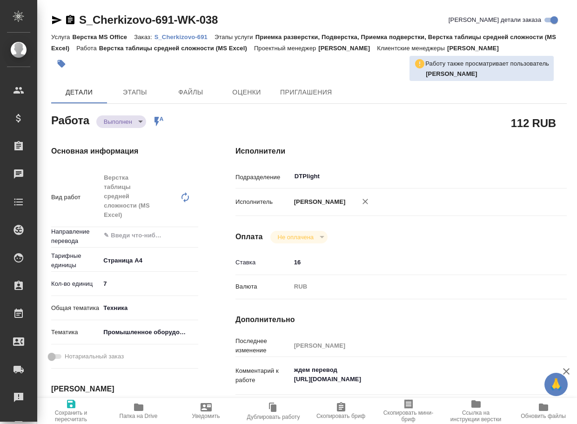
type textarea "x"
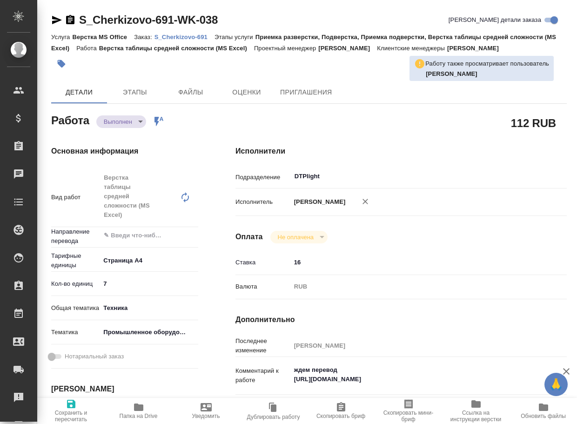
type textarea "x"
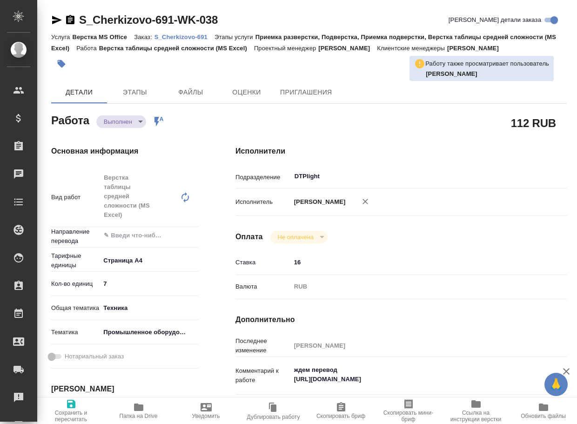
type textarea "x"
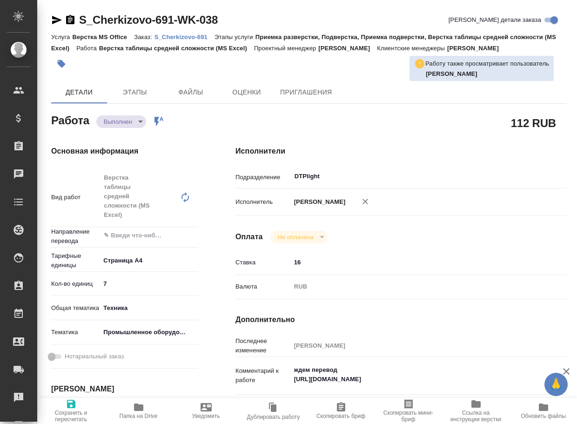
type textarea "x"
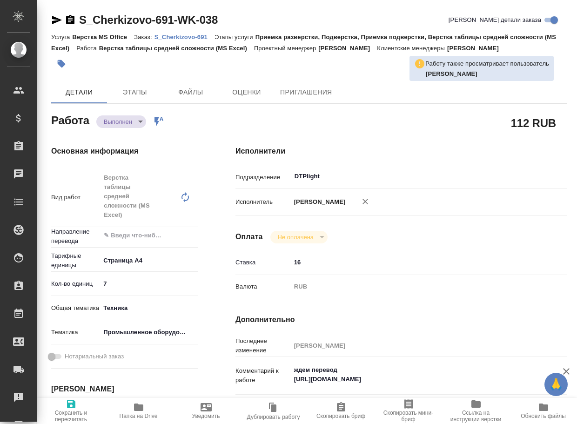
type textarea "x"
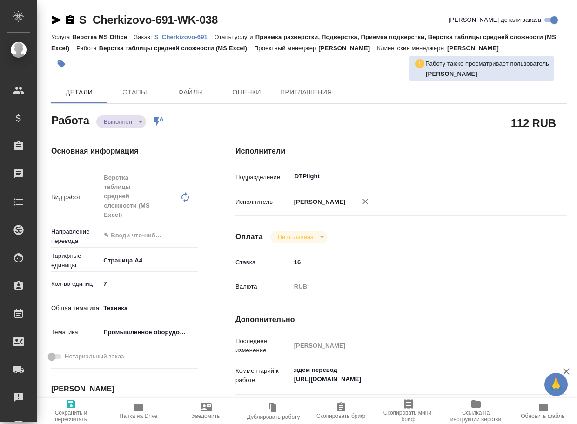
click at [131, 409] on span "Папка на Drive" at bounding box center [138, 411] width 56 height 18
click at [125, 120] on body "🙏 .cls-1 fill:#fff; AWATERA Arsenyeva [PERSON_NAME] Спецификации Заказы 21 Чаты…" at bounding box center [288, 212] width 577 height 424
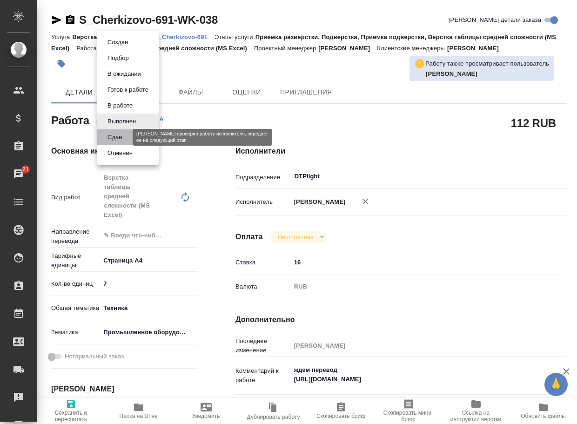
click at [109, 142] on button "Сдан" at bounding box center [115, 137] width 20 height 10
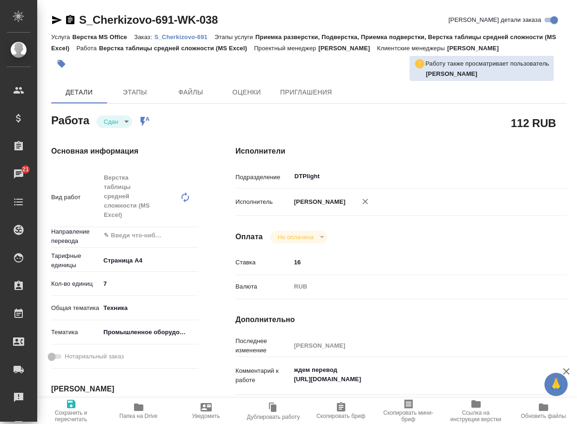
click at [193, 40] on p "S_Cherkizovo-691" at bounding box center [185, 37] width 60 height 7
type textarea "x"
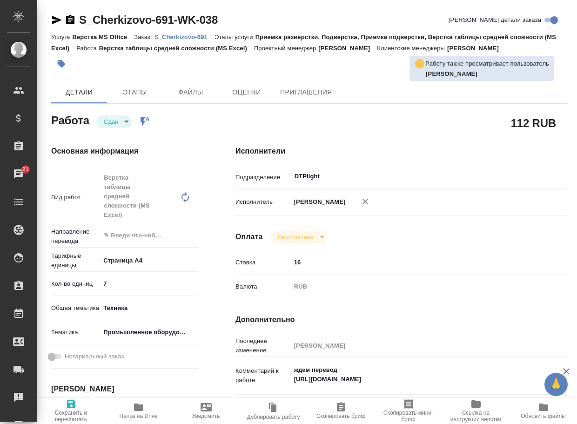
type textarea "x"
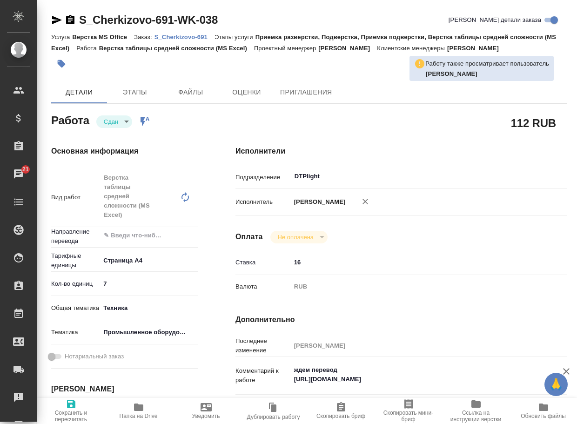
type textarea "x"
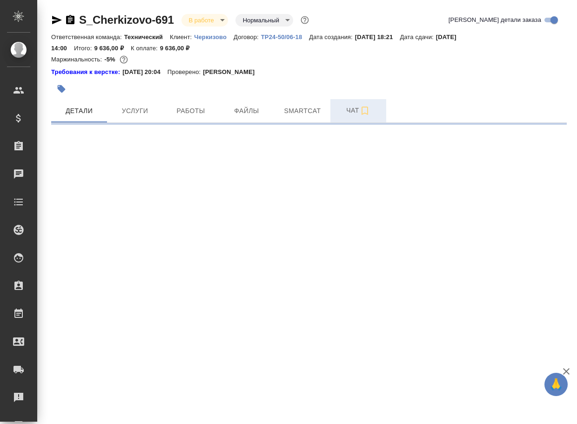
click at [352, 105] on span "Чат" at bounding box center [358, 111] width 45 height 12
select select "RU"
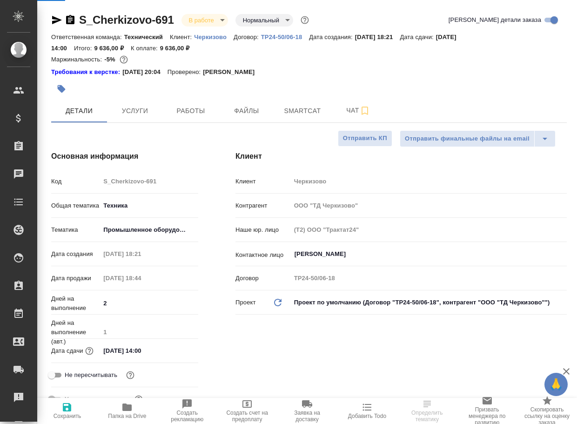
type textarea "x"
type input "Белякова Юлия"
type textarea "x"
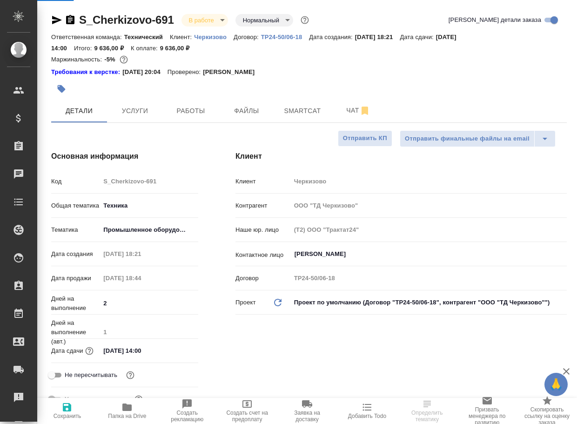
type textarea "x"
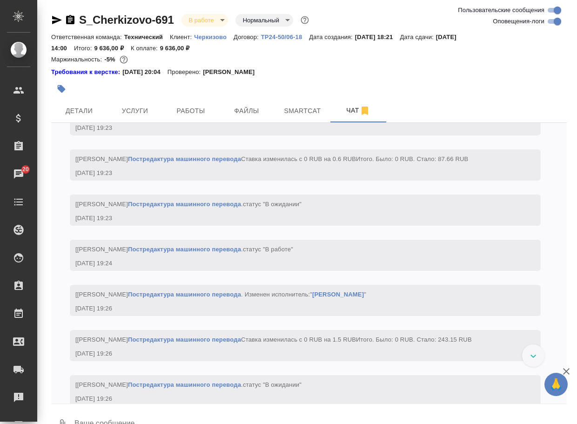
click at [155, 415] on textarea at bounding box center [321, 425] width 494 height 32
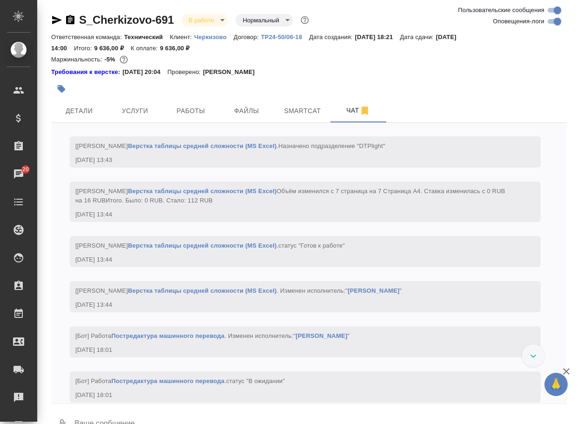
paste textarea "https://drive.awatera.com/apps/files/files/10119452?dir=/Shares/%D0%A7%D0%B5%D1…"
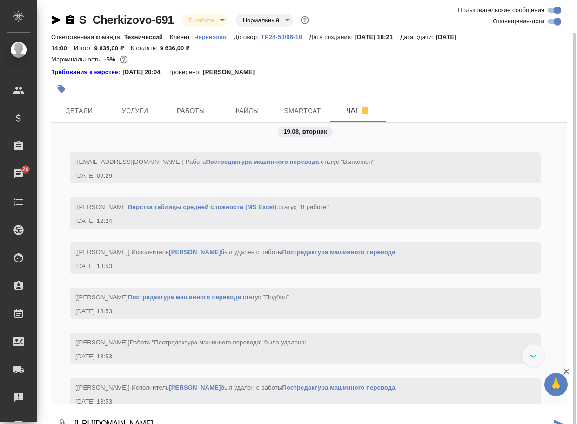
scroll to position [17, 0]
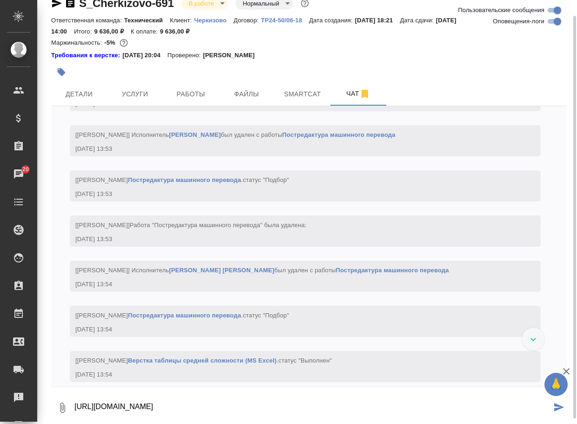
type textarea "https://drive.awatera.com/apps/files/files/10119452?dir=/Shares/%D0%A7%D0%B5%D1…"
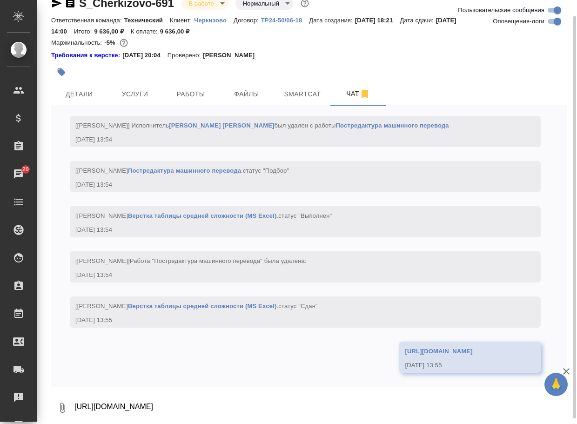
scroll to position [7338, 0]
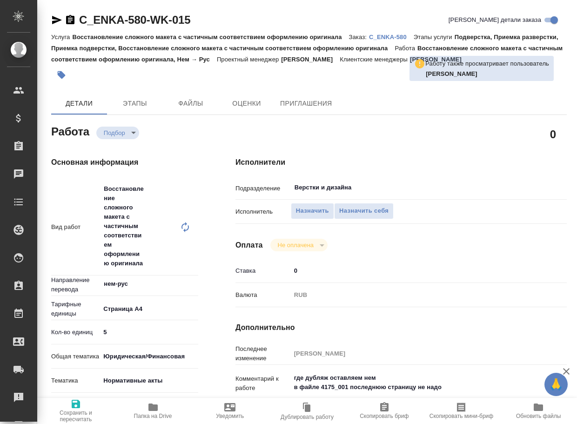
type textarea "x"
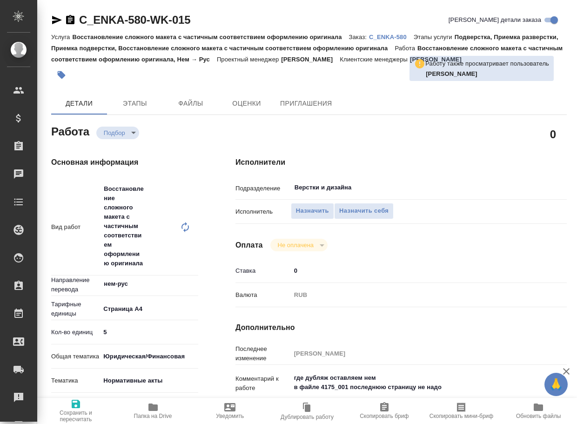
type textarea "x"
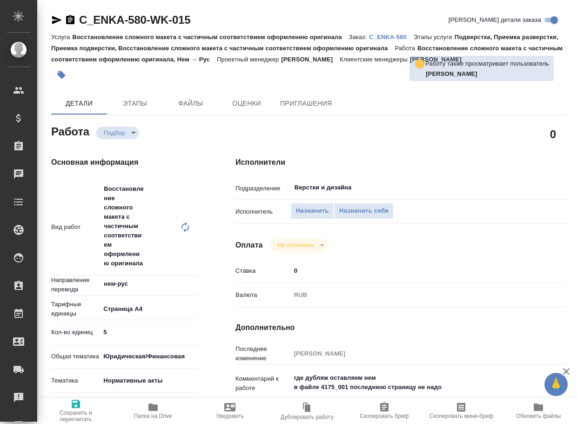
type textarea "x"
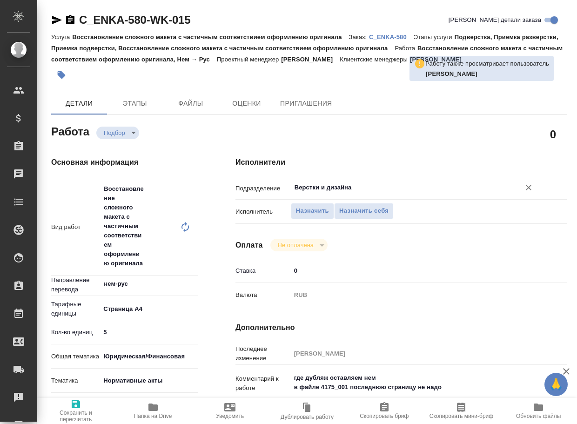
type textarea "x"
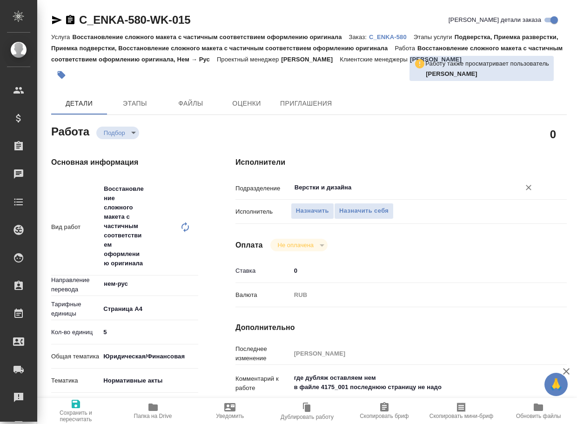
click at [349, 193] on div "Верстки и дизайна ​" at bounding box center [415, 187] width 249 height 17
type textarea "x"
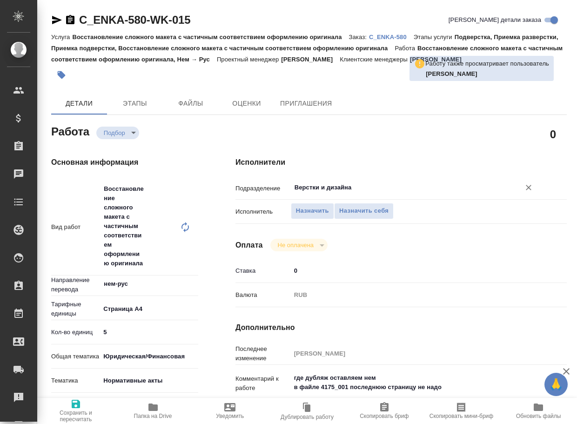
type textarea "x"
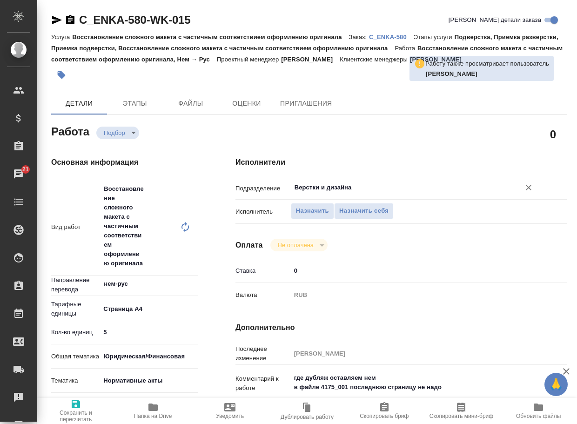
type textarea "x"
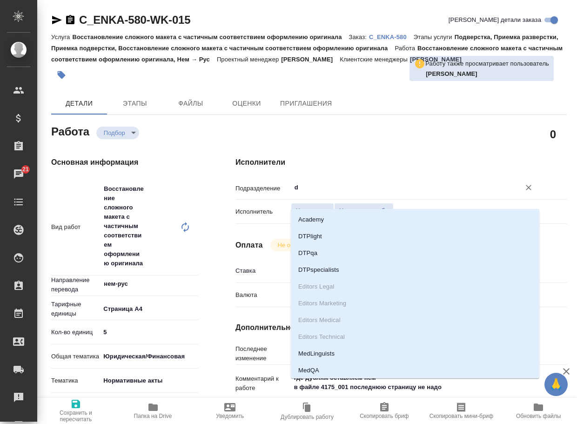
type input "dt"
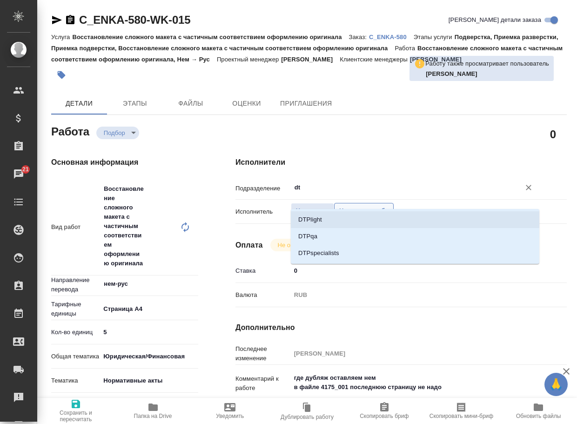
click at [343, 219] on li "DTPlight" at bounding box center [415, 219] width 249 height 17
type textarea "x"
type input "DTPlight"
type textarea "x"
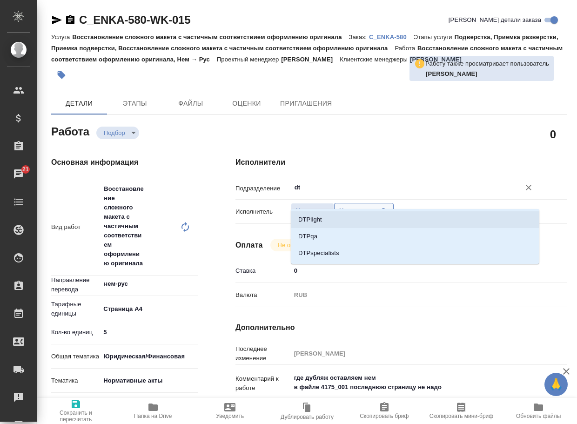
type textarea "x"
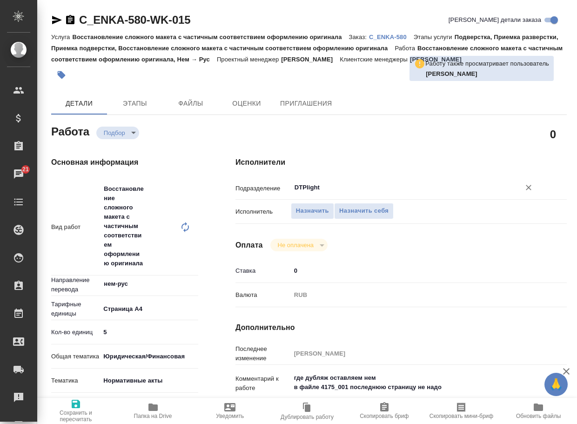
type textarea "x"
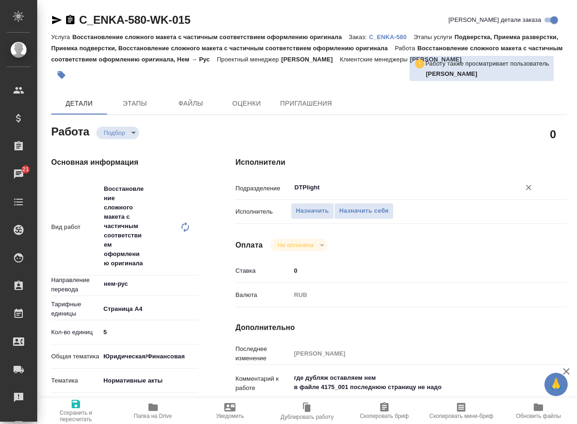
type input "DTPlight"
click at [71, 411] on span "Сохранить и пересчитать" at bounding box center [76, 416] width 66 height 13
type textarea "x"
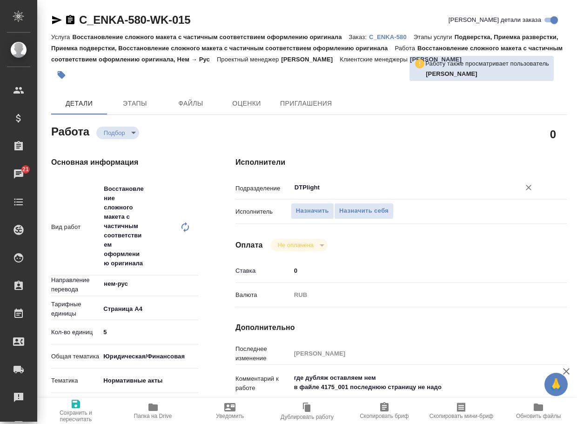
type textarea "x"
